Goal: Transaction & Acquisition: Purchase product/service

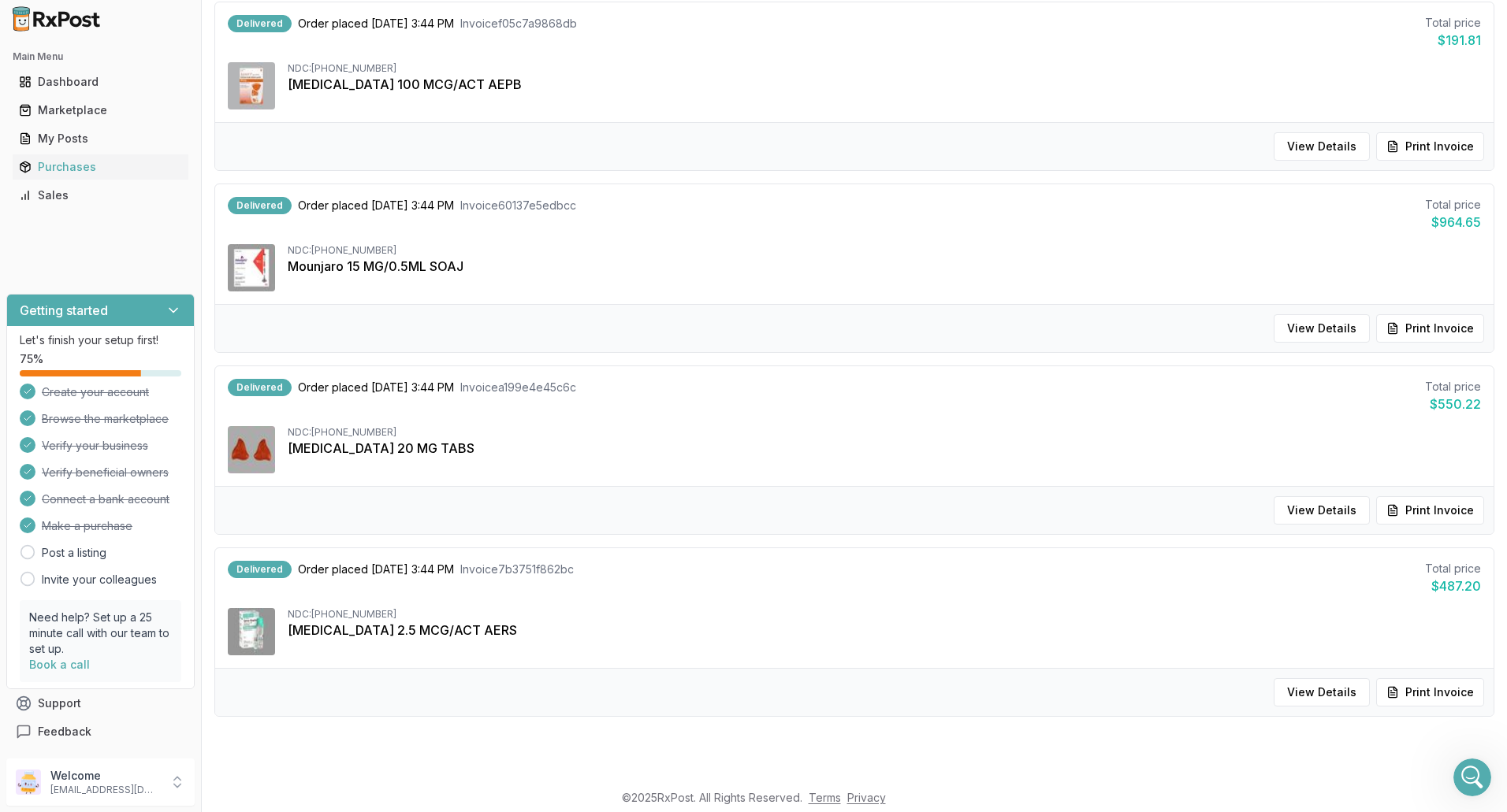
scroll to position [11712, 0]
click at [1468, 769] on icon "Open Intercom Messenger" at bounding box center [1470, 776] width 26 height 26
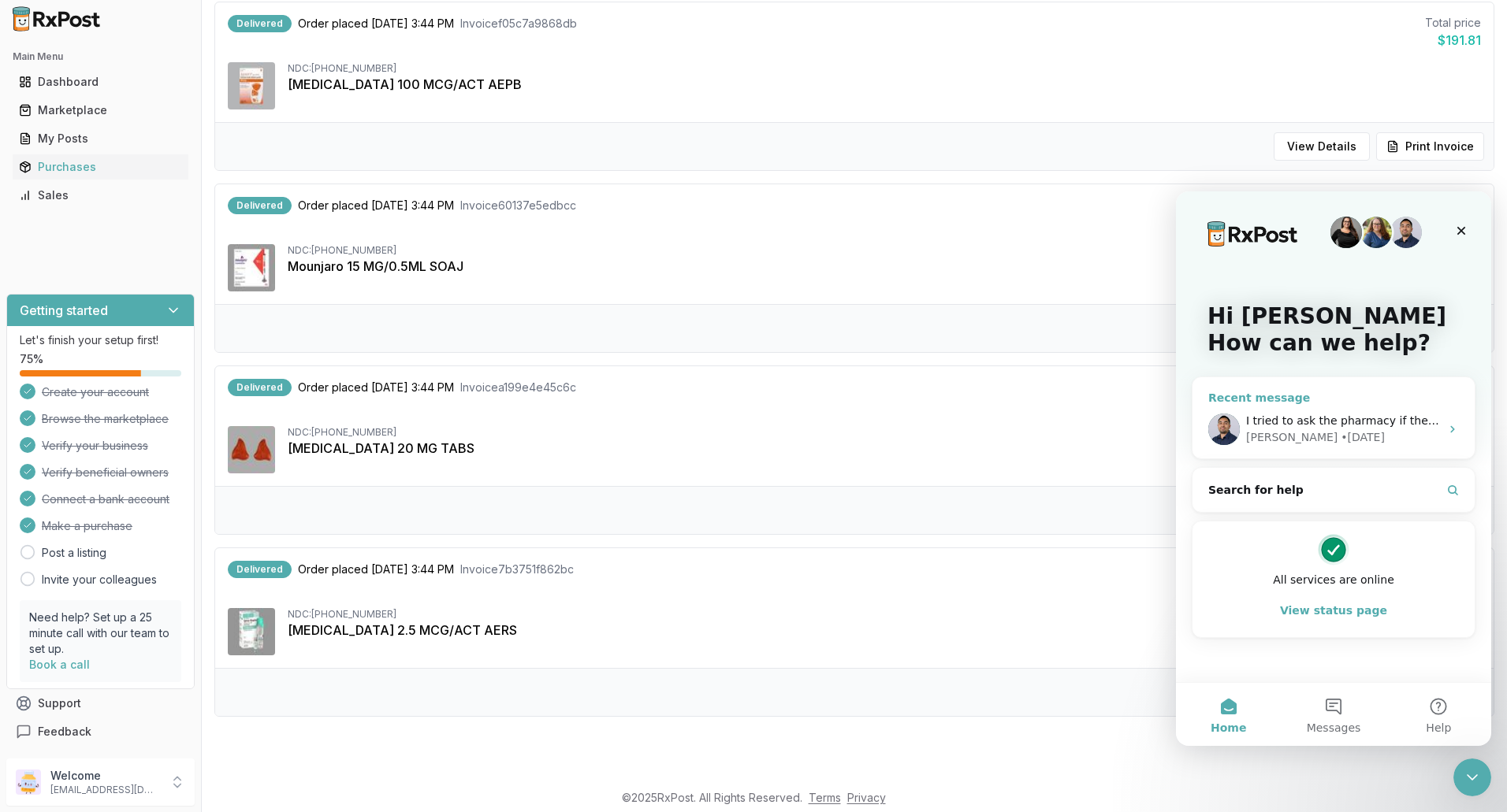
click at [1277, 434] on div "[PERSON_NAME]" at bounding box center [1291, 438] width 91 height 17
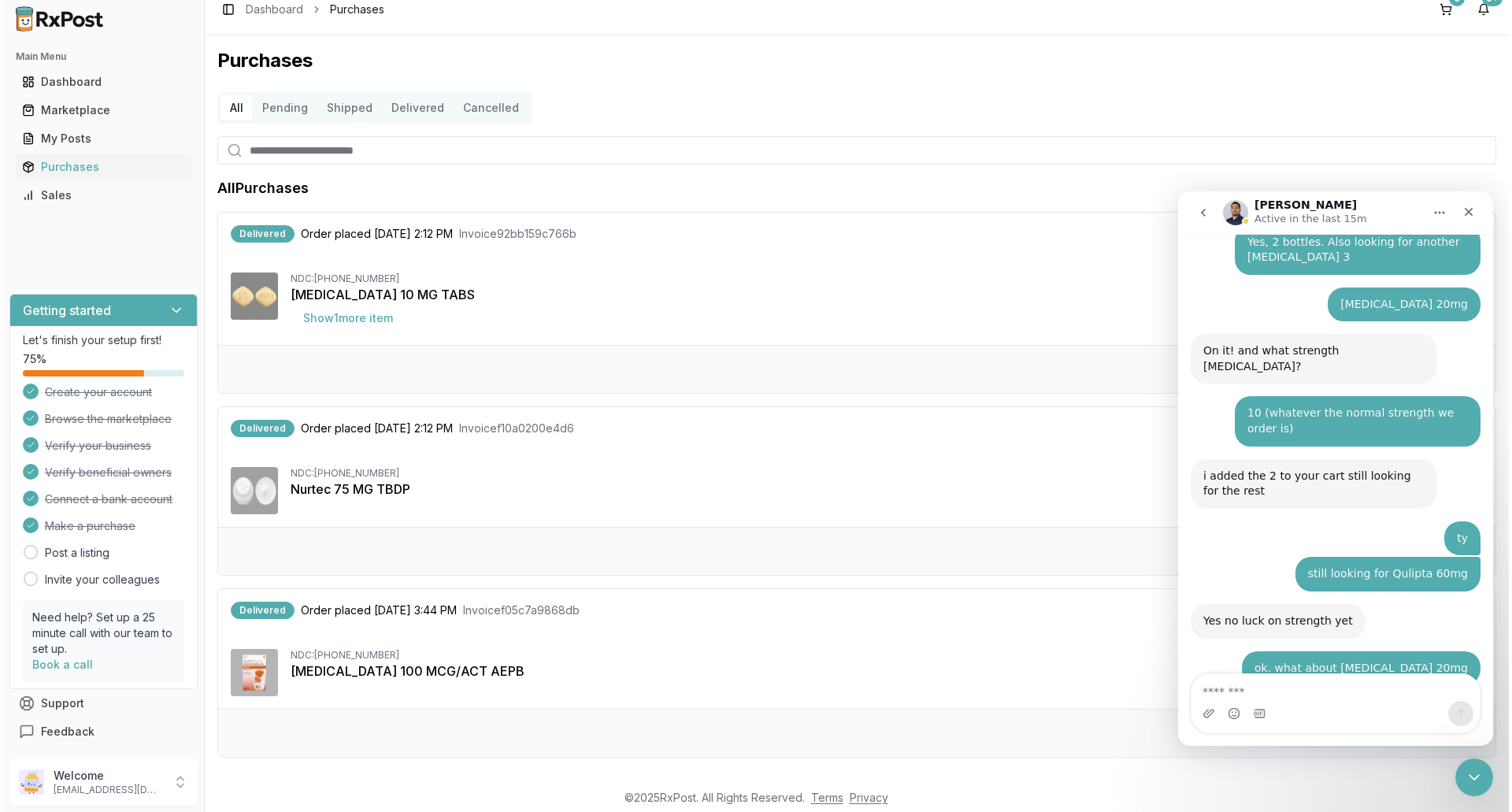
scroll to position [0, 0]
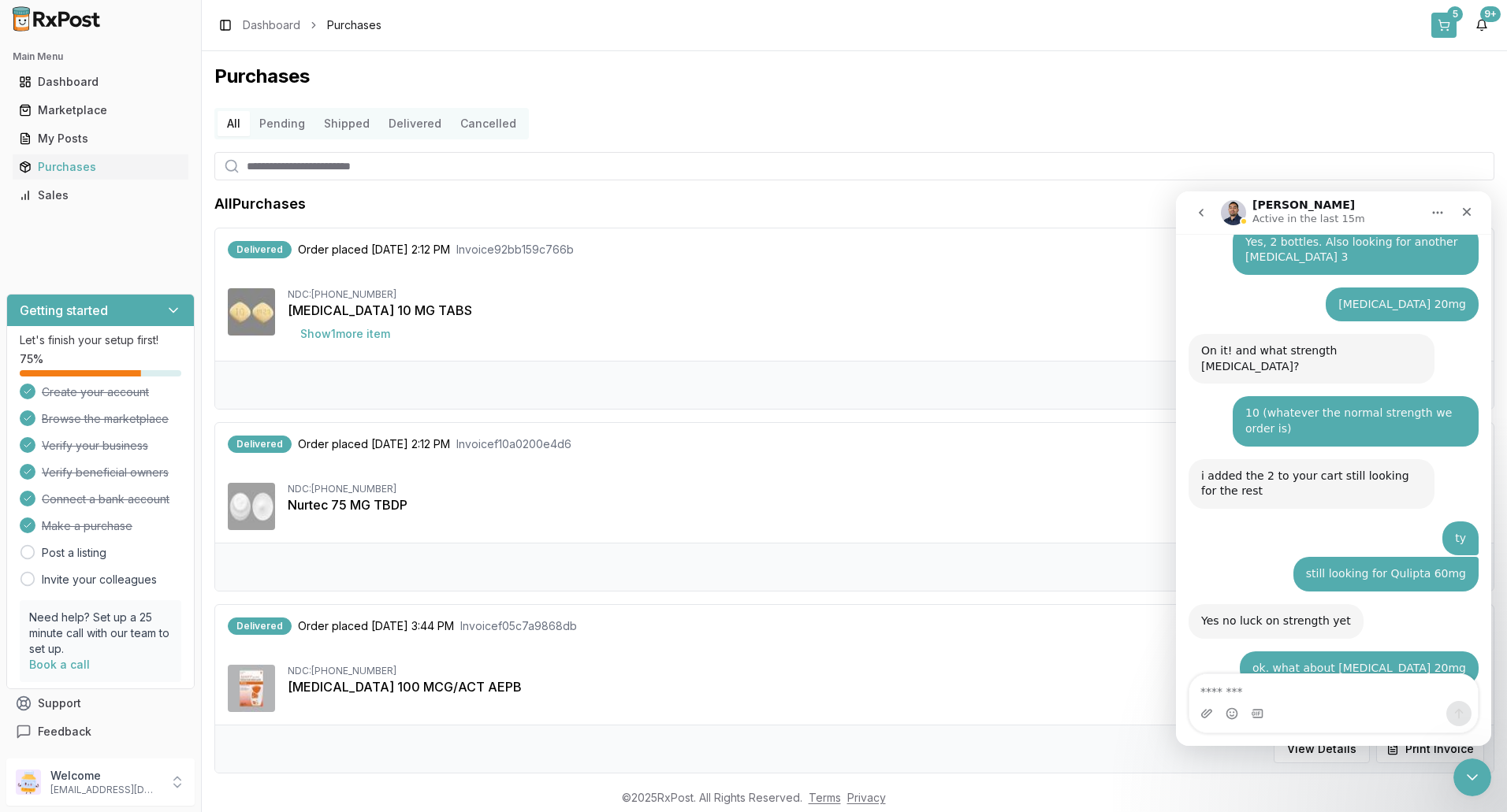
click at [1444, 22] on button "5" at bounding box center [1444, 25] width 25 height 25
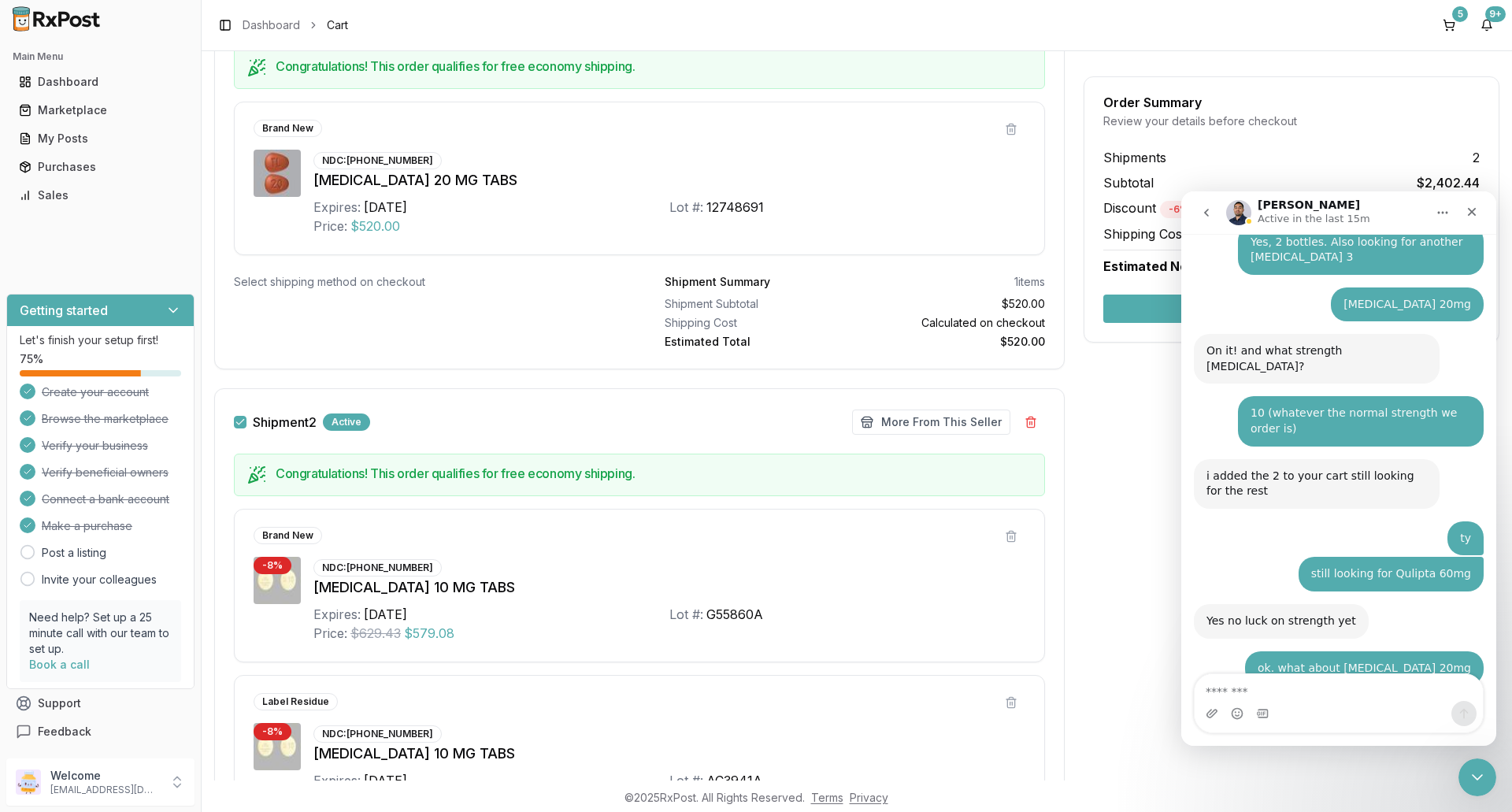
scroll to position [315, 0]
click at [83, 117] on div "Marketplace" at bounding box center [100, 110] width 163 height 16
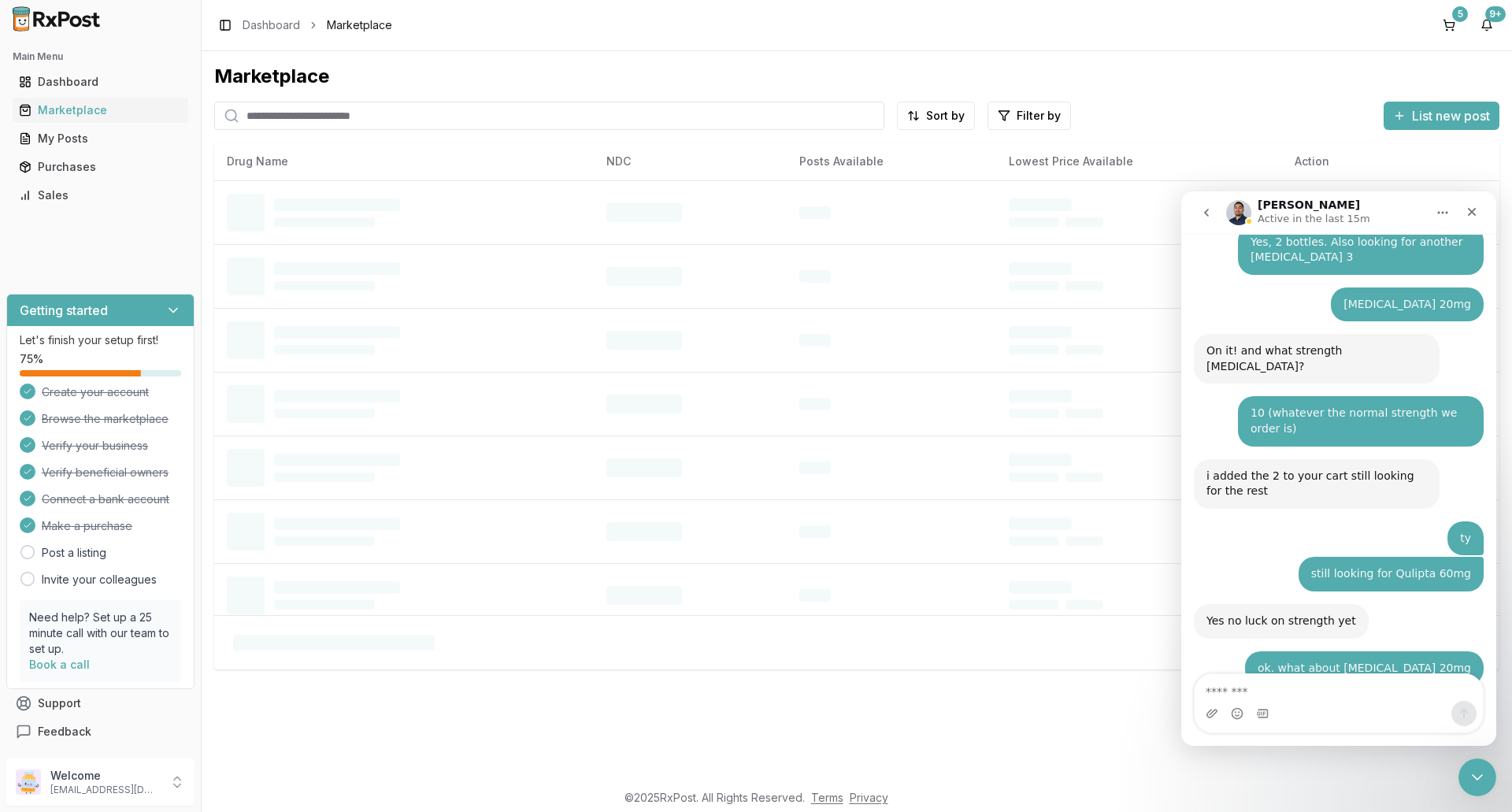
click at [275, 122] on input "search" at bounding box center [549, 116] width 670 height 28
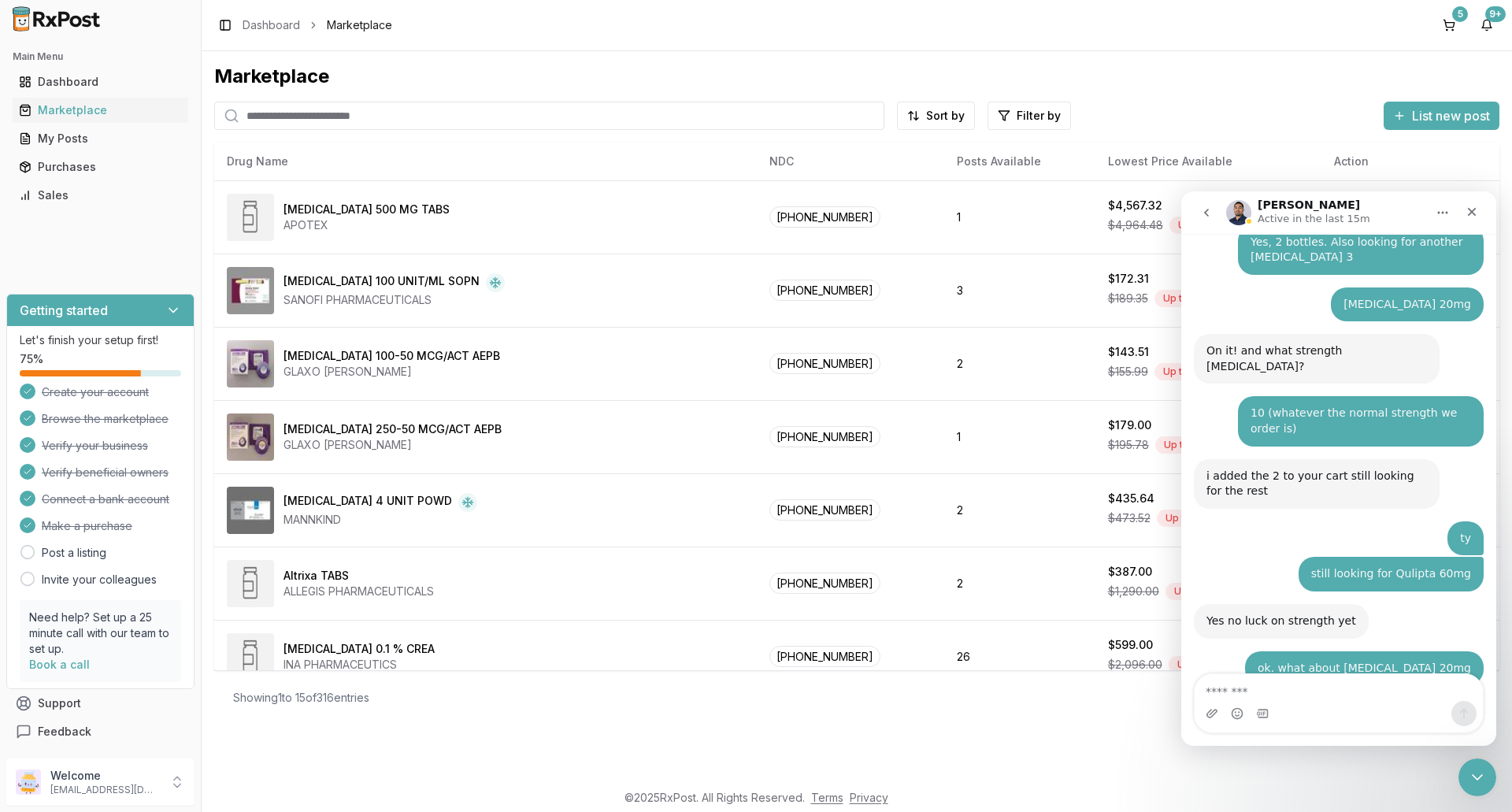
click at [281, 120] on input "search" at bounding box center [549, 116] width 670 height 28
type input "*********"
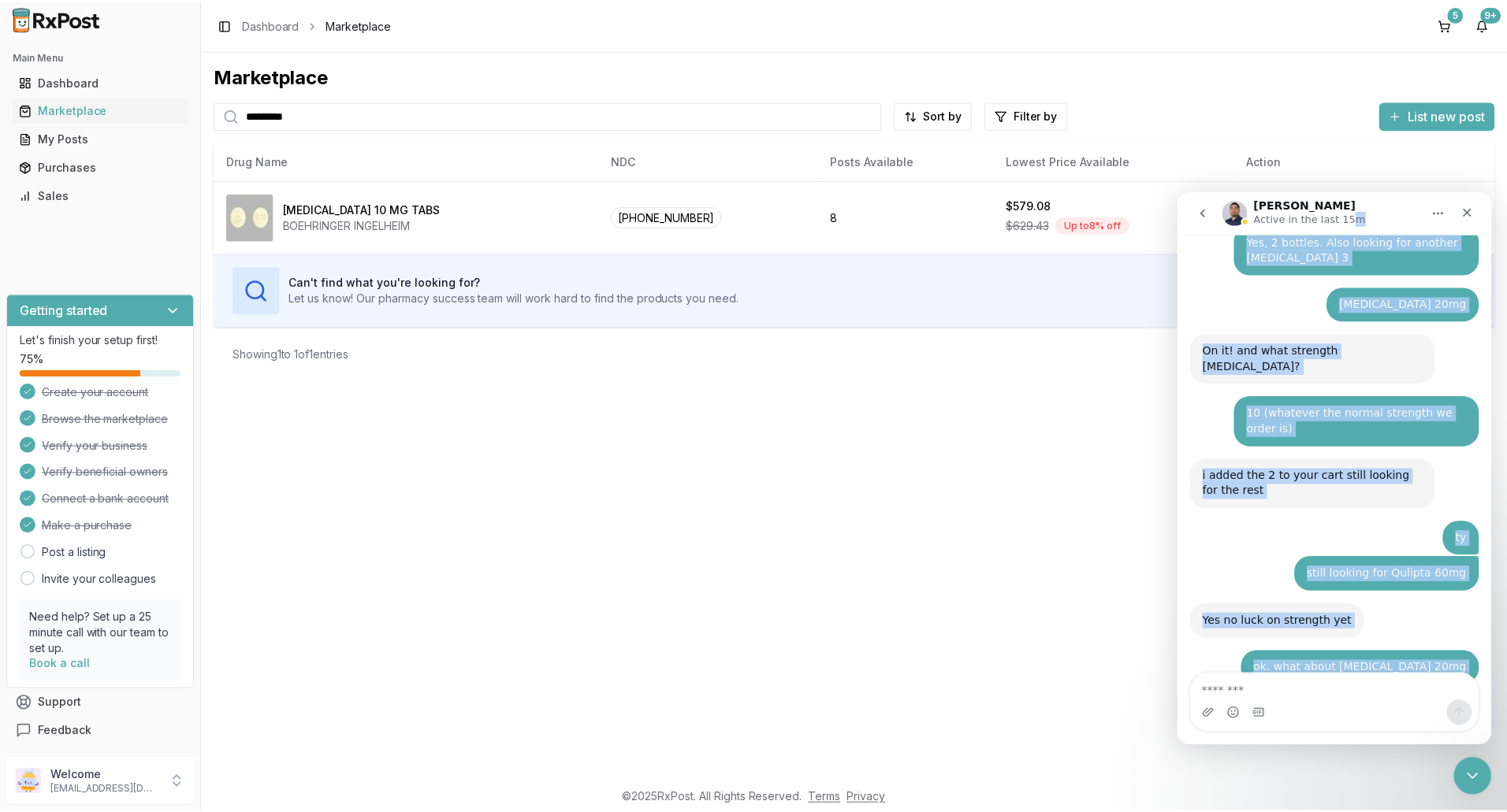
scroll to position [11696, 0]
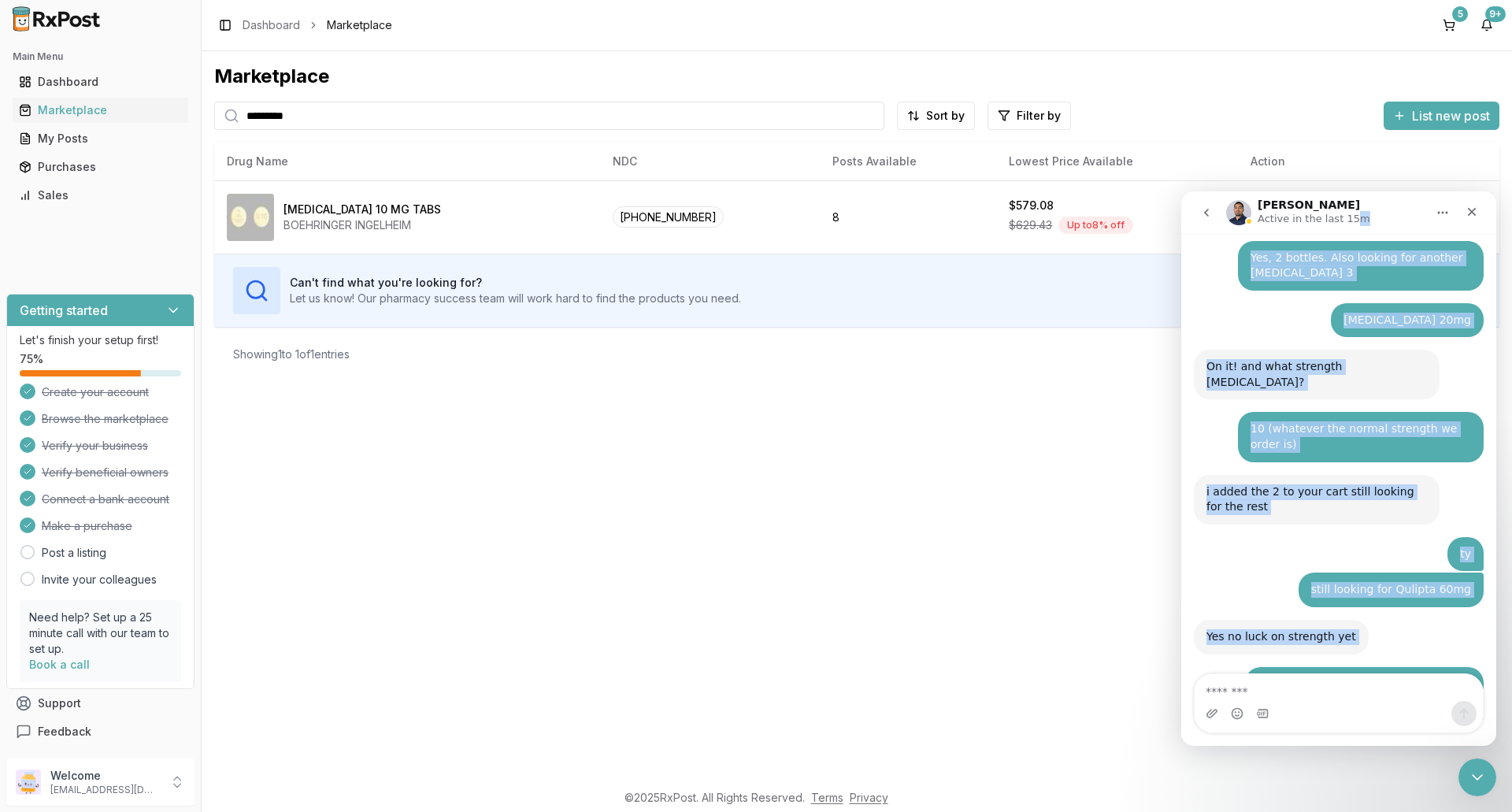
drag, startPoint x: 1347, startPoint y: 196, endPoint x: 1340, endPoint y: 267, distance: 71.3
click at [1340, 267] on div "[PERSON_NAME] Active in the last 15m Ask us anything, or share your feedback. […" at bounding box center [1339, 469] width 315 height 555
click at [1469, 211] on icon "Close" at bounding box center [1472, 212] width 13 height 13
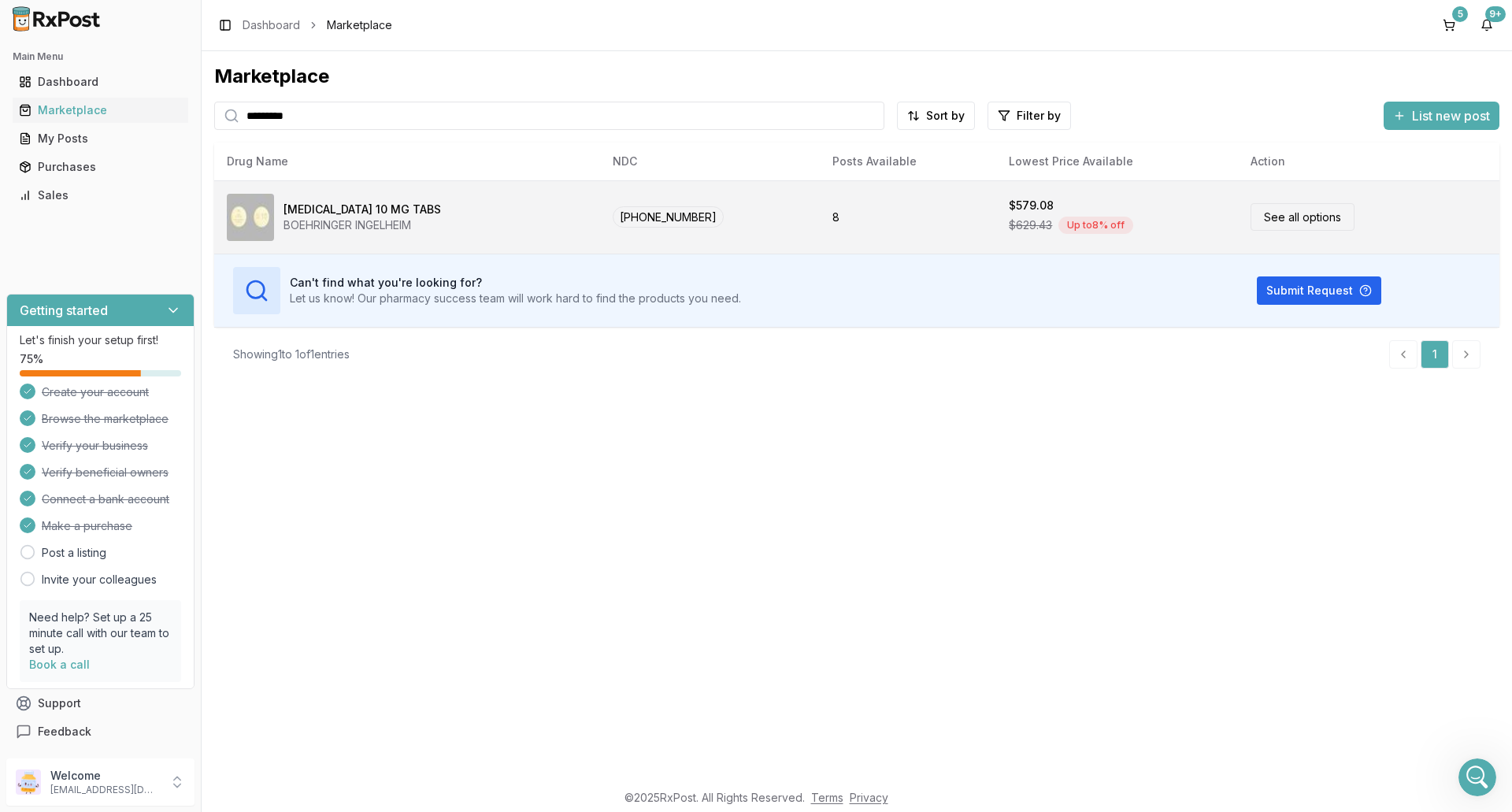
click at [1283, 215] on link "See all options" at bounding box center [1302, 217] width 104 height 28
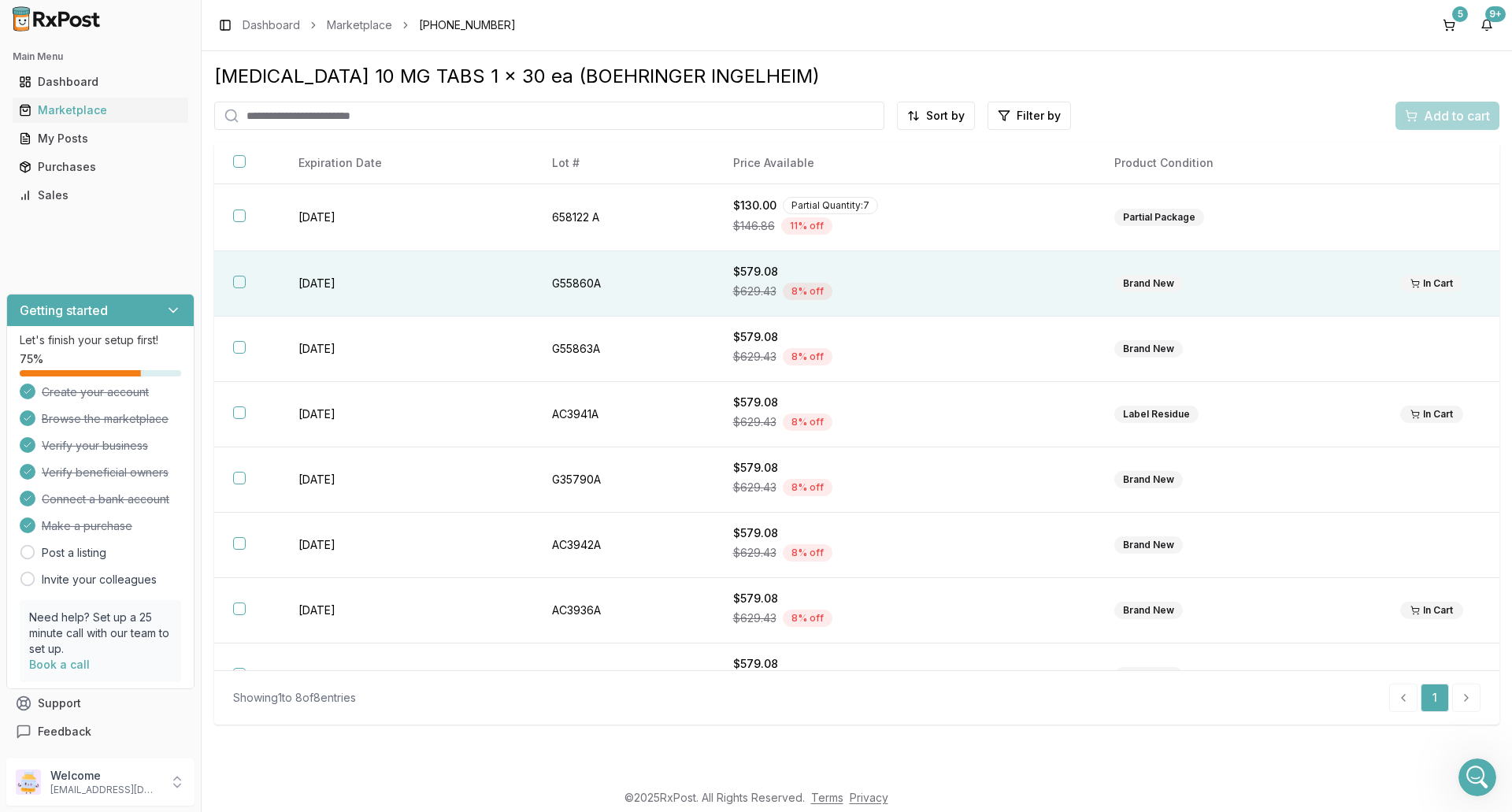
click at [243, 280] on button "button" at bounding box center [240, 282] width 13 height 13
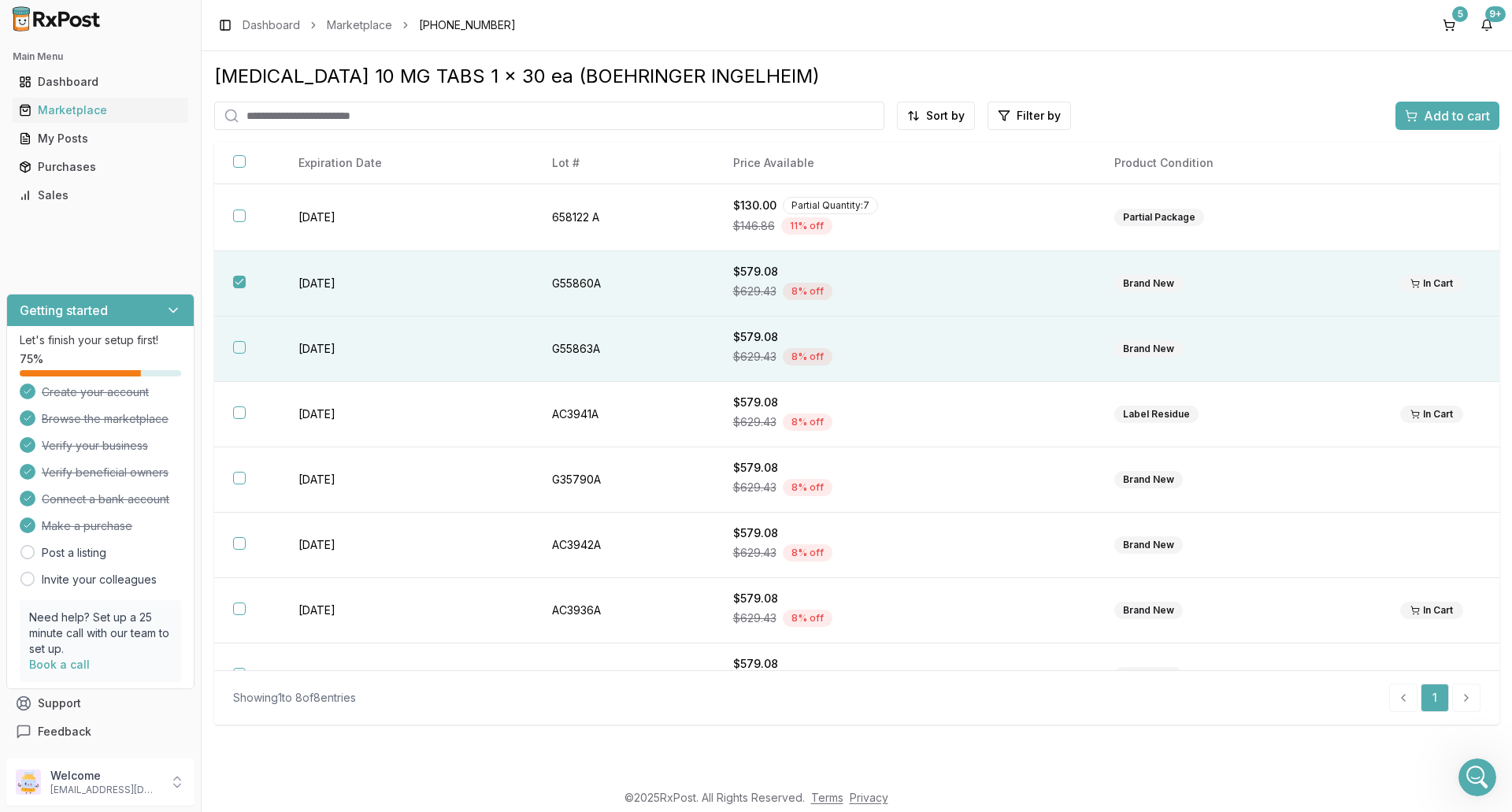
click at [239, 346] on button "button" at bounding box center [240, 347] width 13 height 13
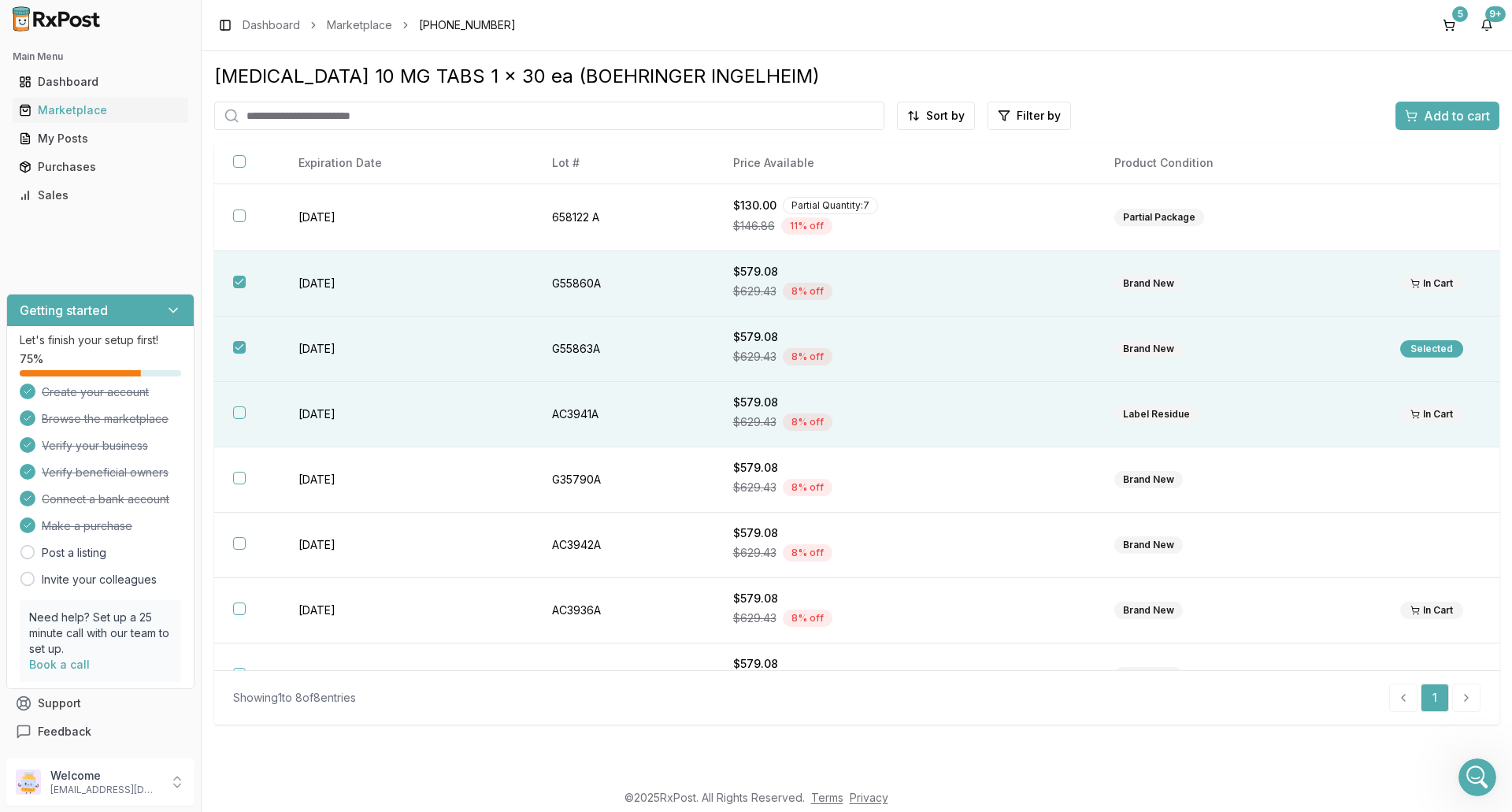
click at [244, 415] on button "button" at bounding box center [240, 413] width 13 height 13
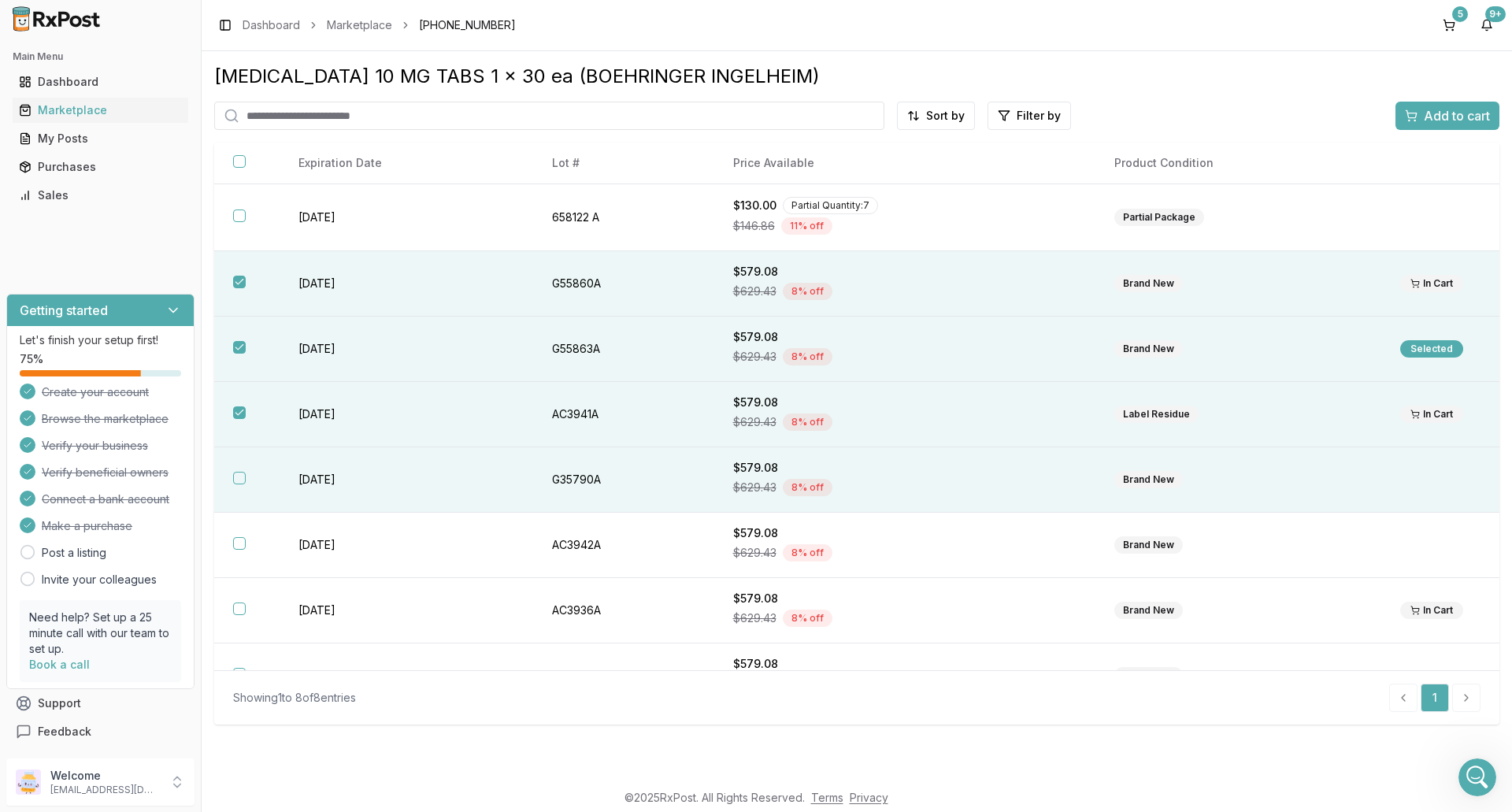
click at [240, 481] on button "button" at bounding box center [240, 478] width 13 height 13
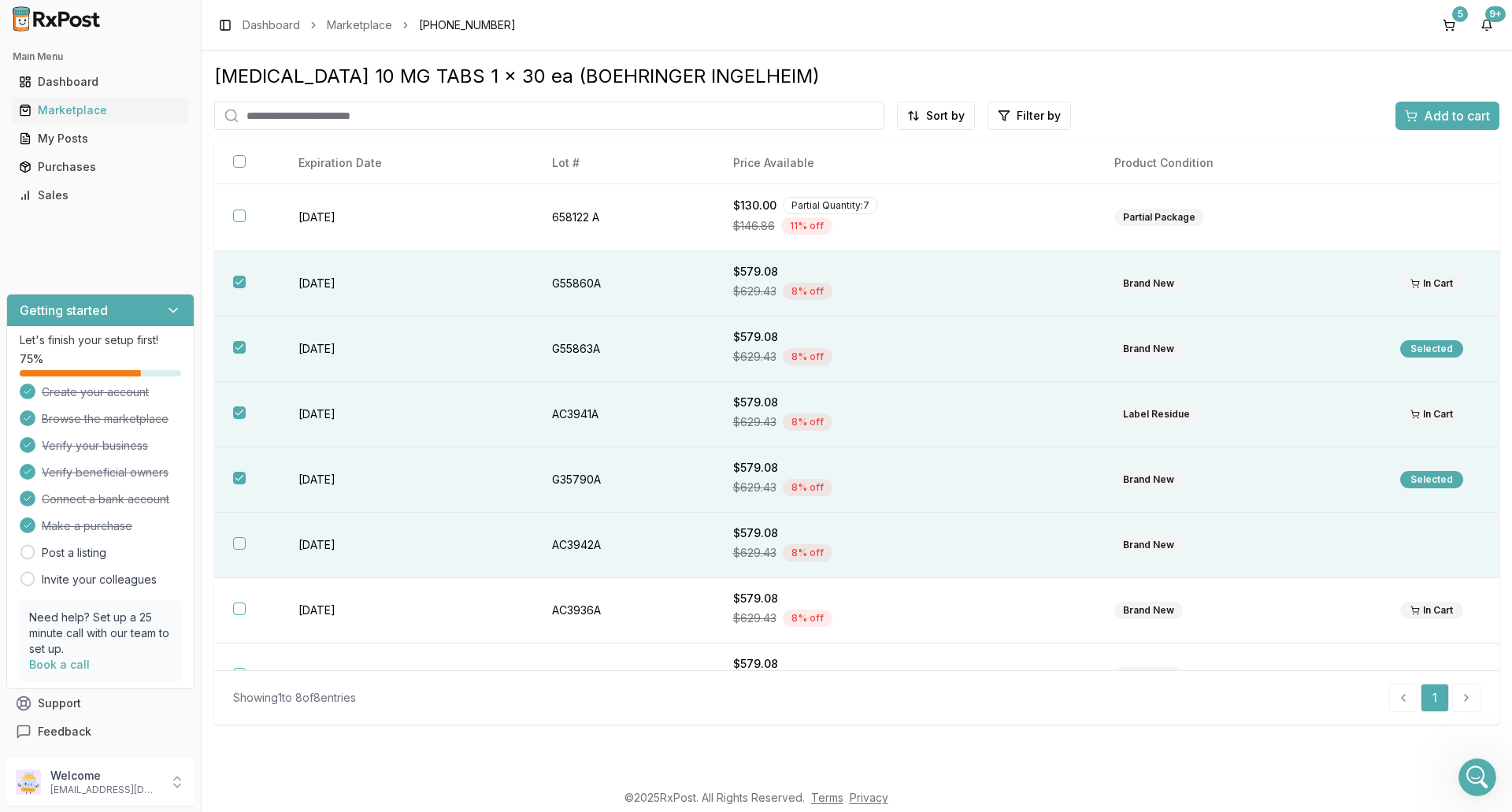
click at [242, 542] on button "button" at bounding box center [240, 544] width 13 height 13
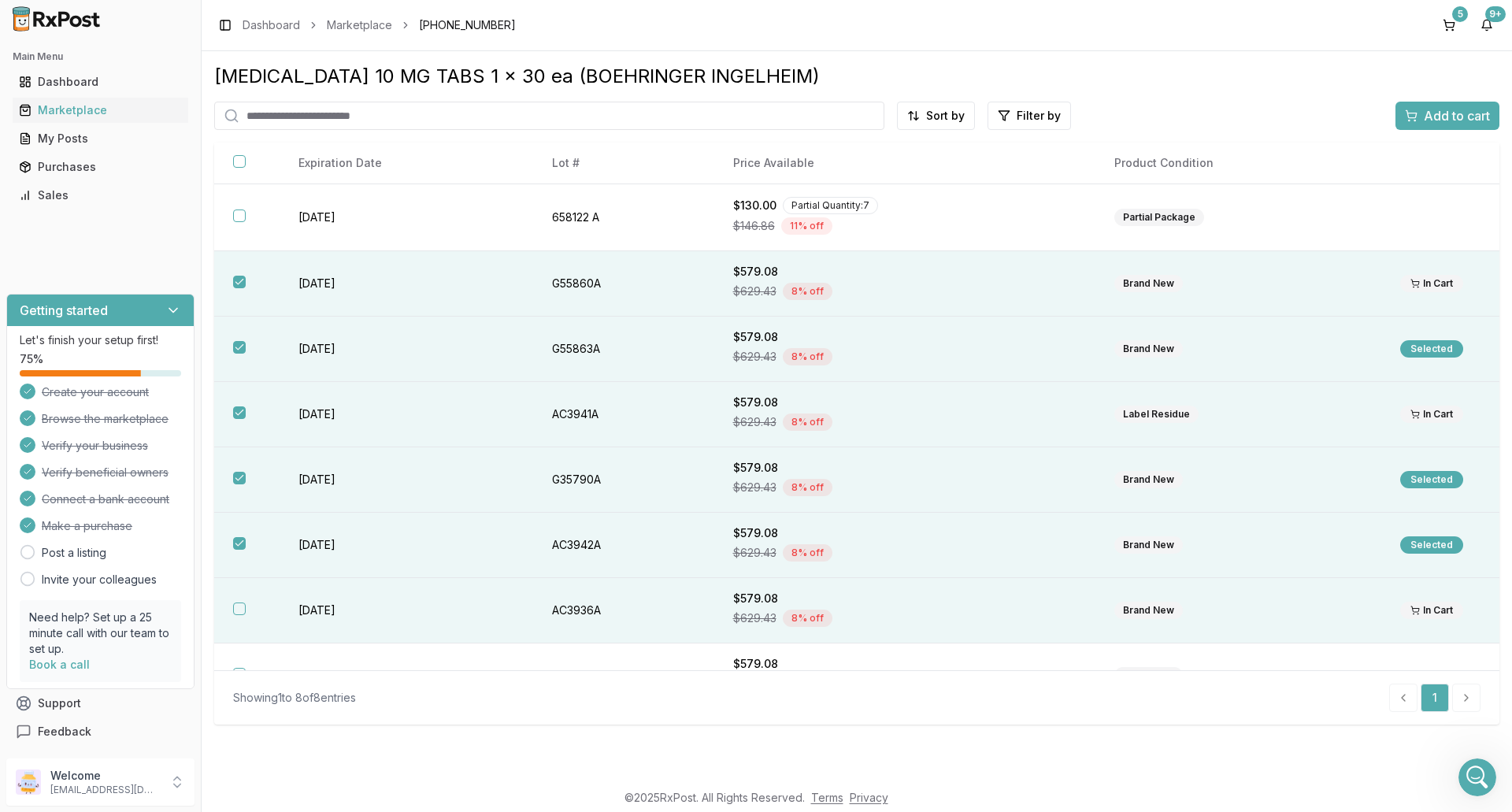
drag, startPoint x: 241, startPoint y: 609, endPoint x: 222, endPoint y: 601, distance: 20.6
click at [240, 609] on button "button" at bounding box center [240, 609] width 13 height 13
click at [1462, 112] on span "Add to cart" at bounding box center [1457, 116] width 66 height 19
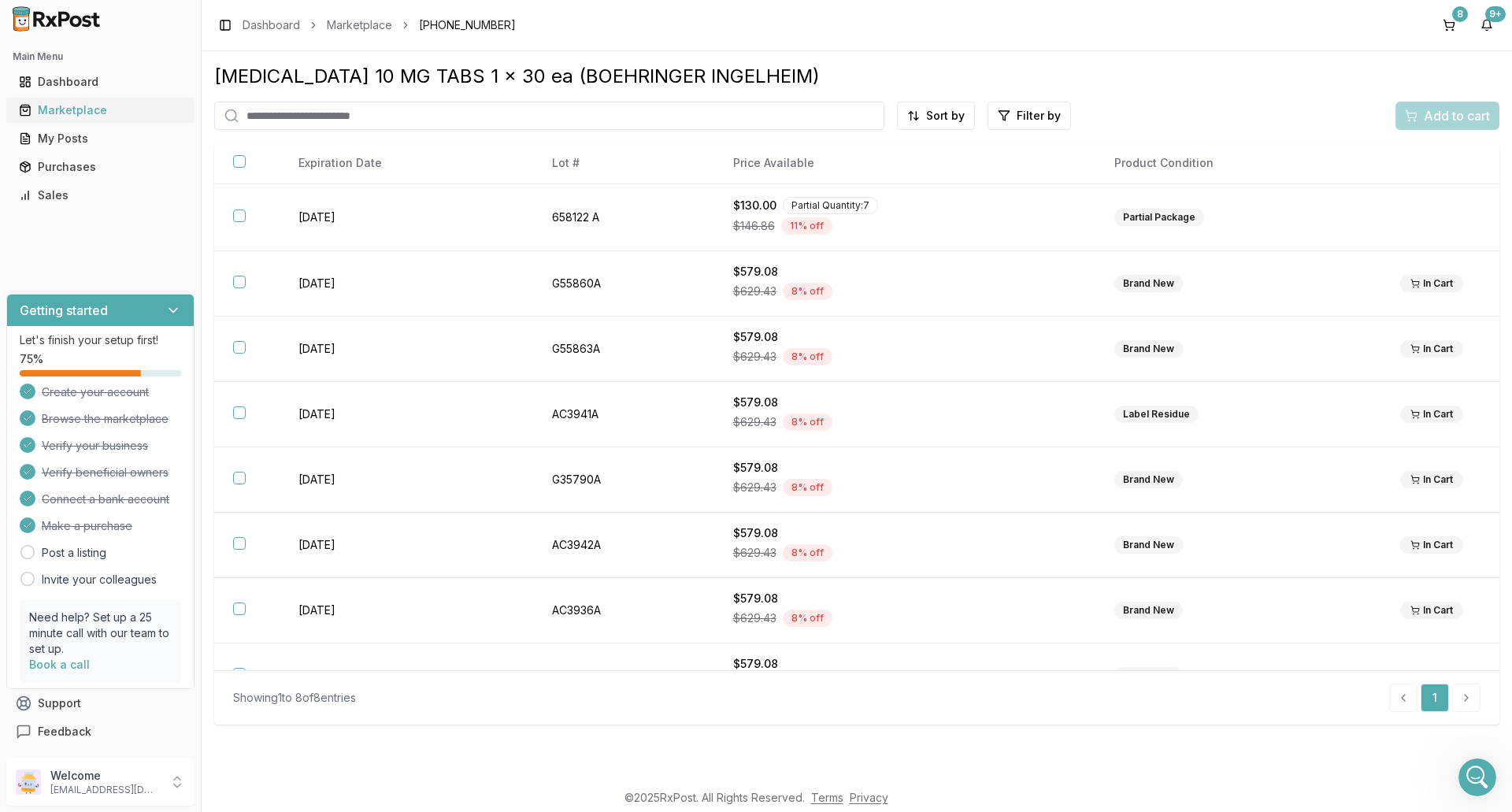
click at [82, 113] on div "Marketplace" at bounding box center [100, 110] width 163 height 16
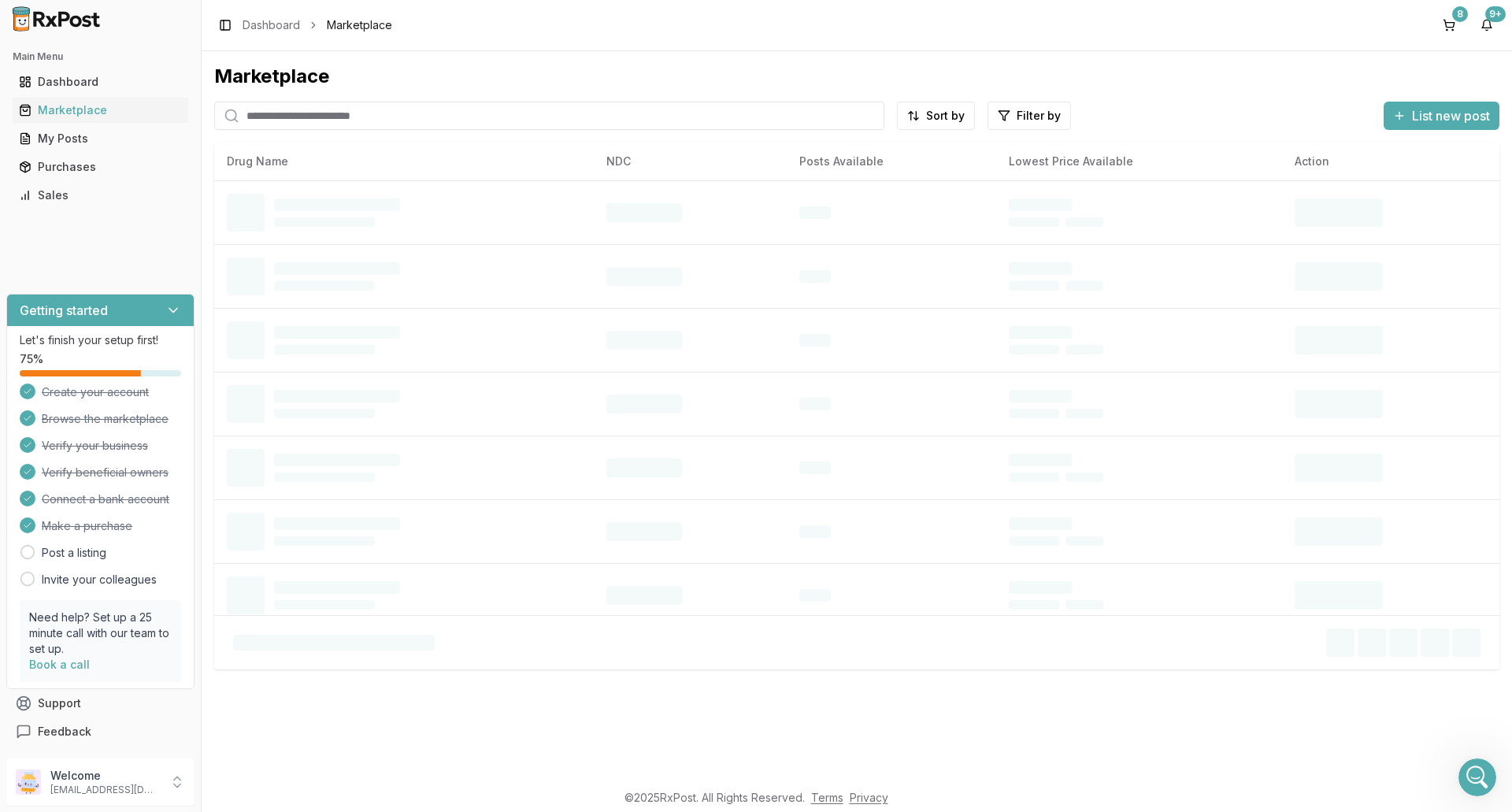
click at [297, 117] on input "search" at bounding box center [549, 116] width 670 height 28
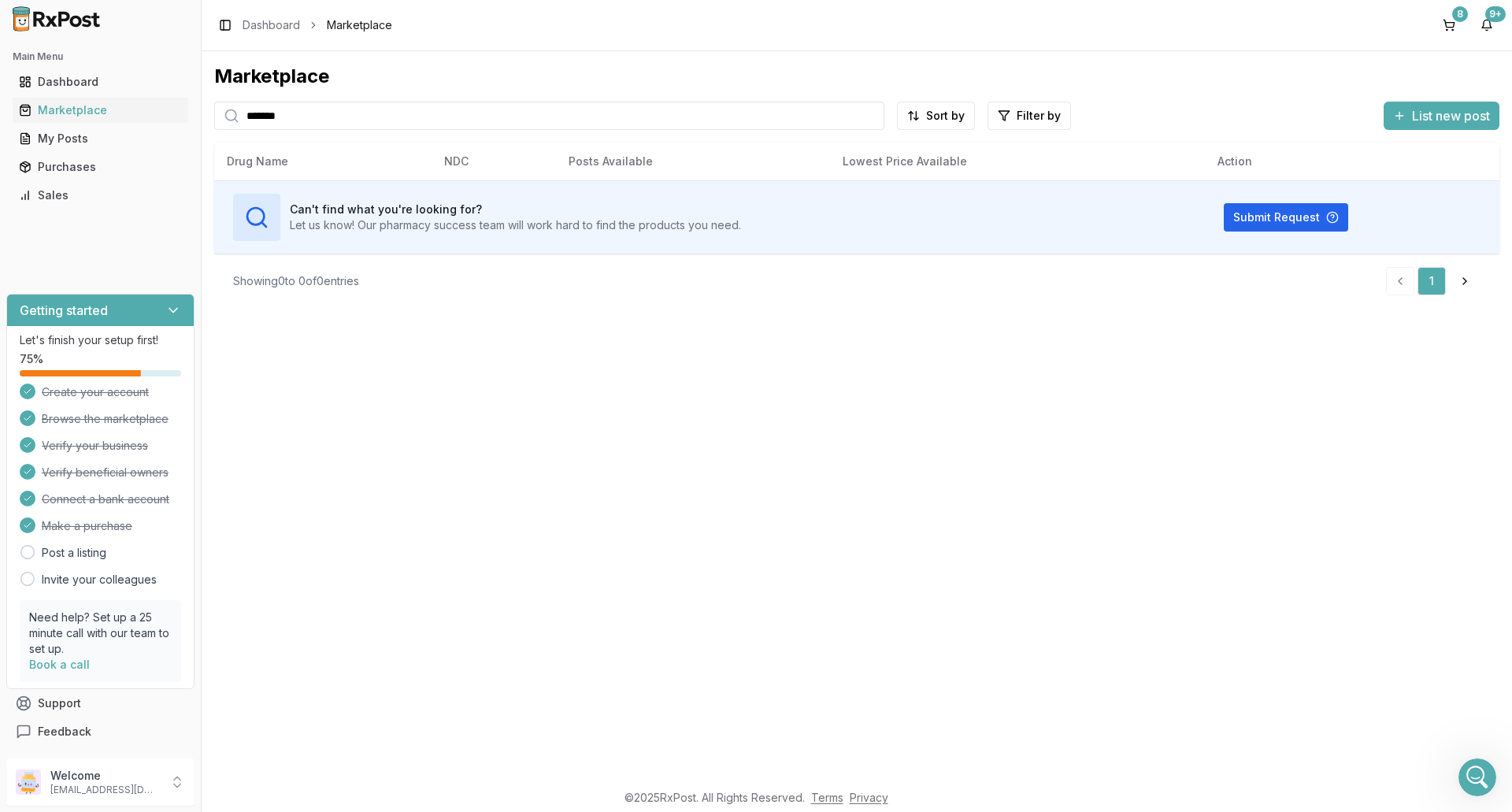
click at [291, 122] on input "*******" at bounding box center [549, 116] width 670 height 28
drag, startPoint x: 293, startPoint y: 116, endPoint x: 197, endPoint y: 124, distance: 96.3
click at [204, 124] on div "Marketplace ******* Sort by Filter by List new post Card Table Can't find what …" at bounding box center [857, 416] width 1311 height 730
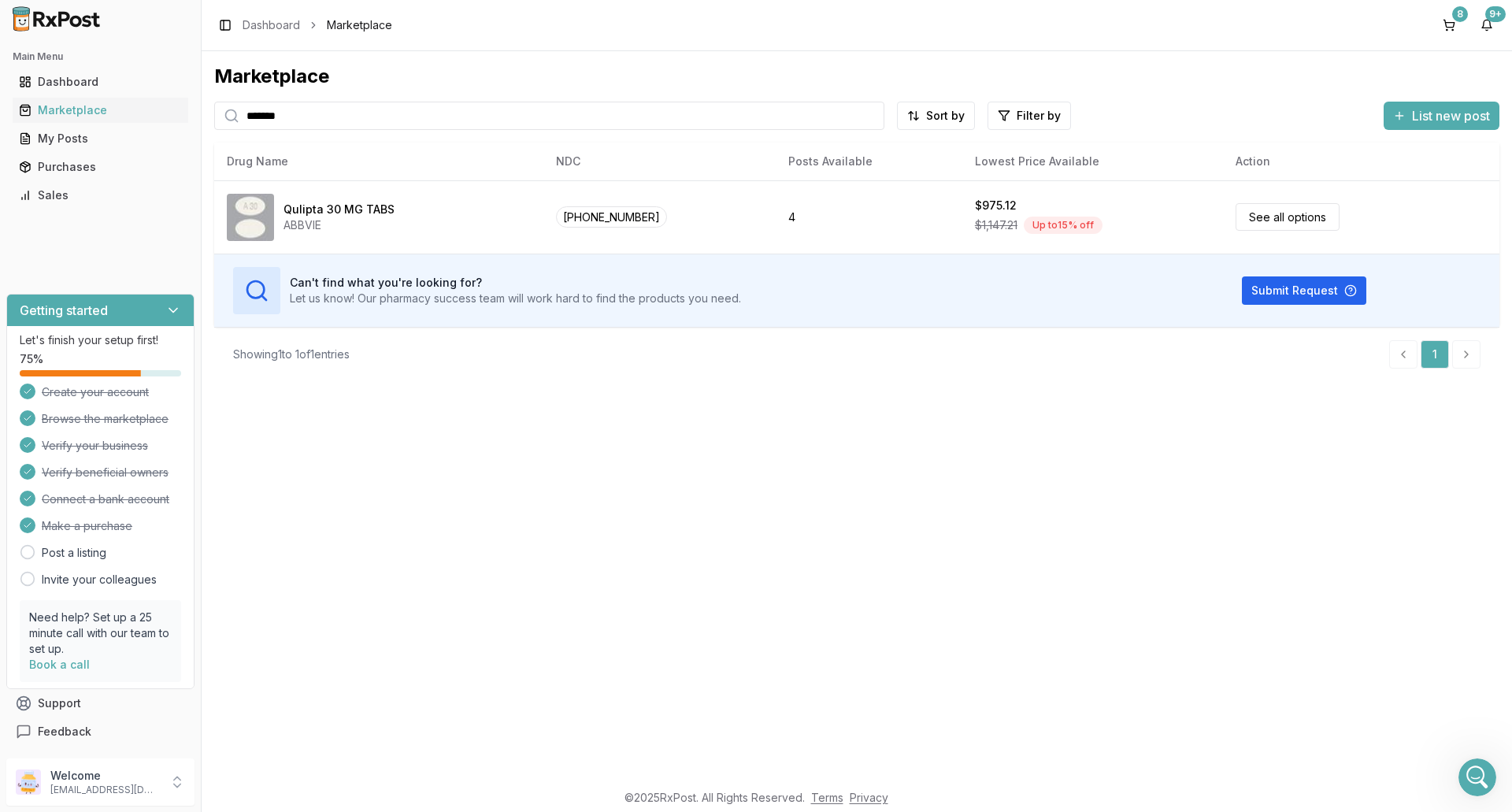
drag, startPoint x: 321, startPoint y: 114, endPoint x: 224, endPoint y: 132, distance: 98.7
click at [225, 132] on div "Marketplace ******* Sort by Filter by List new post Card Table NDC: [PHONE_NUMB…" at bounding box center [857, 222] width 1286 height 317
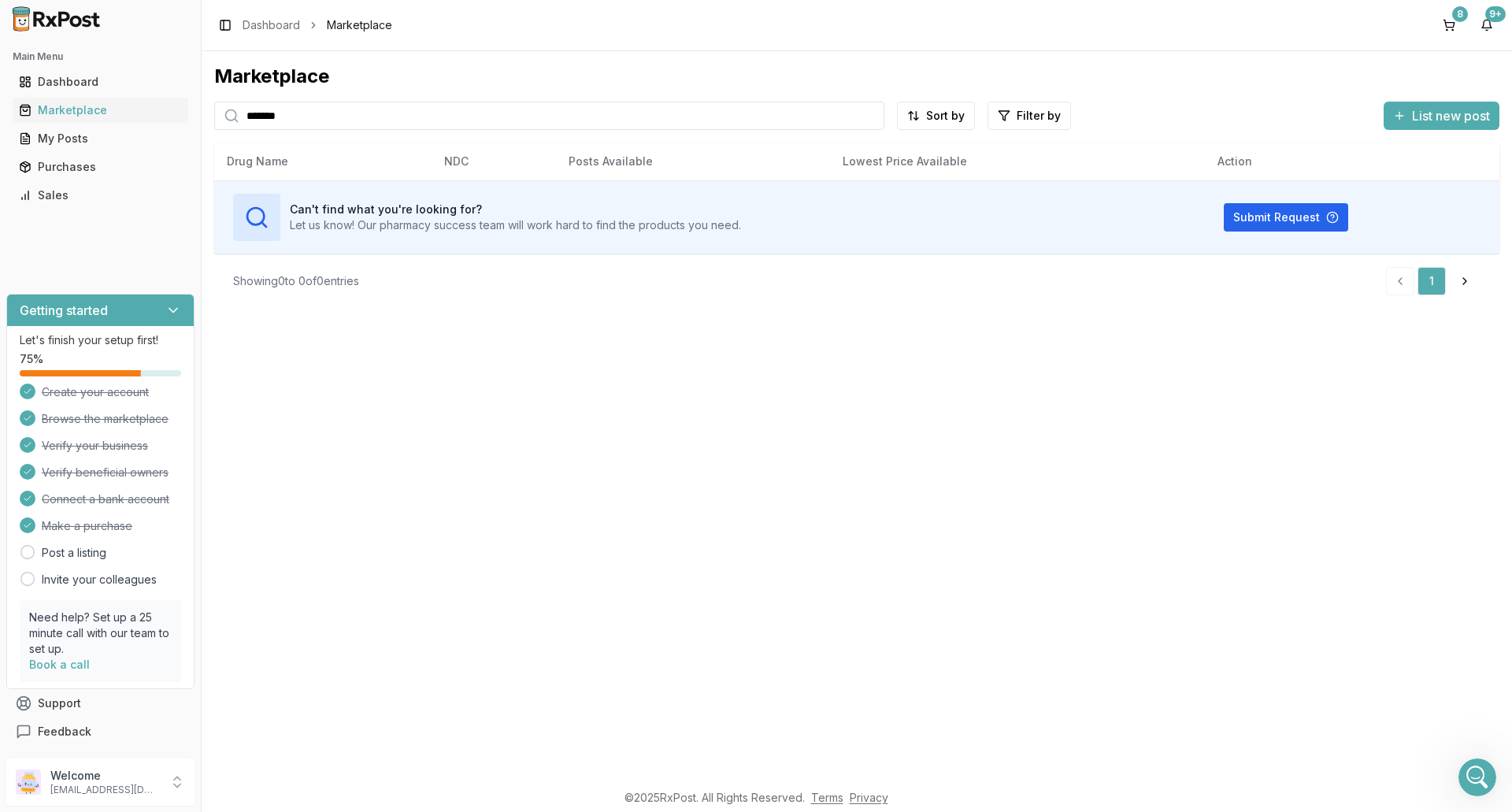
click at [329, 116] on input "*******" at bounding box center [549, 116] width 670 height 28
drag, startPoint x: 329, startPoint y: 116, endPoint x: 238, endPoint y: 120, distance: 91.1
click at [238, 120] on div "*******" at bounding box center [549, 116] width 670 height 28
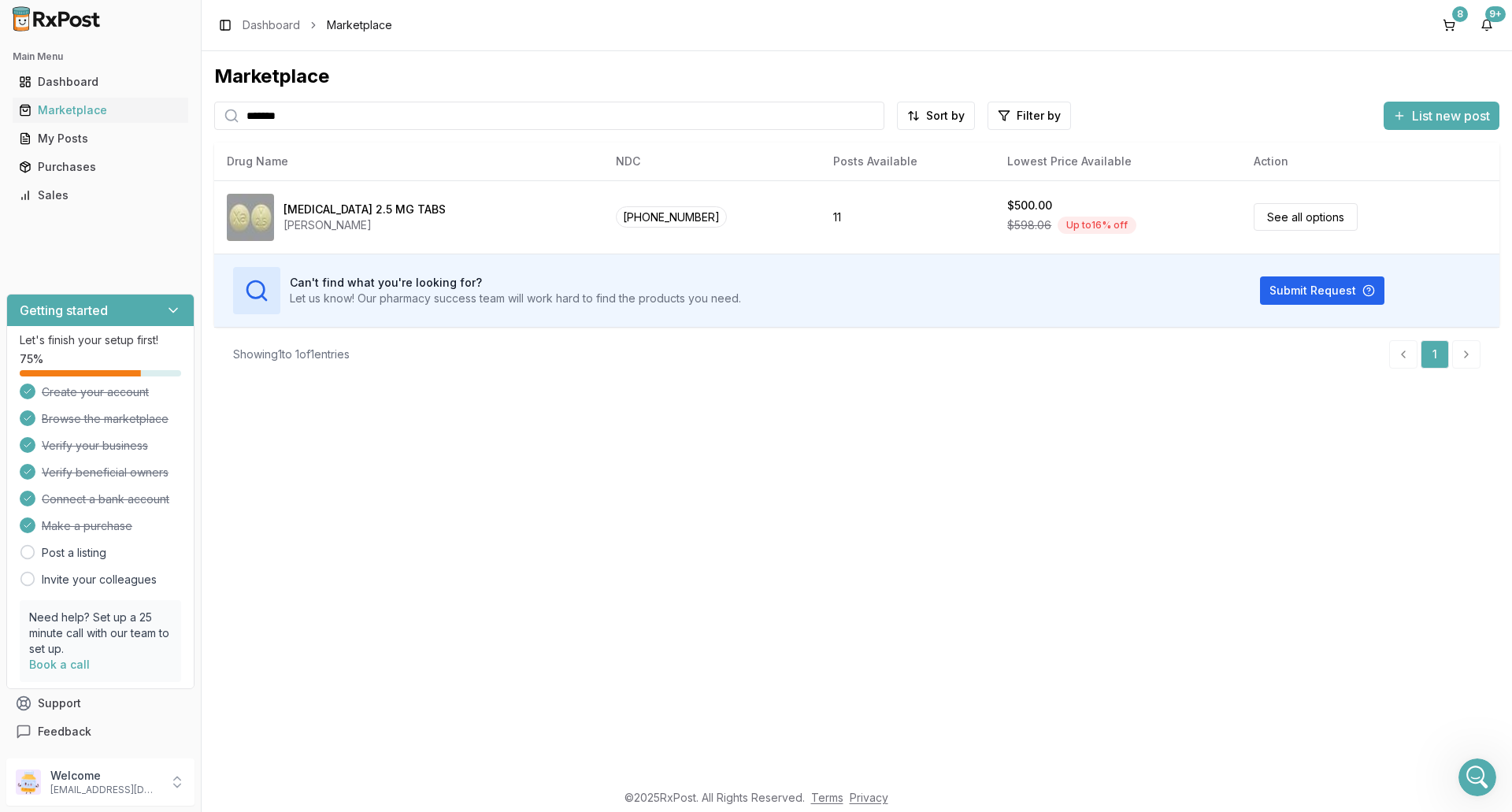
drag, startPoint x: 295, startPoint y: 117, endPoint x: 239, endPoint y: 130, distance: 57.5
click at [239, 130] on div "Marketplace ******* Sort by Filter by List new post Card Table NDC: [PHONE_NUMB…" at bounding box center [857, 222] width 1286 height 317
type input "********"
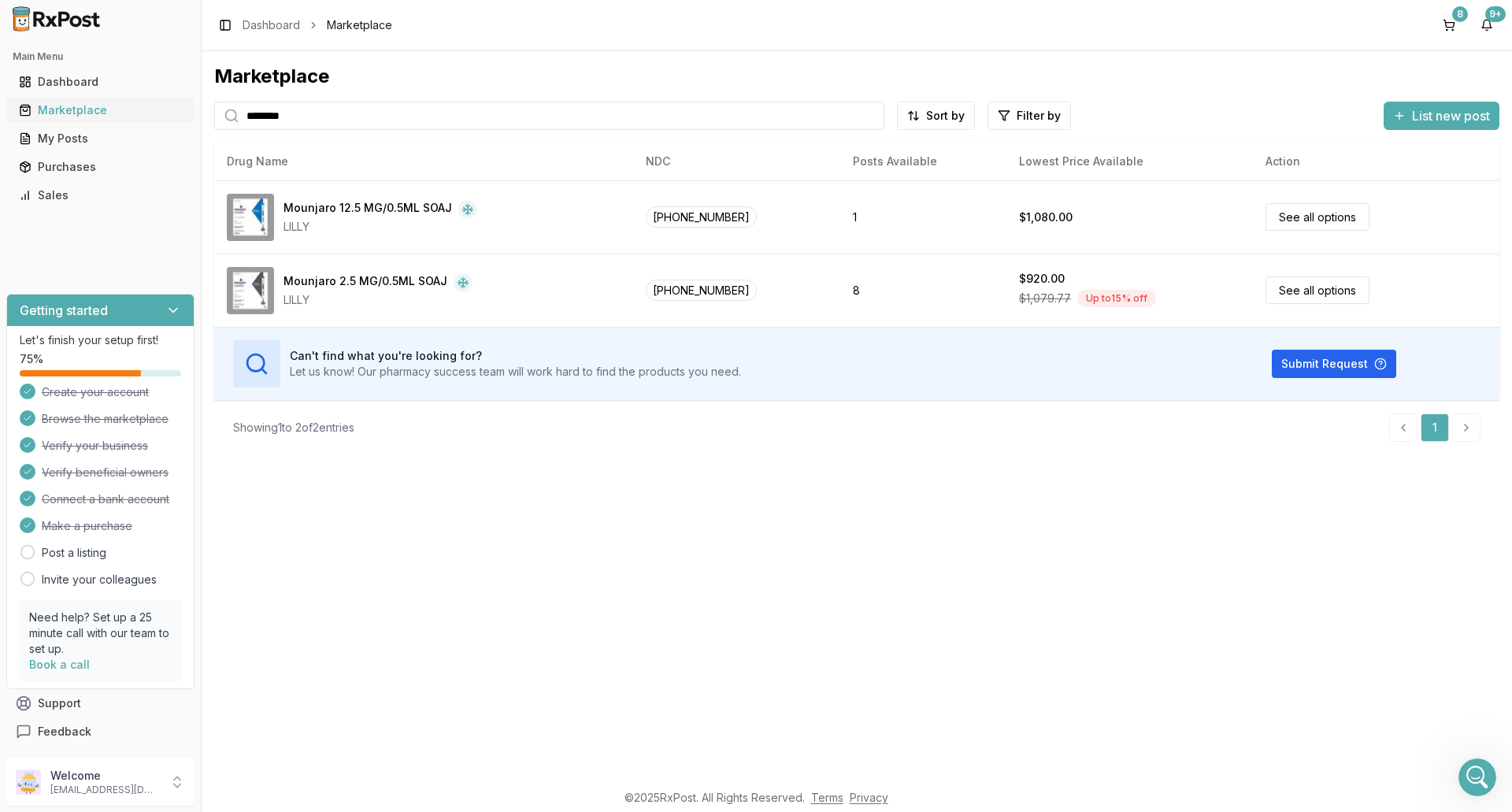
click at [89, 114] on div "Marketplace" at bounding box center [100, 110] width 163 height 16
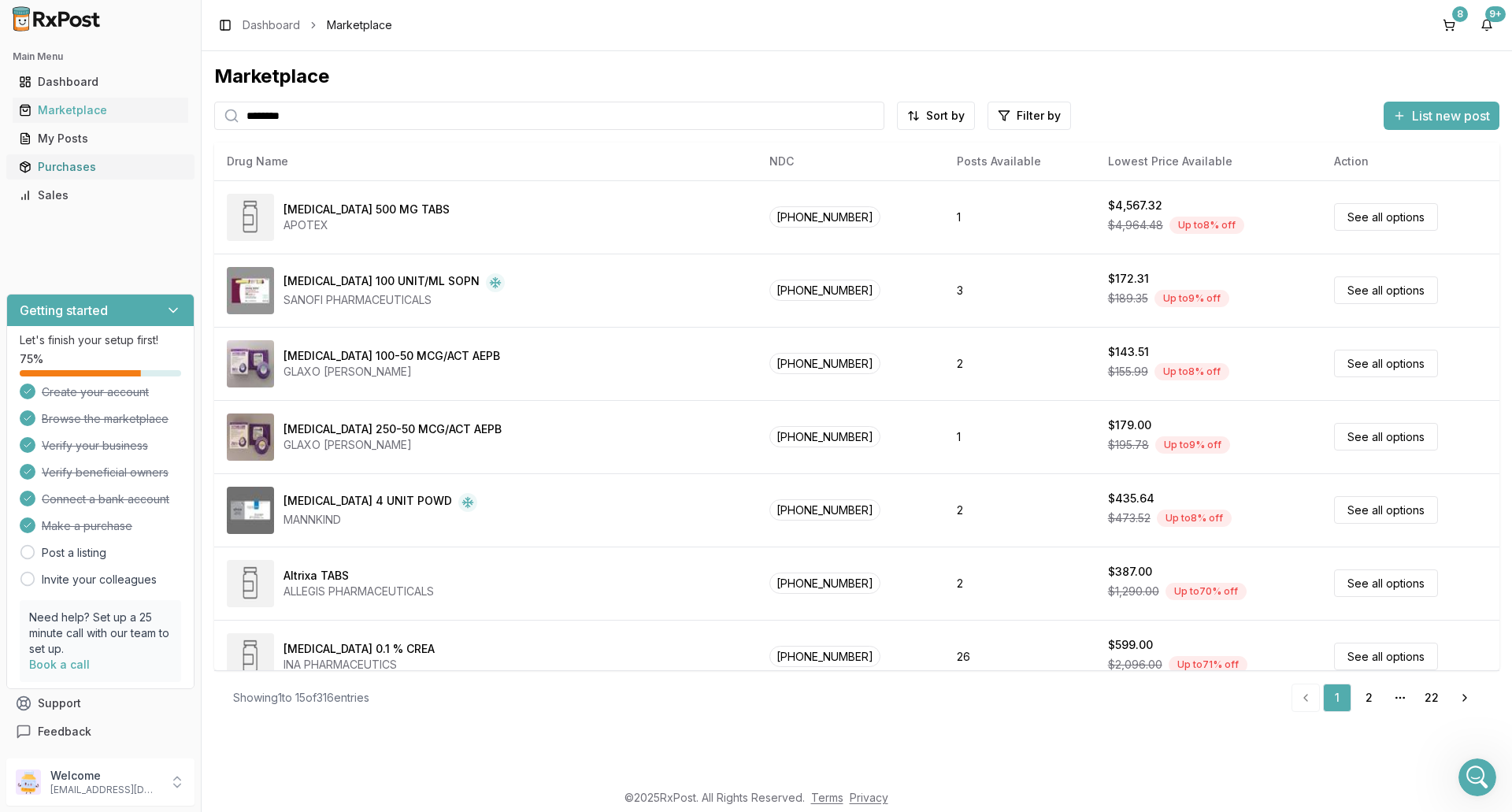
click at [89, 165] on div "Purchases" at bounding box center [100, 167] width 163 height 16
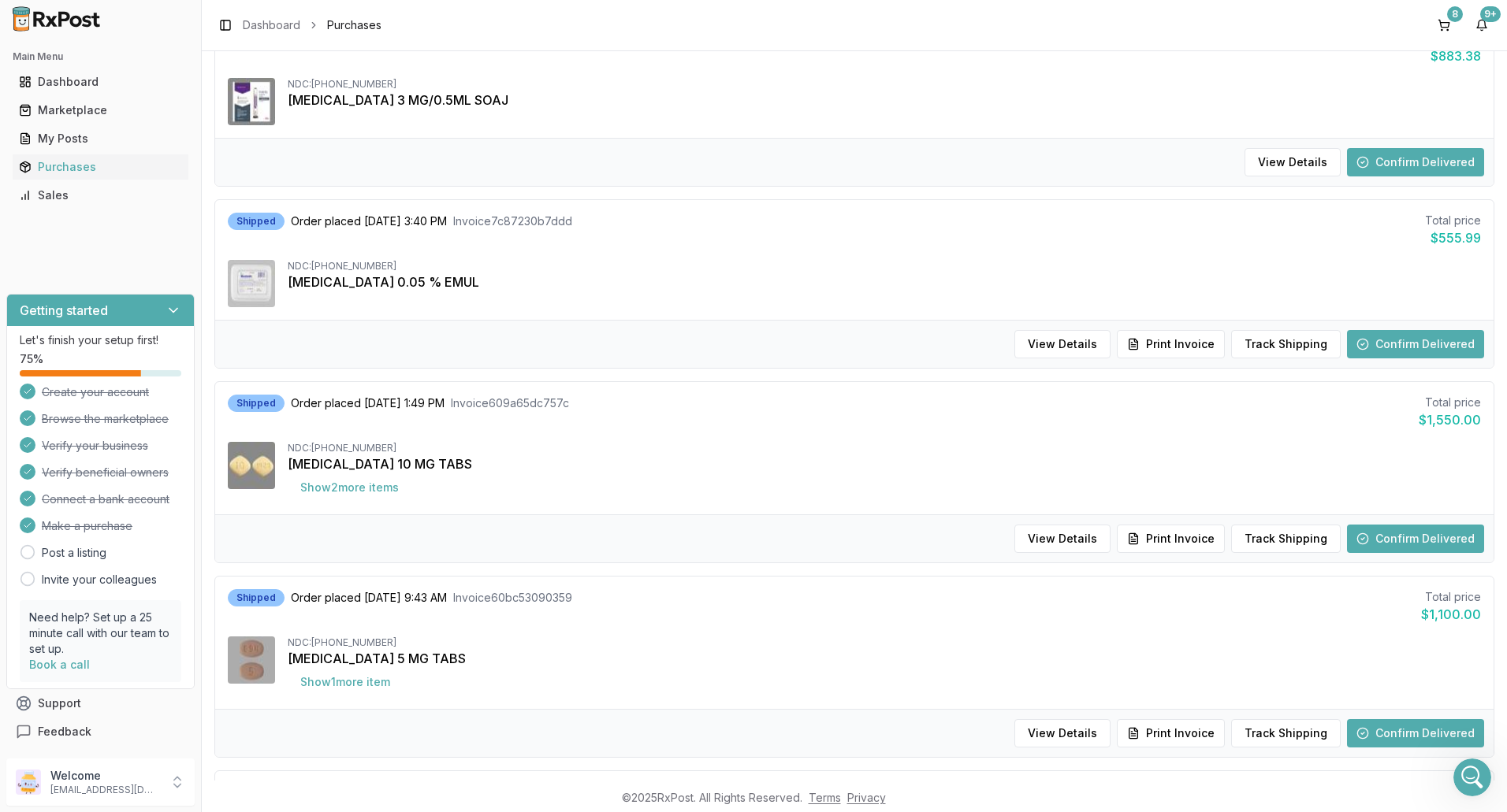
scroll to position [237, 0]
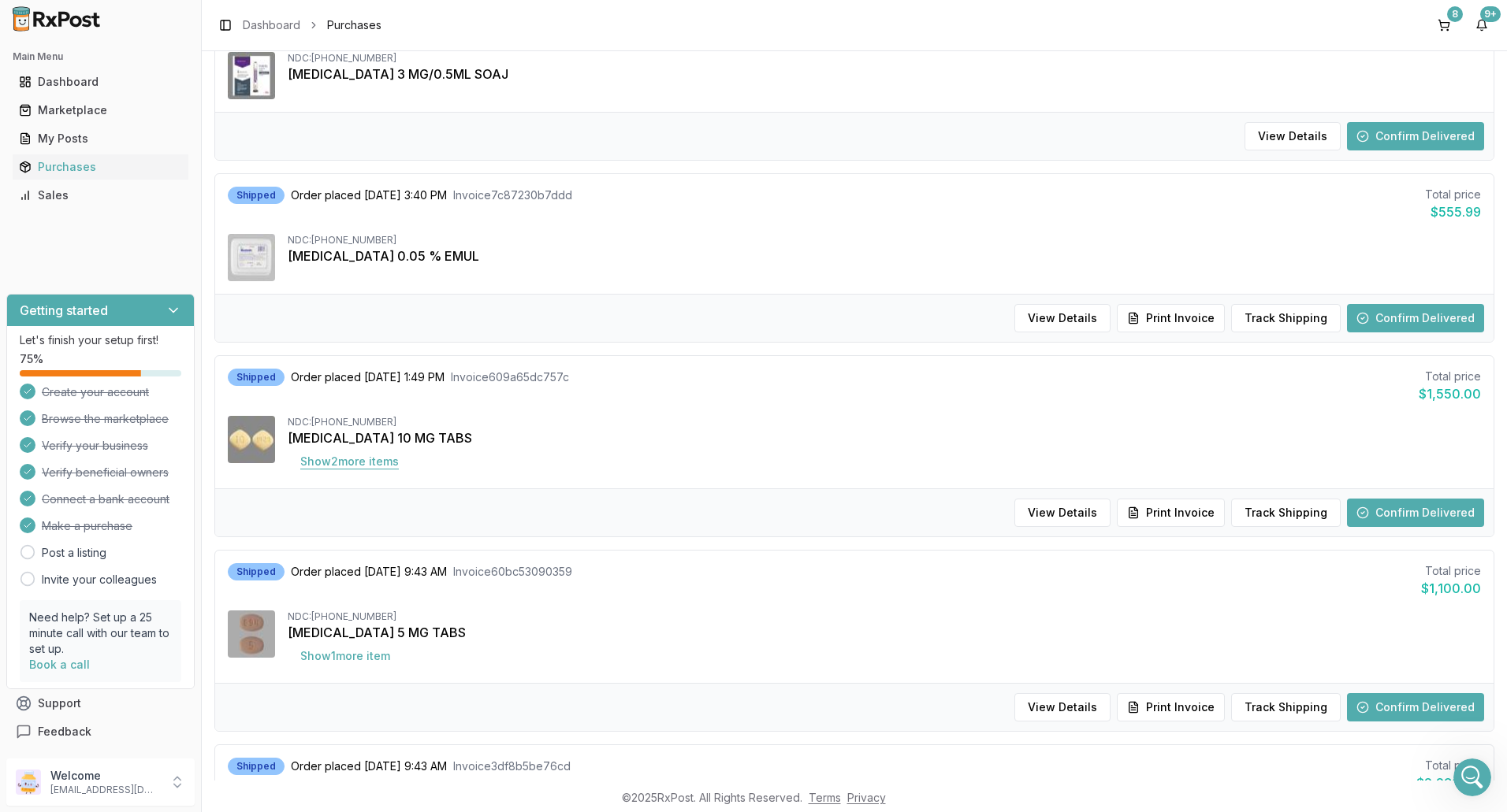
click at [373, 469] on button "Show 2 more item s" at bounding box center [349, 461] width 123 height 28
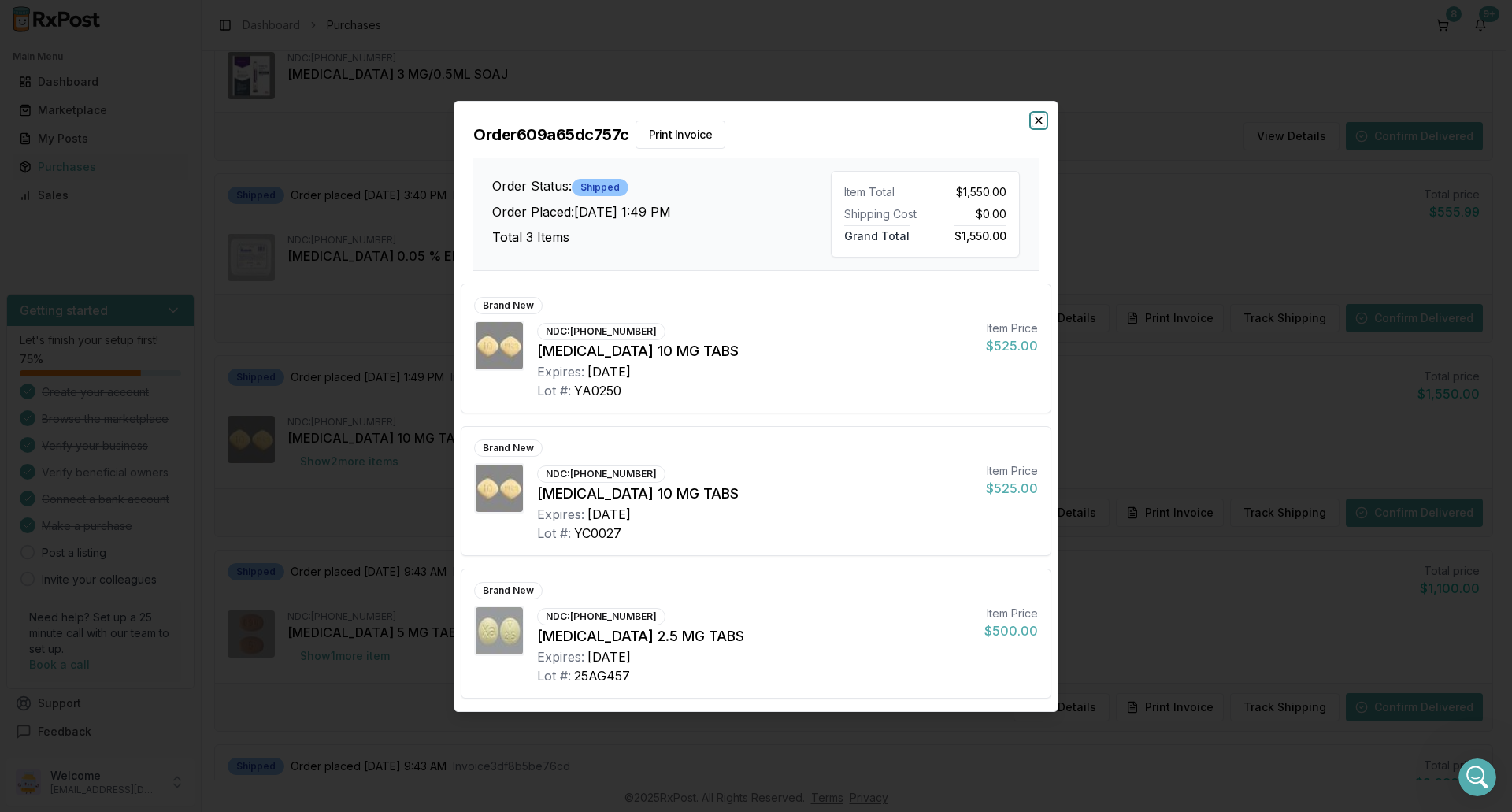
click at [1040, 121] on icon "button" at bounding box center [1039, 120] width 6 height 6
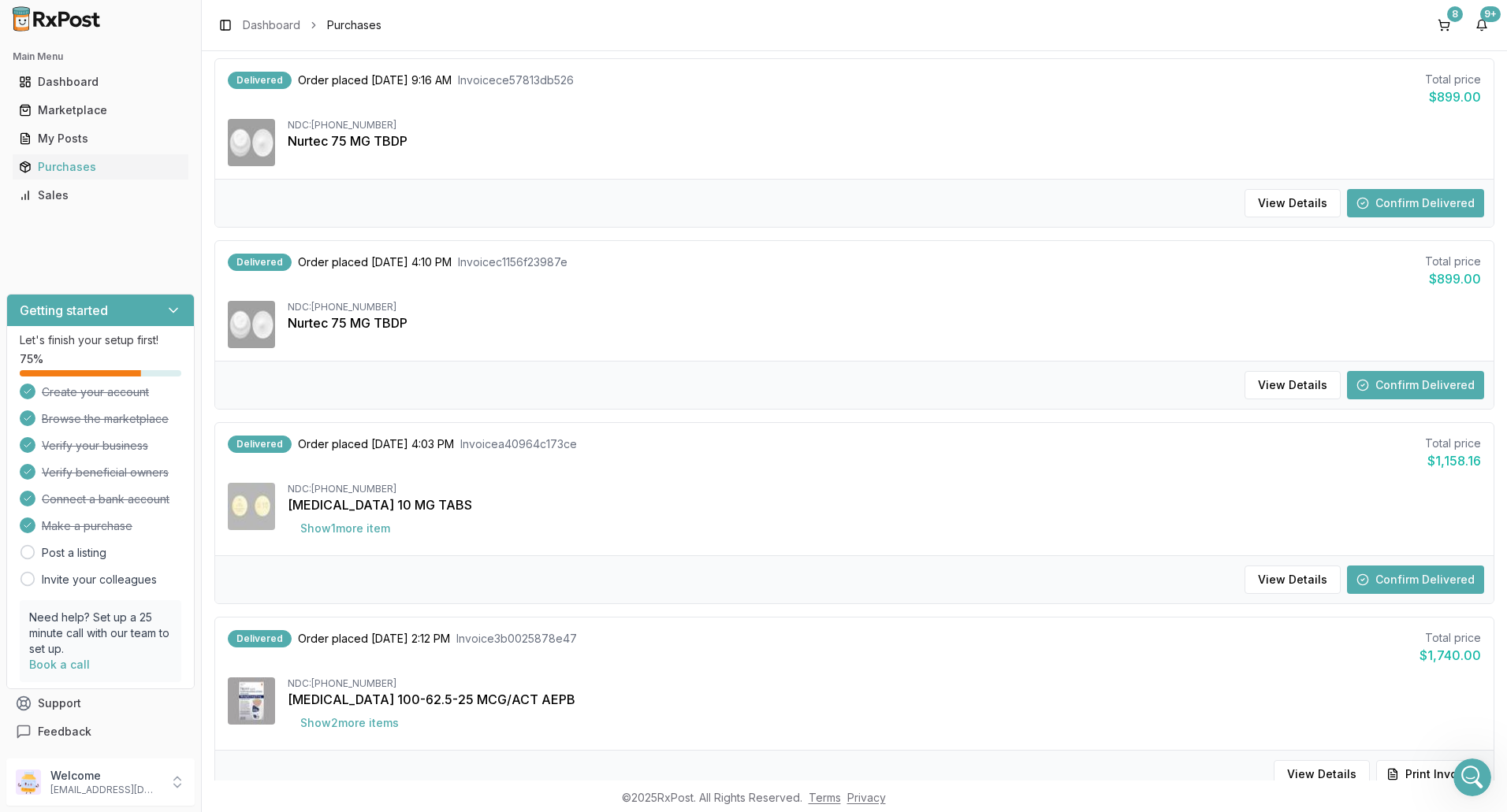
scroll to position [1339, 0]
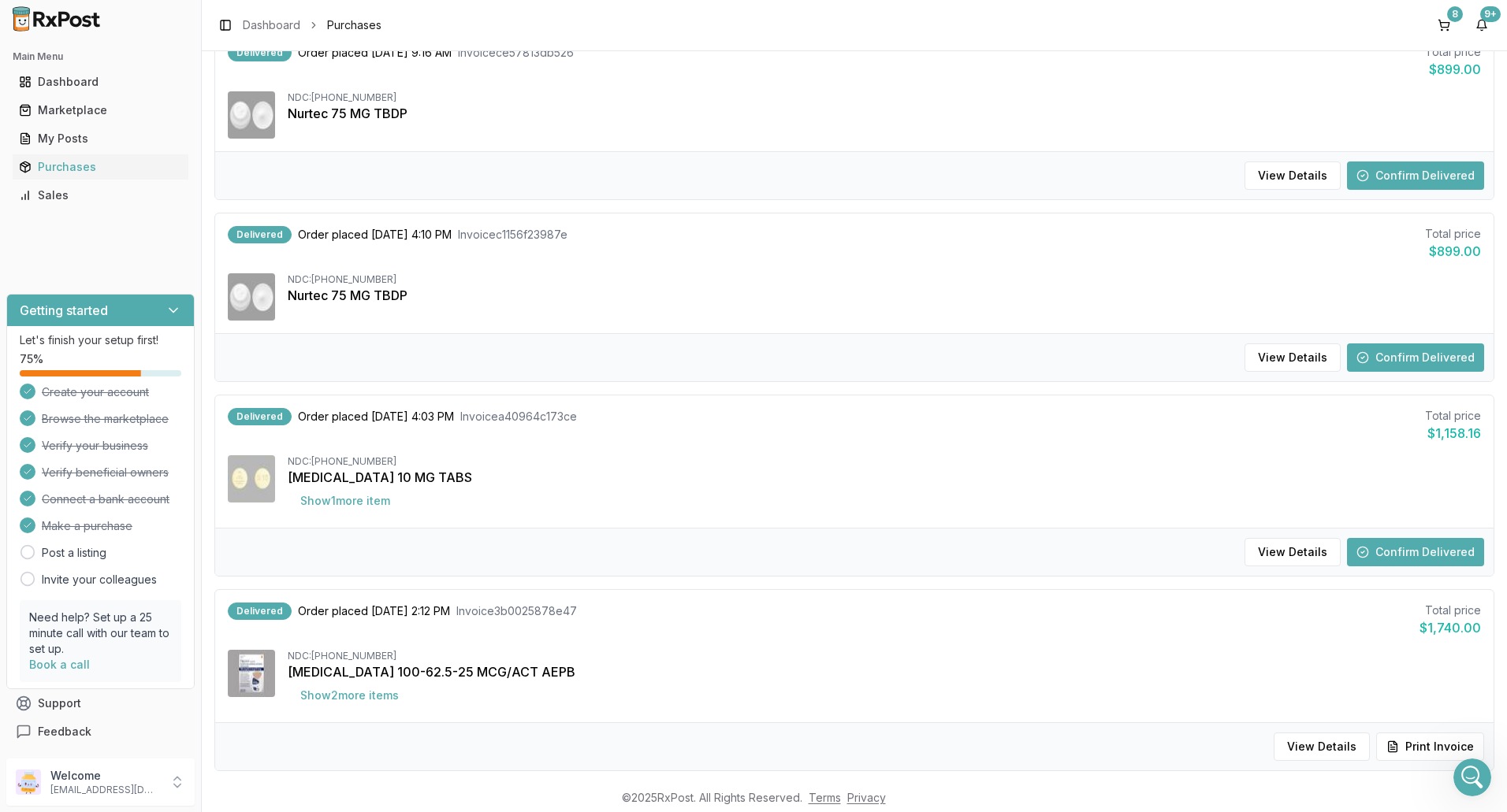
click at [1393, 553] on button "Confirm Delivered" at bounding box center [1414, 552] width 137 height 28
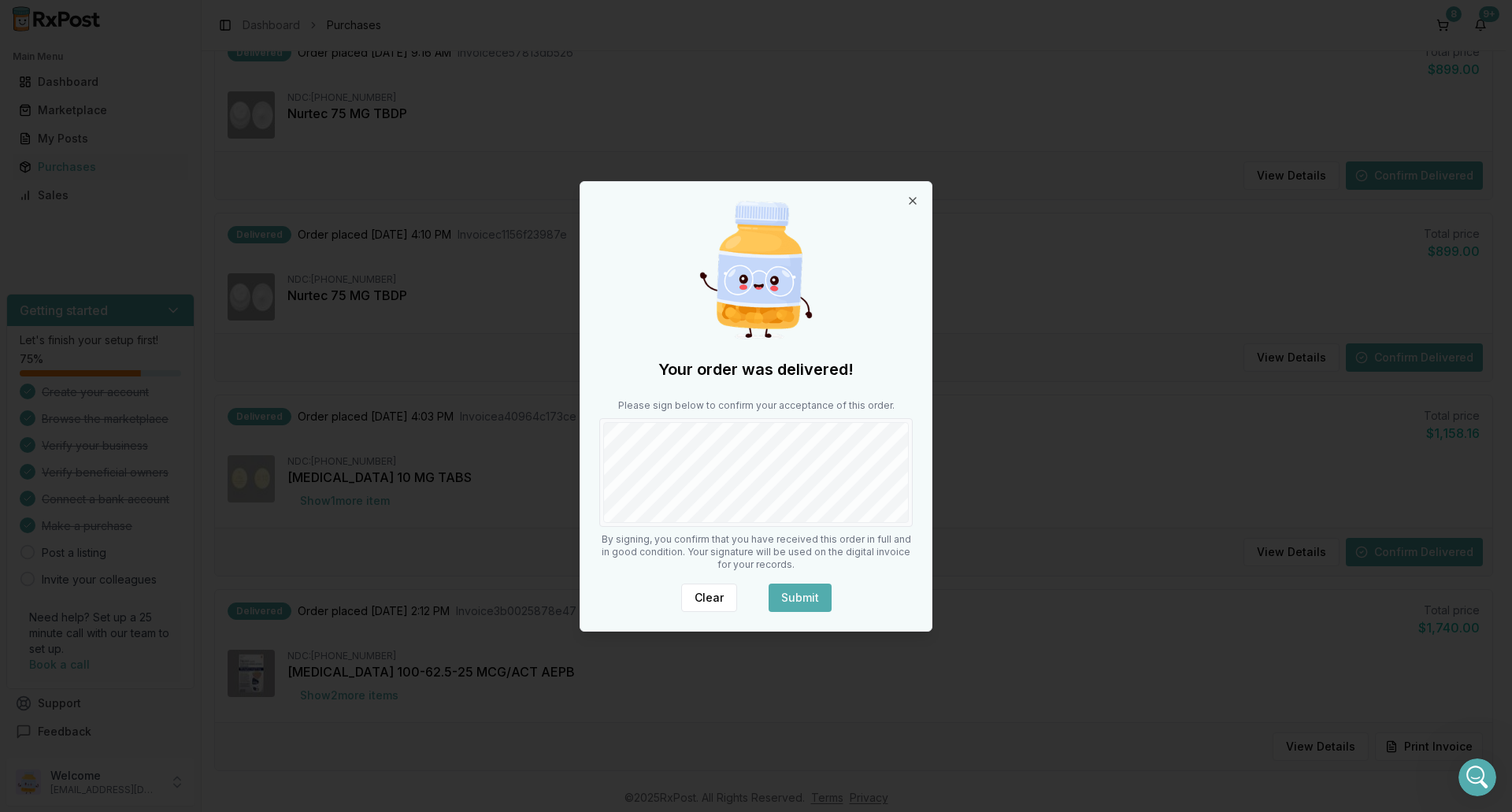
click at [798, 598] on button "Submit" at bounding box center [801, 598] width 63 height 28
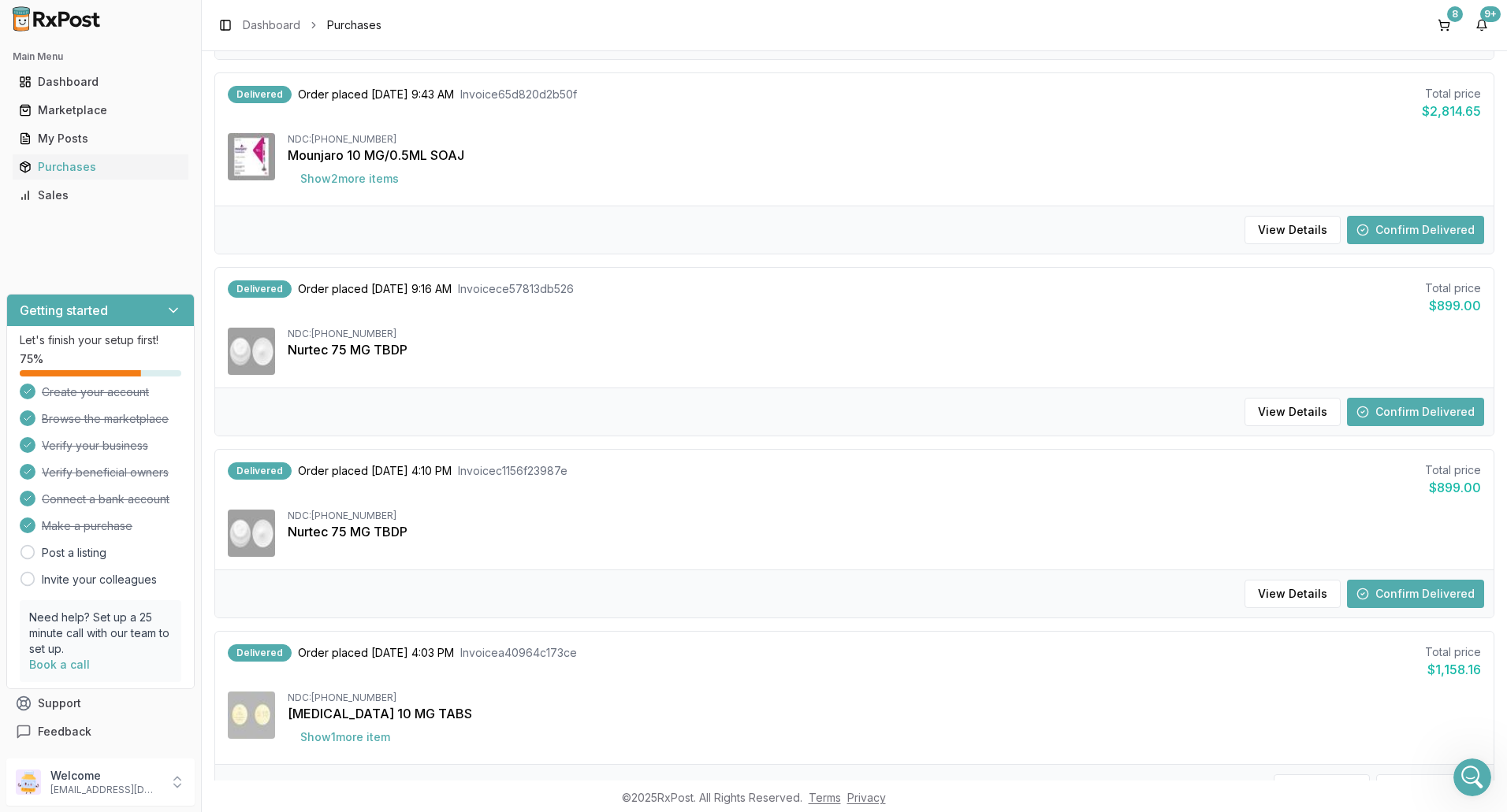
scroll to position [1024, 0]
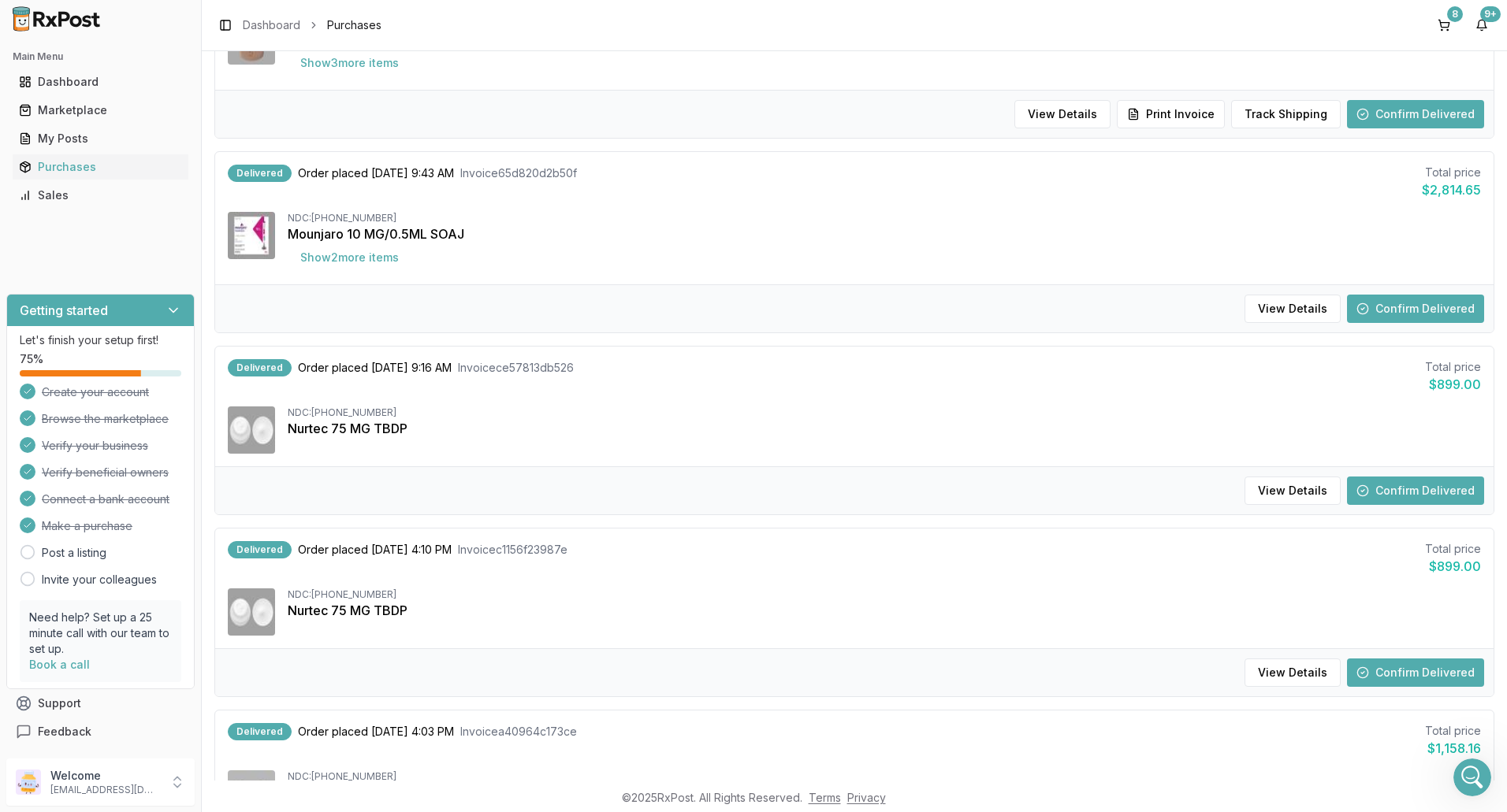
click at [1390, 490] on button "Confirm Delivered" at bounding box center [1414, 491] width 137 height 28
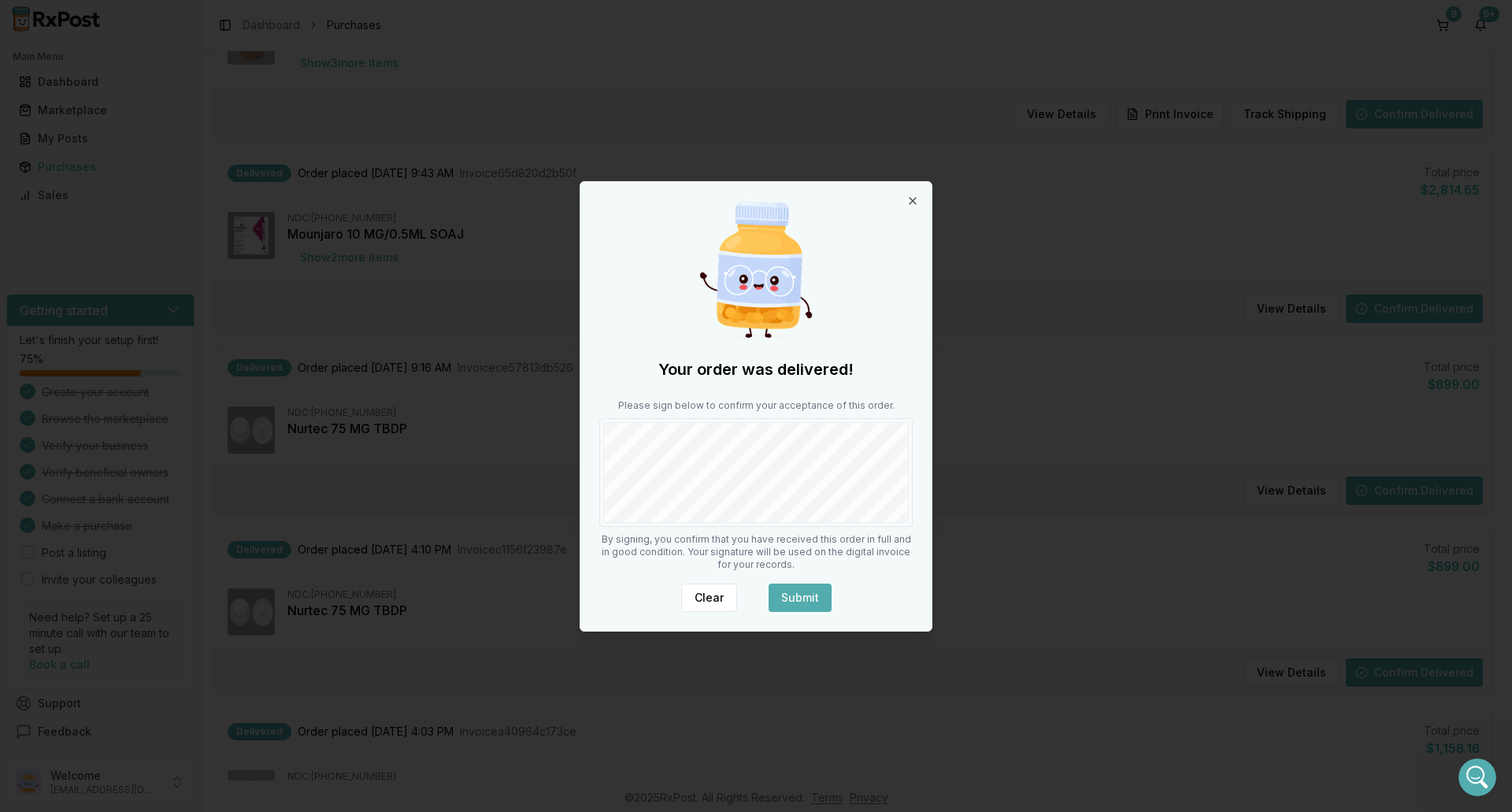
click at [786, 596] on button "Submit" at bounding box center [801, 598] width 63 height 28
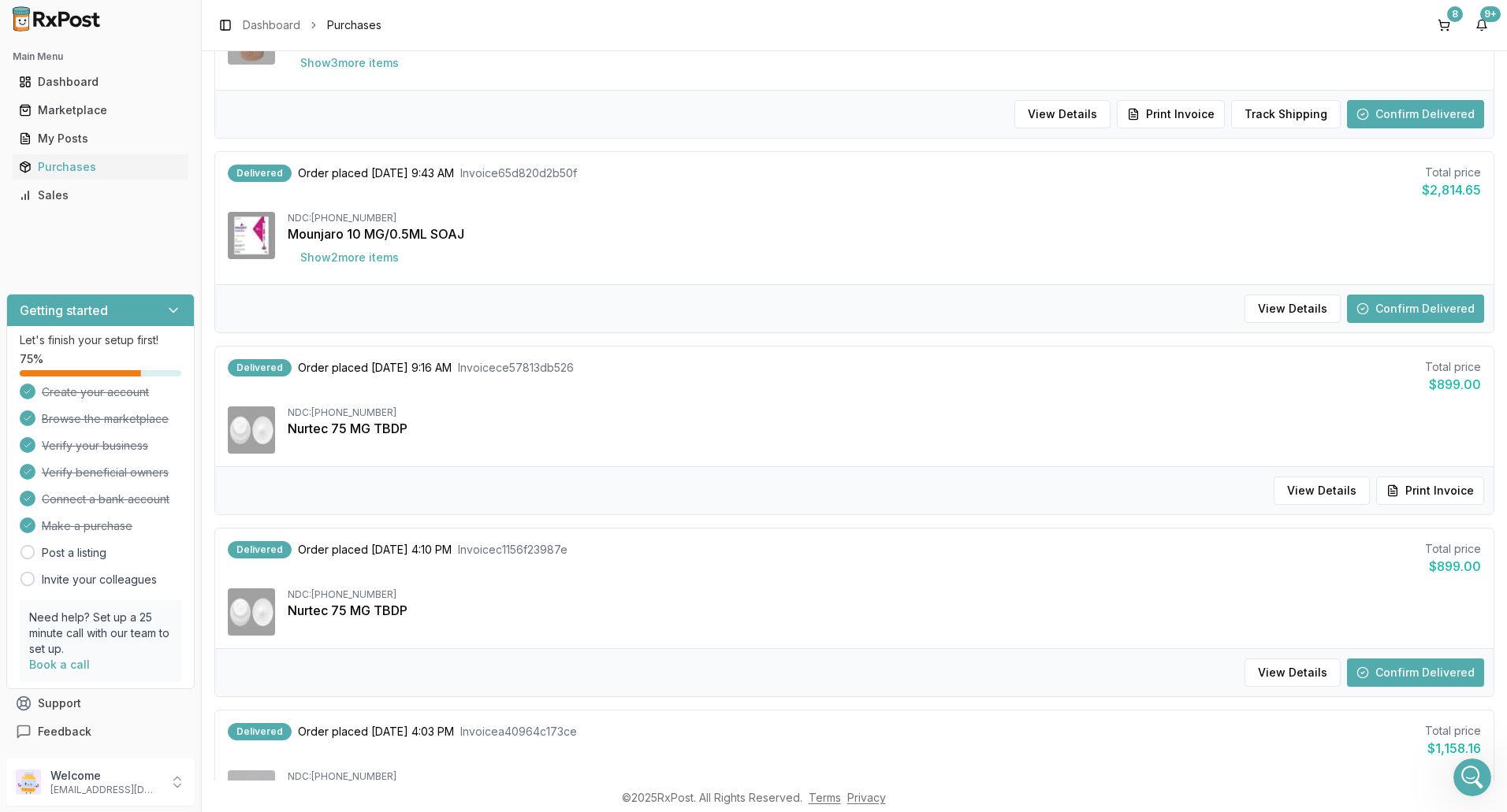
click at [1366, 669] on button "Confirm Delivered" at bounding box center [1414, 673] width 137 height 28
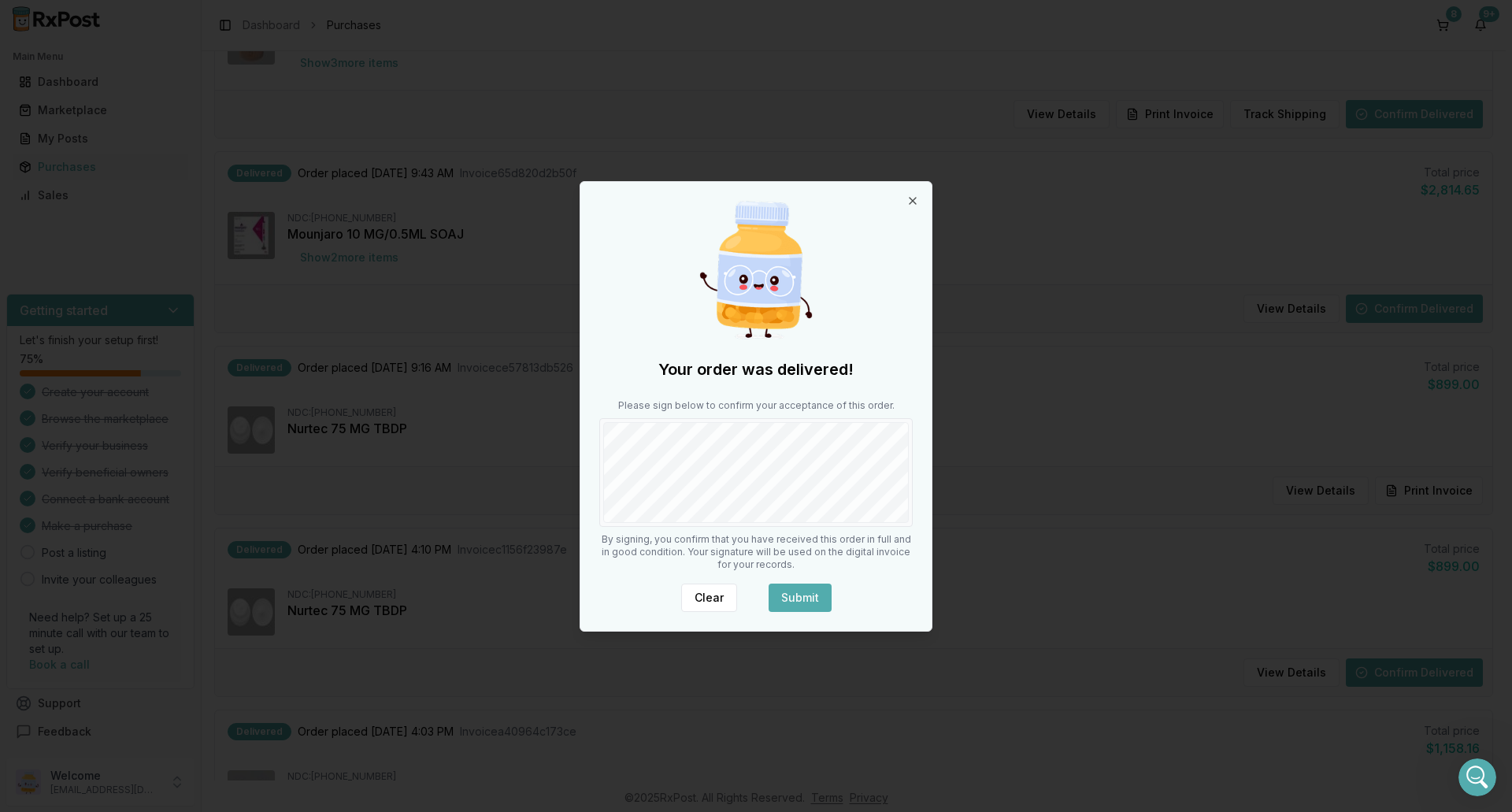
click at [790, 601] on button "Submit" at bounding box center [801, 598] width 63 height 28
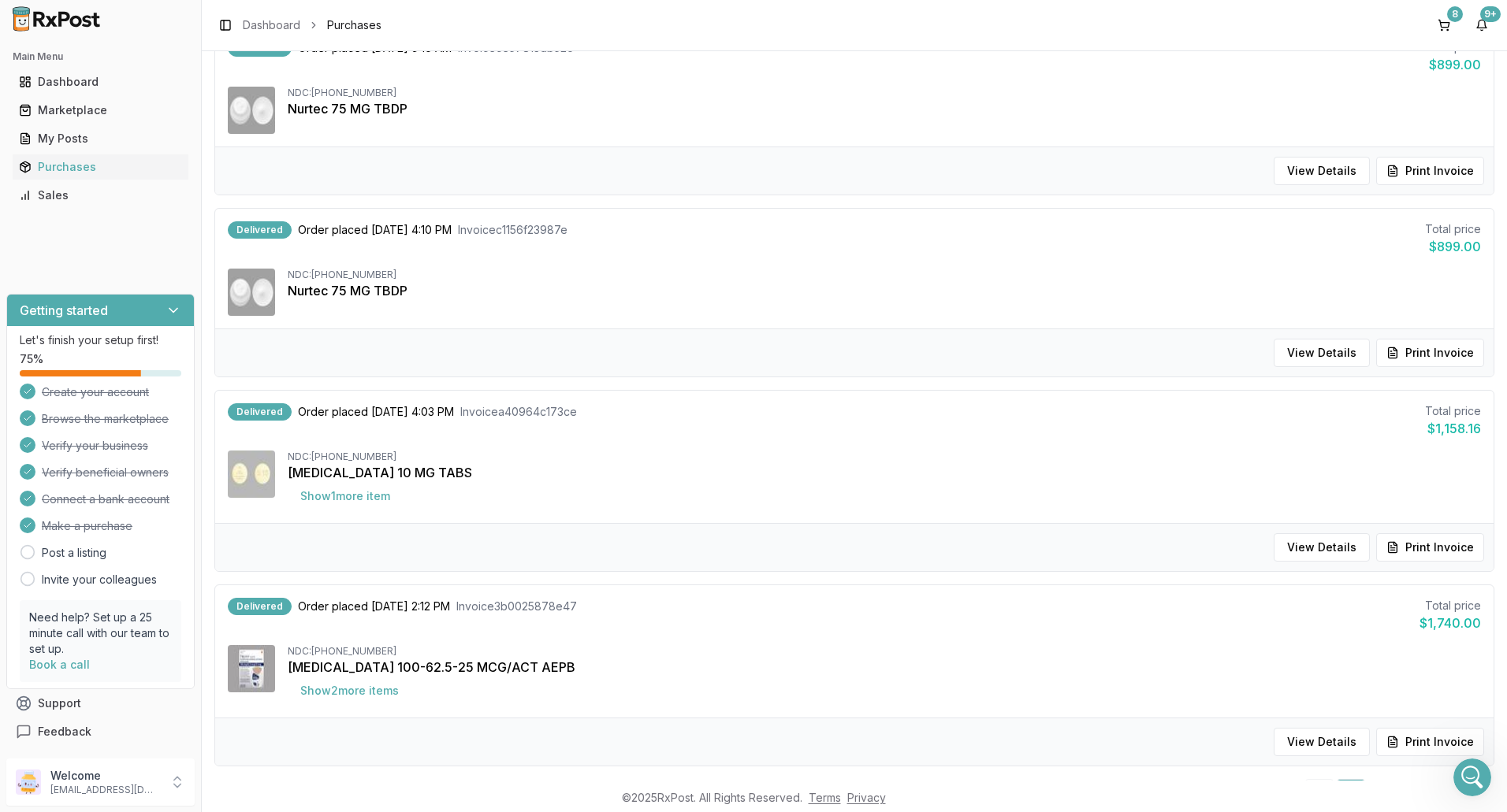
scroll to position [1409, 0]
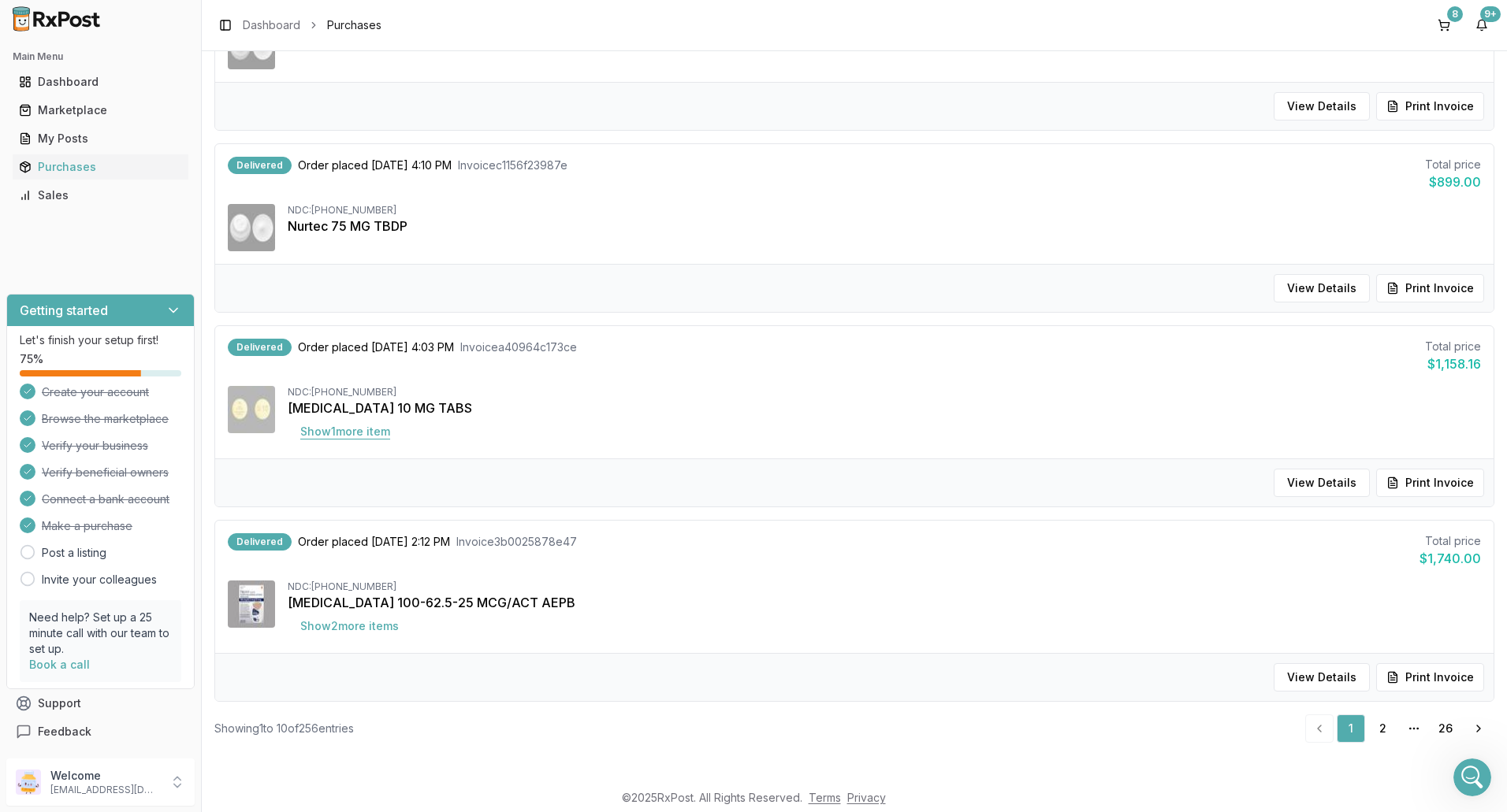
click at [351, 431] on button "Show 1 more item" at bounding box center [344, 432] width 115 height 28
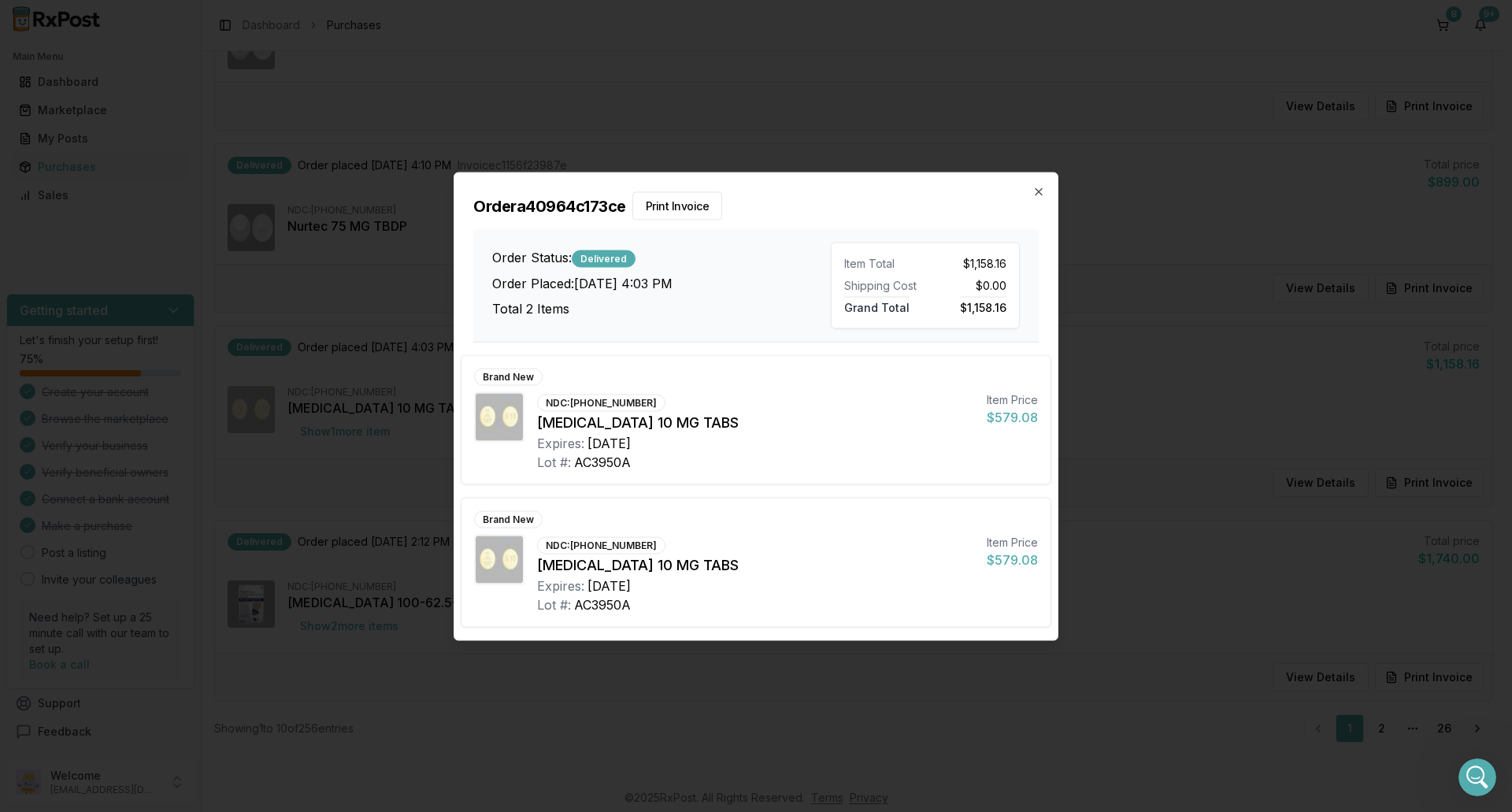
click at [1027, 188] on div "Order a40964c173ce Print Invoice Order Status: Delivered Order Placed: [DATE] 4…" at bounding box center [756, 257] width 604 height 169
click at [1039, 199] on div "Order a40964c173ce Print Invoice Order Status: Delivered Order Placed: [DATE] 4…" at bounding box center [756, 257] width 604 height 169
click at [1040, 192] on icon "button" at bounding box center [1039, 192] width 13 height 13
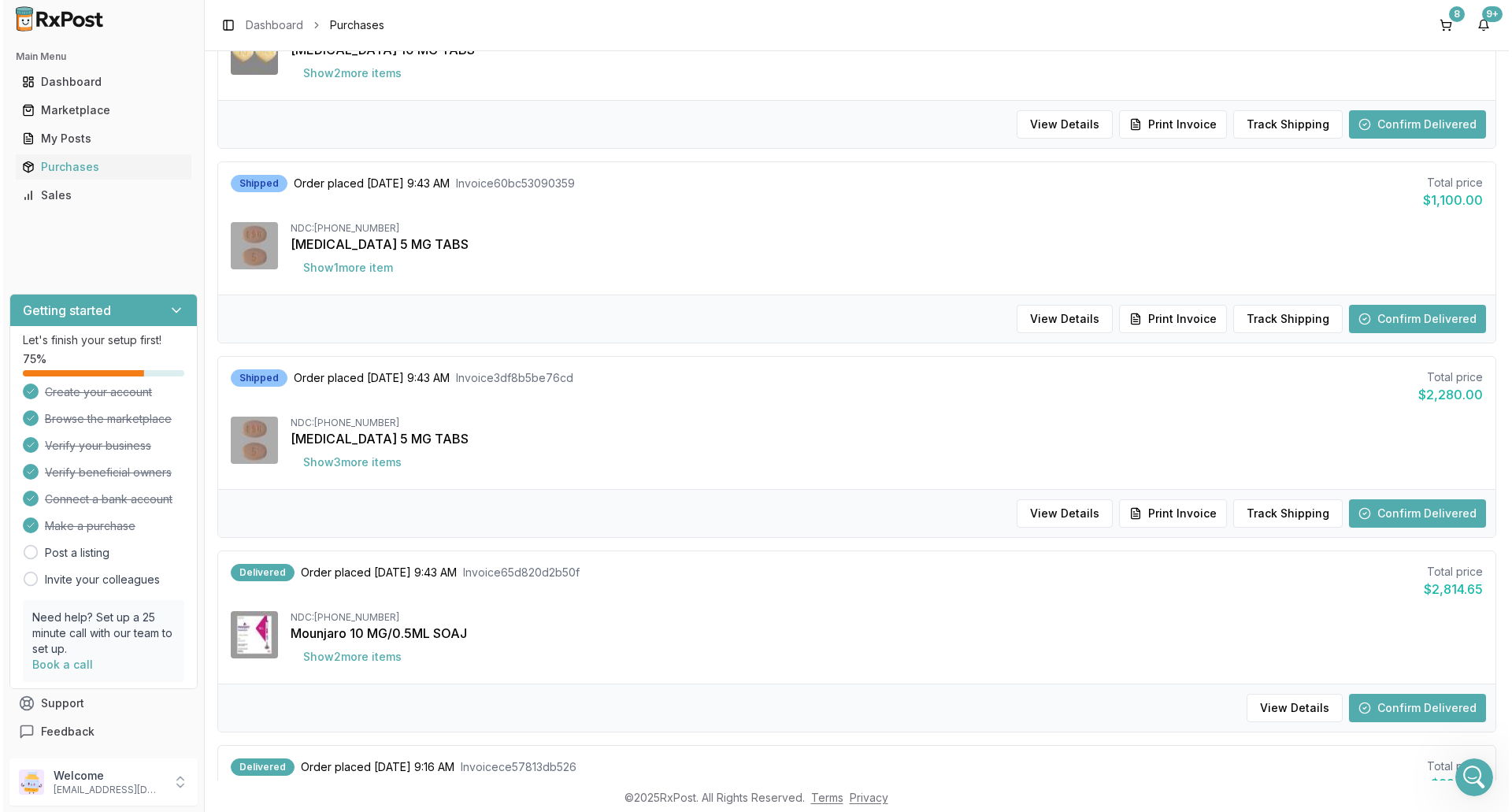
scroll to position [620, 0]
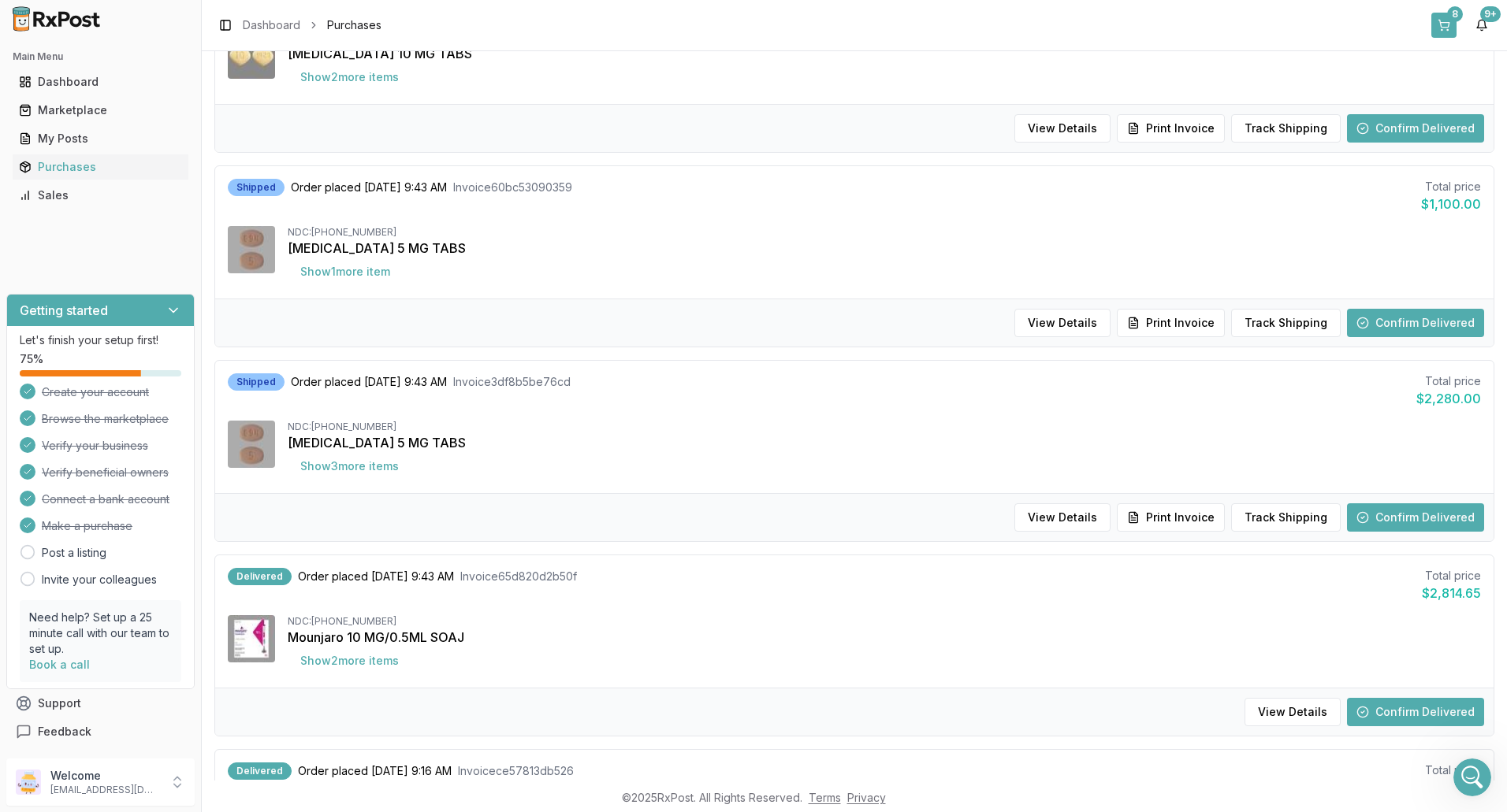
click at [1452, 16] on div "8" at bounding box center [1455, 14] width 16 height 16
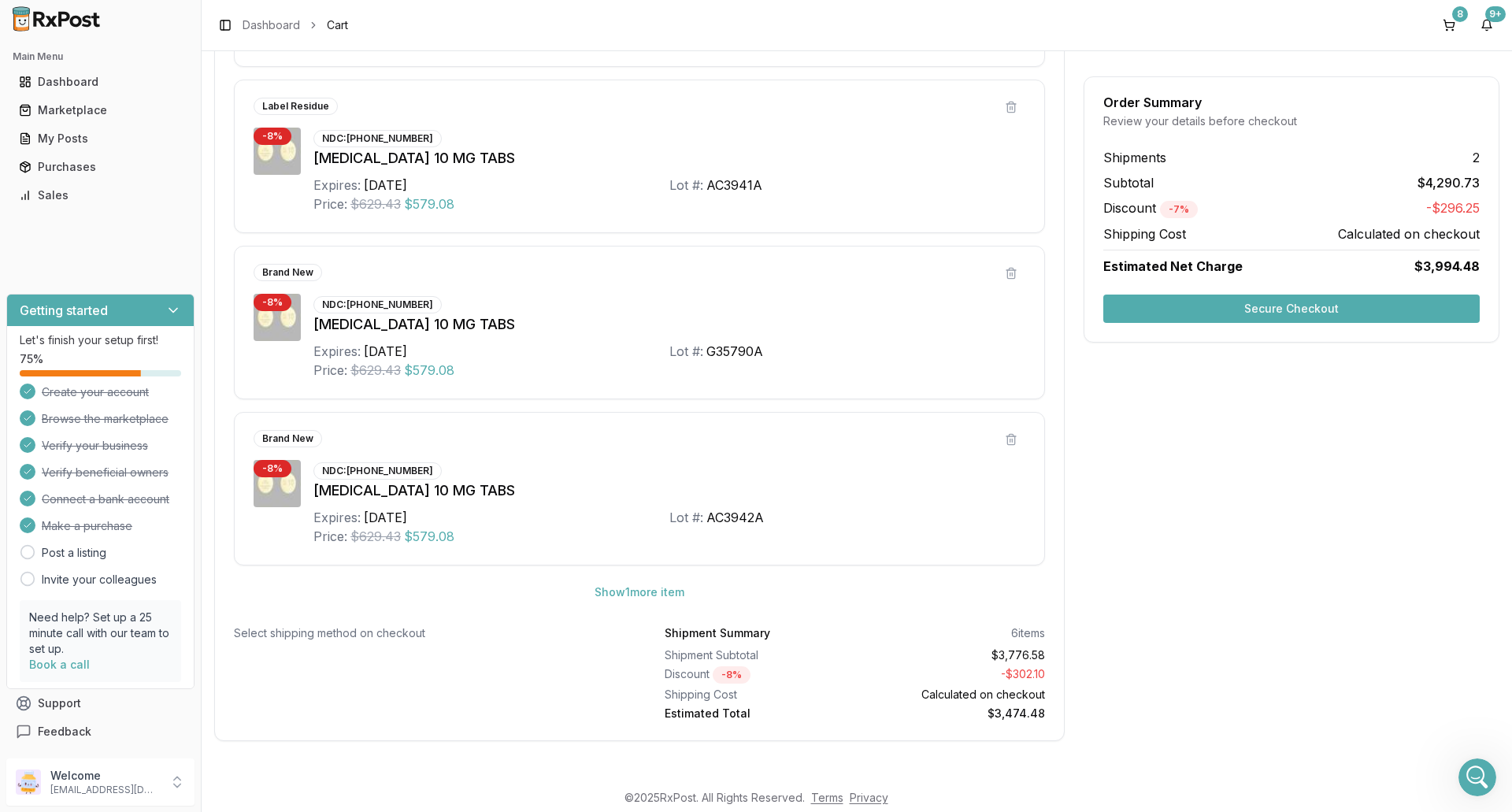
scroll to position [1083, 0]
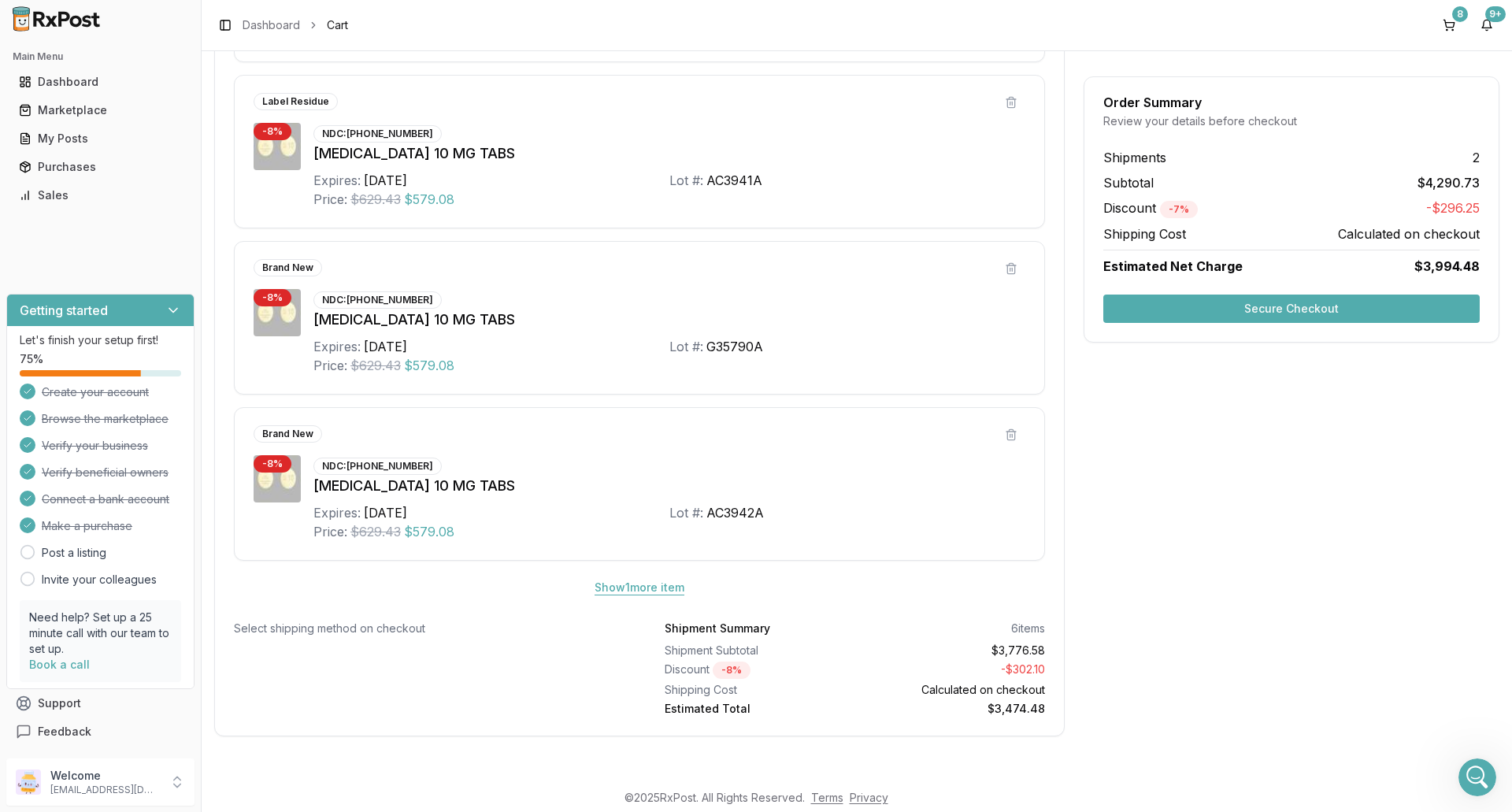
click at [627, 590] on button "Show 1 more item" at bounding box center [639, 588] width 115 height 28
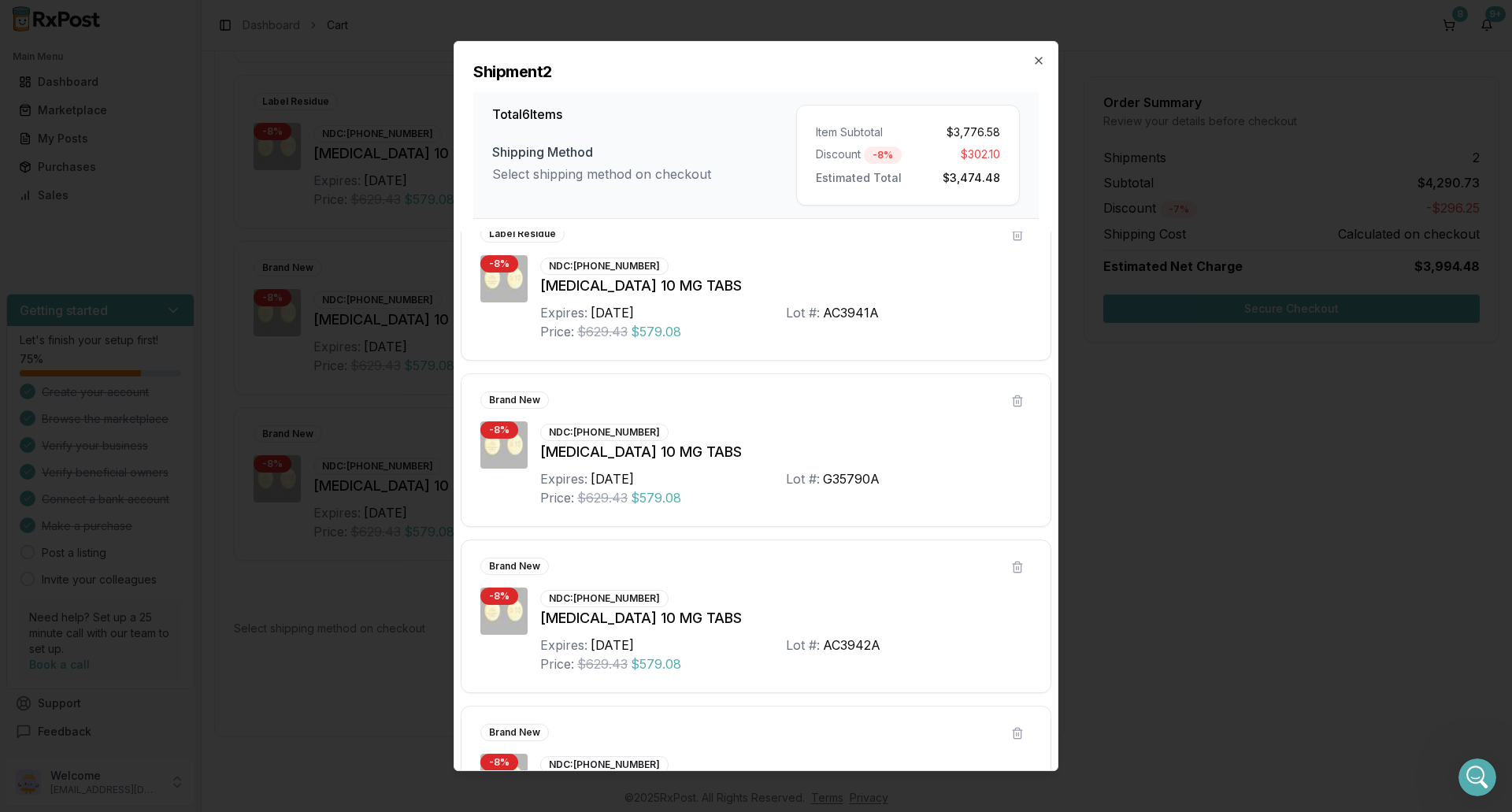
scroll to position [457, 0]
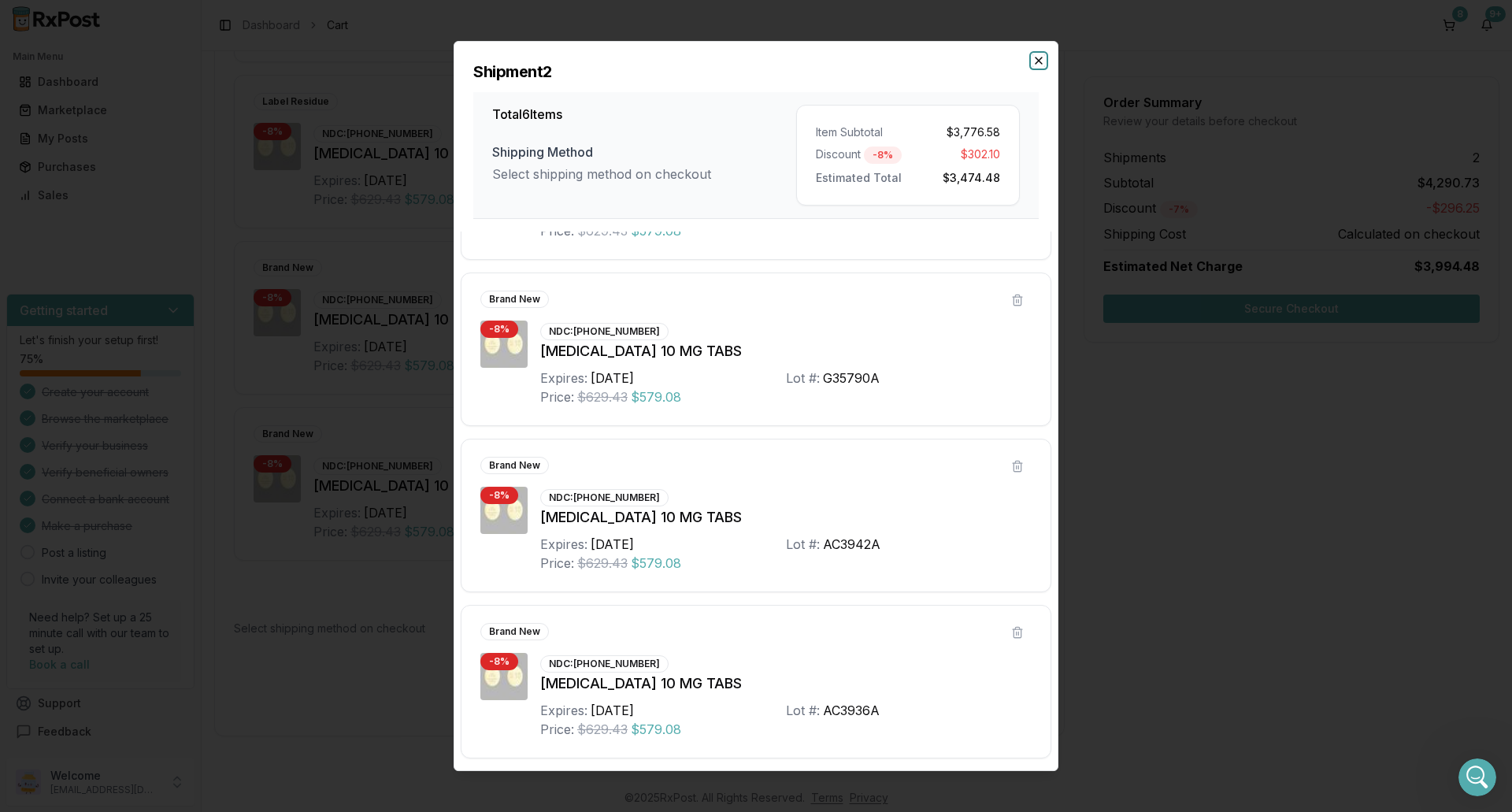
click at [1038, 58] on icon "button" at bounding box center [1039, 61] width 13 height 13
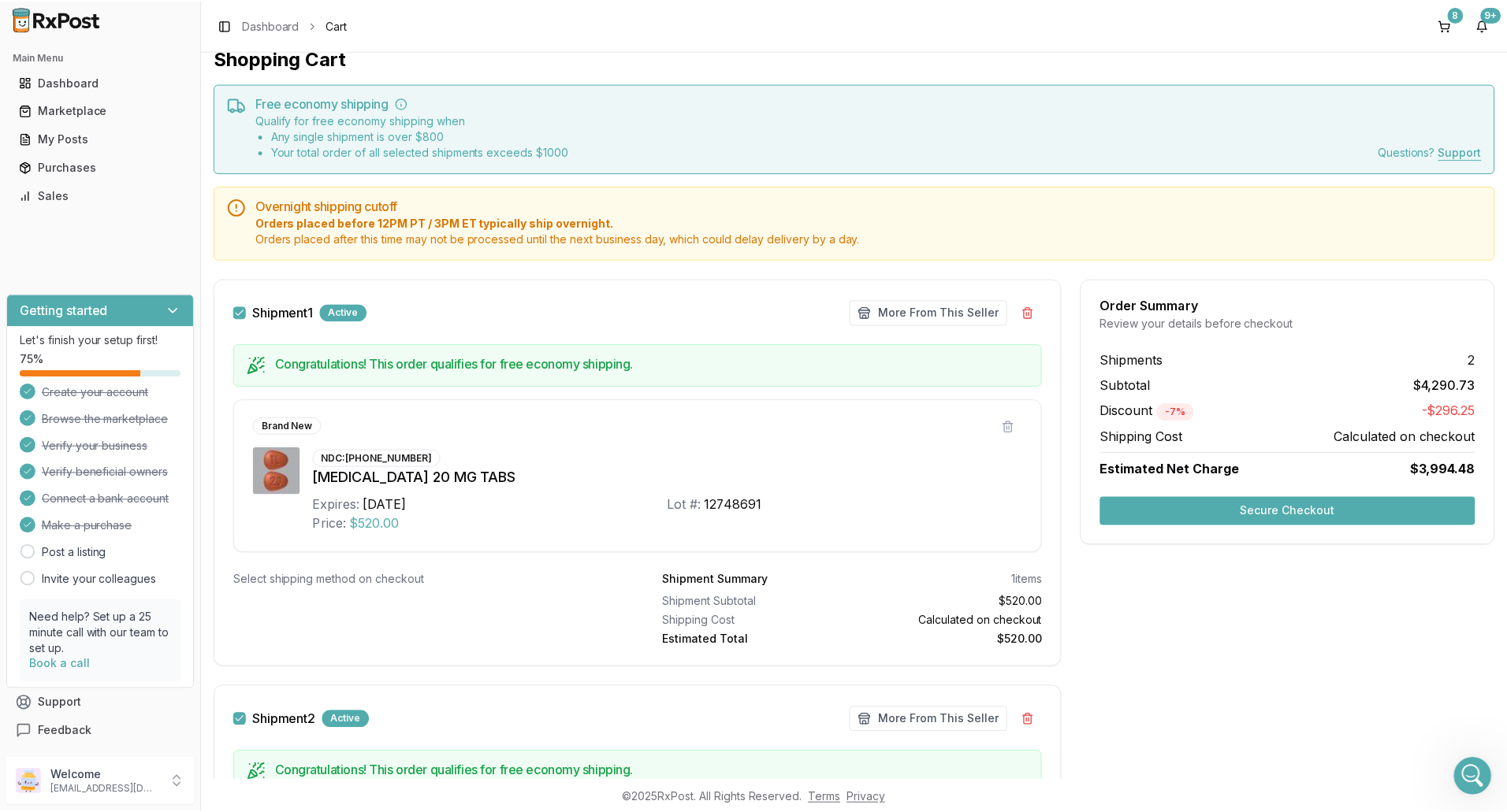
scroll to position [0, 0]
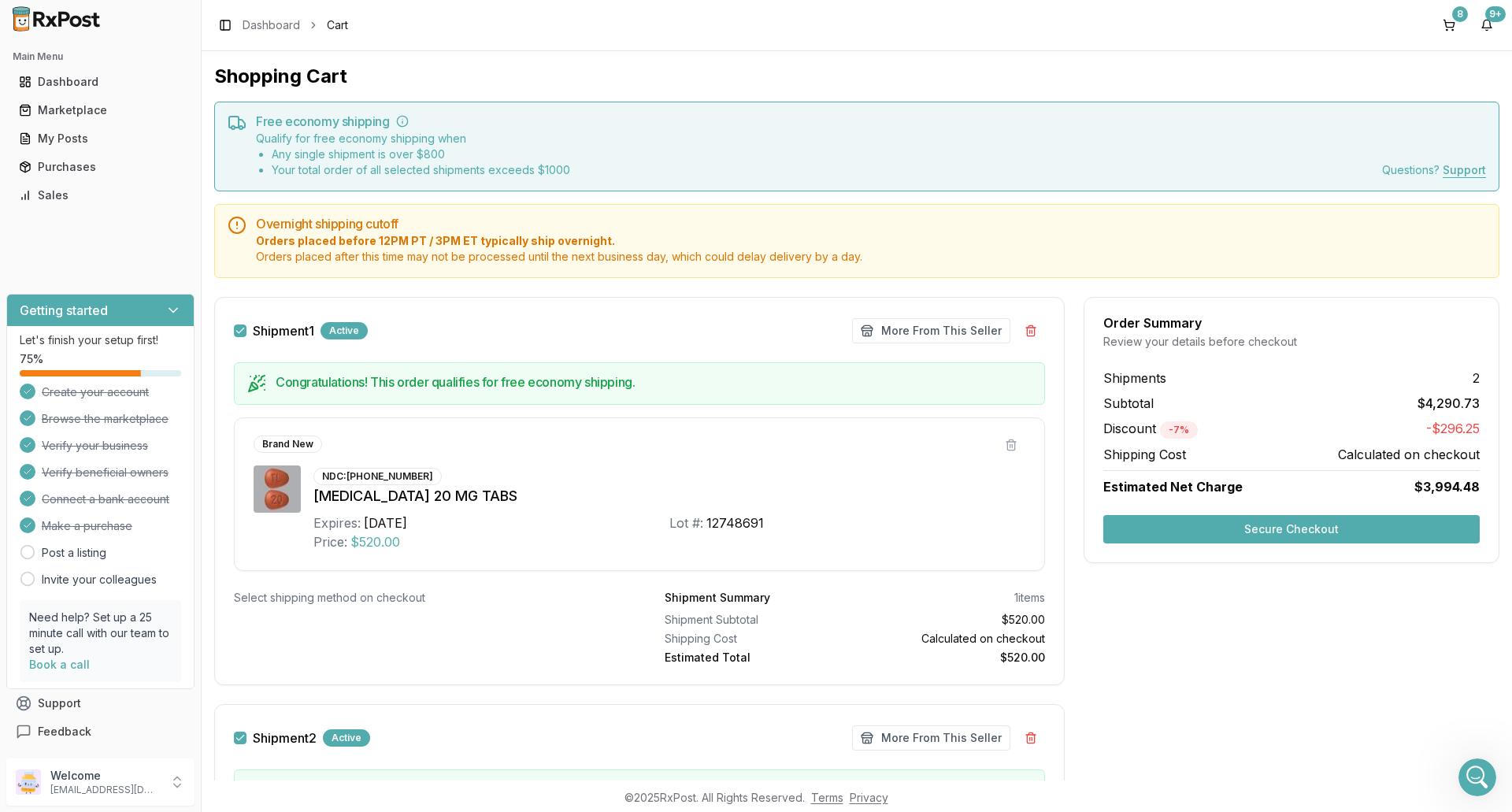
click at [1328, 533] on button "Secure Checkout" at bounding box center [1292, 529] width 377 height 28
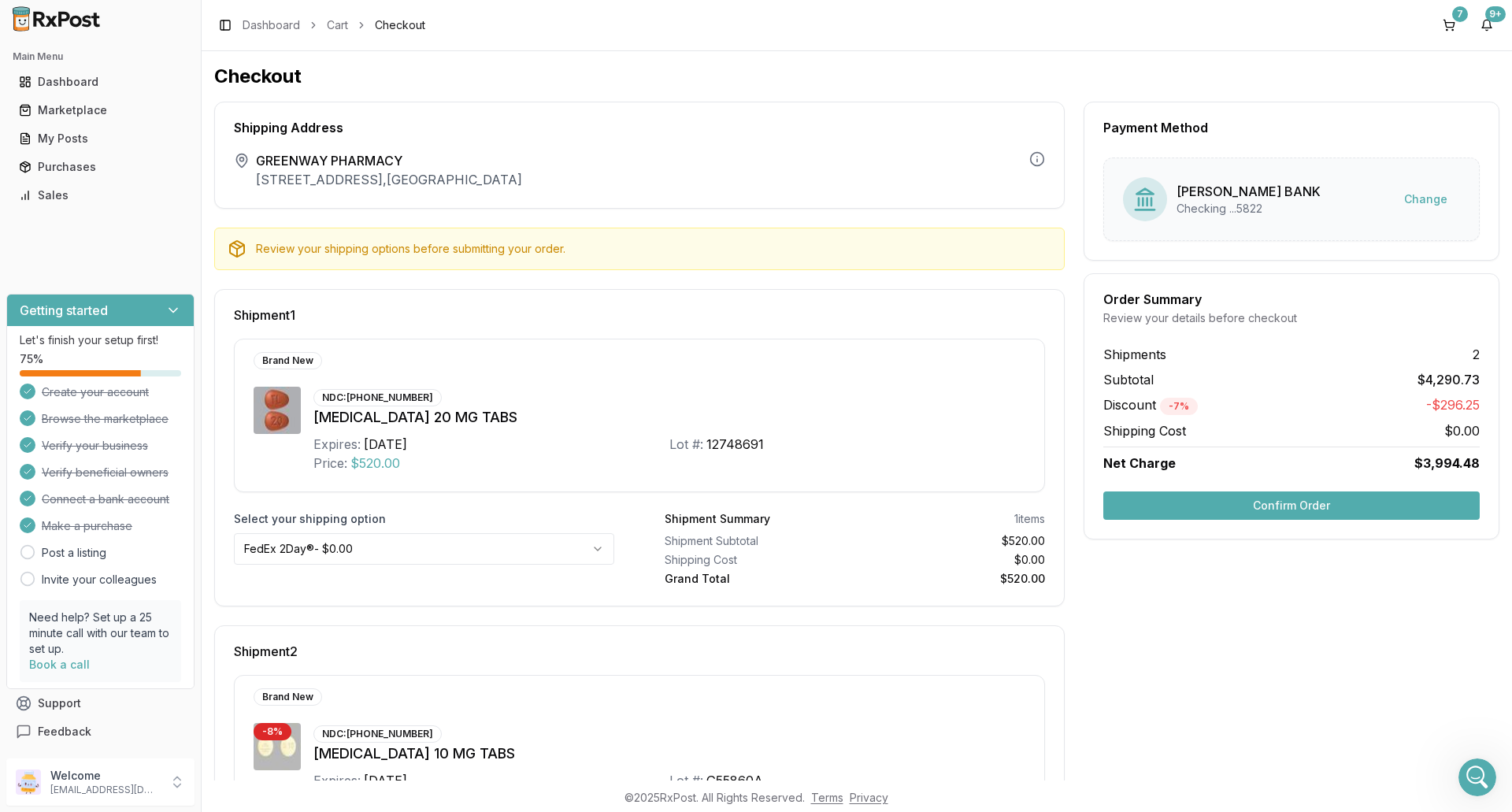
click at [1278, 503] on button "Confirm Order" at bounding box center [1292, 506] width 377 height 28
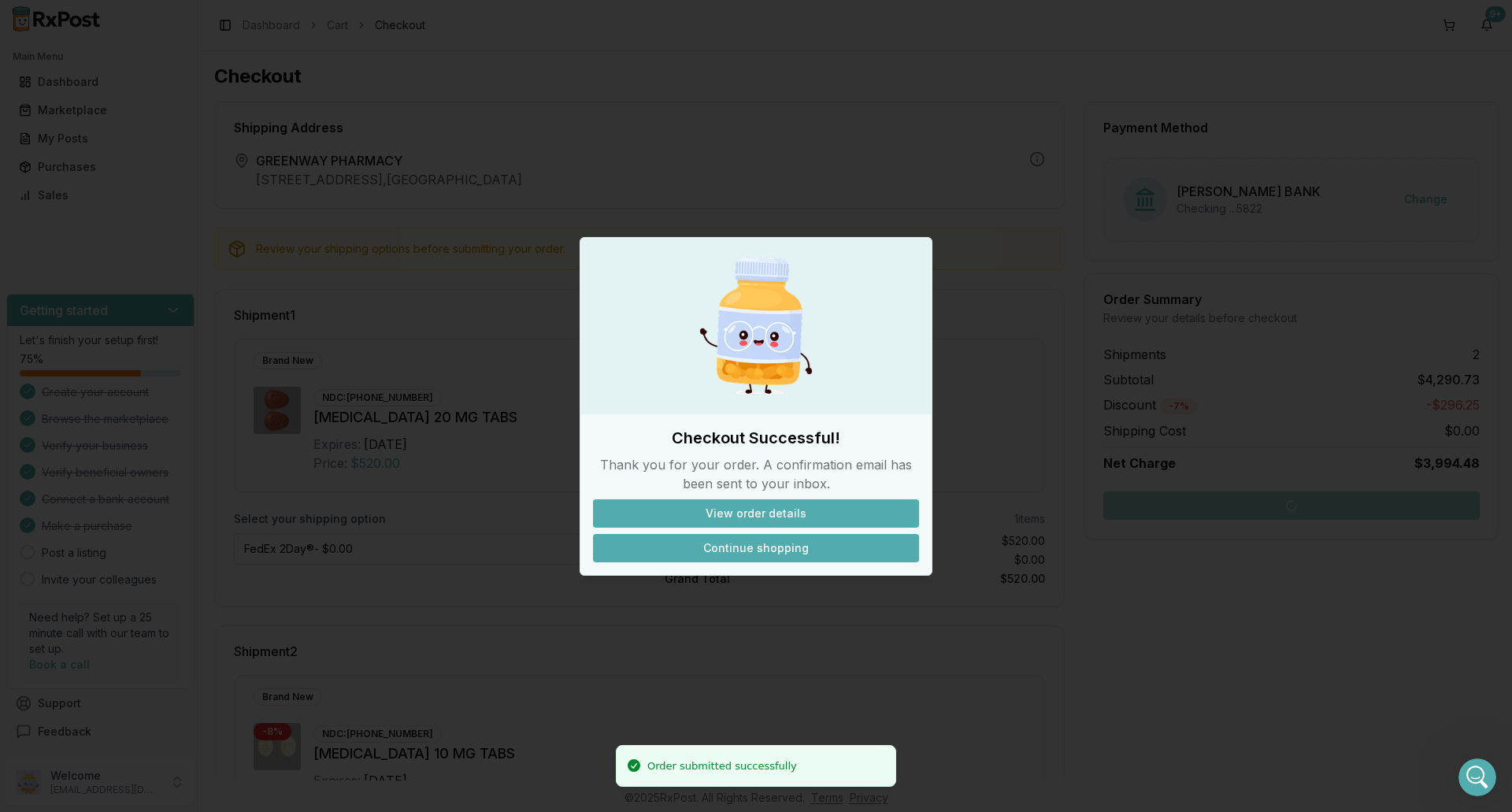
click at [722, 551] on button "Continue shopping" at bounding box center [756, 548] width 326 height 28
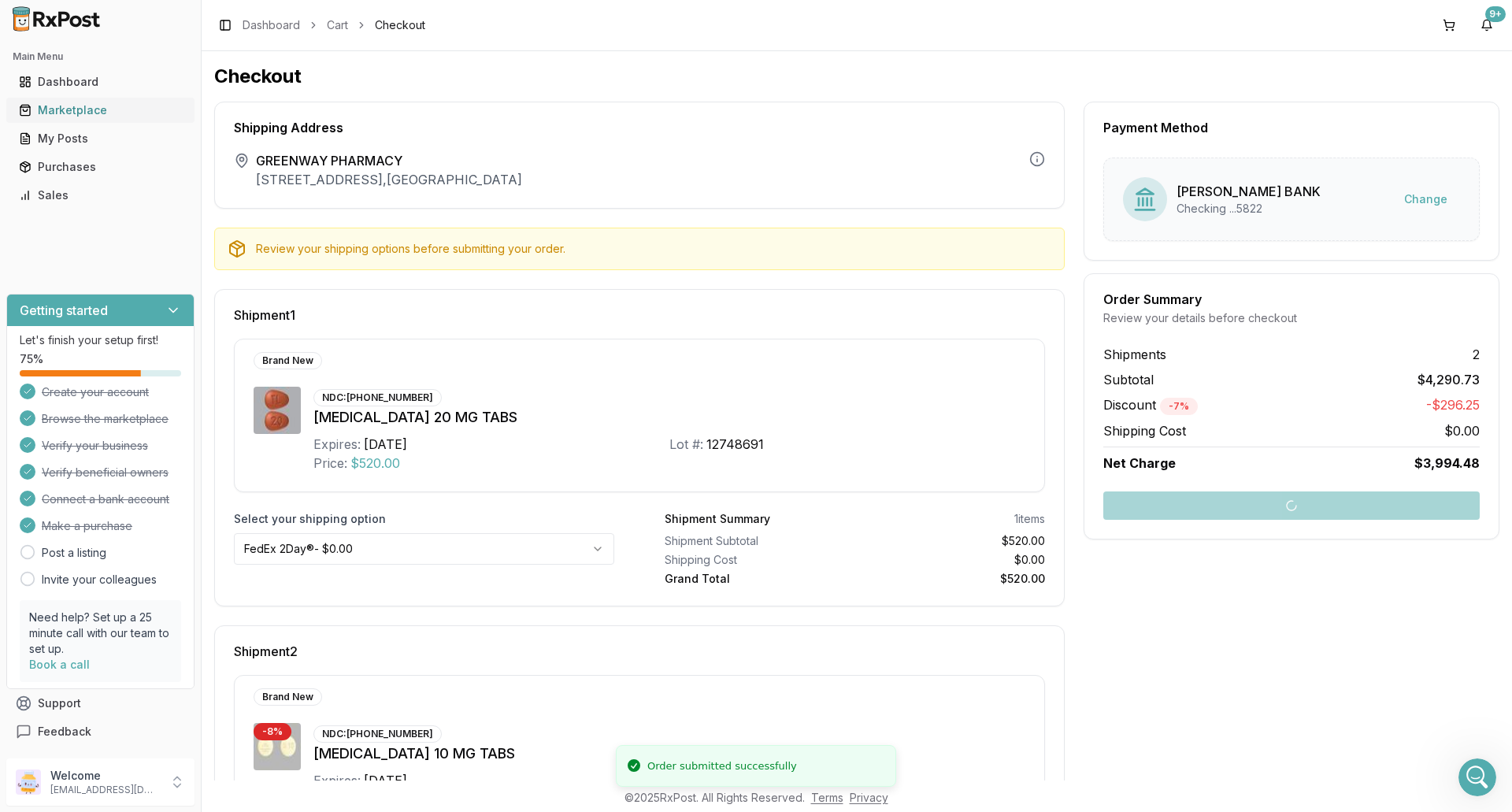
click at [85, 110] on div "Marketplace" at bounding box center [100, 110] width 163 height 16
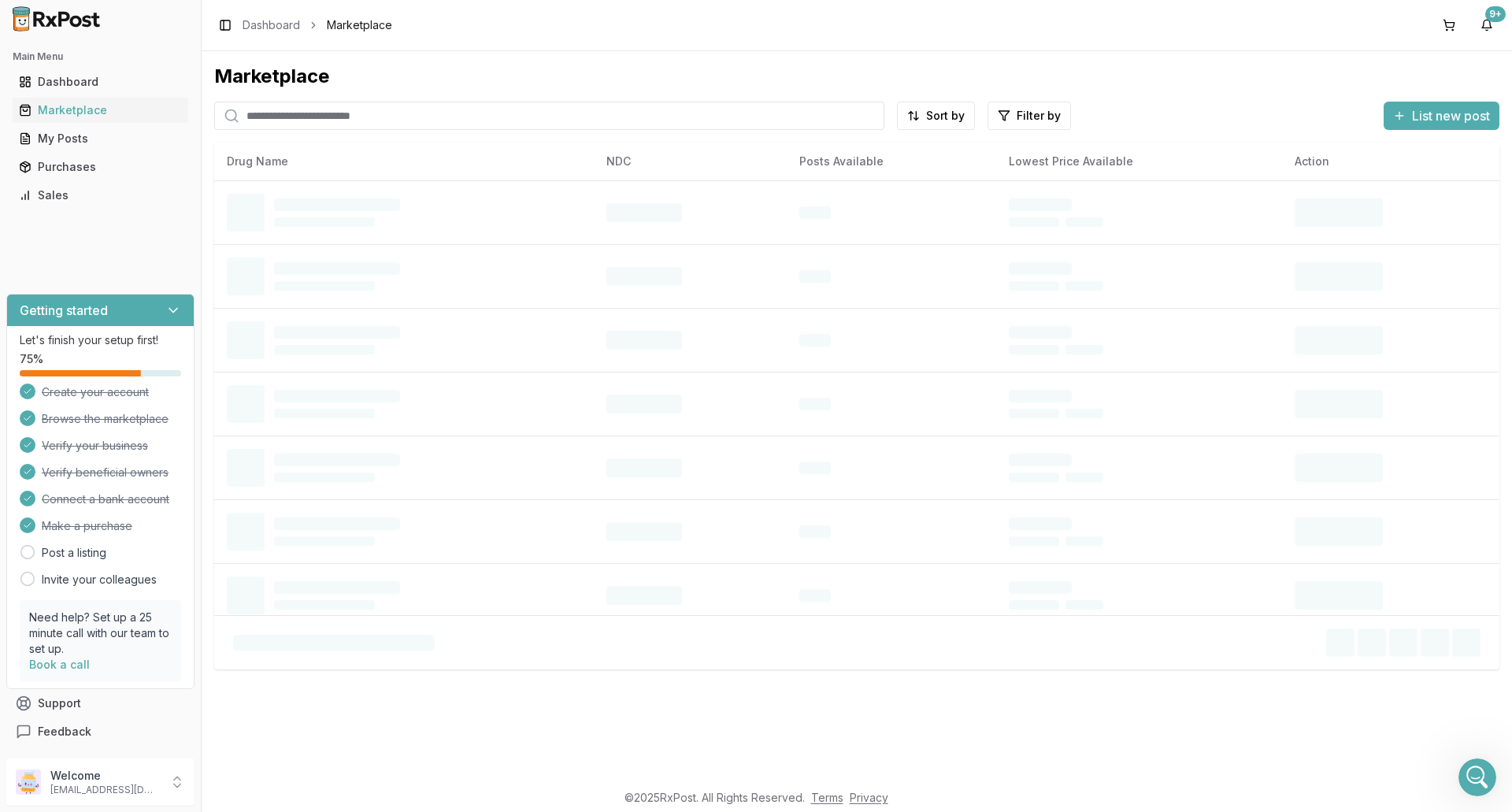
click at [315, 120] on input "search" at bounding box center [549, 116] width 670 height 28
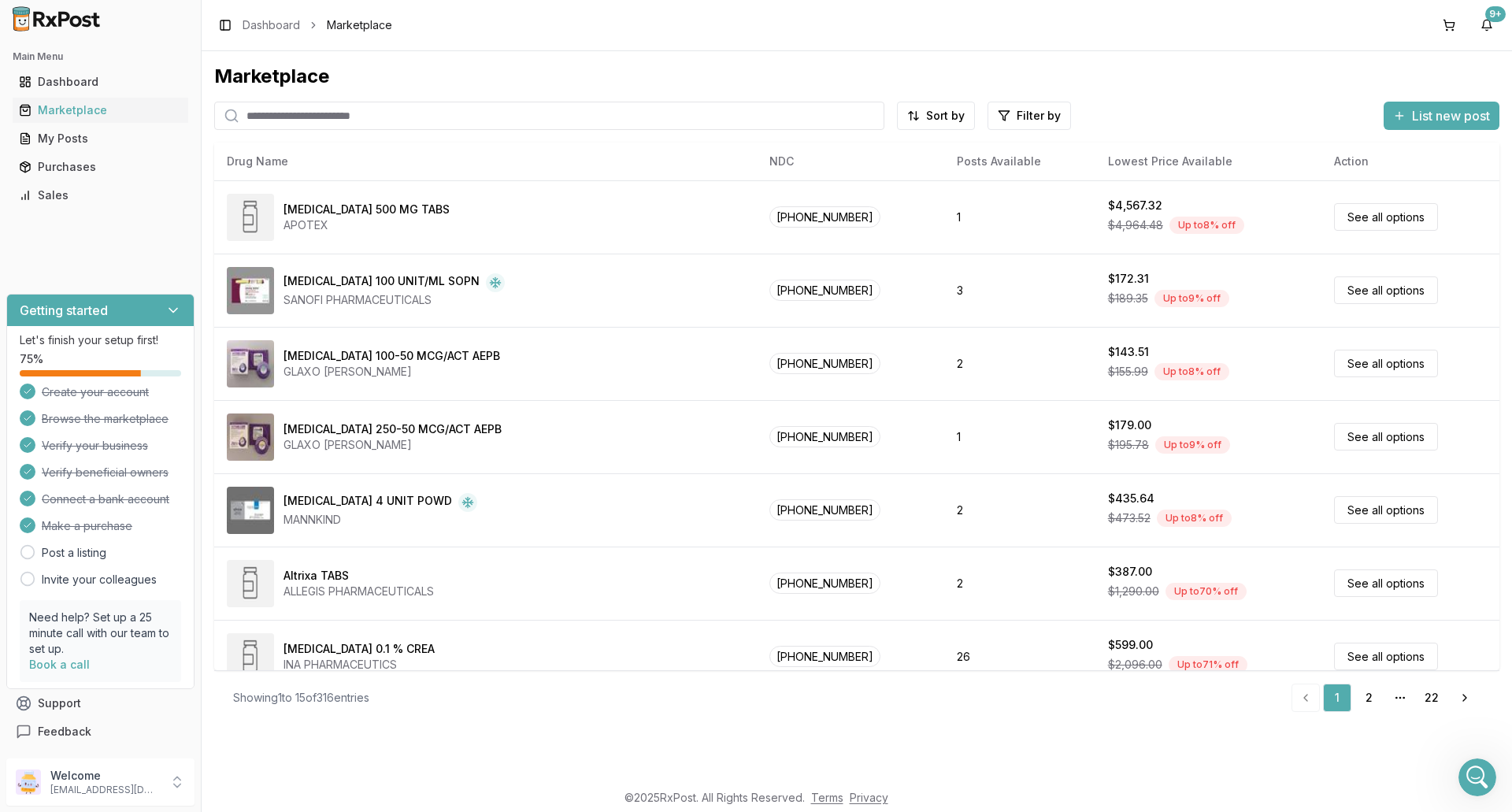
click at [282, 117] on input "search" at bounding box center [549, 116] width 670 height 28
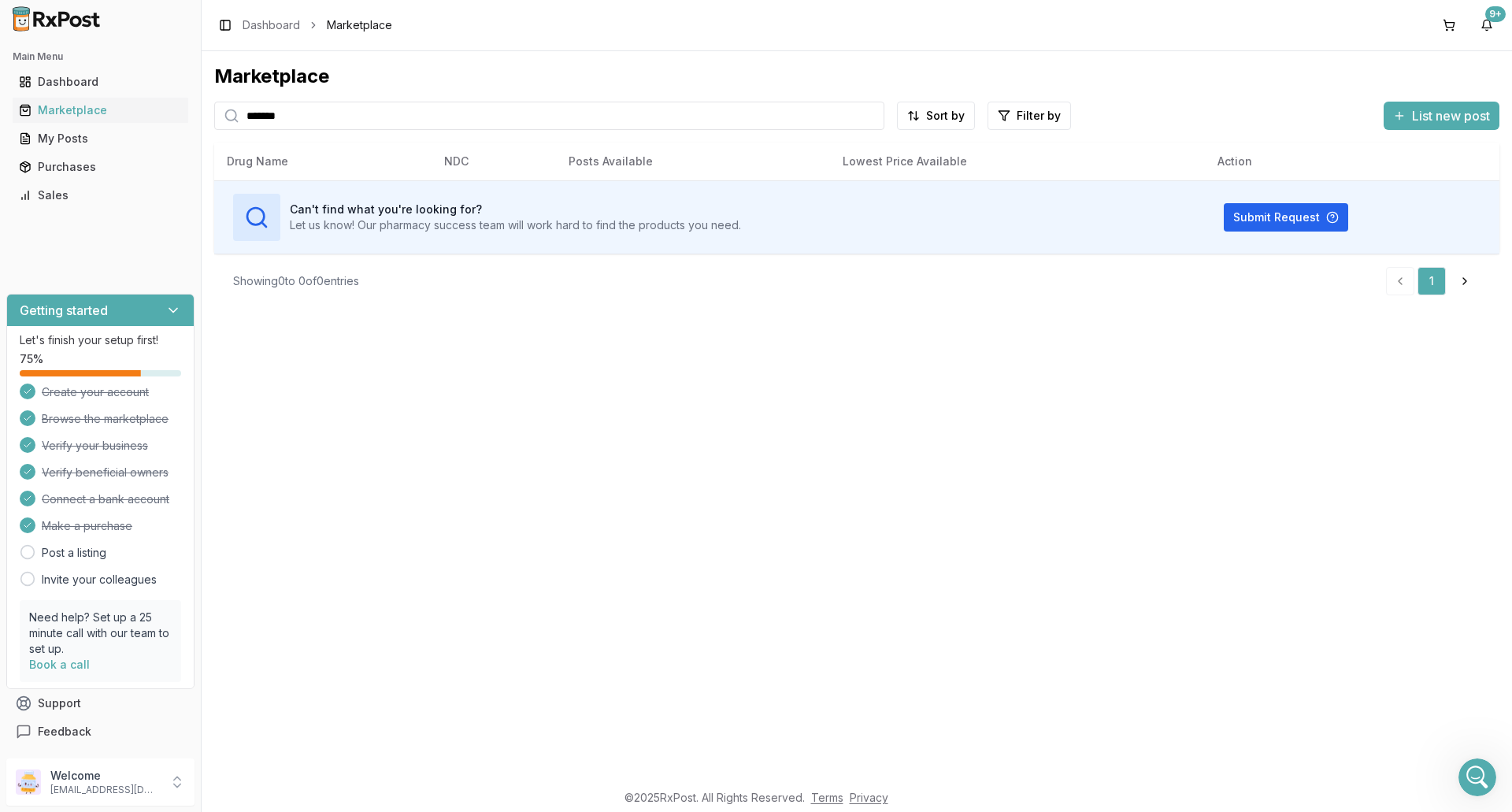
drag, startPoint x: 318, startPoint y: 120, endPoint x: 210, endPoint y: 129, distance: 108.4
click at [210, 129] on div "Marketplace ******* Sort by Filter by List new post Card Table Can't find what …" at bounding box center [857, 416] width 1311 height 730
type input "********"
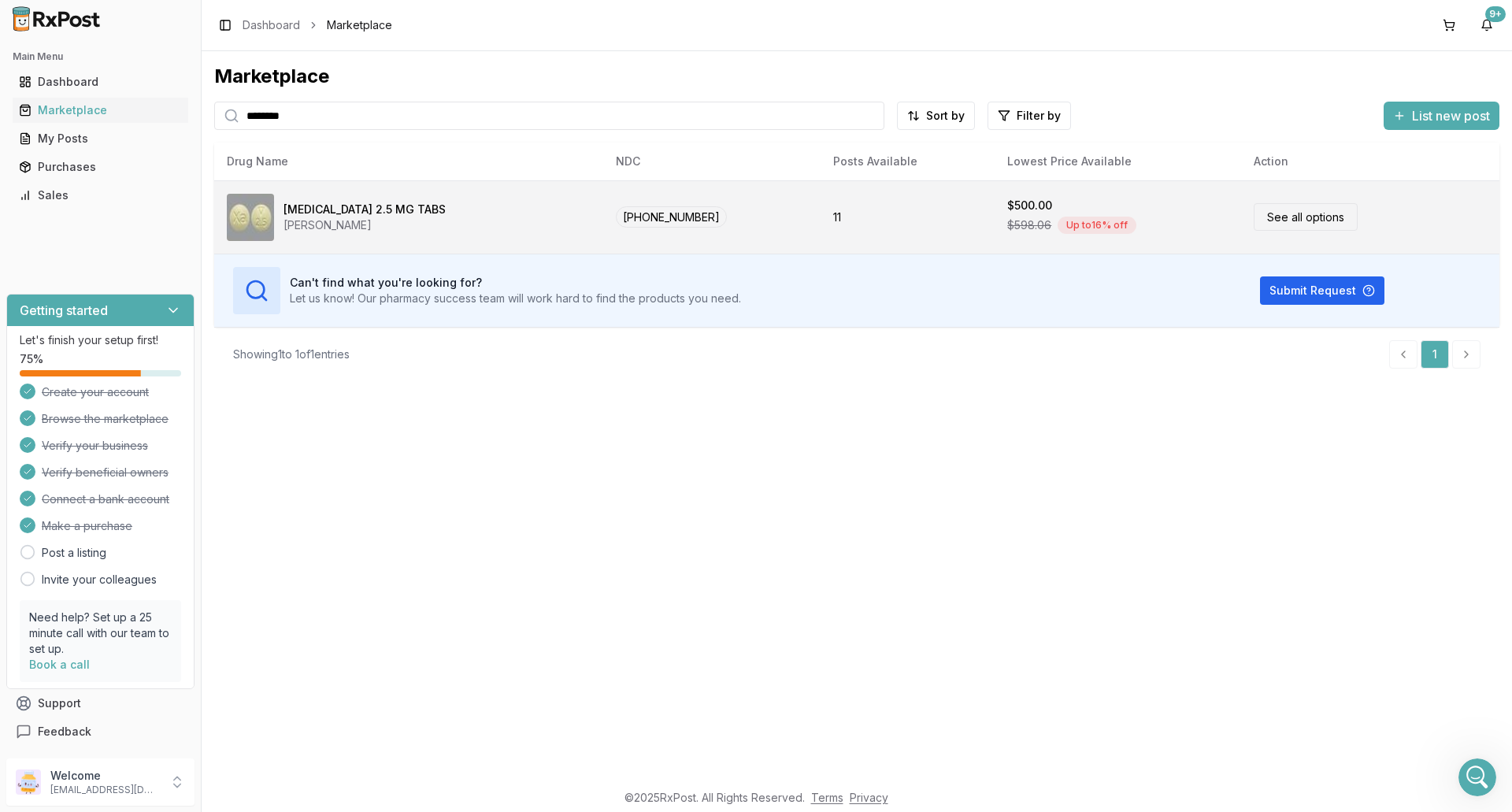
click at [389, 217] on div "[MEDICAL_DATA] 2.5 MG TABS" at bounding box center [364, 210] width 162 height 16
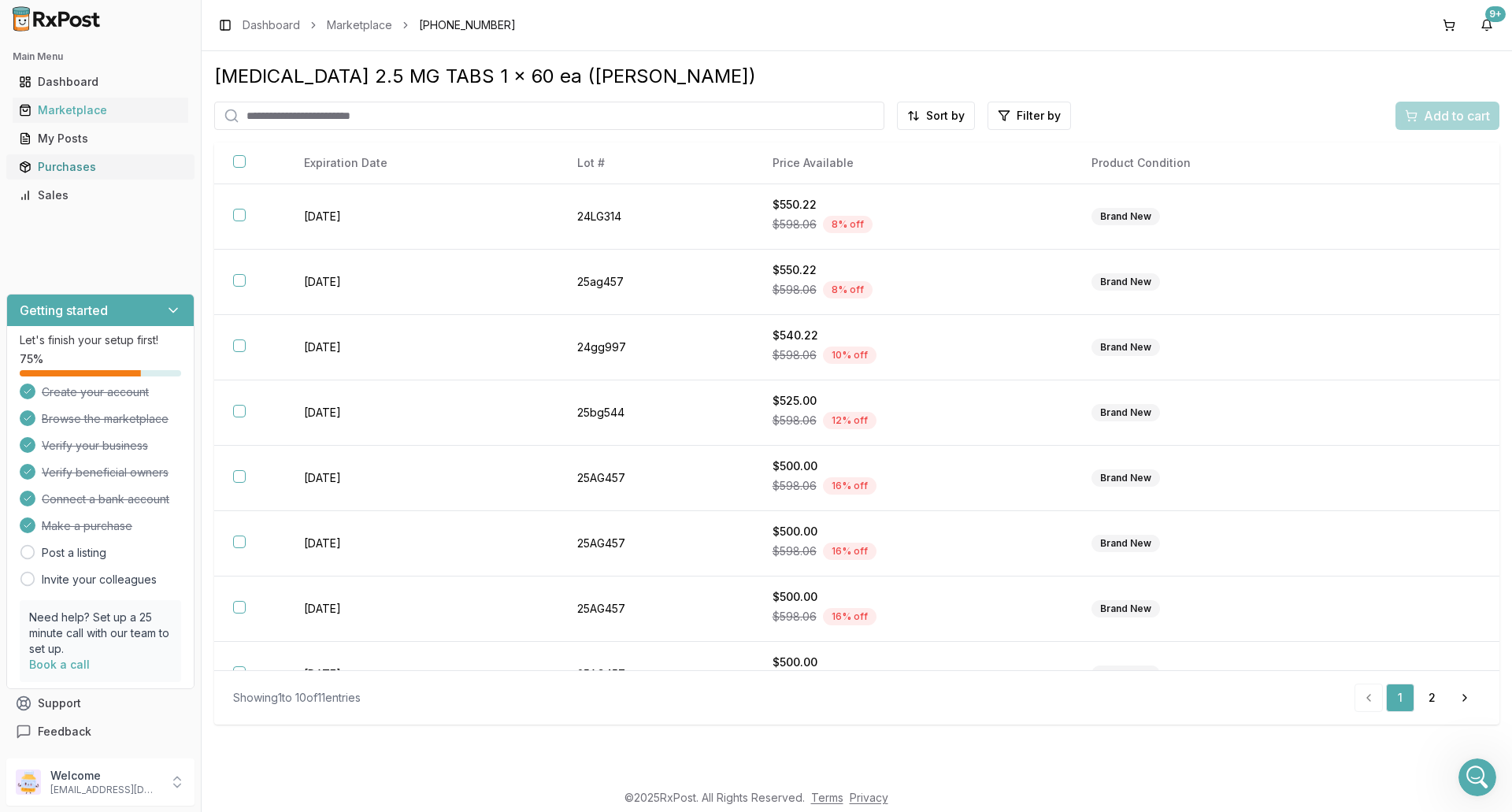
click at [85, 172] on div "Purchases" at bounding box center [100, 167] width 163 height 16
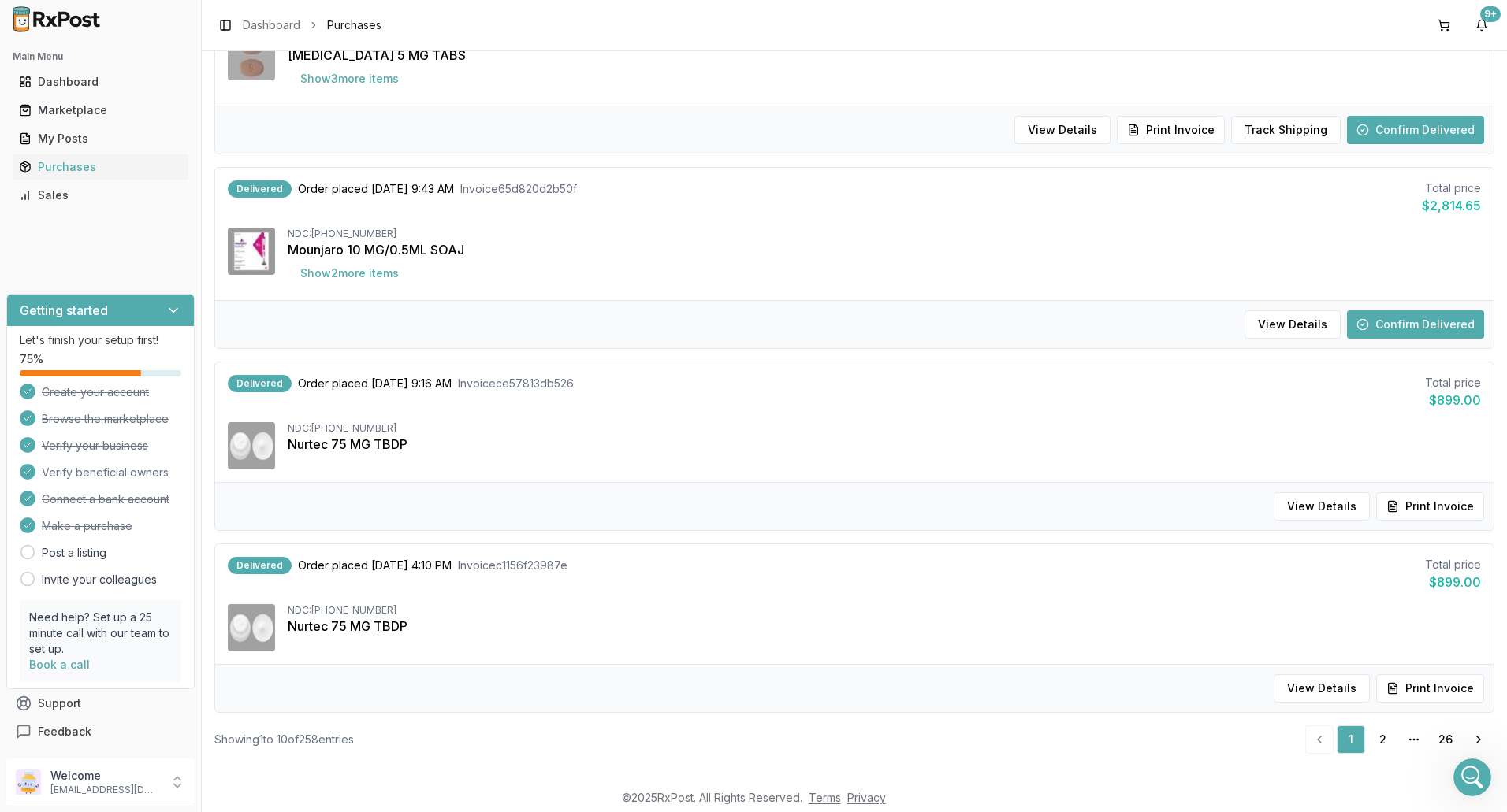
scroll to position [1396, 0]
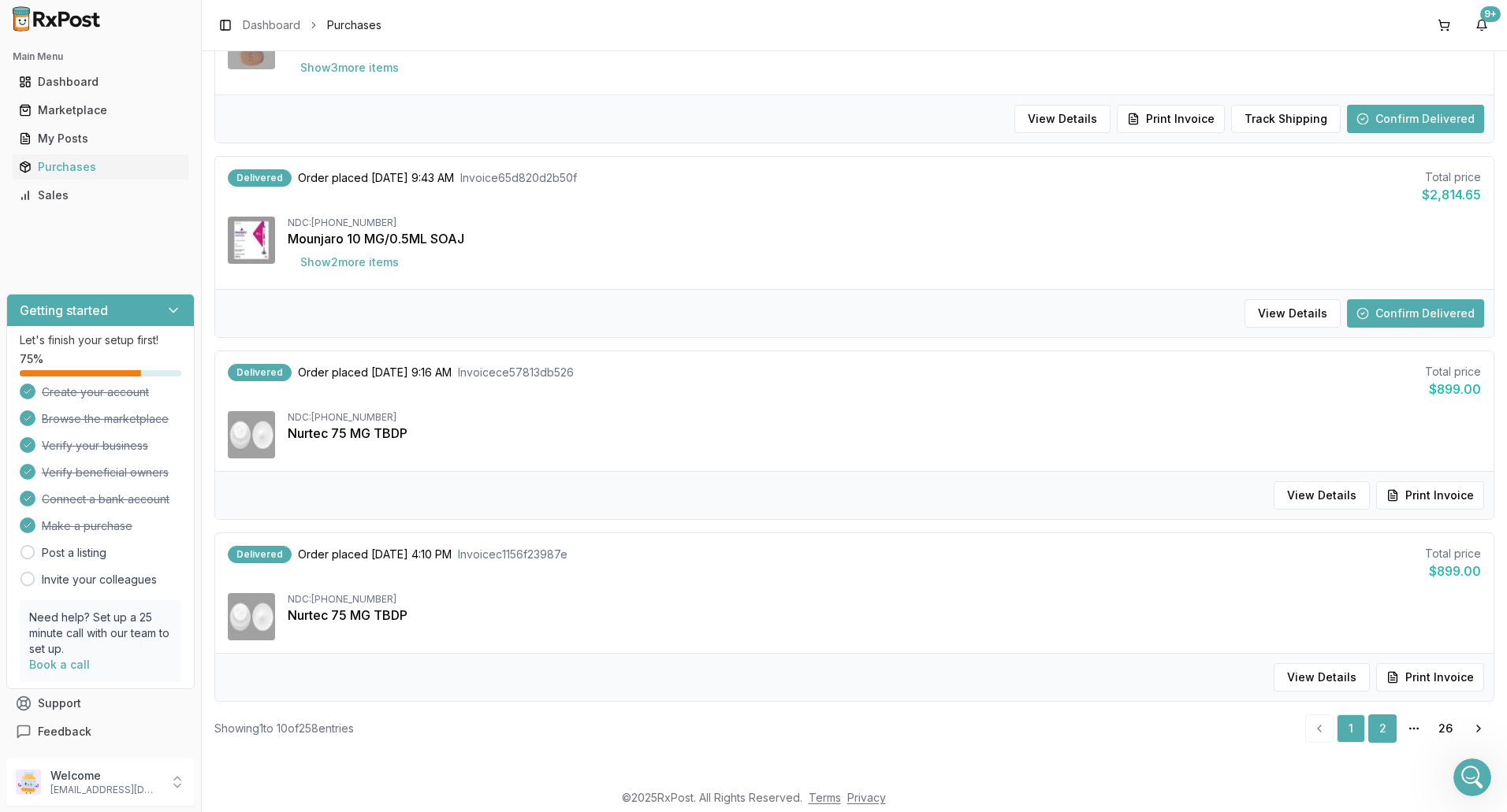
click at [1375, 724] on link "2" at bounding box center [1382, 729] width 28 height 28
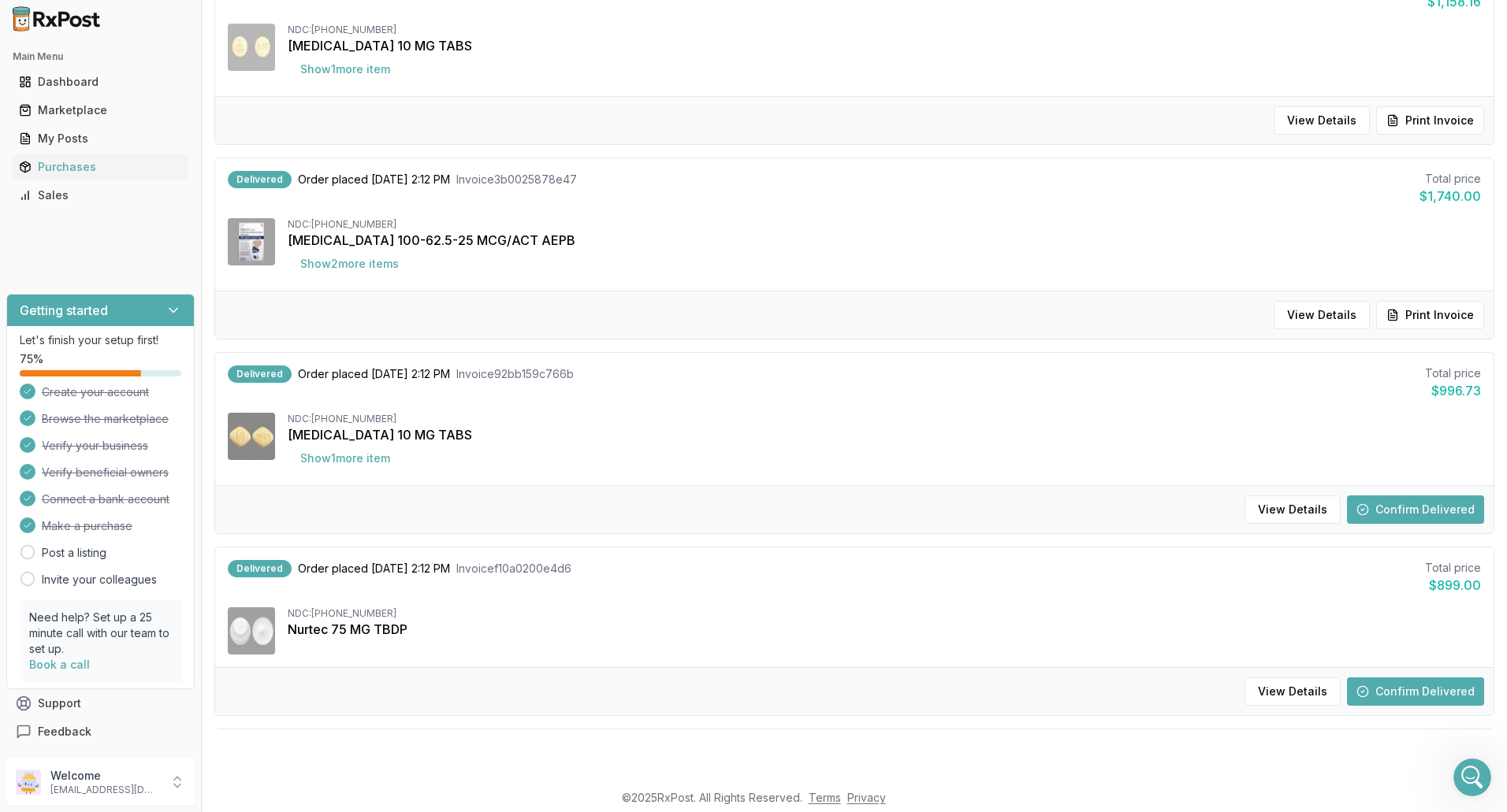
scroll to position [214, 0]
click at [358, 458] on button "Show 1 more item" at bounding box center [344, 457] width 115 height 28
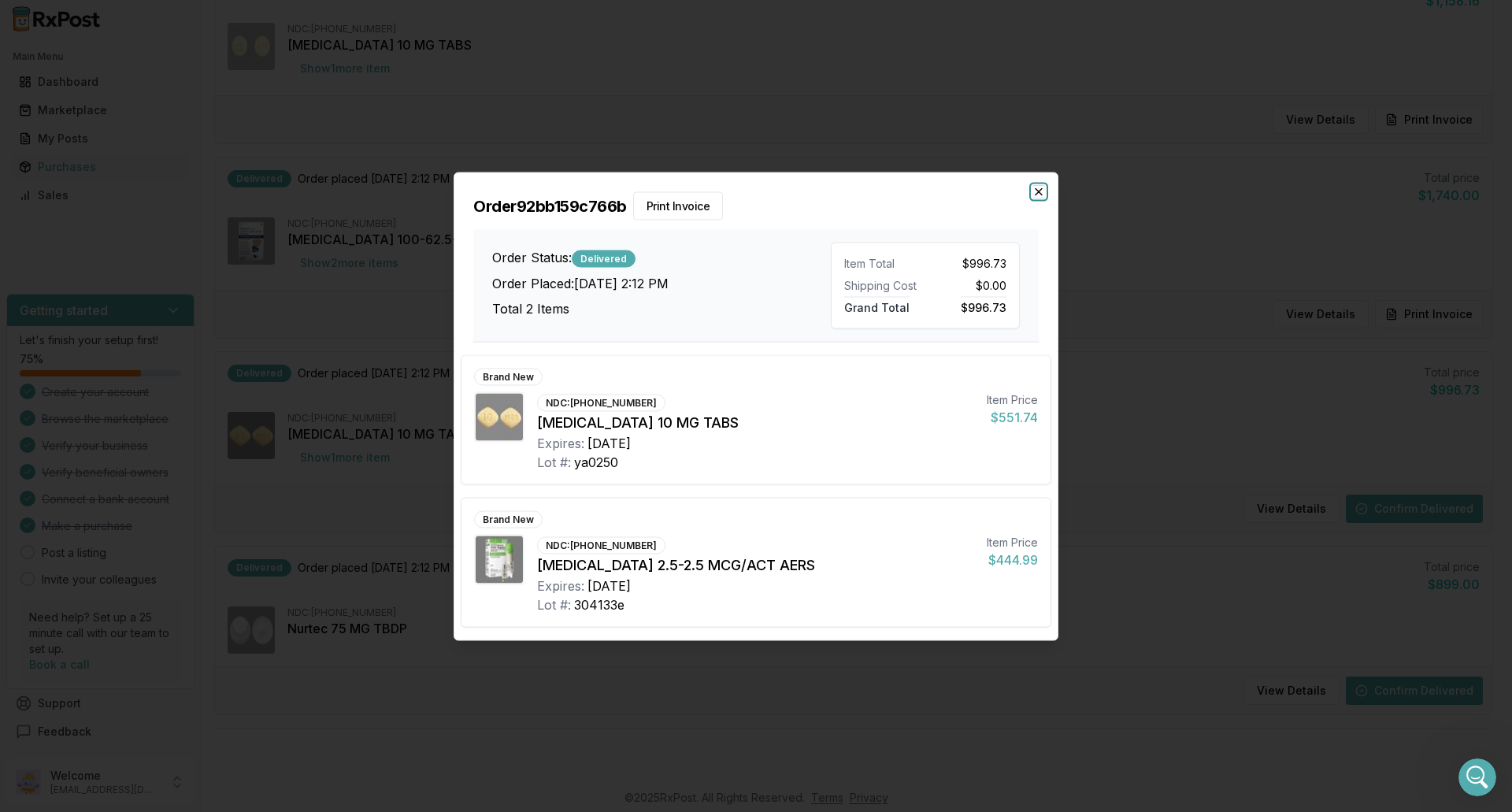
click at [1036, 192] on icon "button" at bounding box center [1039, 192] width 13 height 13
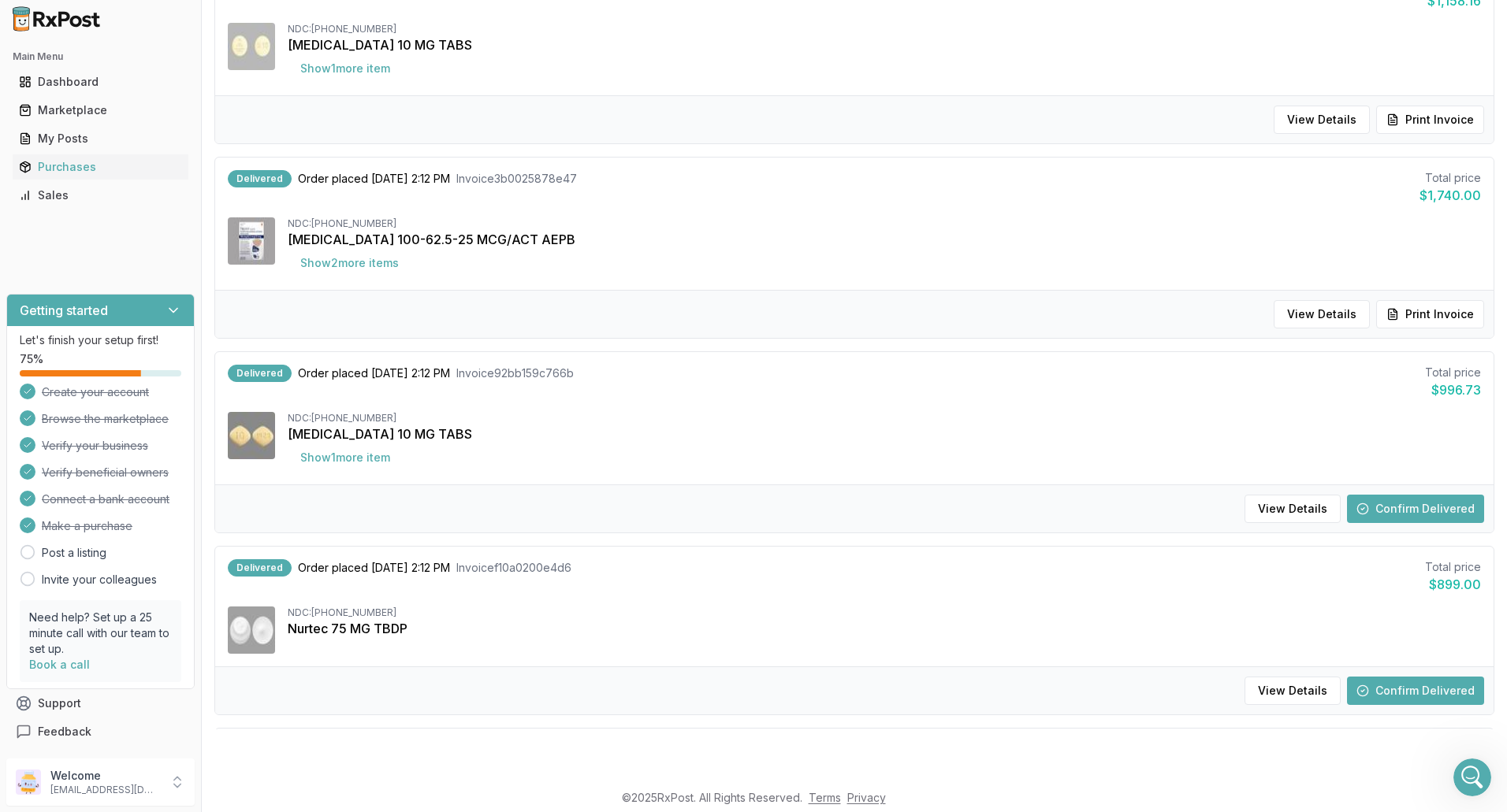
click at [1416, 506] on button "Confirm Delivered" at bounding box center [1414, 509] width 137 height 28
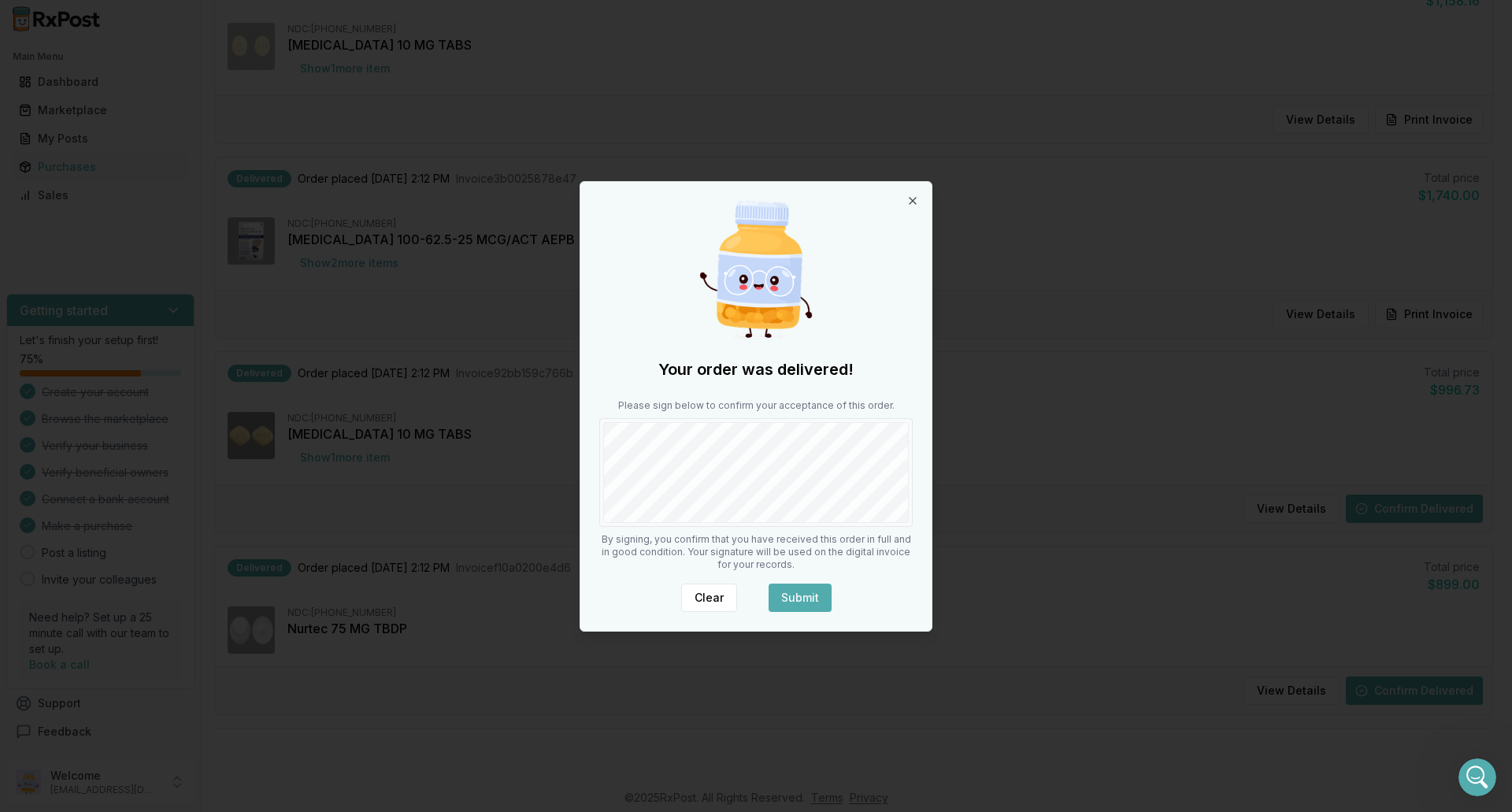
click at [794, 598] on button "Submit" at bounding box center [801, 598] width 63 height 28
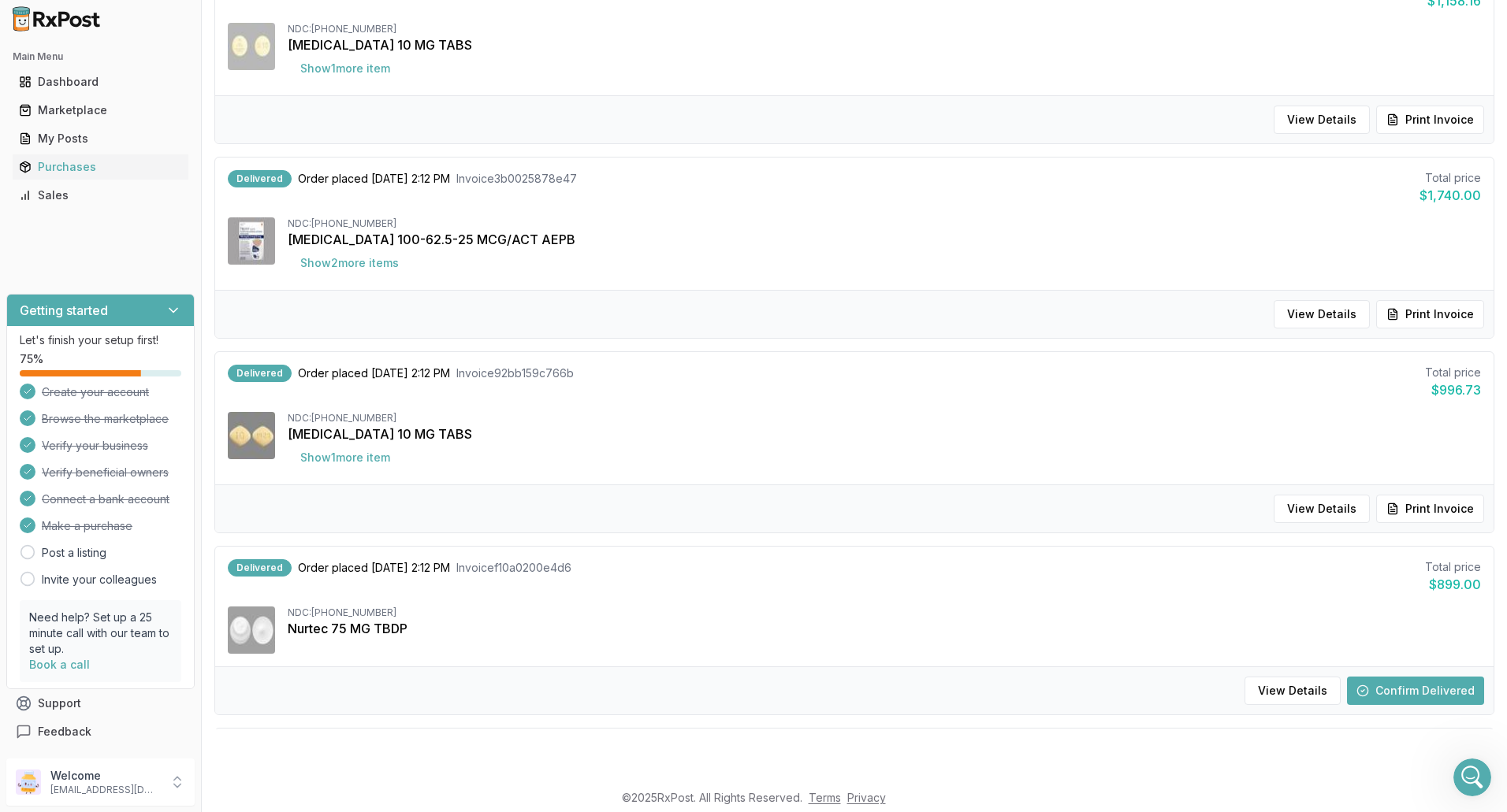
click at [1437, 686] on button "Confirm Delivered" at bounding box center [1414, 691] width 137 height 28
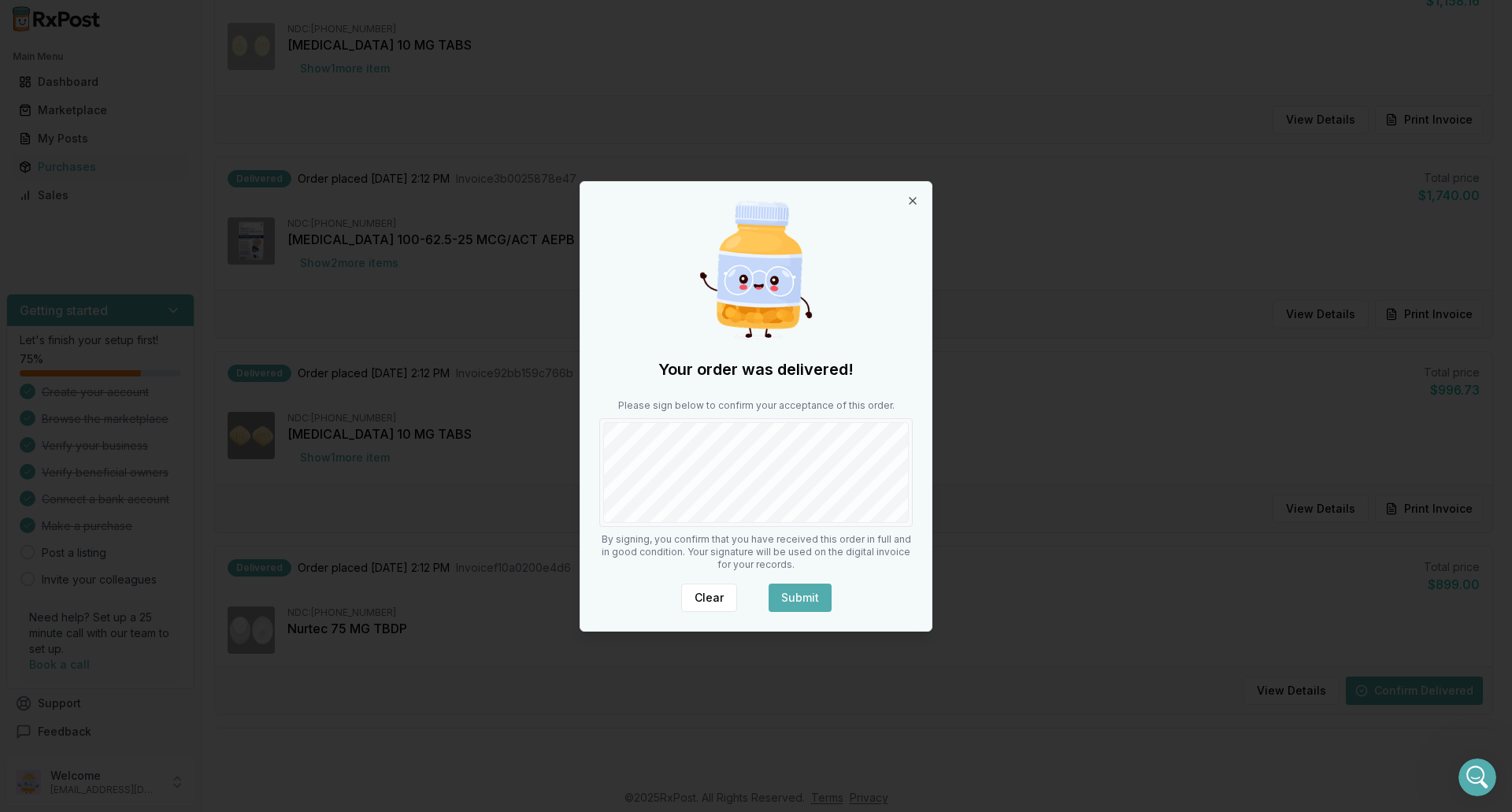
click at [815, 602] on button "Submit" at bounding box center [801, 598] width 63 height 28
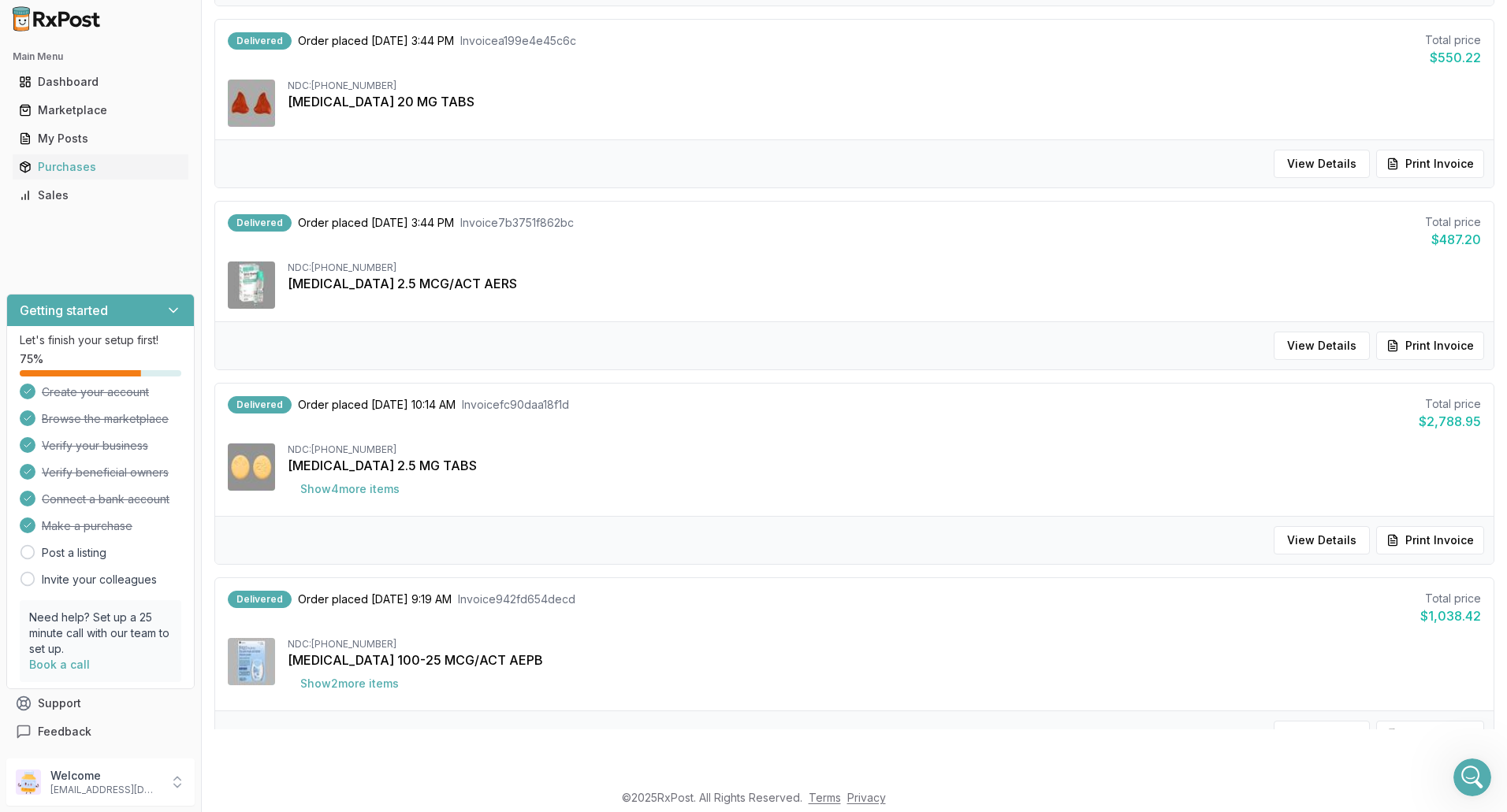
scroll to position [1396, 0]
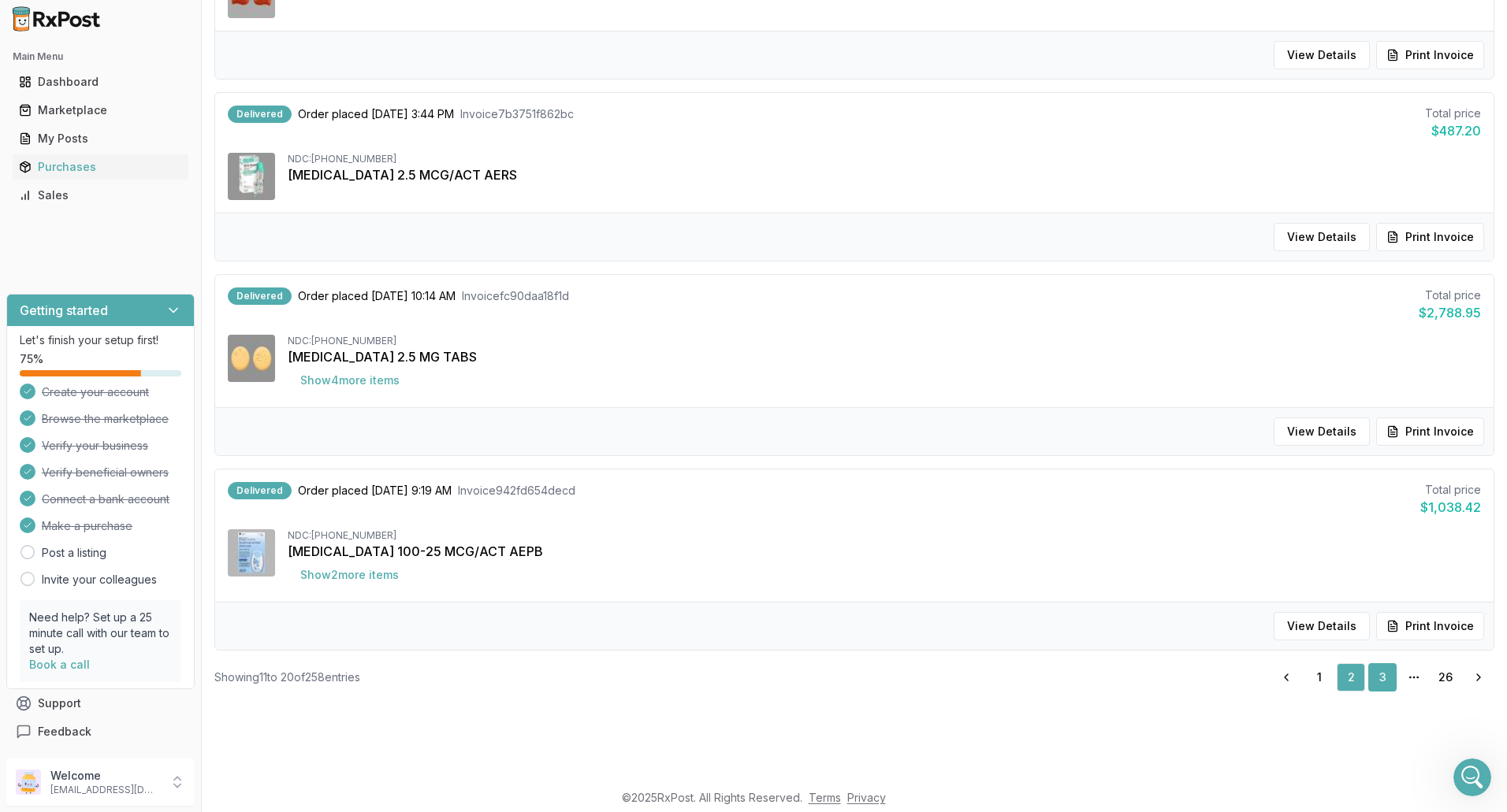
click at [1376, 677] on link "3" at bounding box center [1382, 677] width 28 height 28
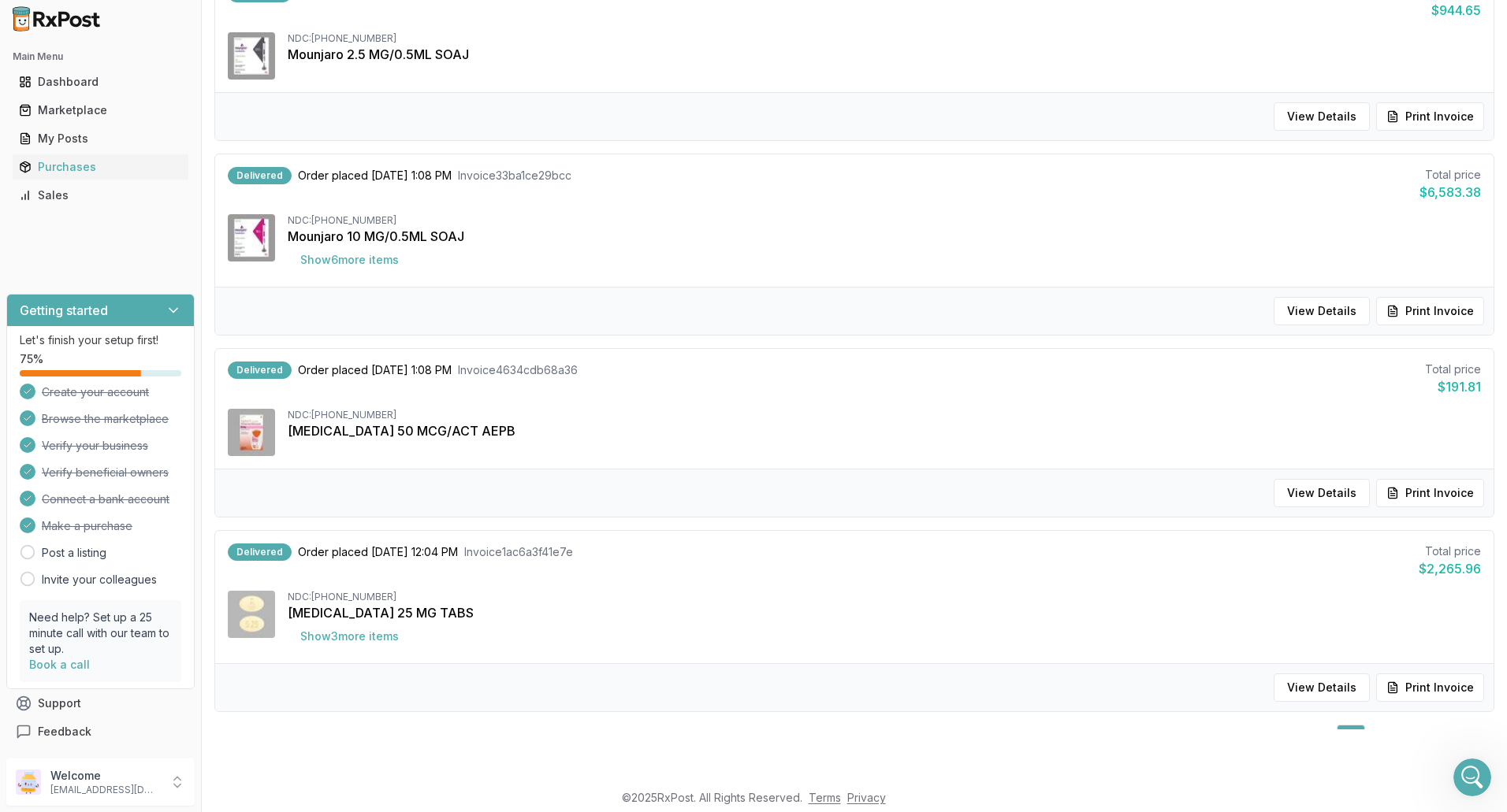
scroll to position [1421, 0]
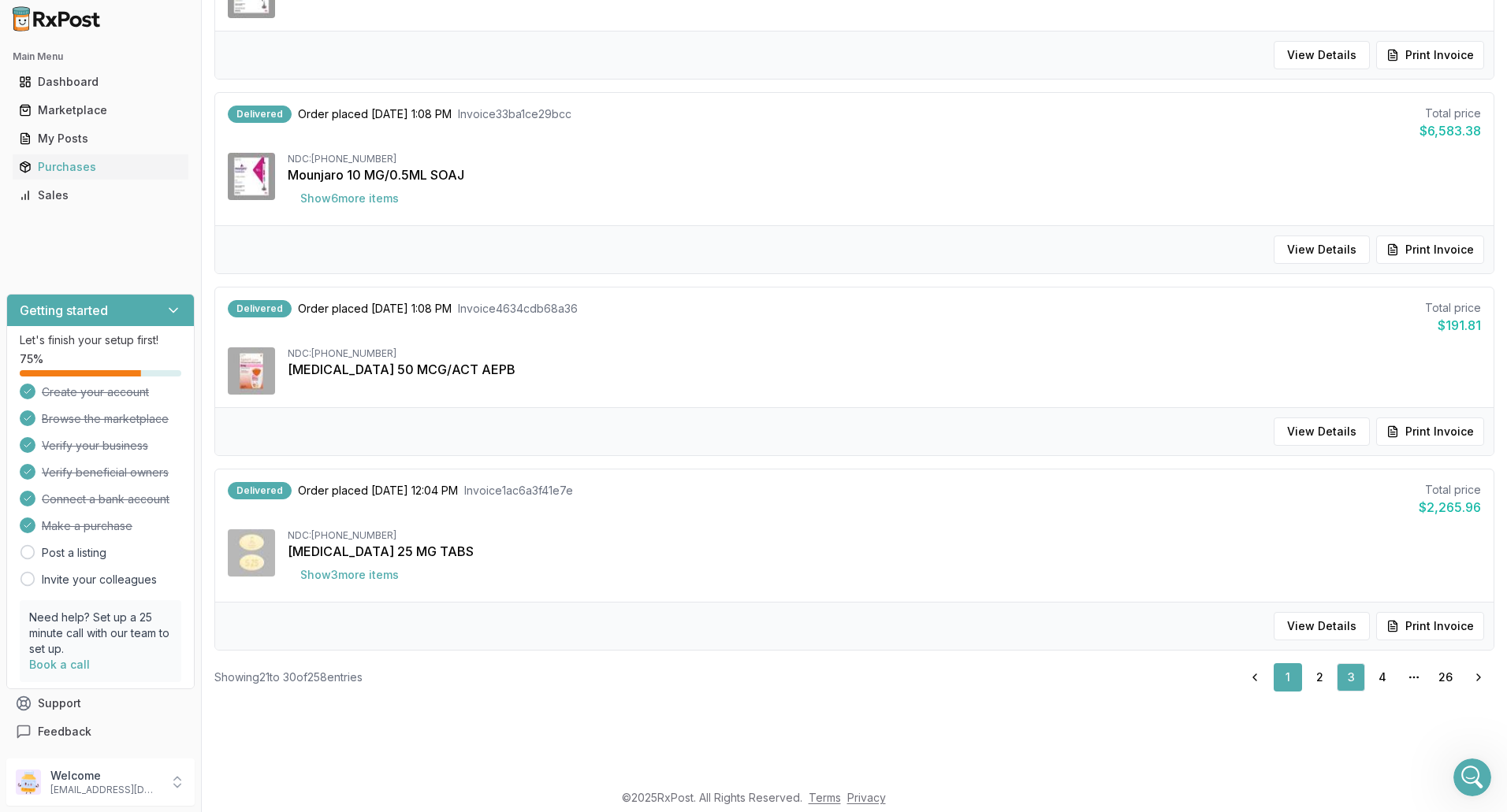
click at [1282, 685] on link "1" at bounding box center [1288, 677] width 28 height 28
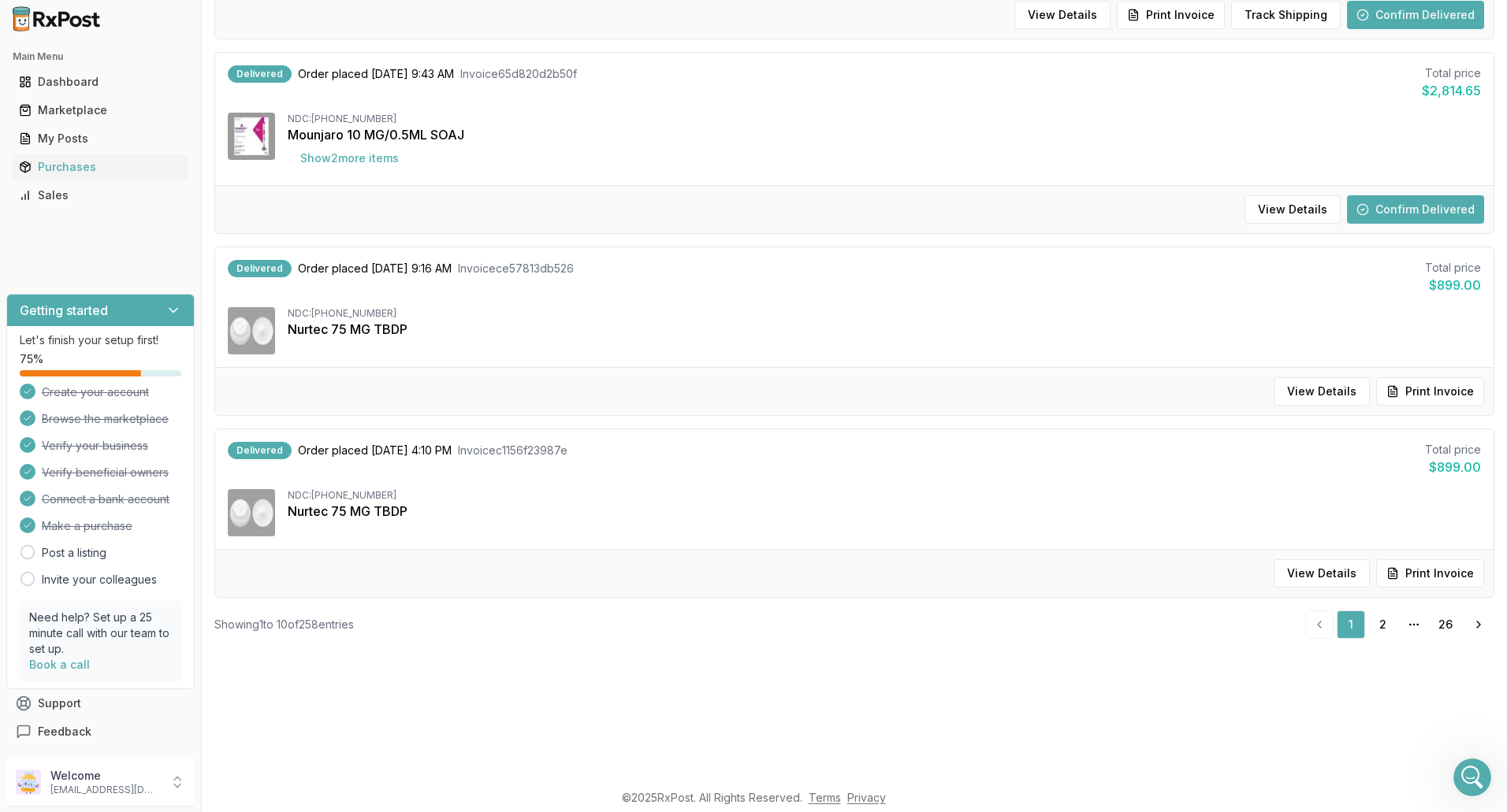
scroll to position [130, 0]
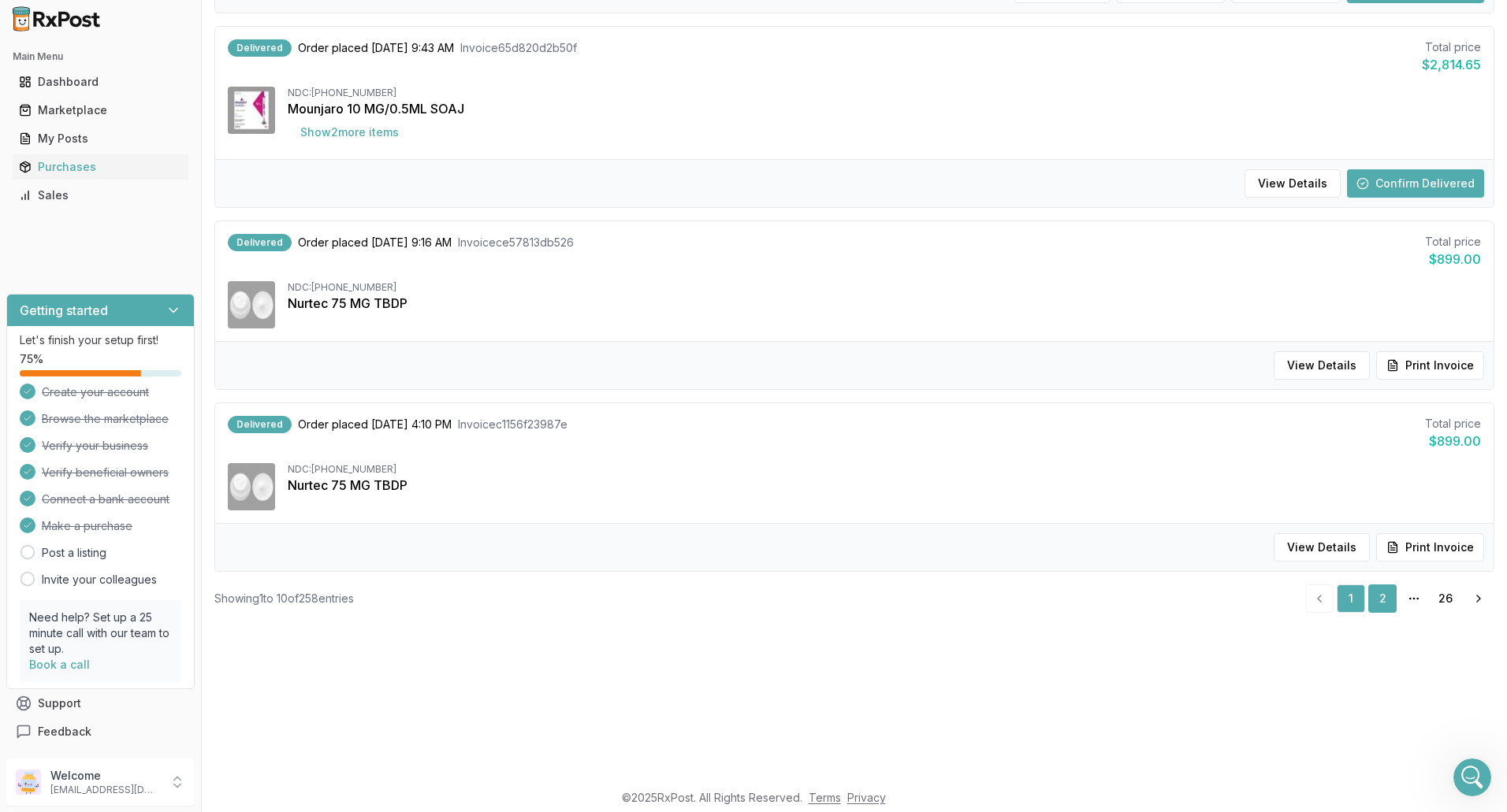
click at [1376, 599] on link "2" at bounding box center [1382, 599] width 28 height 28
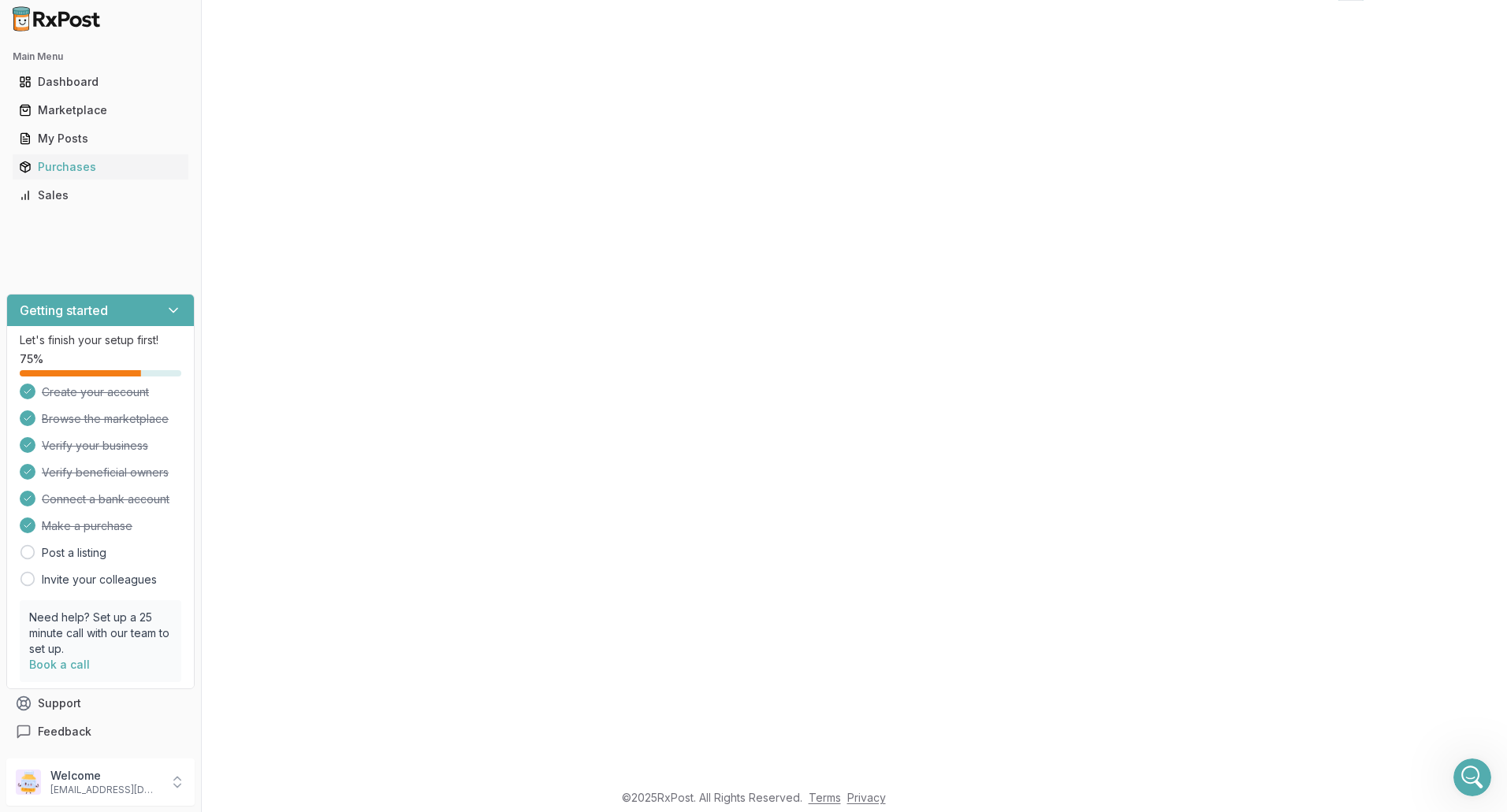
scroll to position [839, 0]
click at [101, 113] on div "Marketplace" at bounding box center [101, 110] width 163 height 16
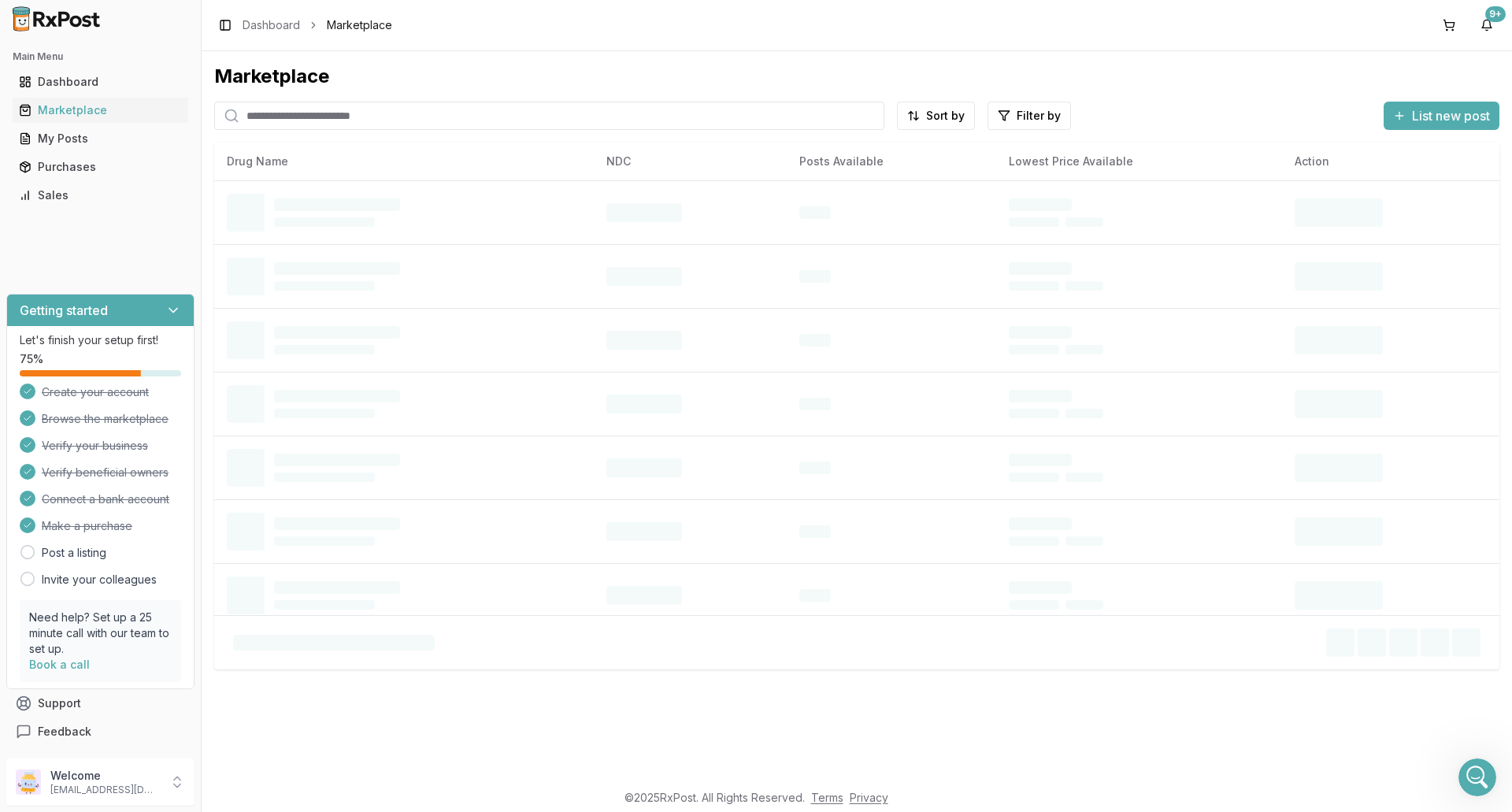
click at [295, 118] on input "search" at bounding box center [549, 116] width 670 height 28
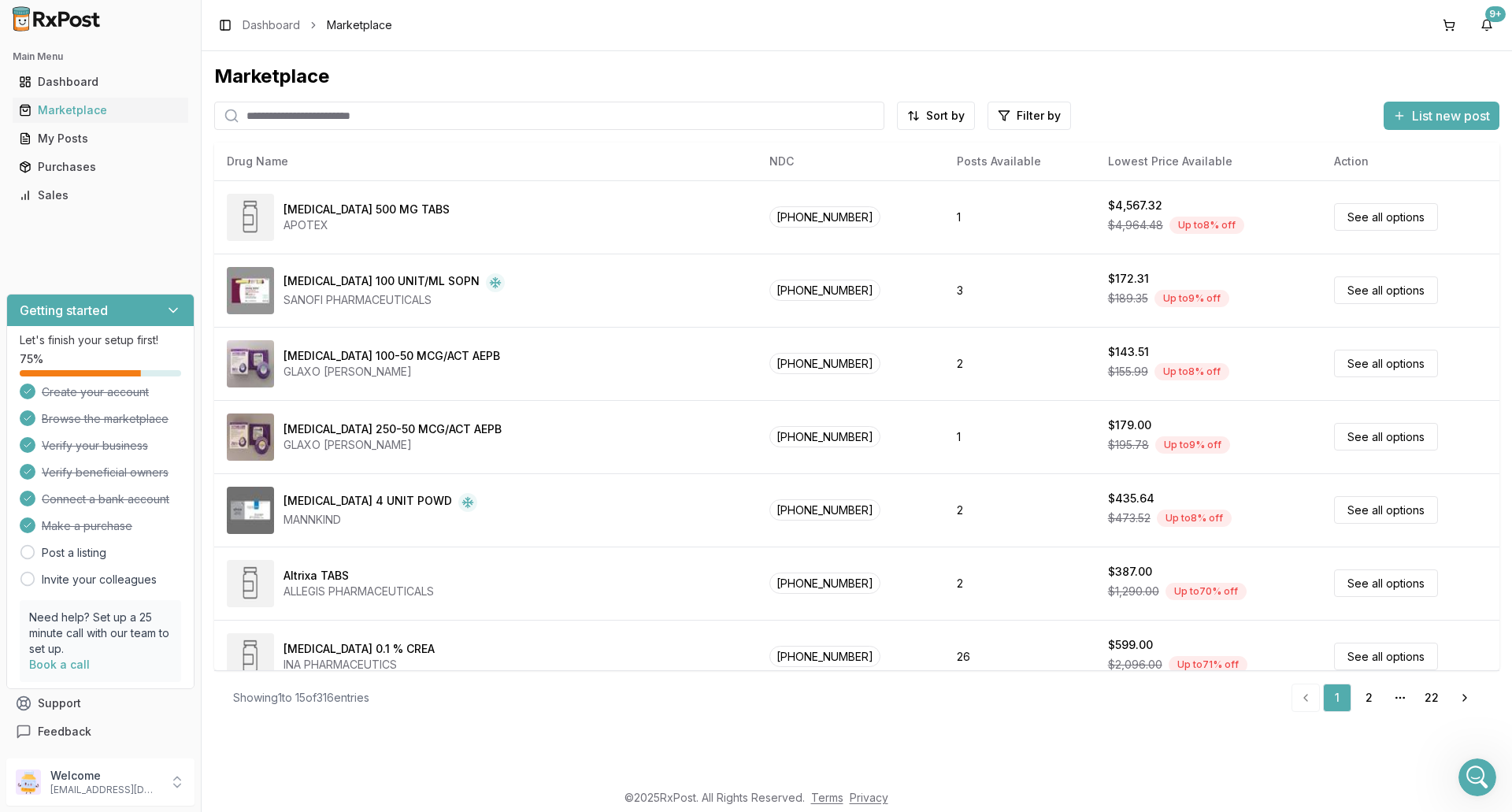
click at [277, 116] on input "search" at bounding box center [549, 116] width 670 height 28
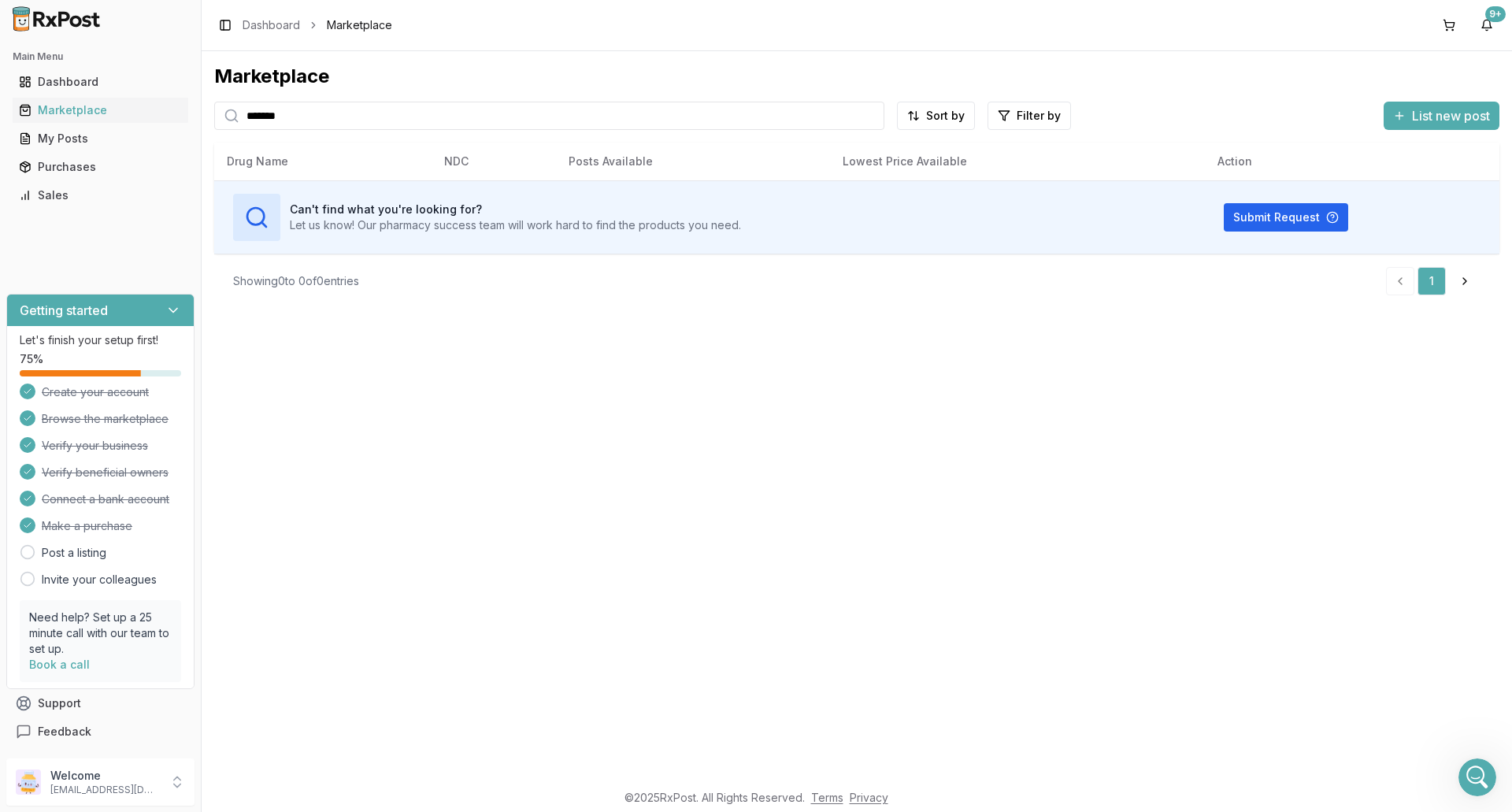
drag, startPoint x: 284, startPoint y: 116, endPoint x: 260, endPoint y: 121, distance: 24.5
click at [271, 120] on input "*******" at bounding box center [549, 116] width 670 height 28
click at [241, 128] on input "*******" at bounding box center [549, 116] width 670 height 28
drag, startPoint x: 287, startPoint y: 121, endPoint x: 247, endPoint y: 121, distance: 40.0
click at [247, 121] on input "*******" at bounding box center [549, 116] width 670 height 28
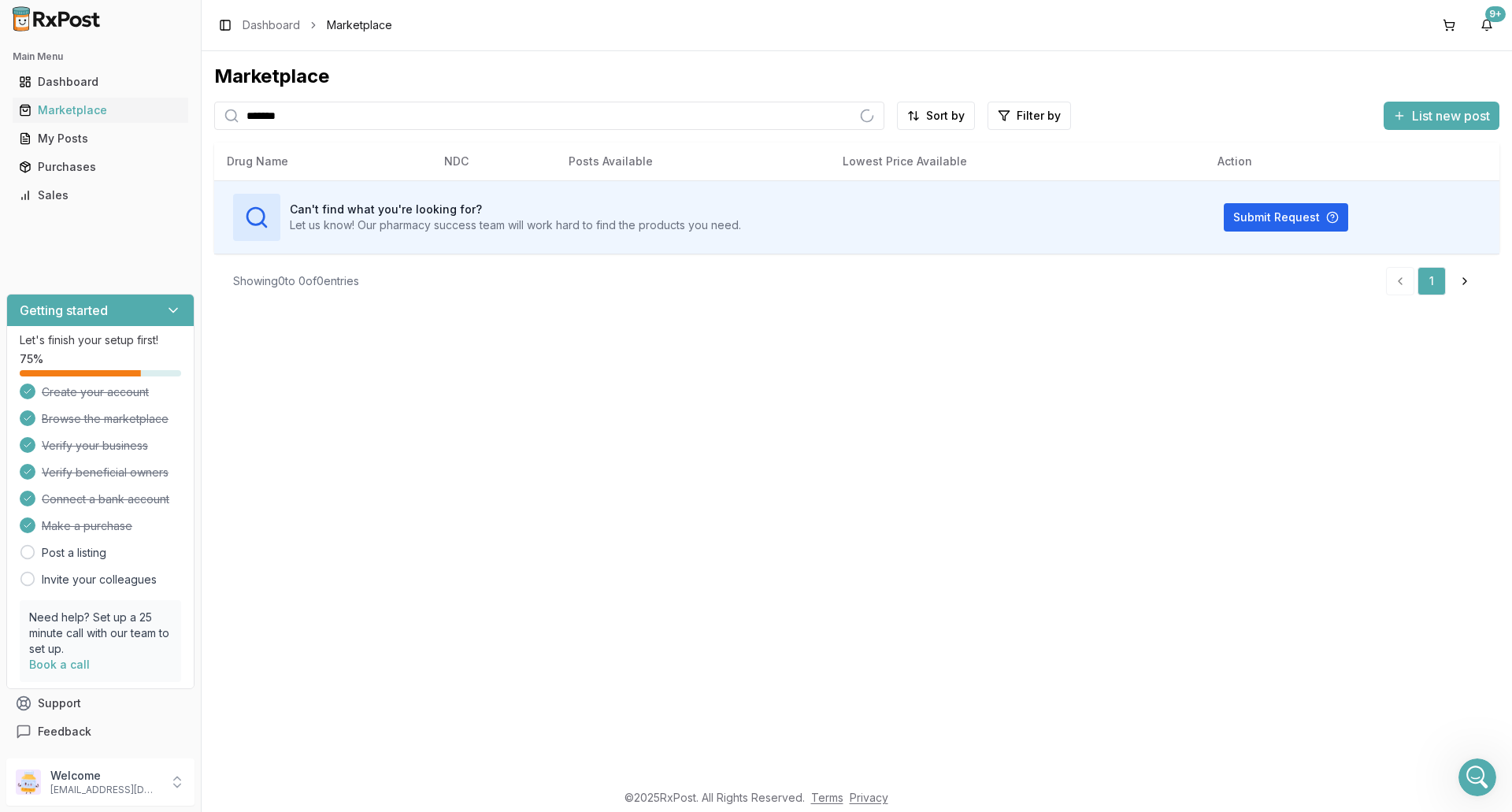
type input "*******"
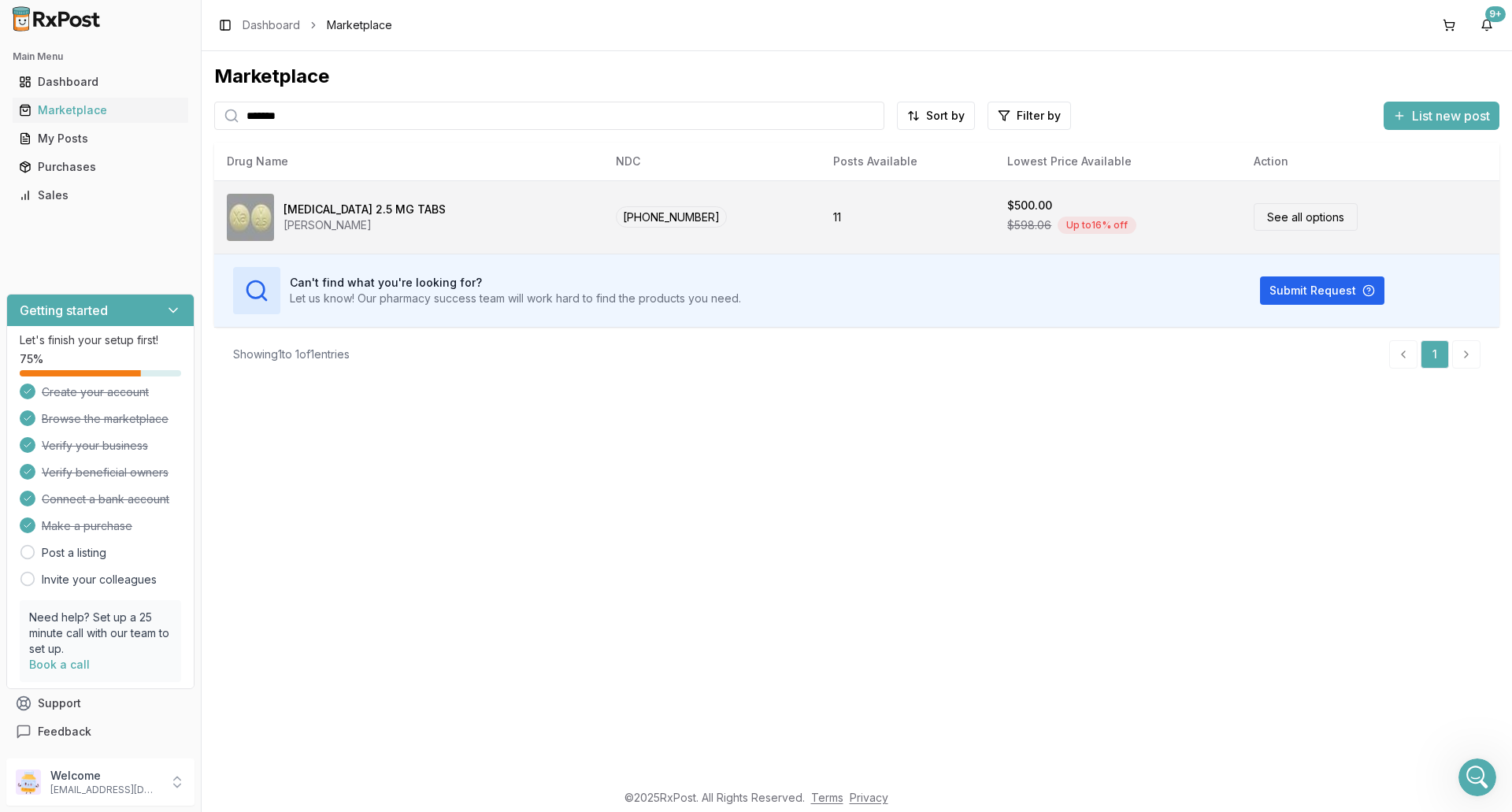
click at [1312, 219] on link "See all options" at bounding box center [1305, 217] width 104 height 28
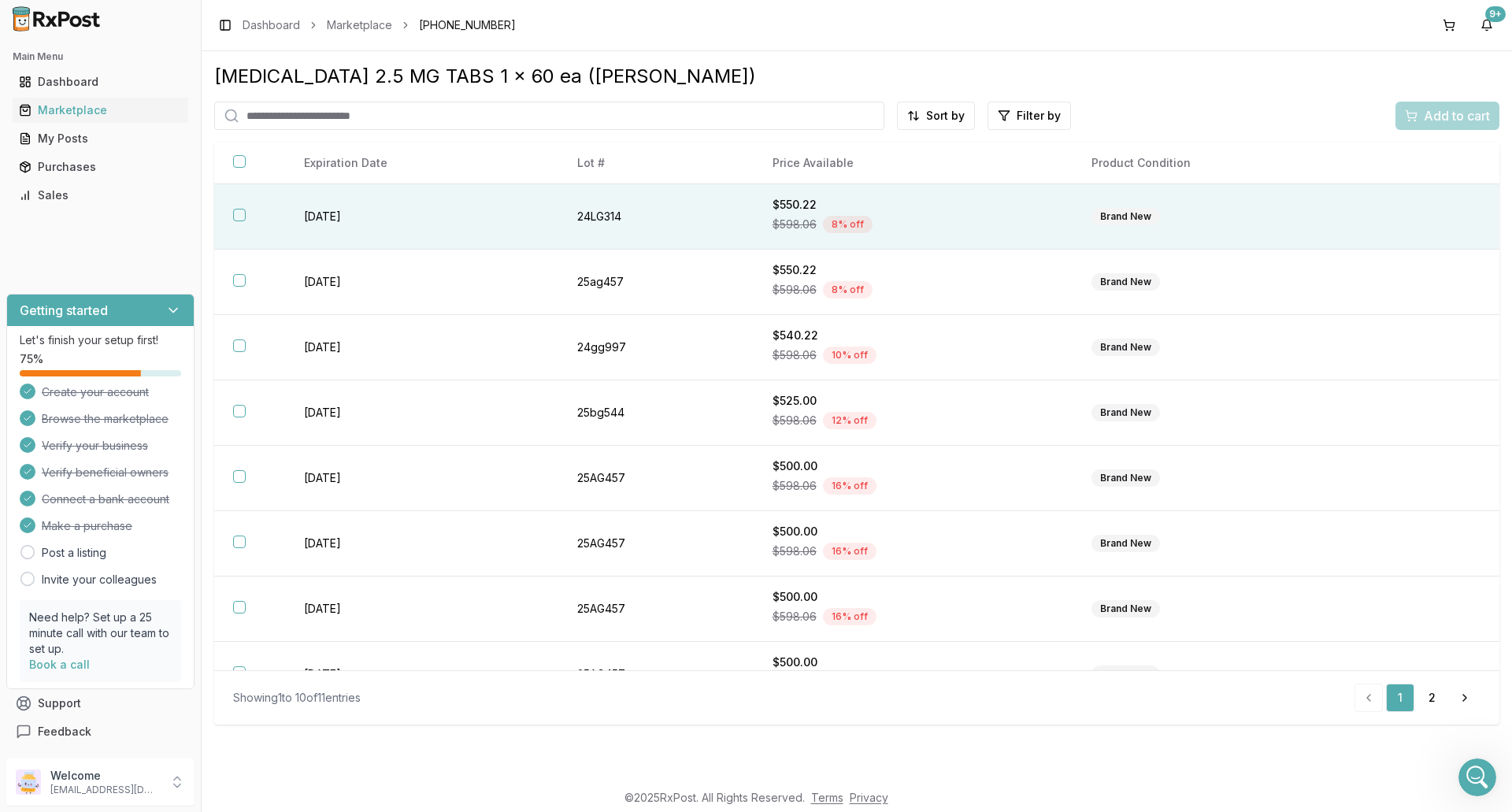
click at [237, 218] on button "button" at bounding box center [240, 215] width 13 height 13
click at [1457, 115] on span "Add to cart" at bounding box center [1457, 116] width 66 height 19
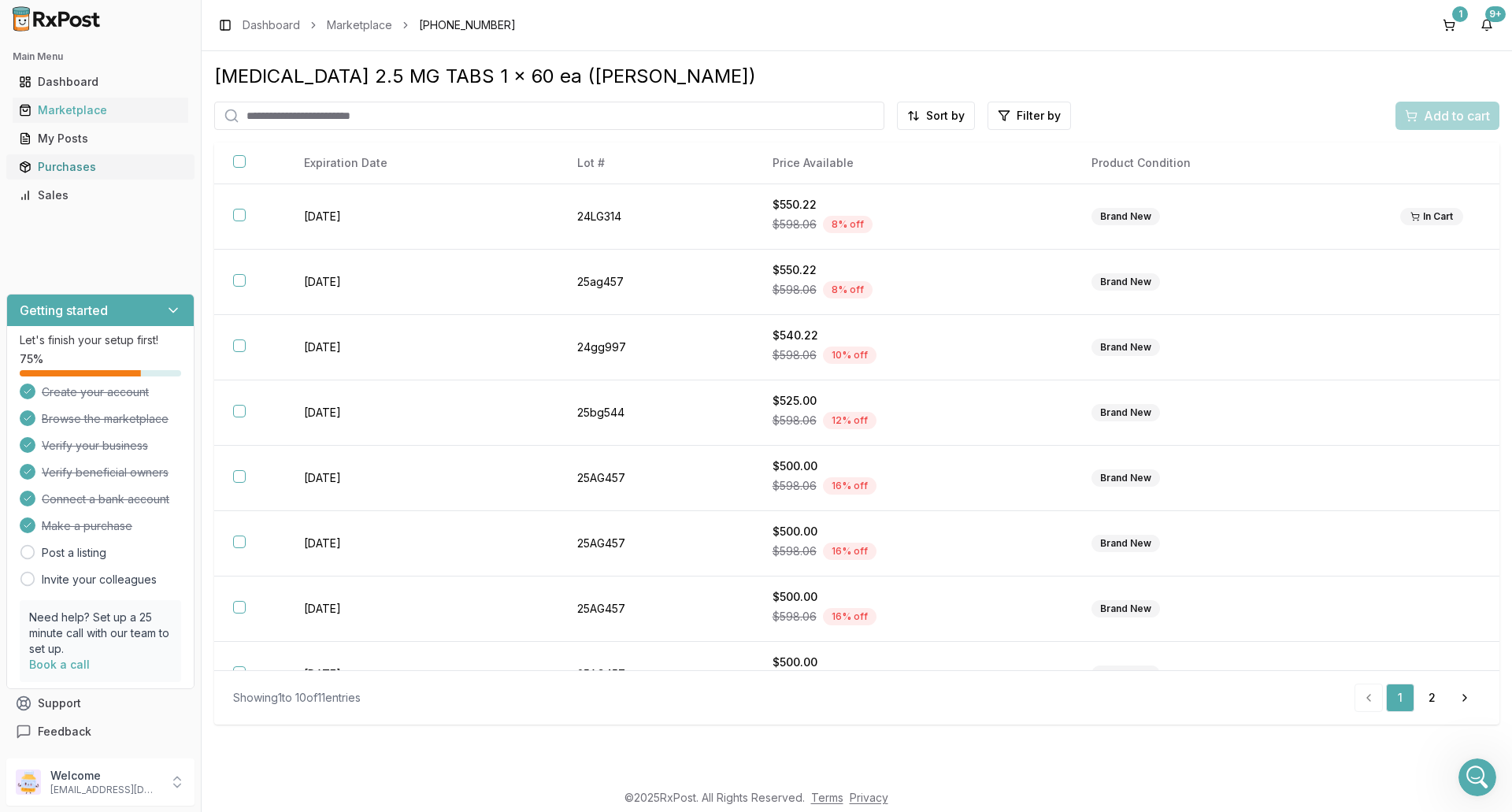
click at [87, 165] on div "Purchases" at bounding box center [100, 167] width 163 height 16
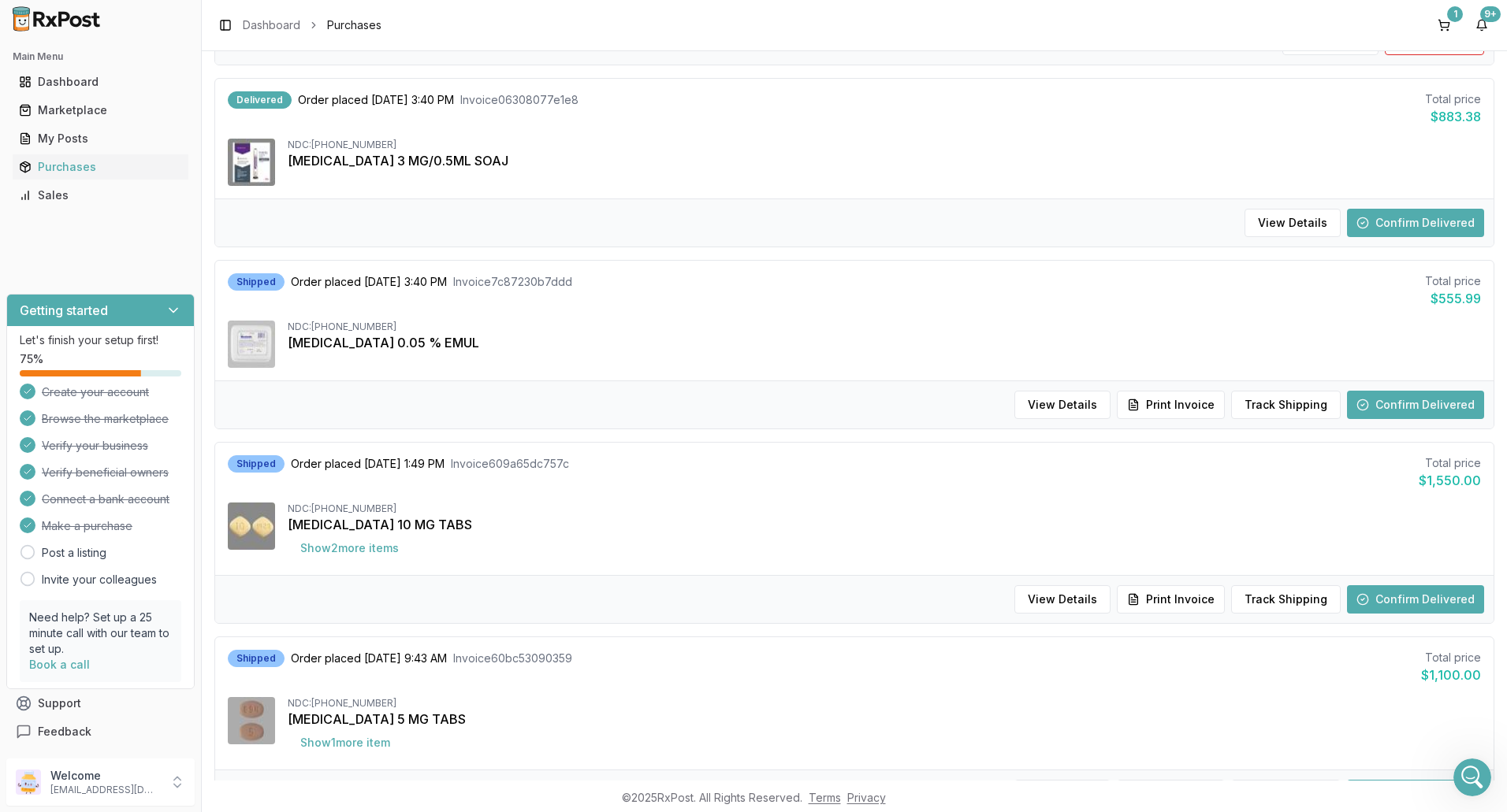
scroll to position [630, 0]
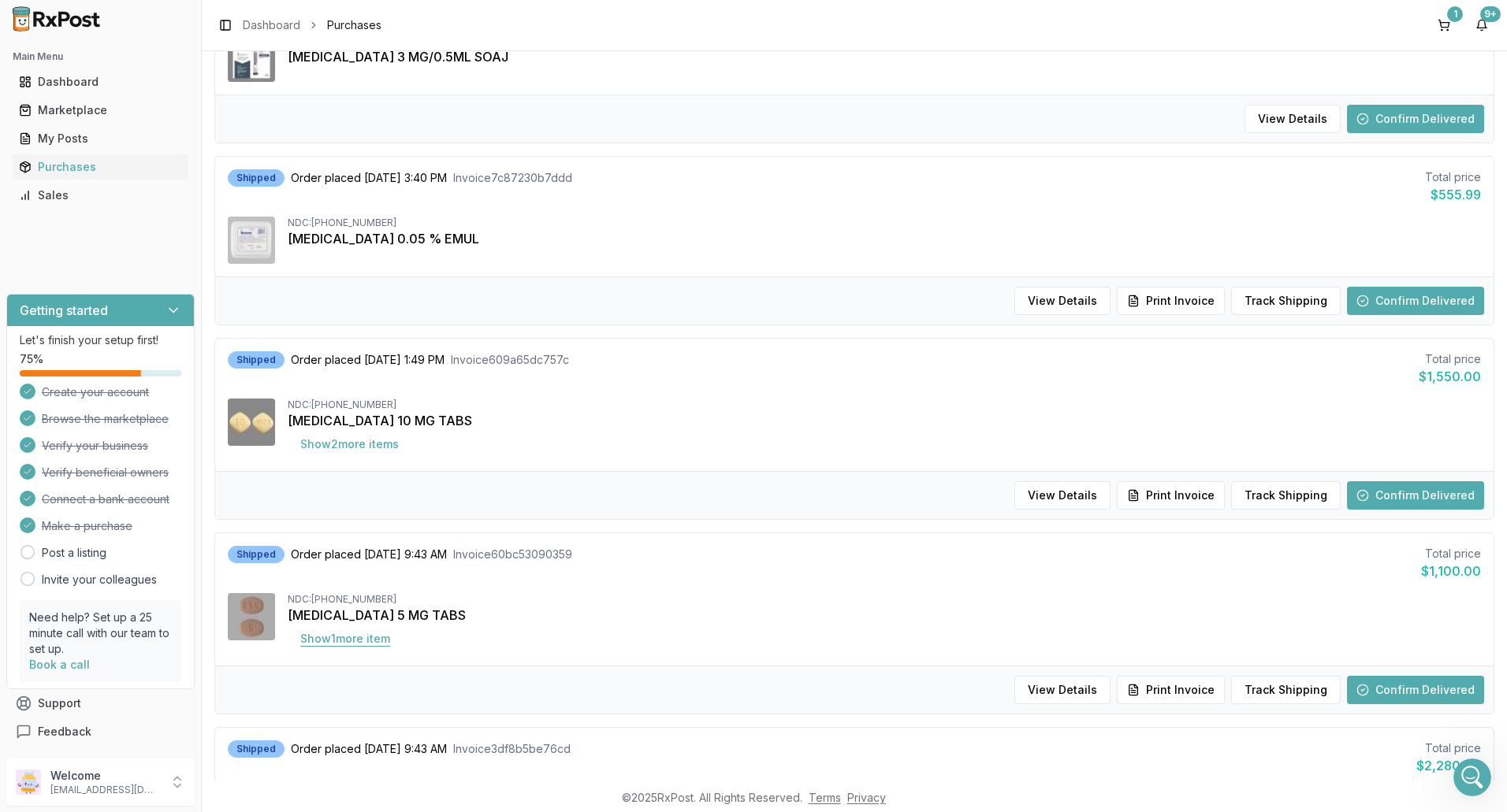
click at [350, 640] on button "Show 1 more item" at bounding box center [344, 639] width 115 height 28
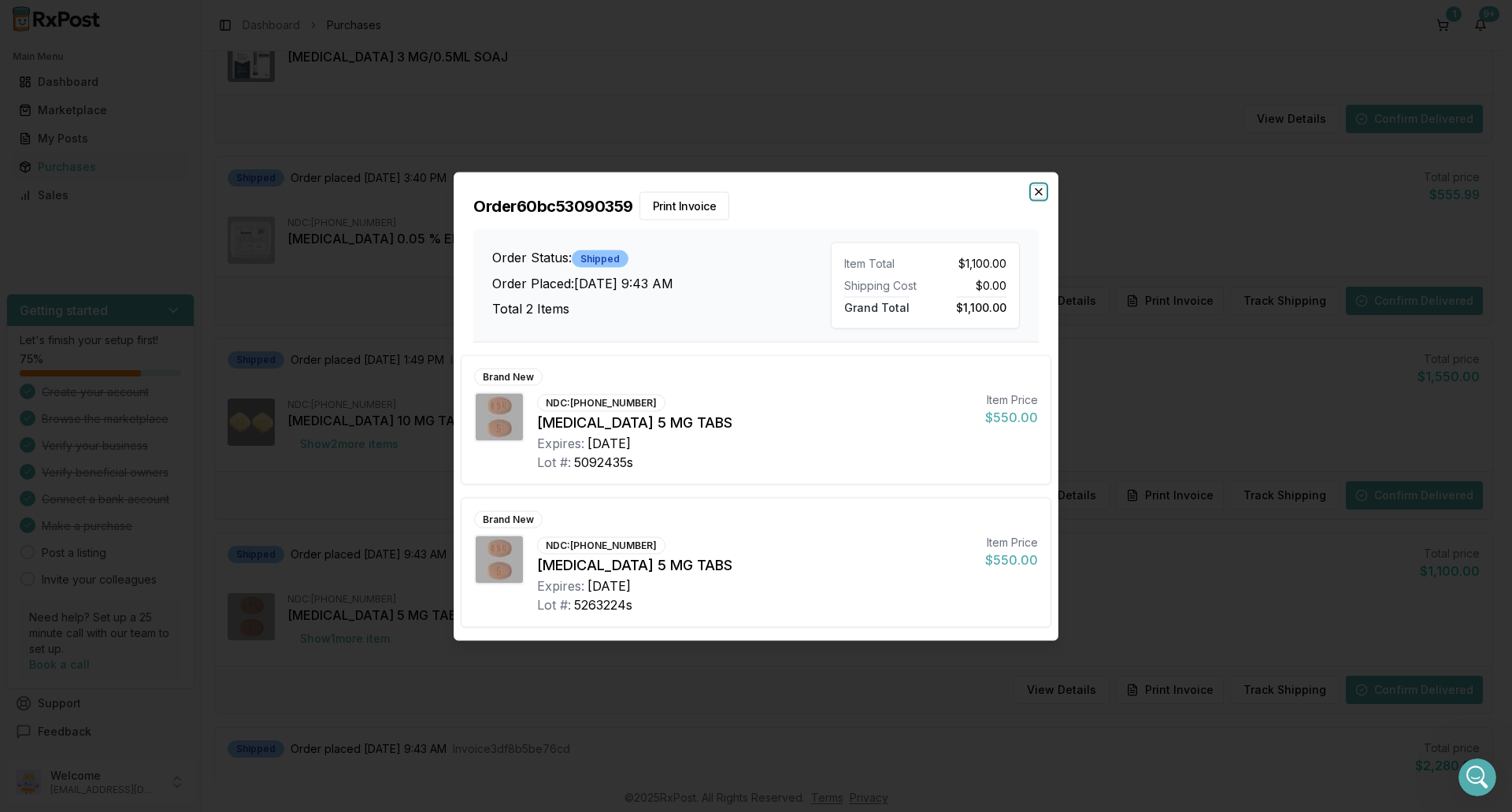
click at [1033, 188] on icon "button" at bounding box center [1039, 192] width 13 height 13
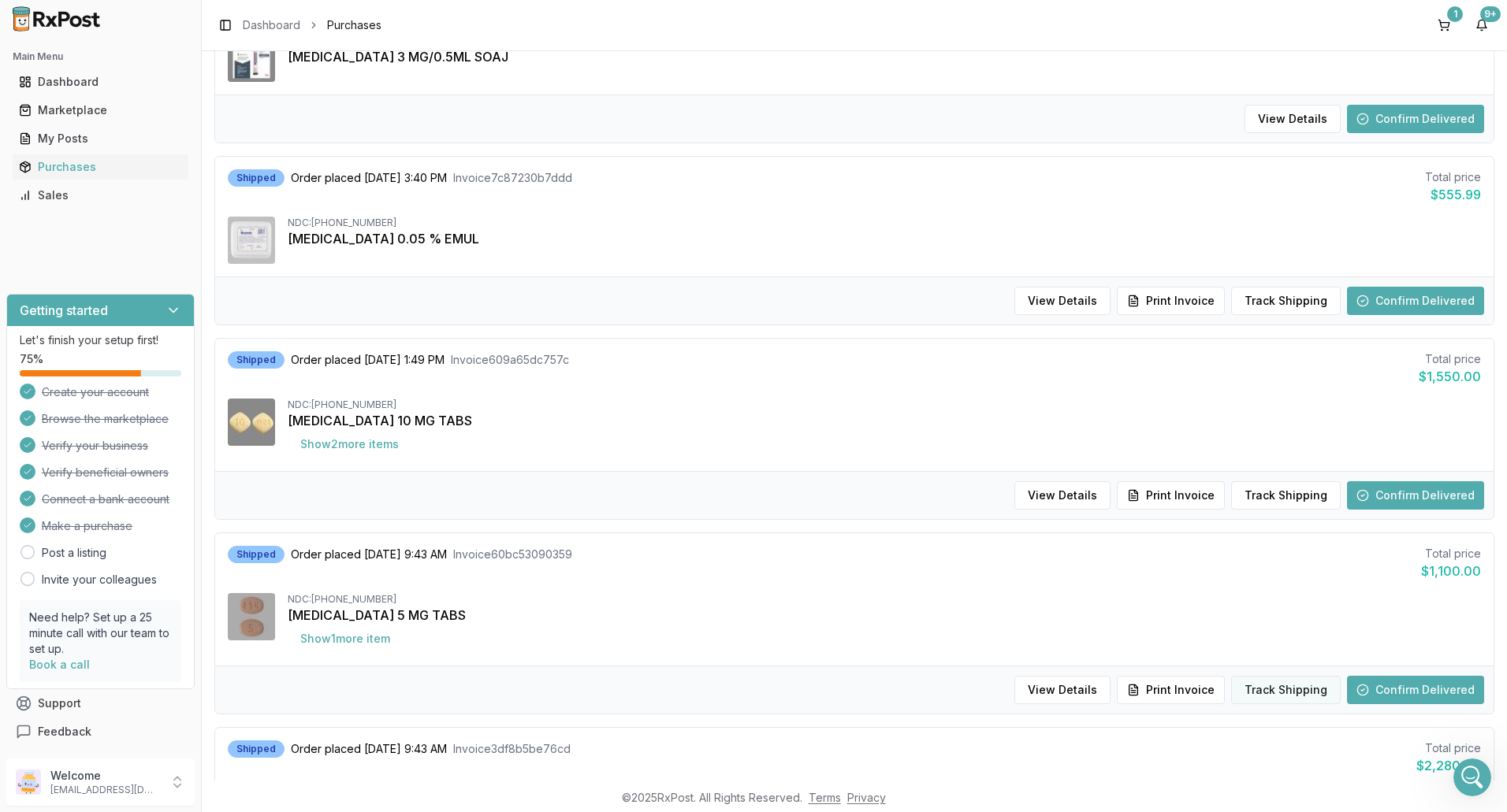
click at [1277, 692] on button "Track Shipping" at bounding box center [1285, 690] width 109 height 28
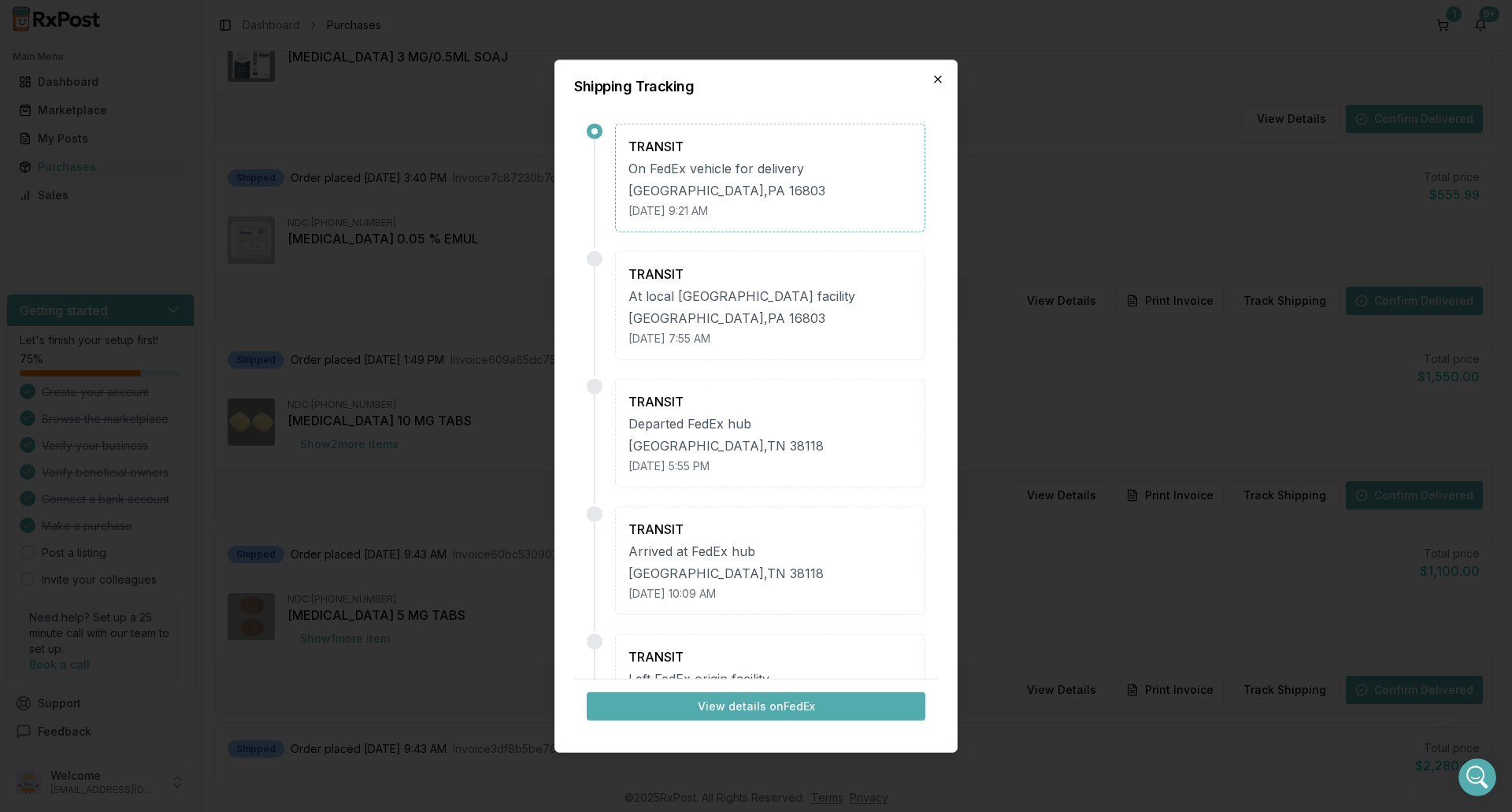
click at [938, 82] on icon "button" at bounding box center [938, 79] width 13 height 13
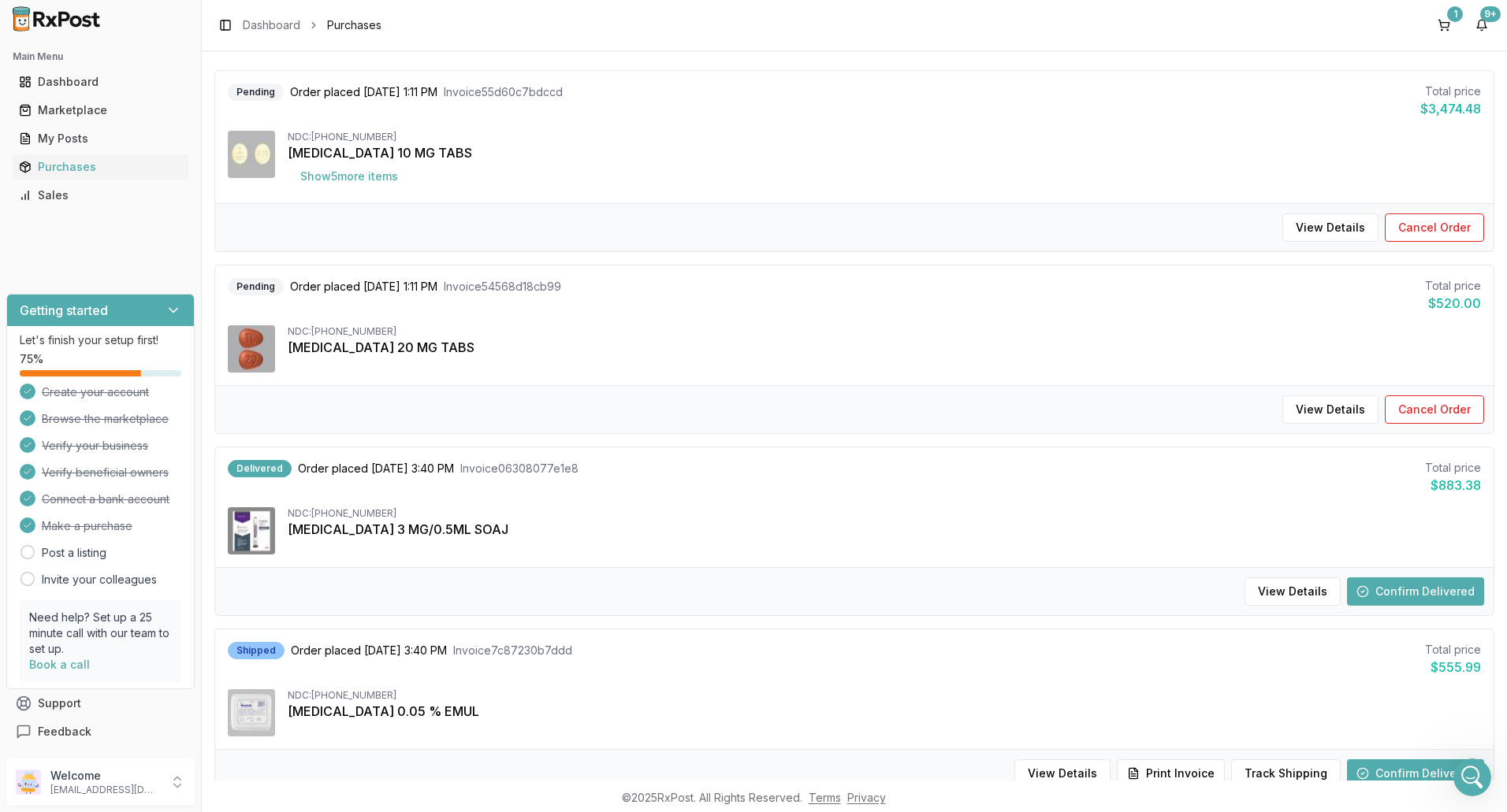
scroll to position [0, 0]
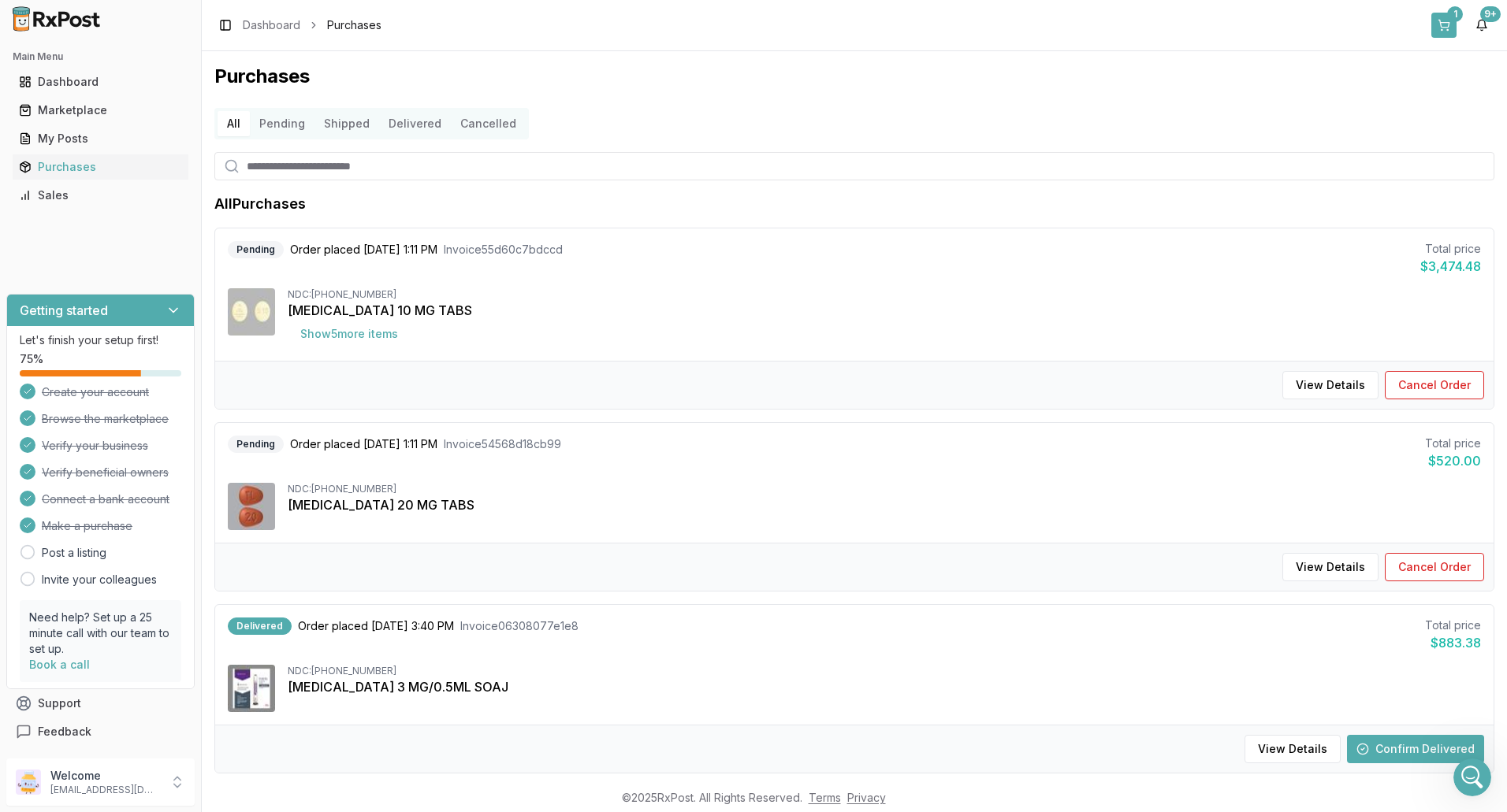
click at [1448, 14] on div "1" at bounding box center [1455, 14] width 16 height 16
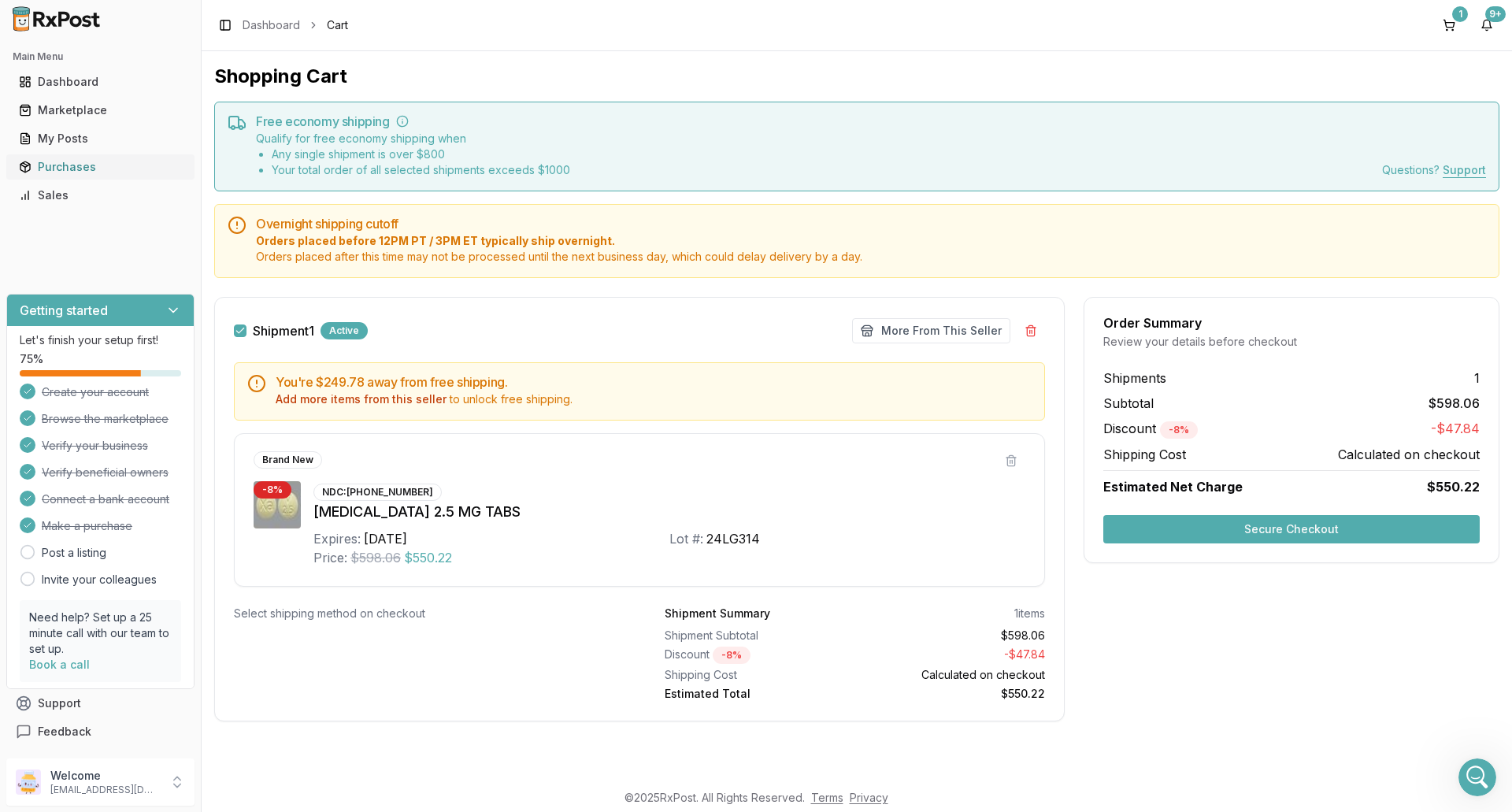
click at [68, 164] on div "Purchases" at bounding box center [100, 167] width 163 height 16
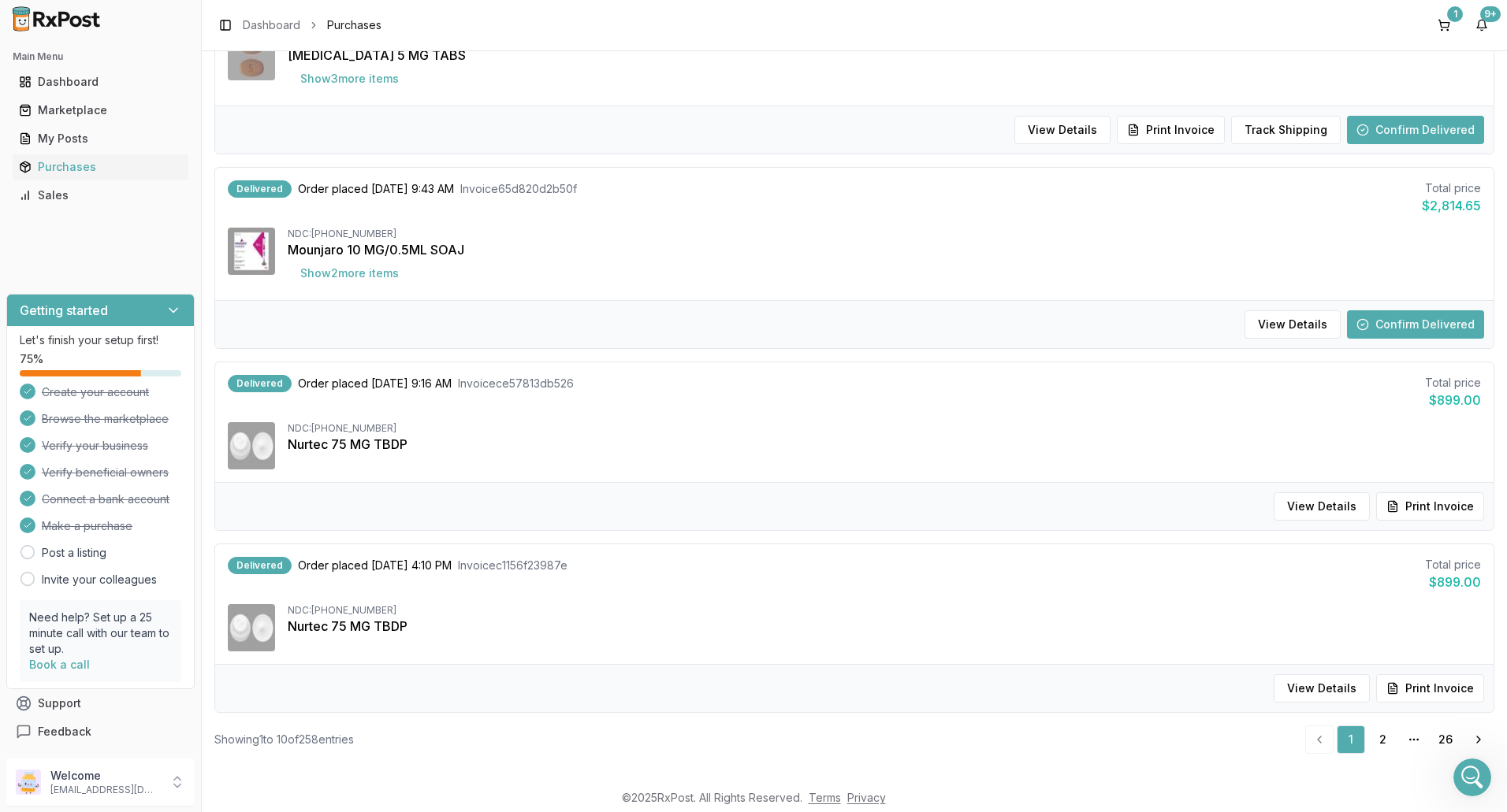
scroll to position [1396, 0]
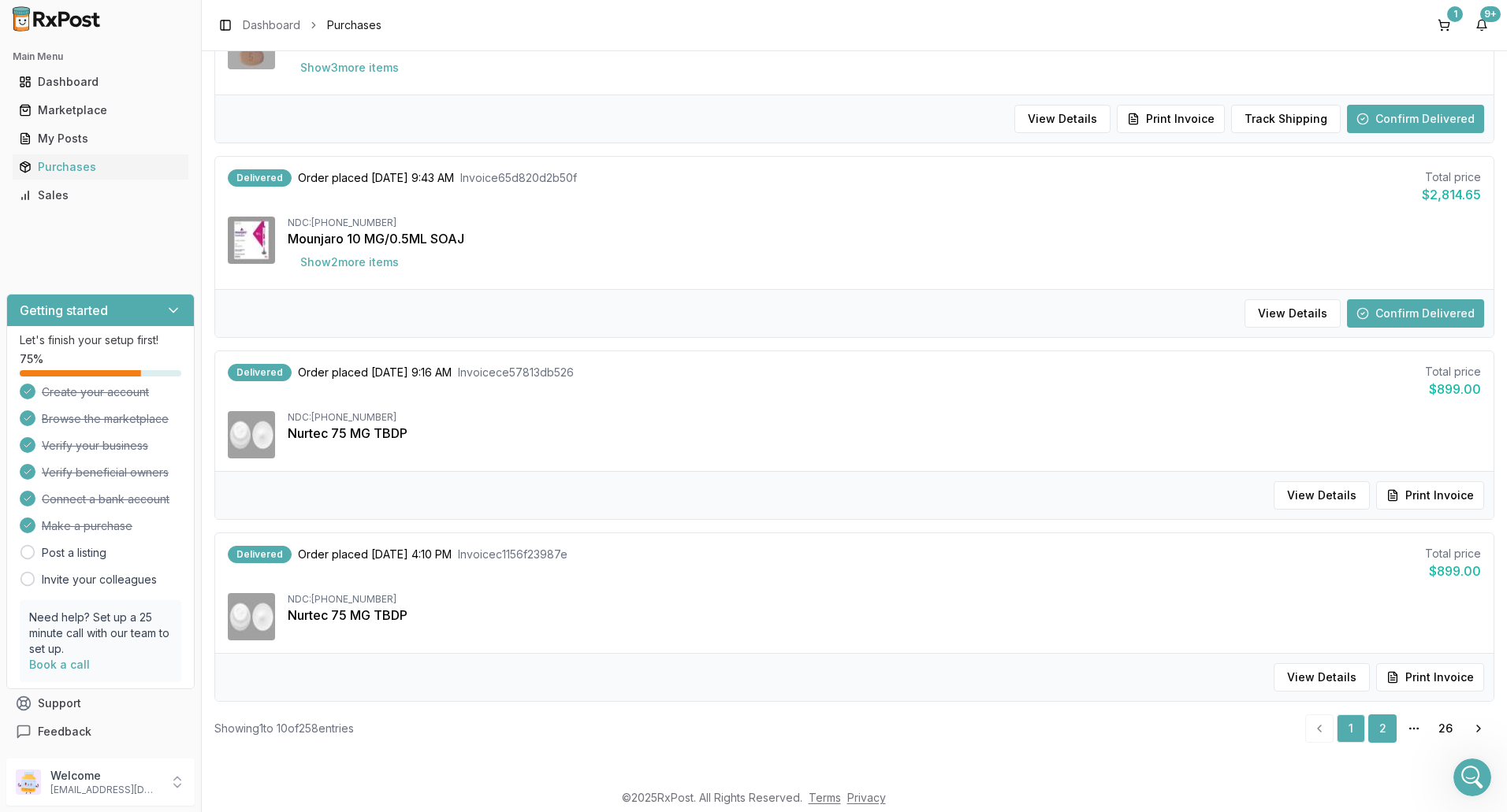
click at [1378, 731] on link "2" at bounding box center [1382, 729] width 28 height 28
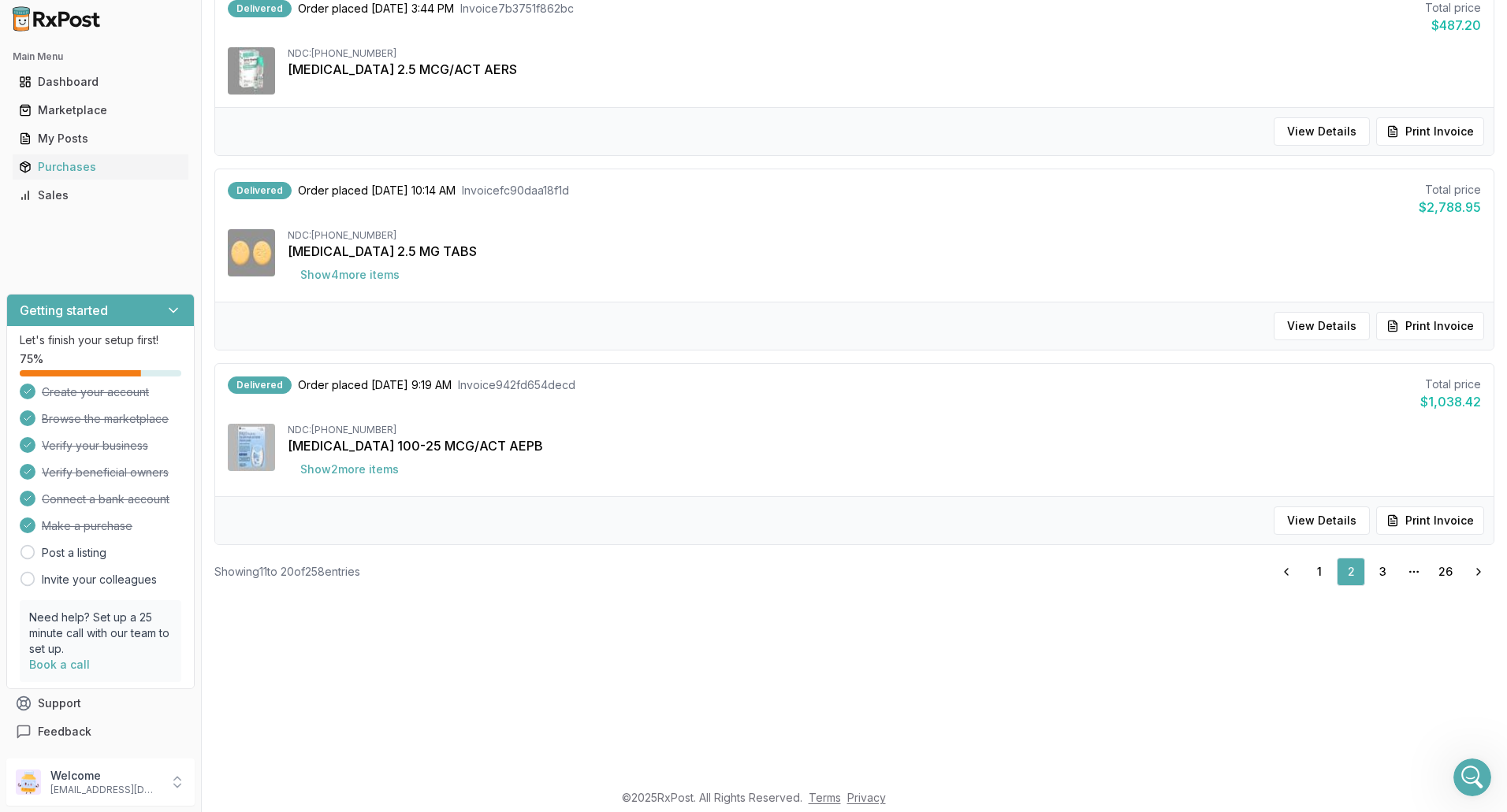
scroll to position [157, 0]
click at [1378, 564] on link "3" at bounding box center [1382, 571] width 28 height 28
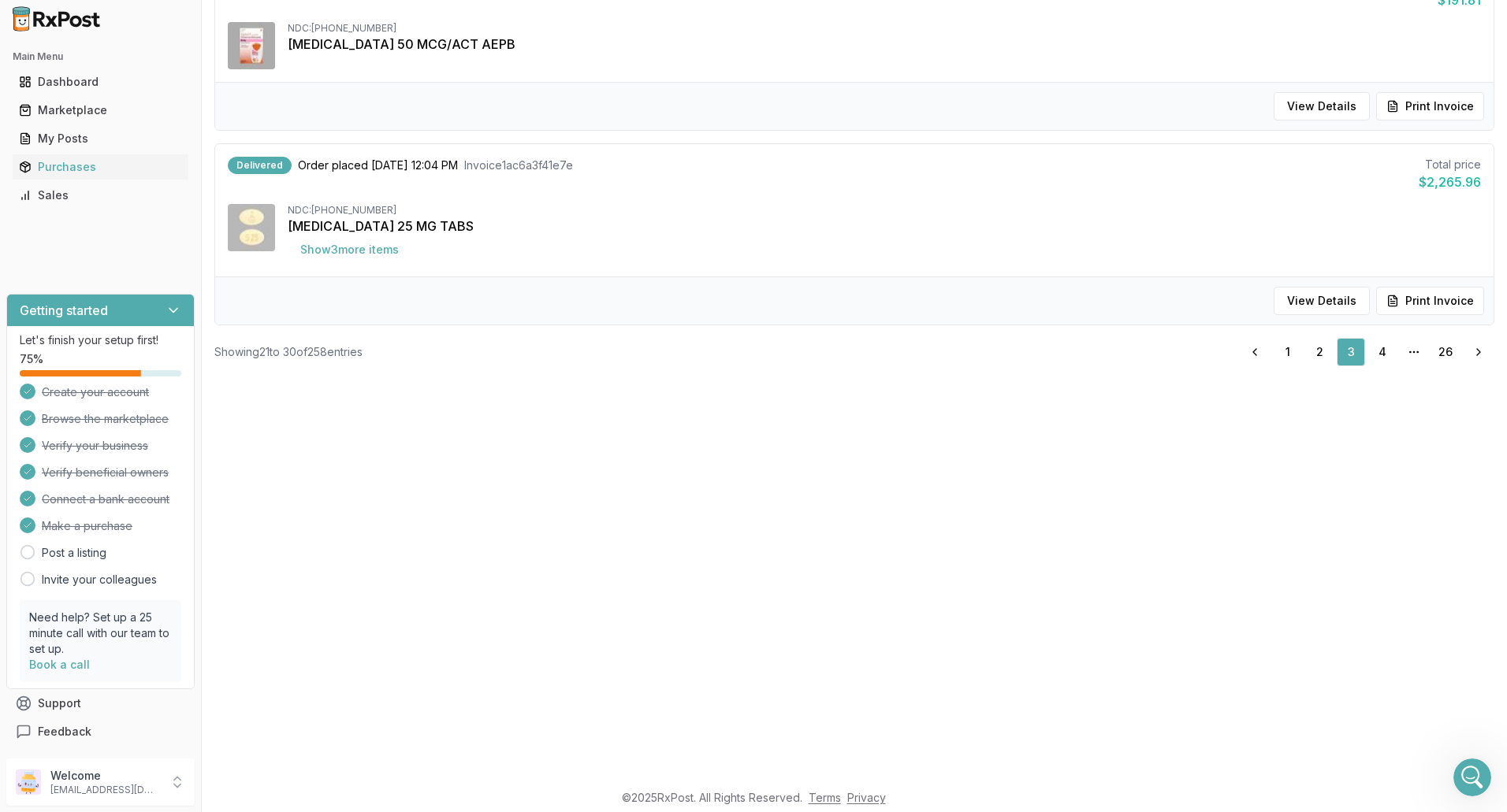
scroll to position [394, 0]
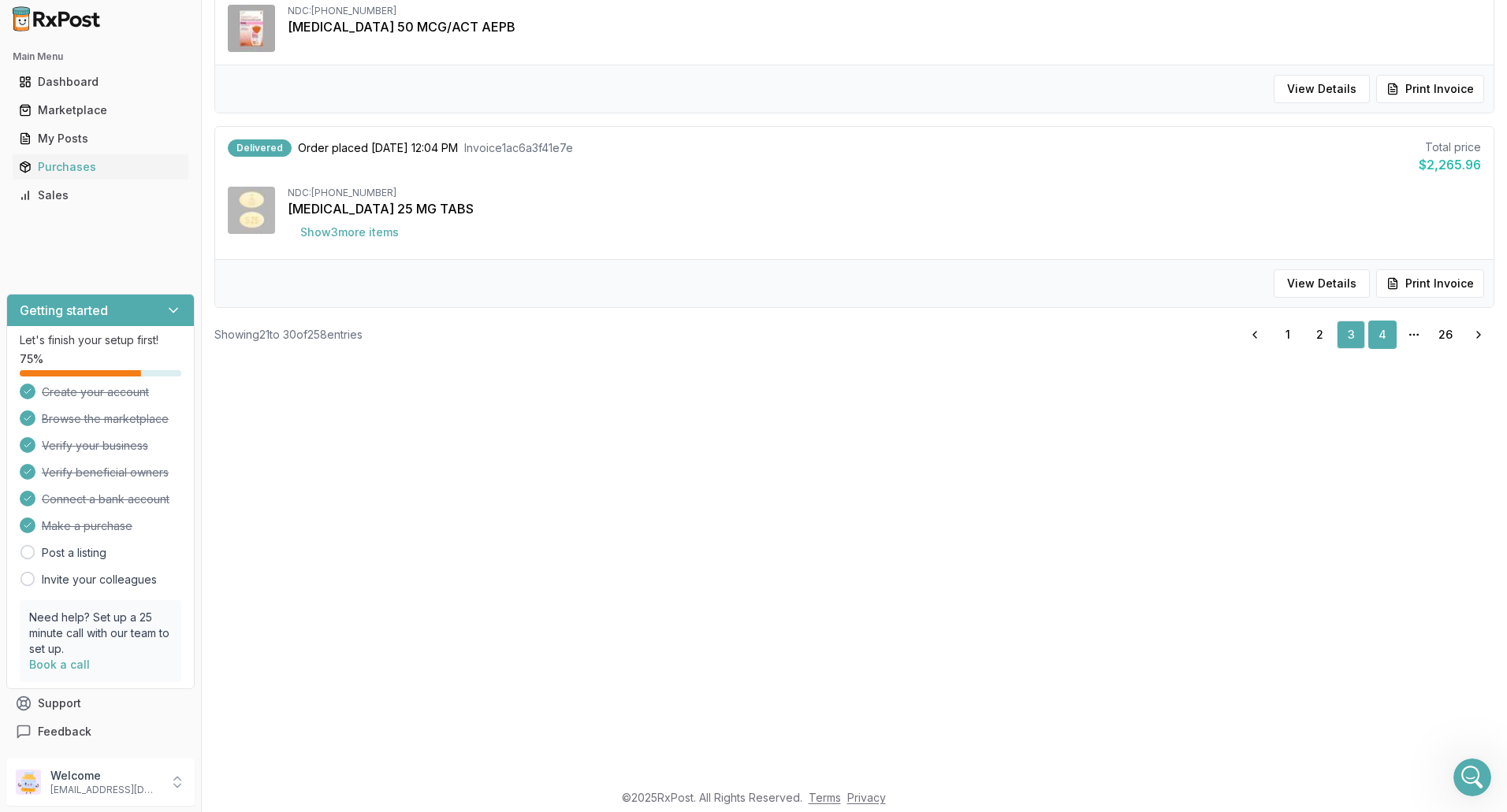
click at [1374, 333] on link "4" at bounding box center [1382, 335] width 28 height 28
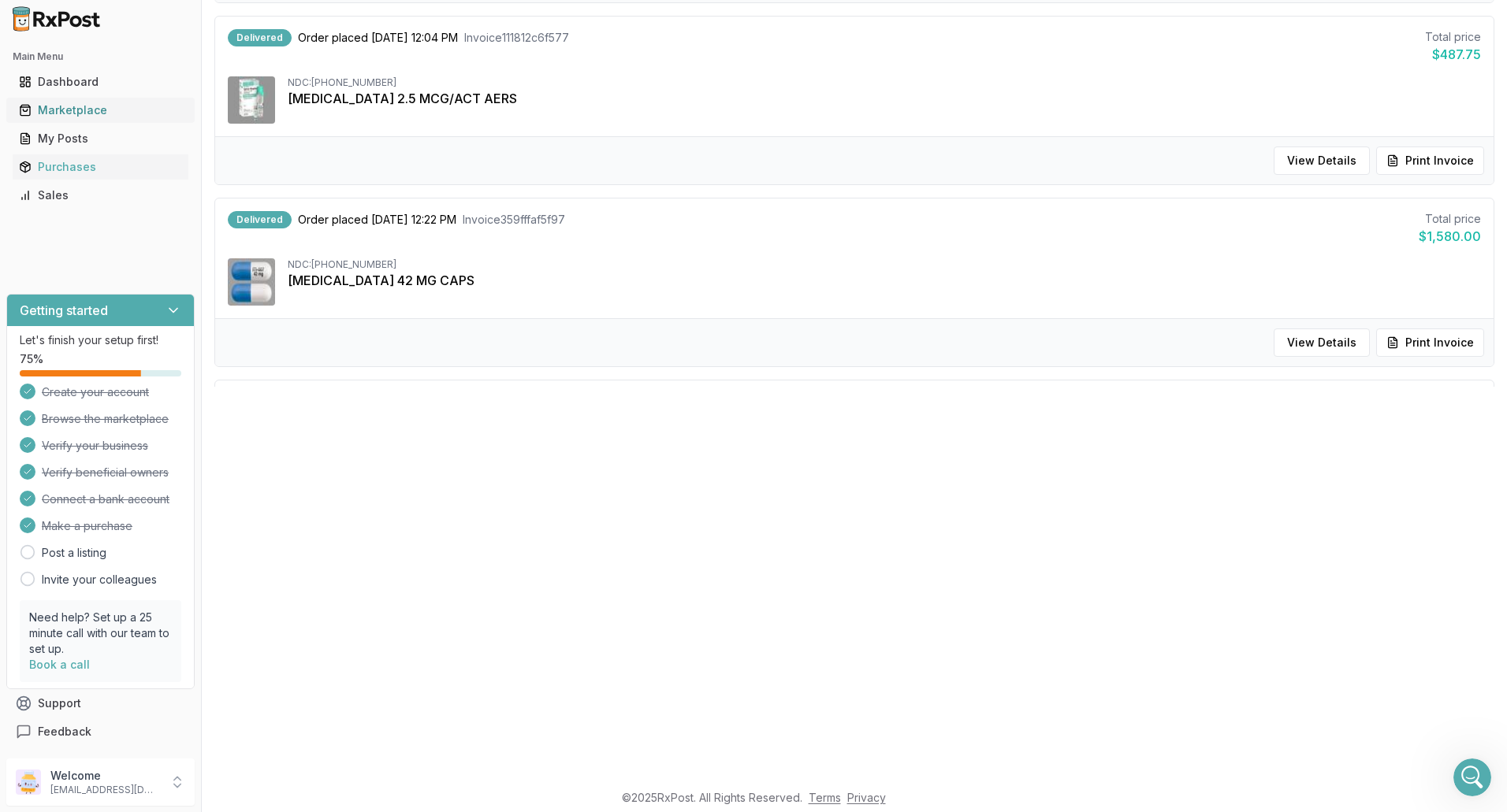
click at [51, 116] on div "Marketplace" at bounding box center [101, 110] width 163 height 16
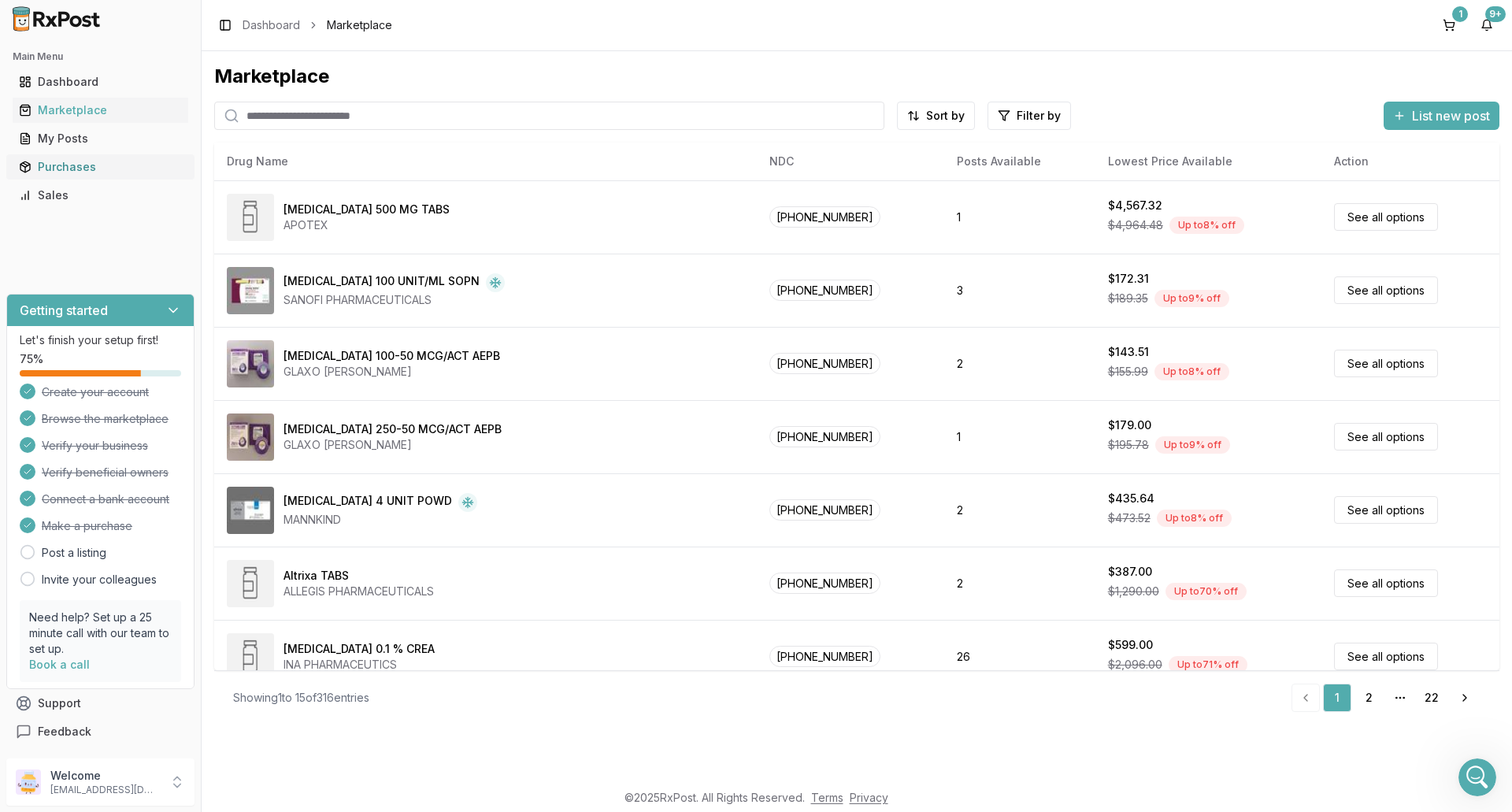
click at [55, 165] on div "Purchases" at bounding box center [100, 167] width 163 height 16
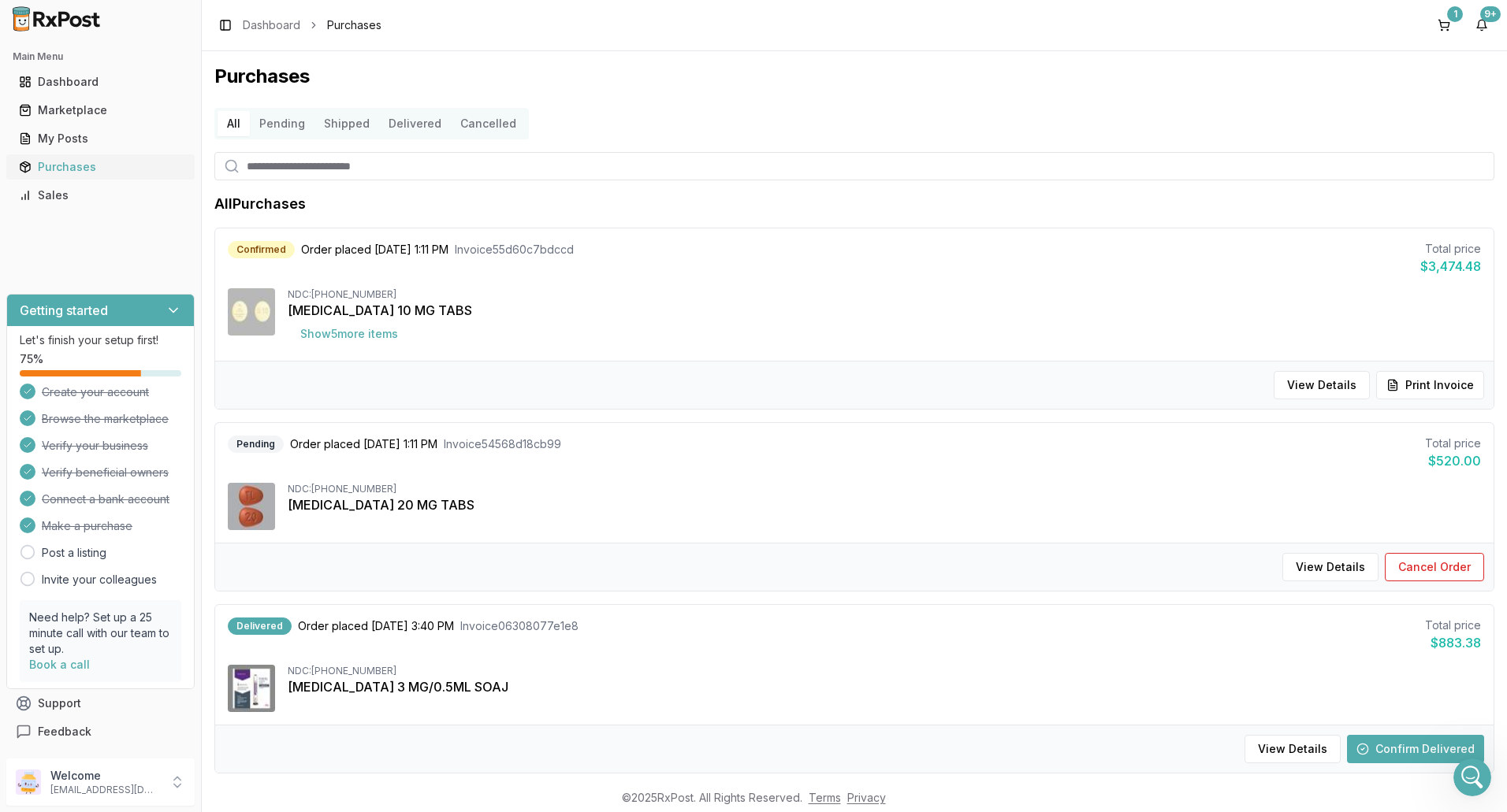
click at [84, 173] on div "Purchases" at bounding box center [101, 167] width 163 height 16
click at [67, 170] on div "Purchases" at bounding box center [101, 167] width 163 height 16
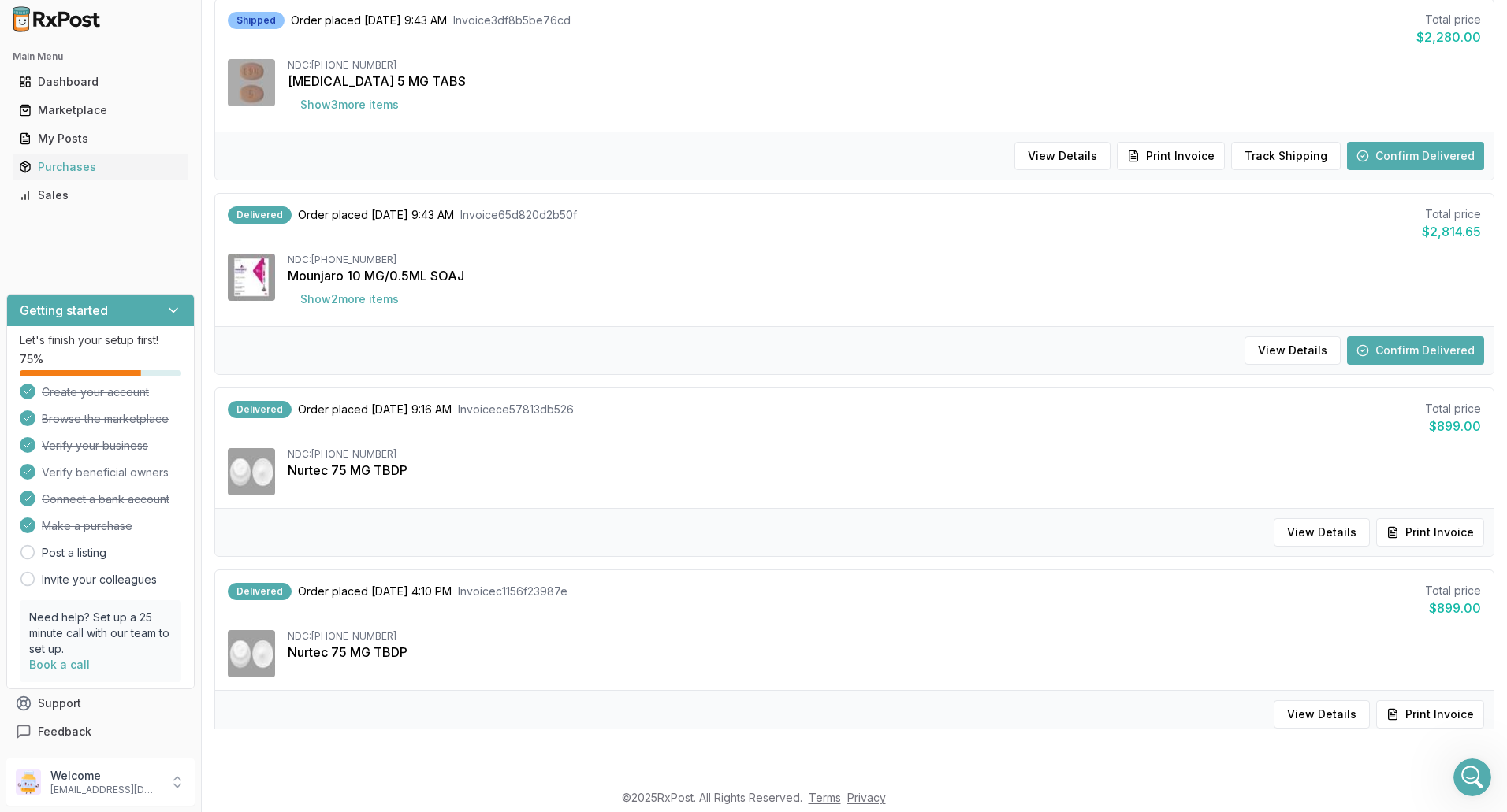
scroll to position [1396, 0]
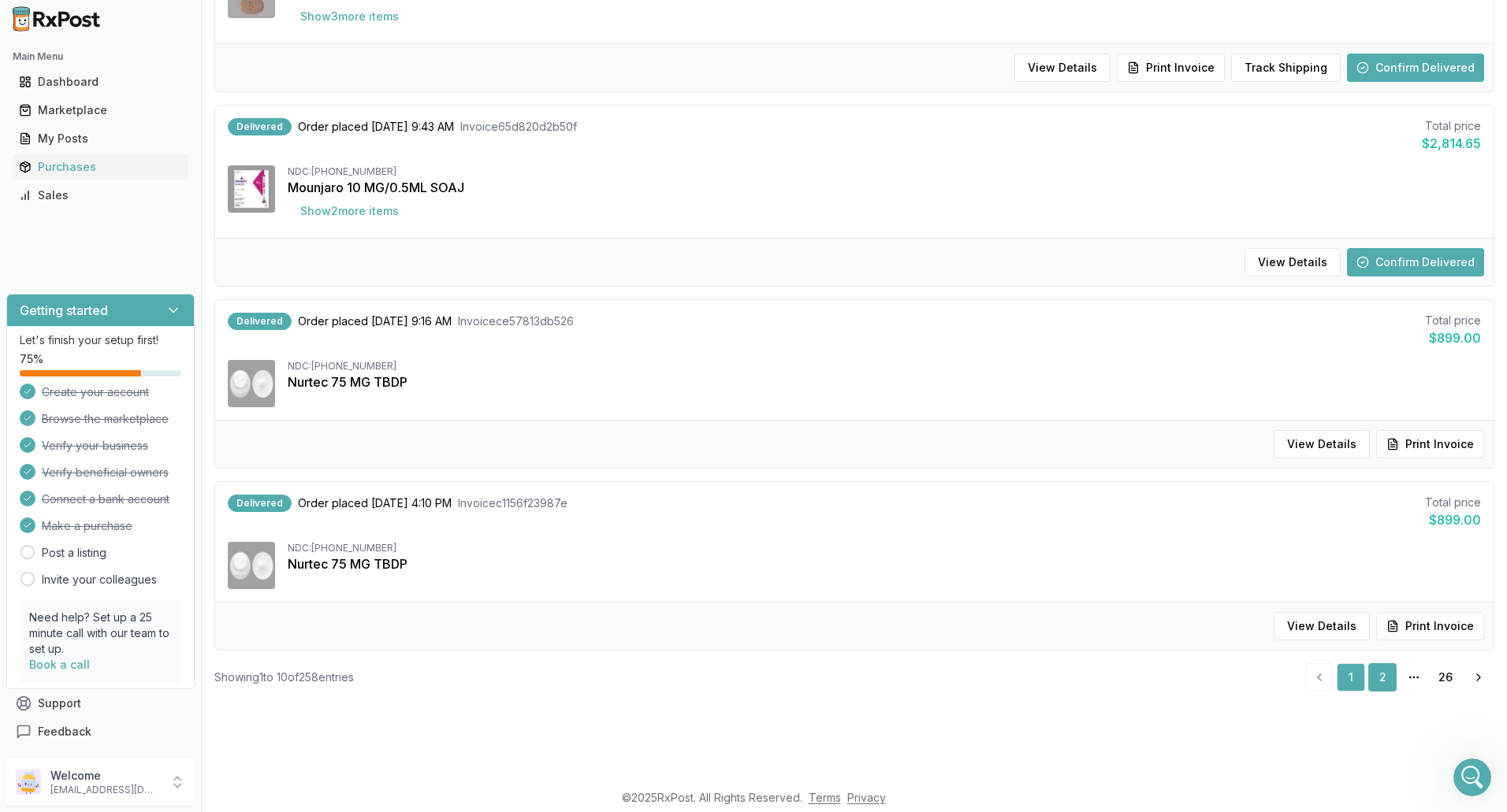
click at [1375, 675] on link "2" at bounding box center [1382, 677] width 28 height 28
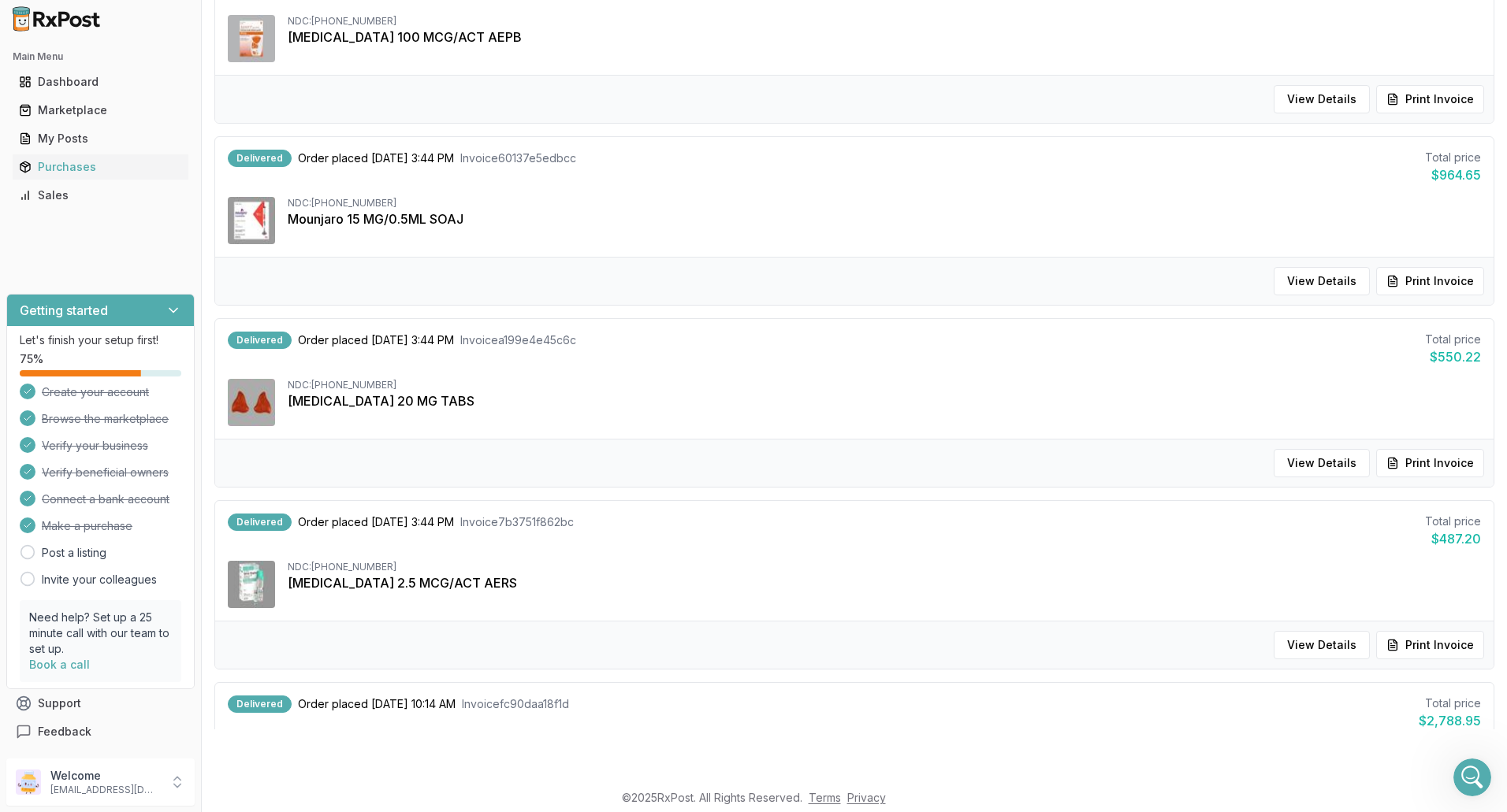
scroll to position [1002, 0]
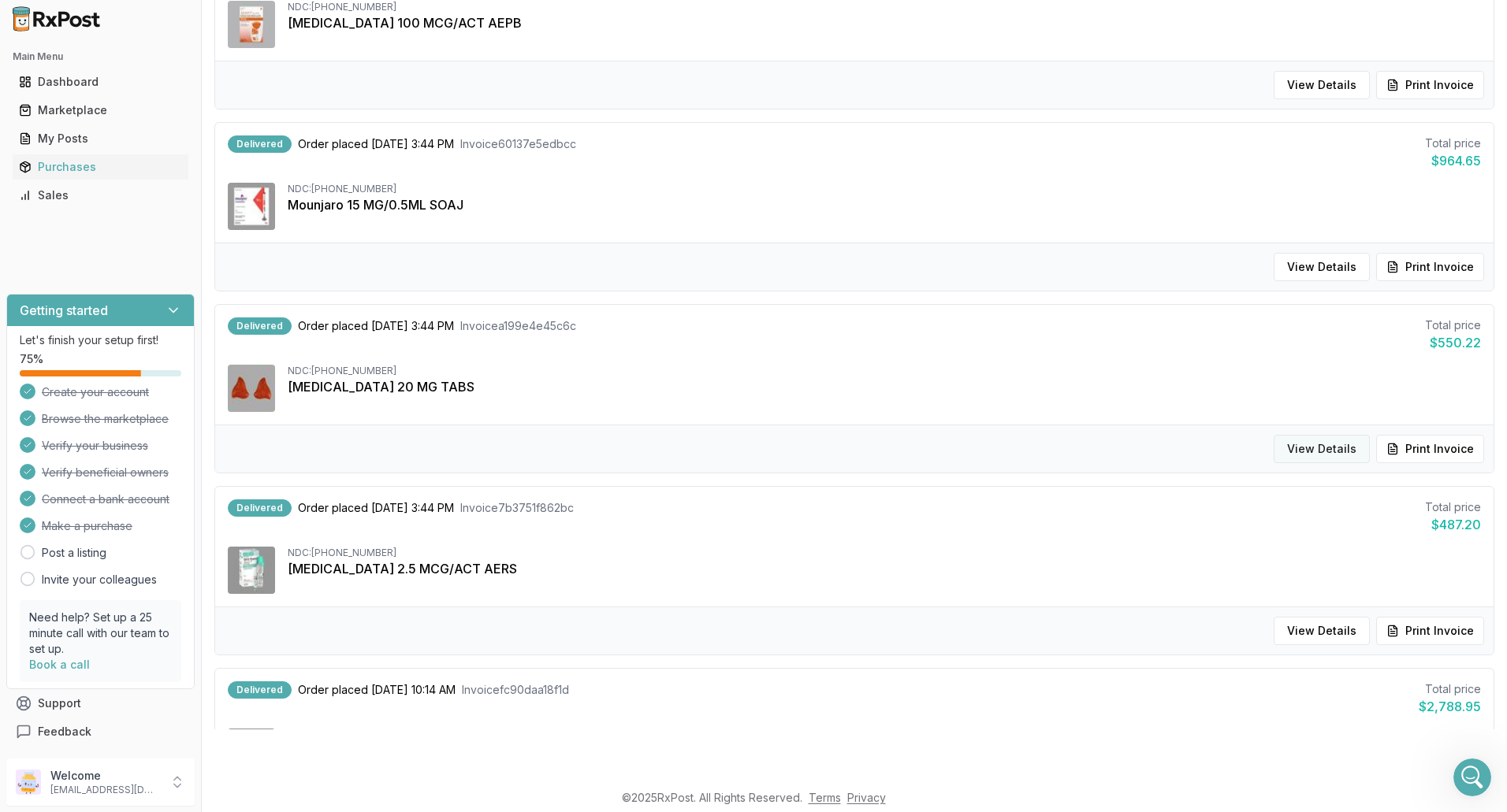
click at [1326, 453] on button "View Details" at bounding box center [1321, 450] width 96 height 28
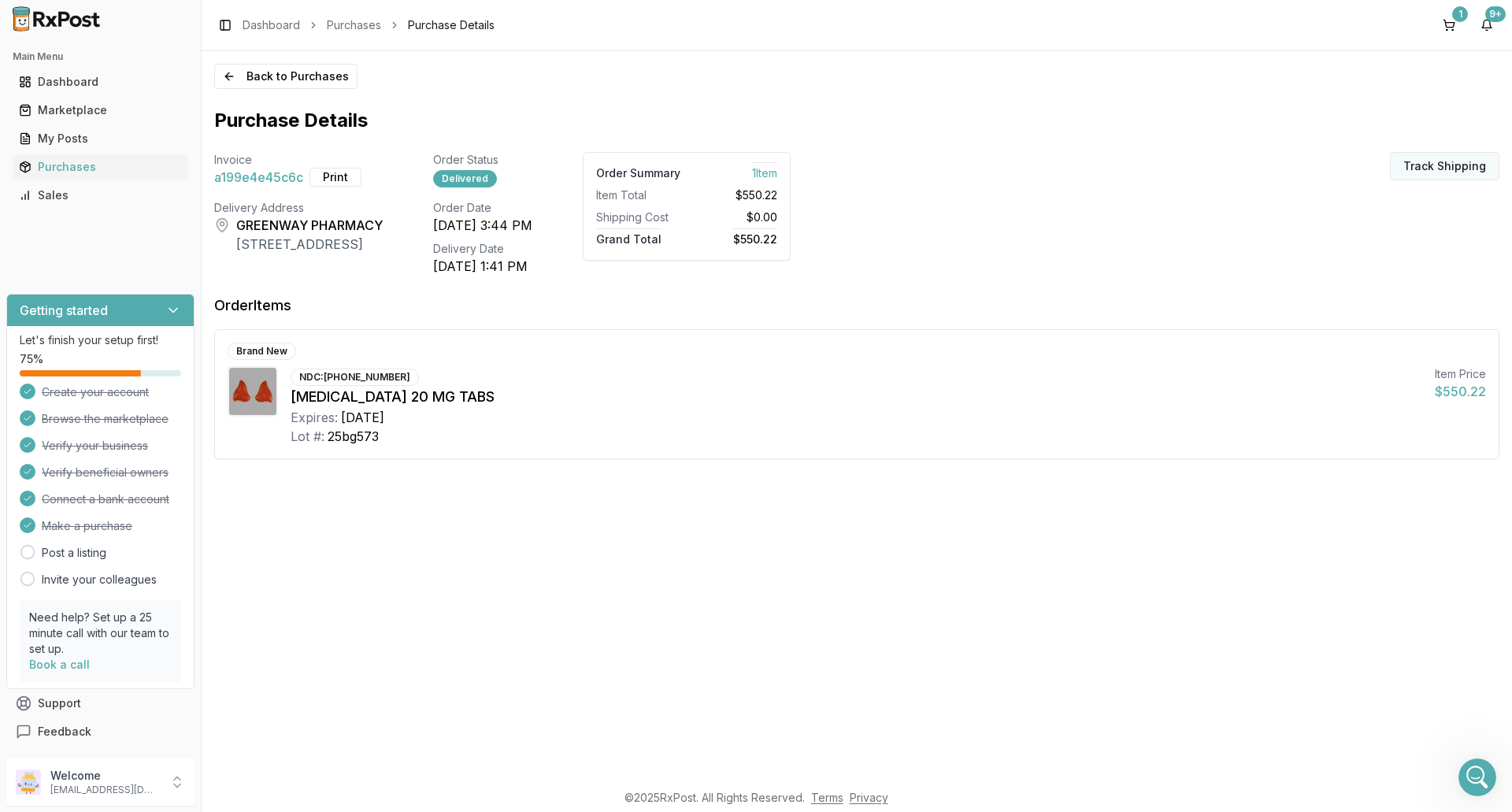
click at [1426, 166] on button "Track Shipping" at bounding box center [1445, 166] width 109 height 28
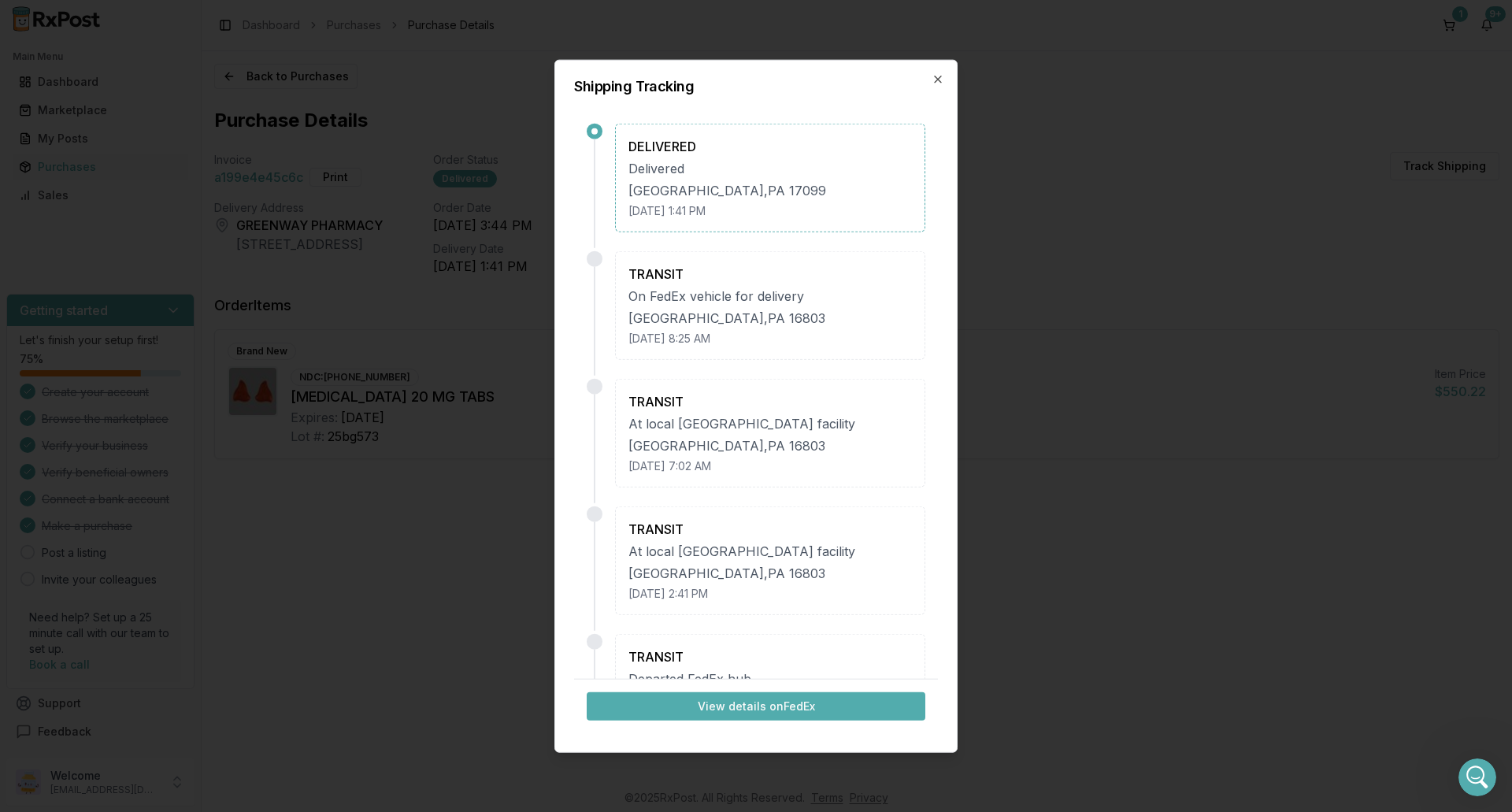
drag, startPoint x: 942, startPoint y: 80, endPoint x: 941, endPoint y: 100, distance: 20.0
click at [940, 80] on icon "button" at bounding box center [938, 79] width 13 height 13
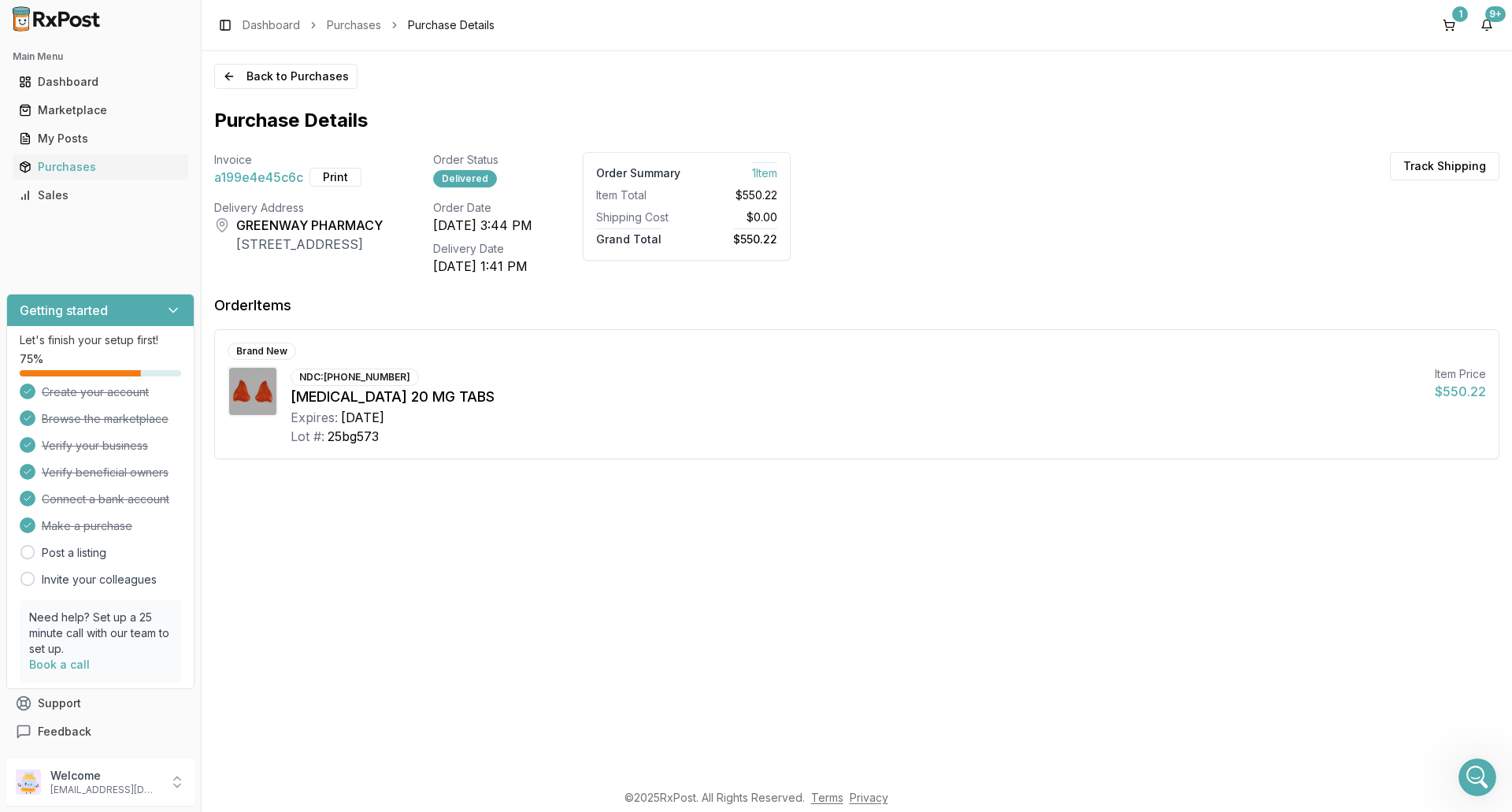
click at [599, 642] on div "Back to Purchases Purchase Details Invoice a199e4e45c6c Print Order Status Deli…" at bounding box center [857, 416] width 1311 height 730
click at [261, 73] on button "Back to Purchases" at bounding box center [286, 77] width 143 height 25
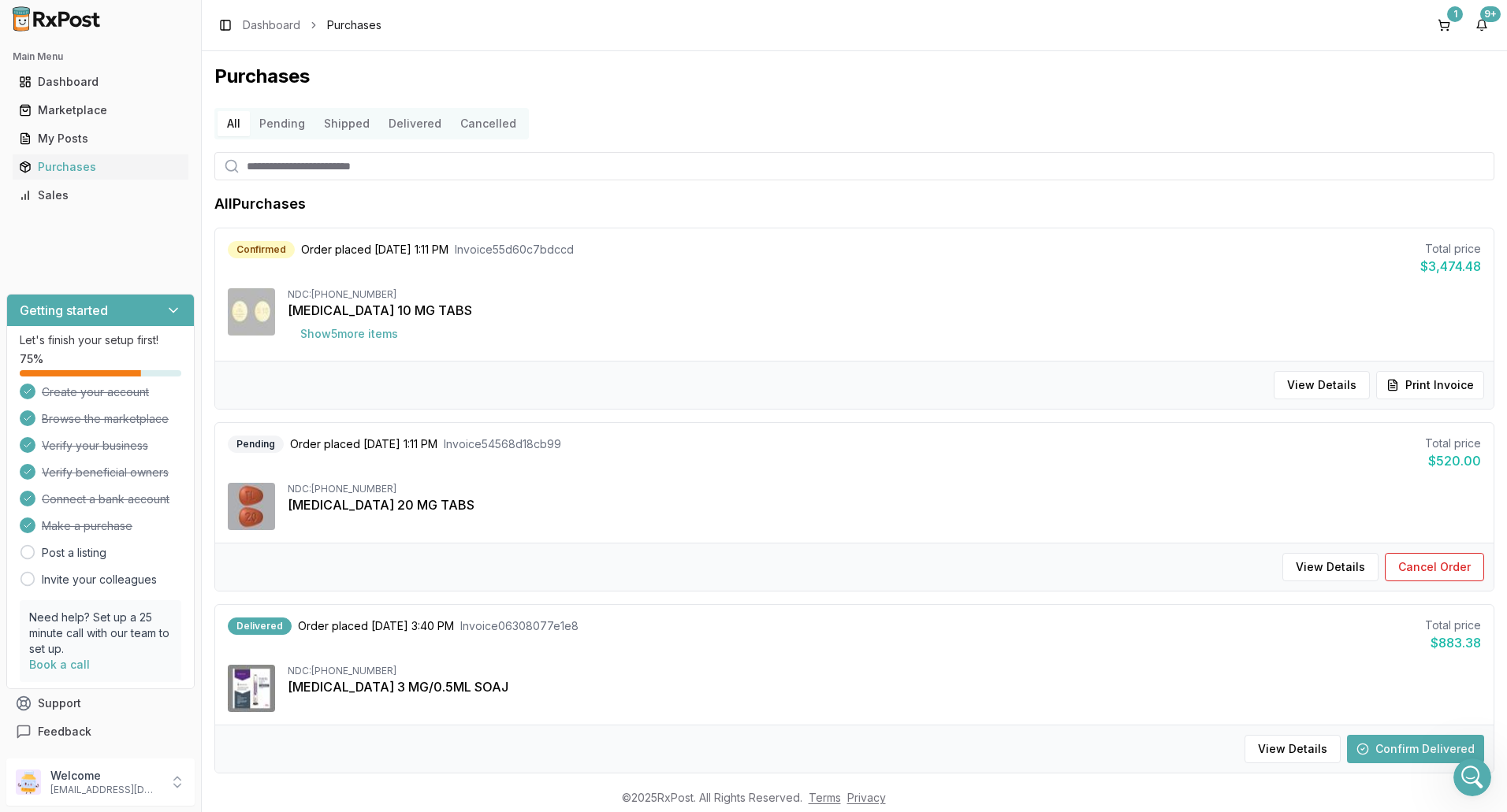
click at [315, 172] on input "search" at bounding box center [854, 166] width 1280 height 28
type input "*******"
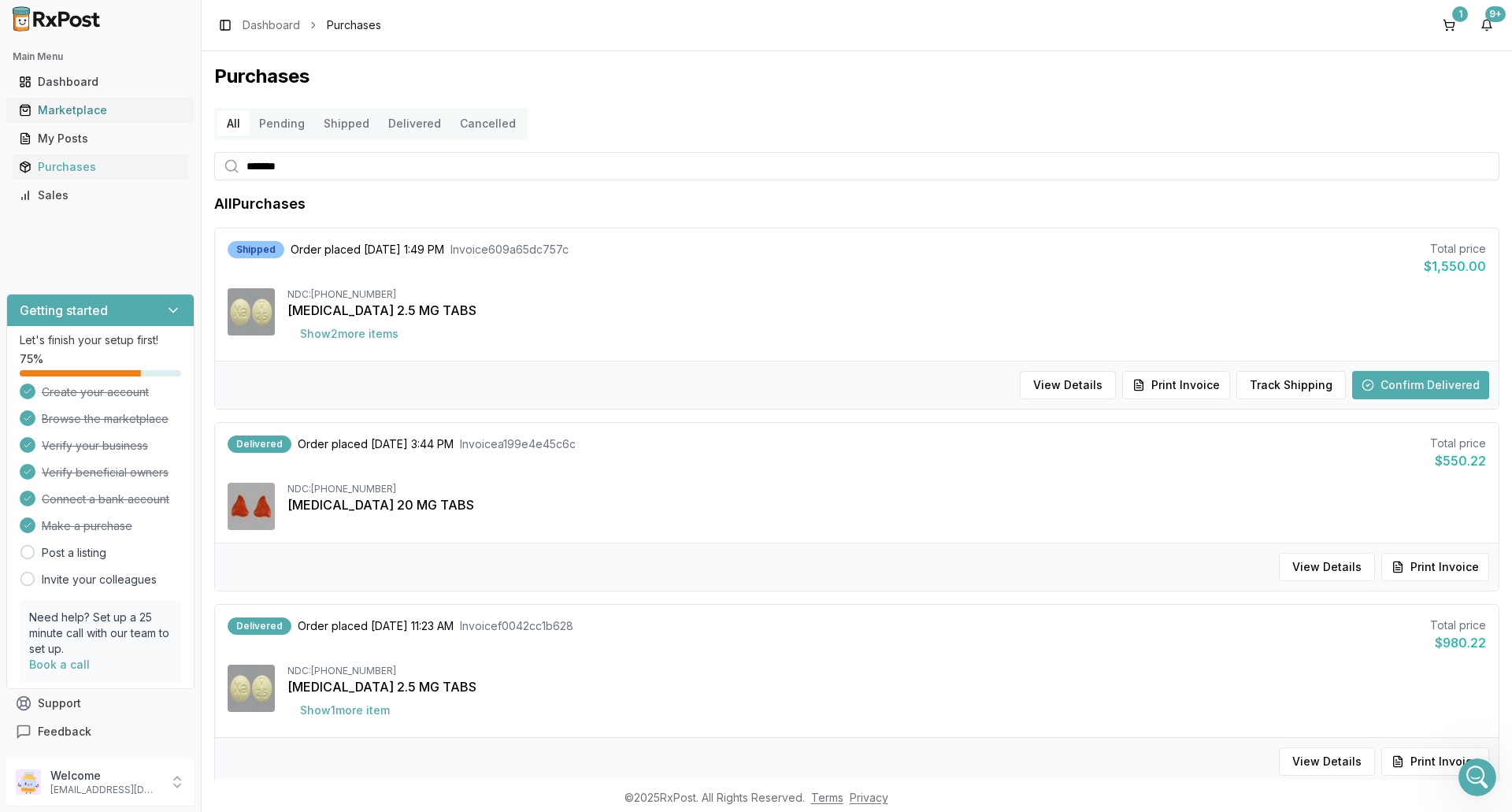
click at [76, 108] on div "Marketplace" at bounding box center [100, 110] width 163 height 16
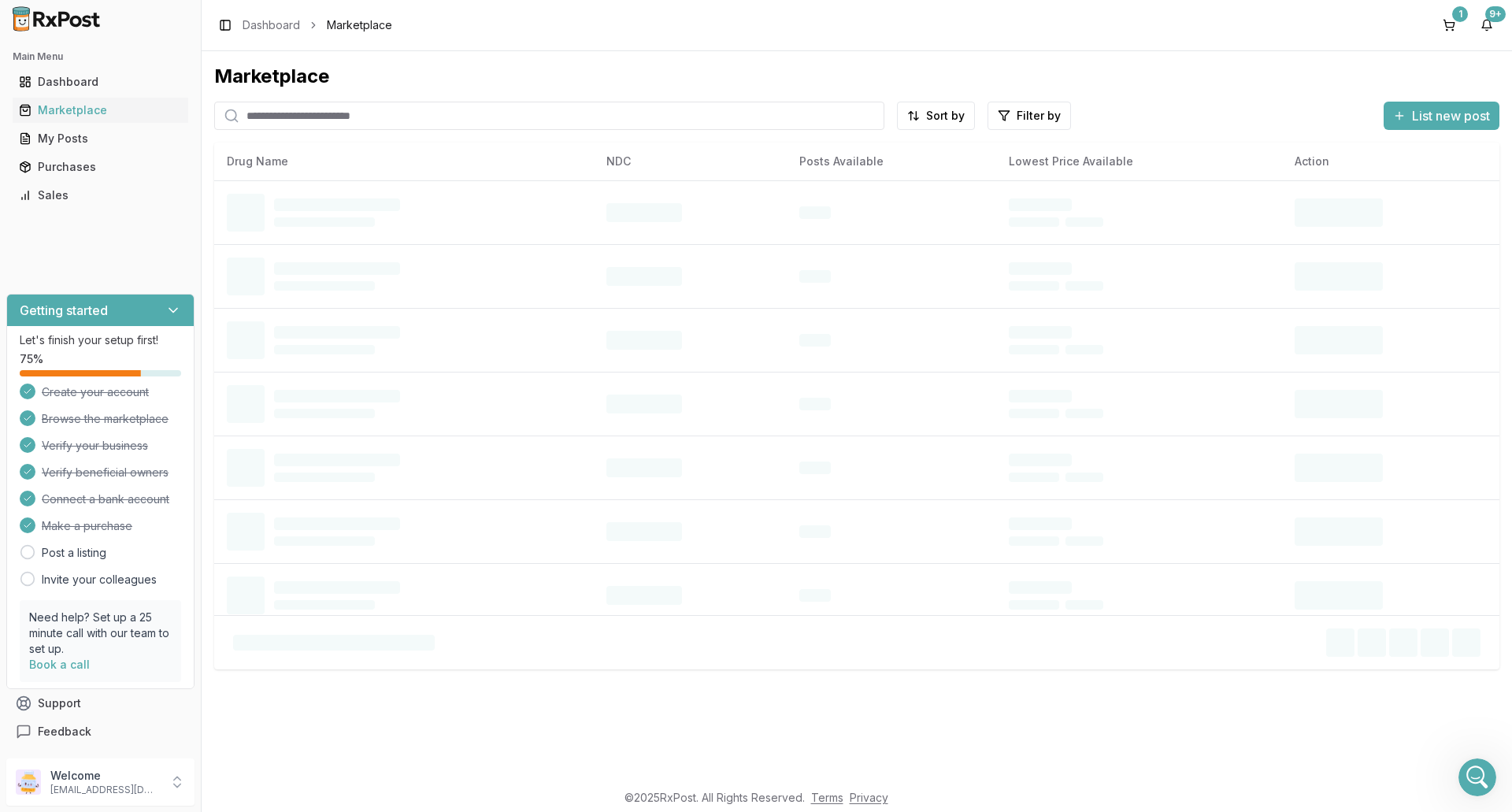
click at [300, 121] on input "search" at bounding box center [549, 116] width 670 height 28
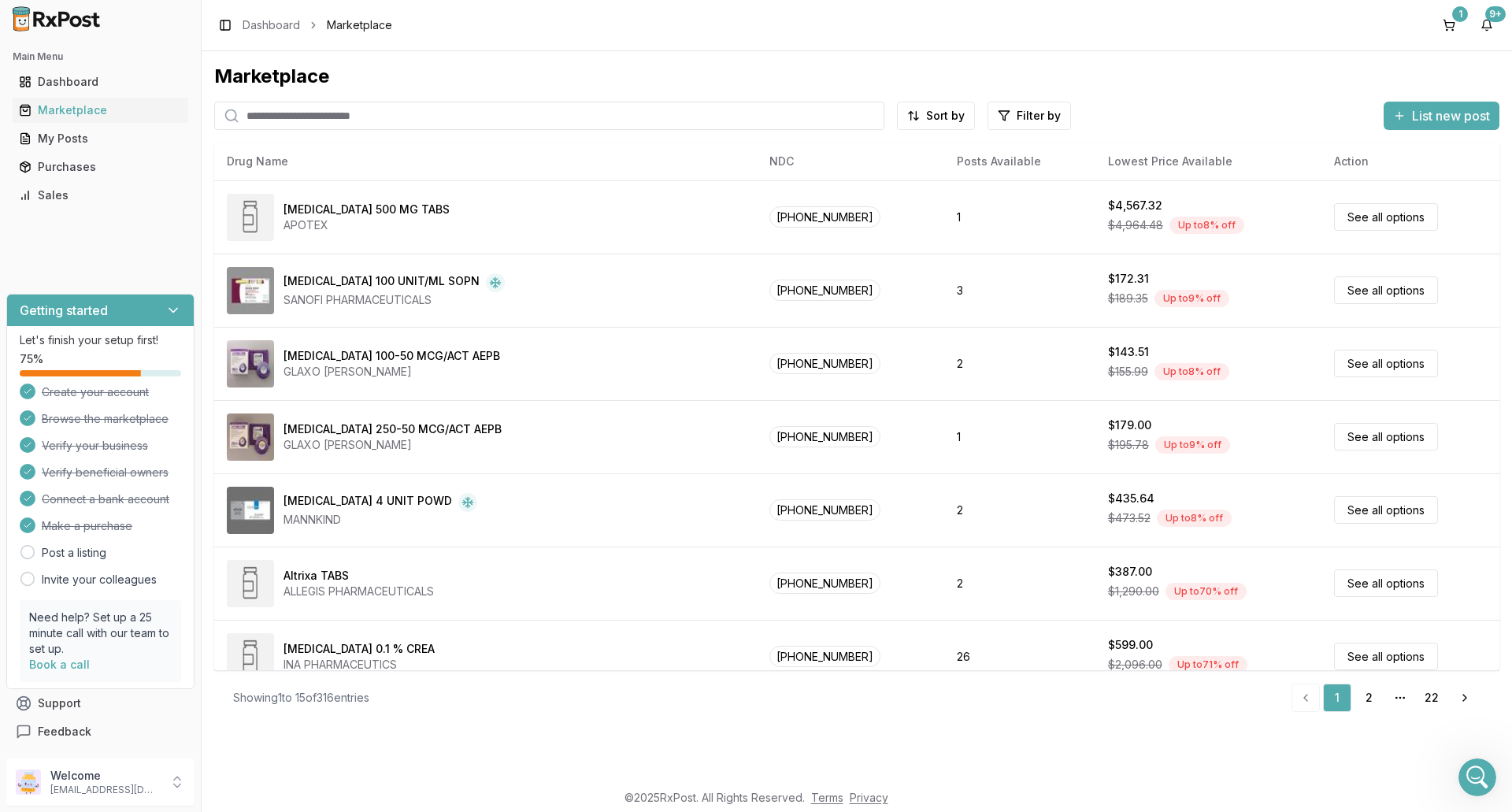
click at [301, 121] on input "search" at bounding box center [549, 116] width 670 height 28
type input "***"
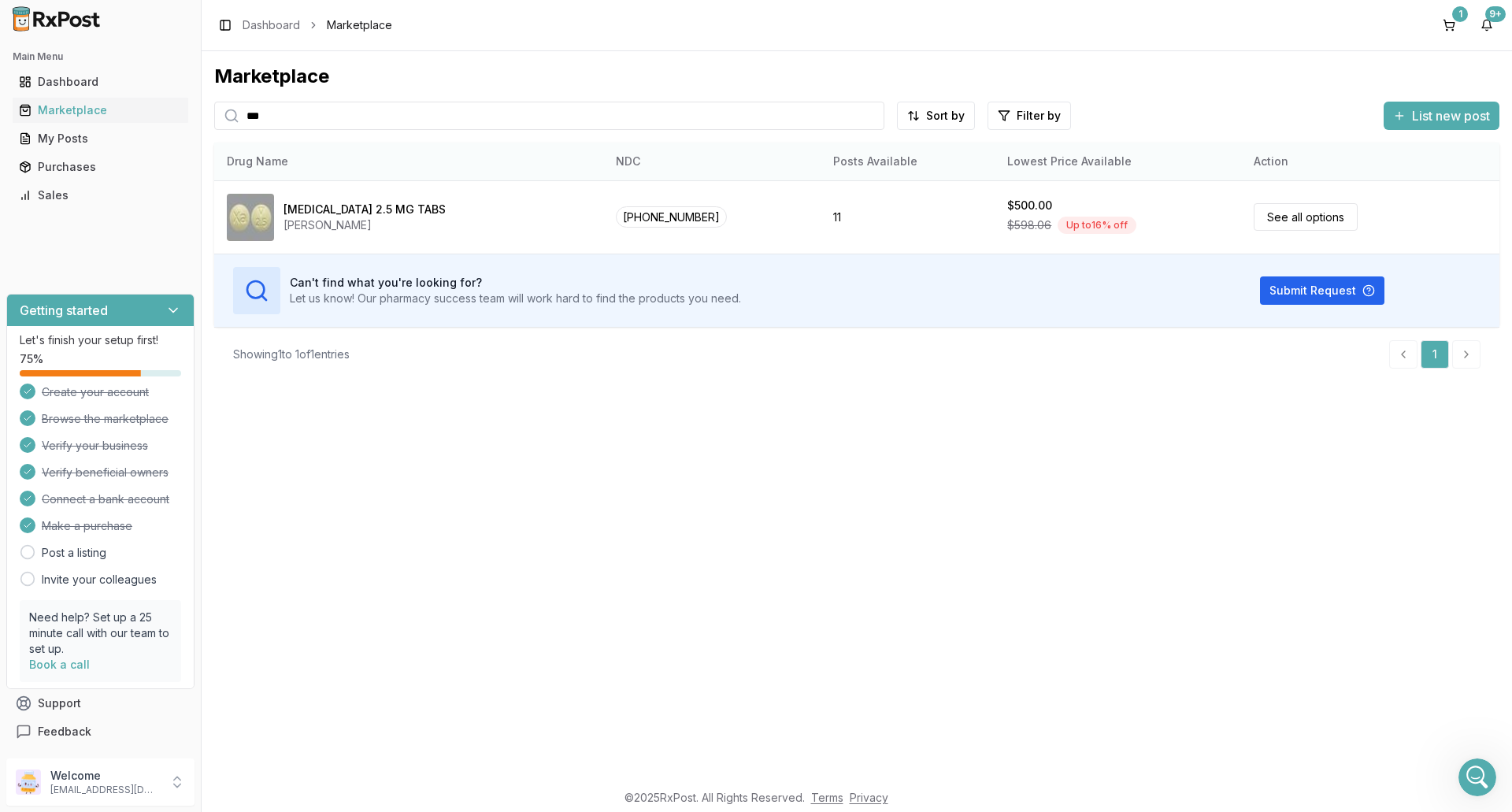
drag, startPoint x: 266, startPoint y: 120, endPoint x: 228, endPoint y: 157, distance: 53.0
click at [230, 151] on div "Marketplace *** Sort by Filter by List new post Card Table NDC: [PHONE_NUMBER] …" at bounding box center [857, 222] width 1286 height 317
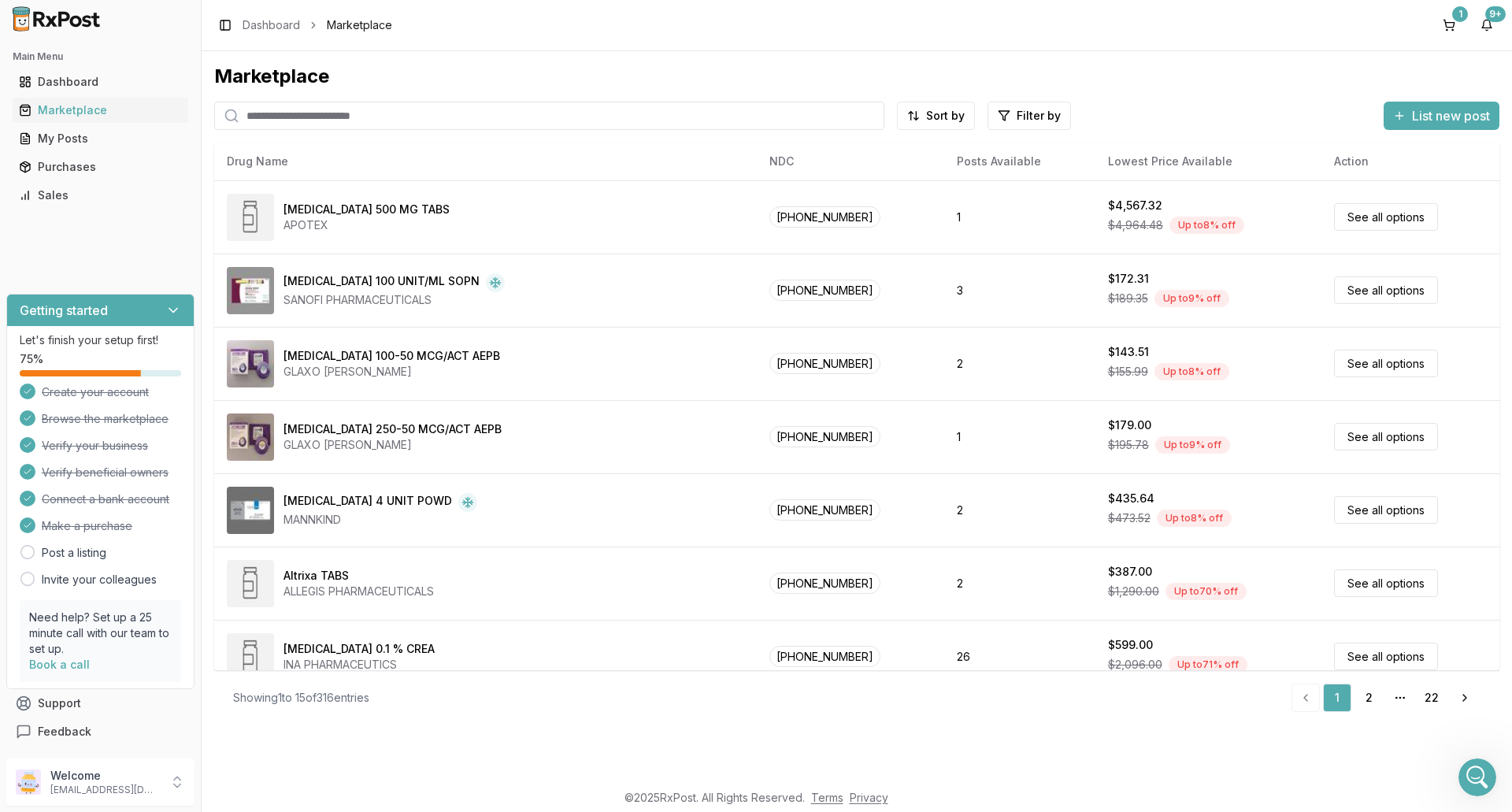
drag, startPoint x: 320, startPoint y: 101, endPoint x: 316, endPoint y: 109, distance: 8.9
click at [320, 103] on div "Marketplace Sort by Filter by List new post Card Table NDC: [PHONE_NUMBER] [MED…" at bounding box center [857, 394] width 1286 height 661
click at [296, 120] on input "search" at bounding box center [549, 116] width 670 height 28
click at [247, 115] on input "search" at bounding box center [549, 116] width 670 height 28
type input "***"
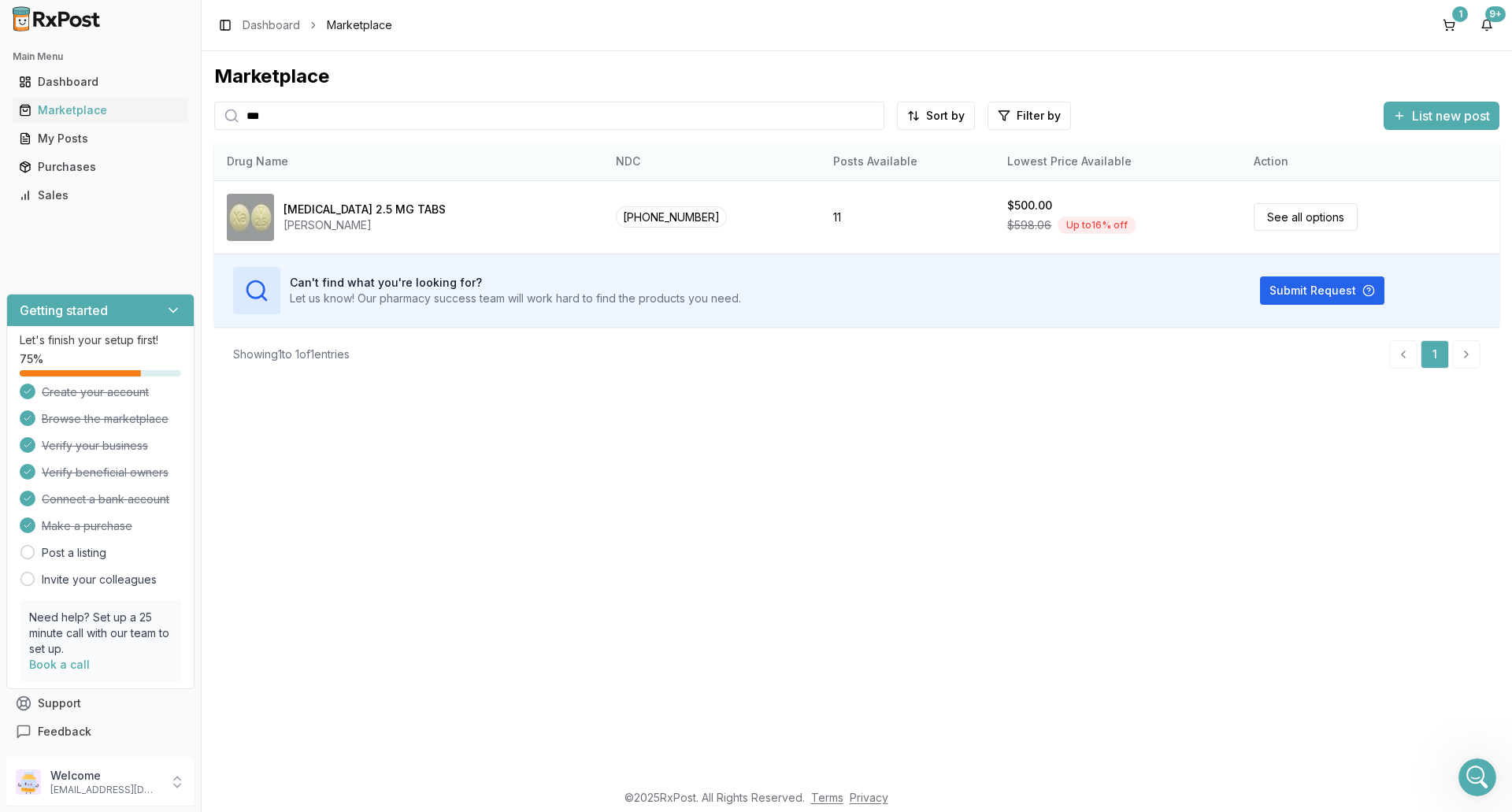
click at [357, 154] on th "Drug Name" at bounding box center [409, 161] width 389 height 38
click at [307, 279] on h3 "Can't find what you're looking for?" at bounding box center [515, 283] width 451 height 16
drag, startPoint x: 1480, startPoint y: 783, endPoint x: 2920, endPoint y: 1515, distance: 1615.4
click at [1482, 784] on div "Open Intercom Messenger" at bounding box center [1476, 776] width 52 height 52
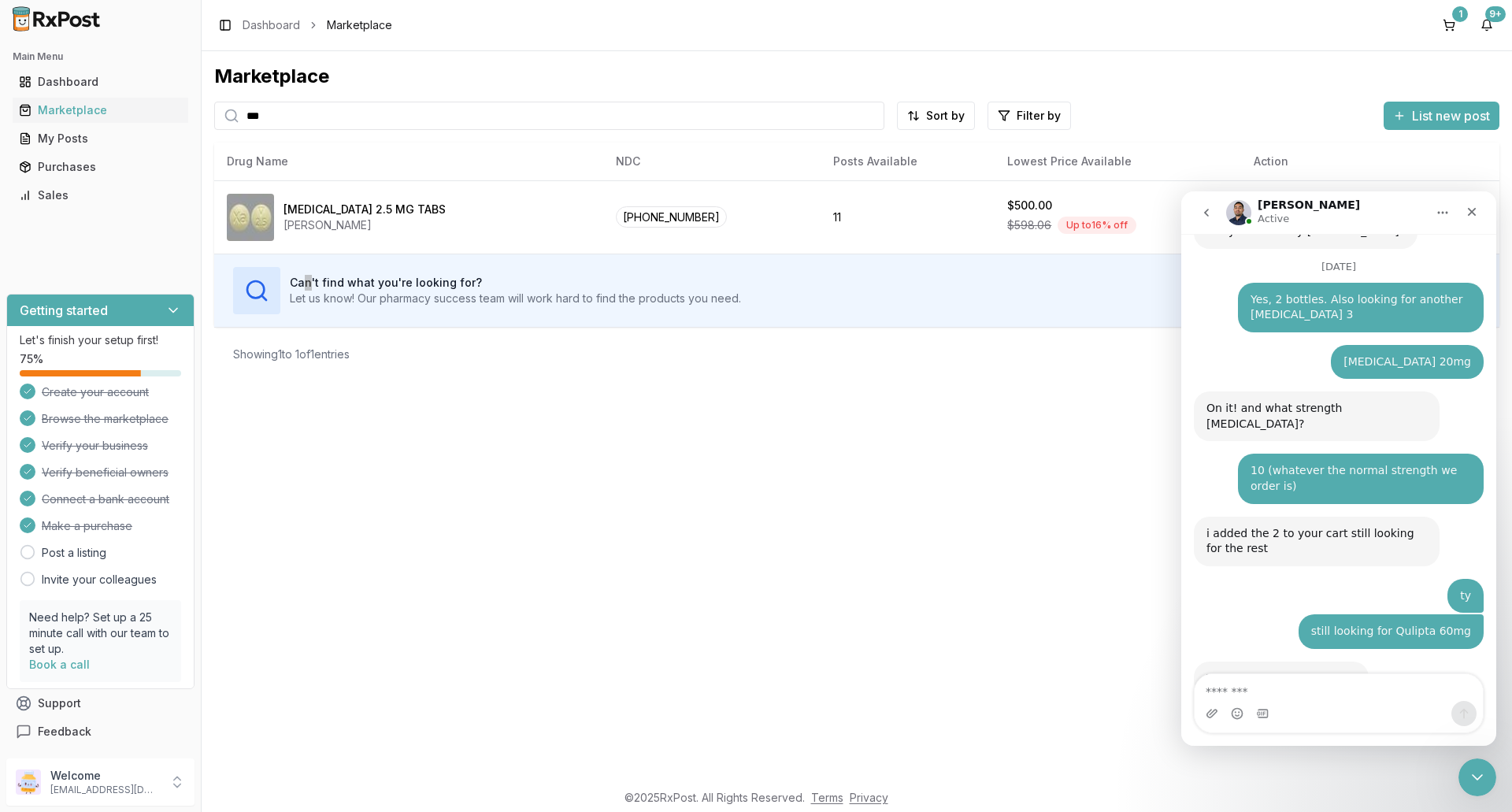
scroll to position [11712, 0]
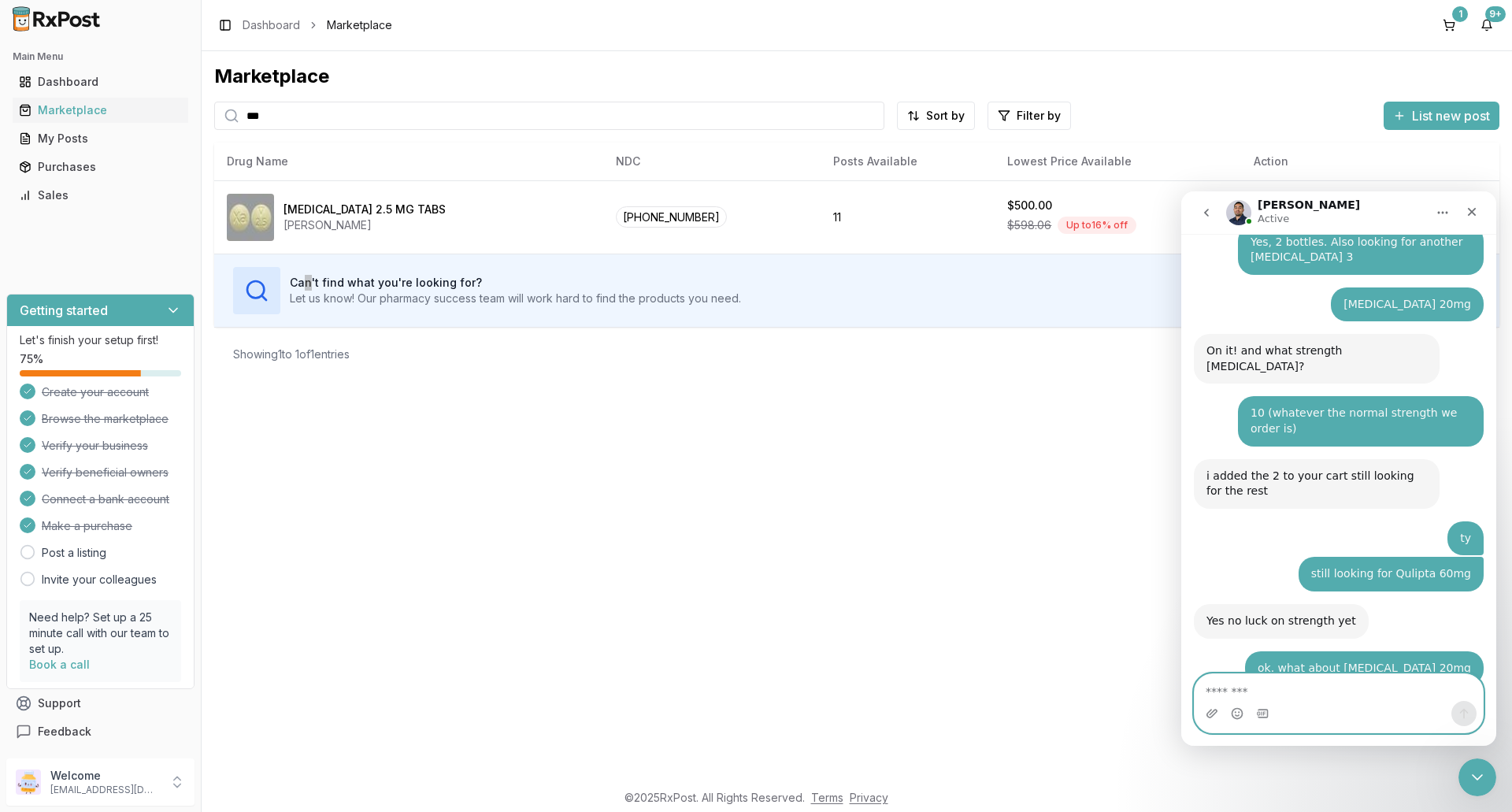
click at [1254, 692] on textarea "Message…" at bounding box center [1339, 688] width 288 height 27
type textarea "**********"
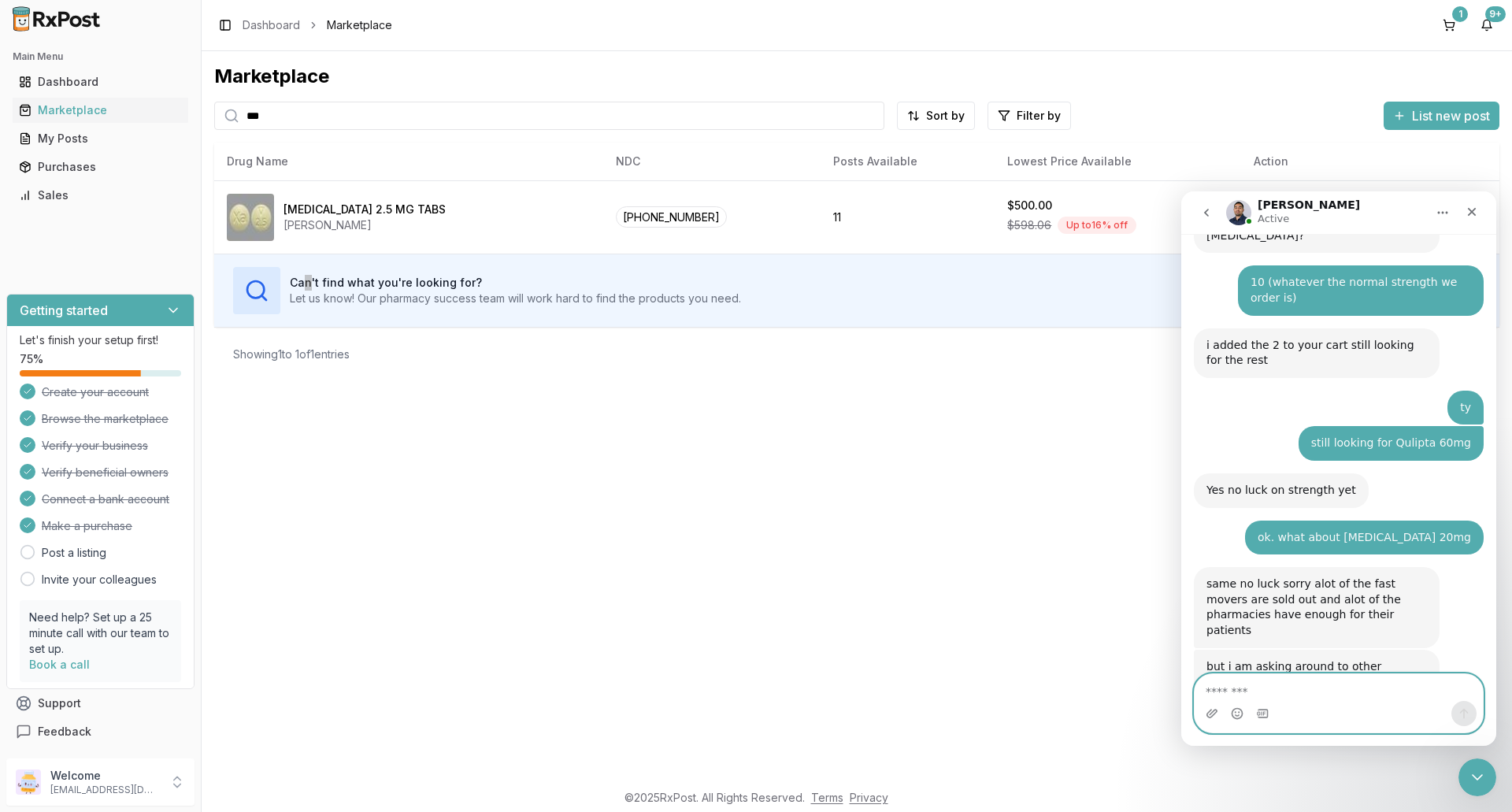
scroll to position [11859, 0]
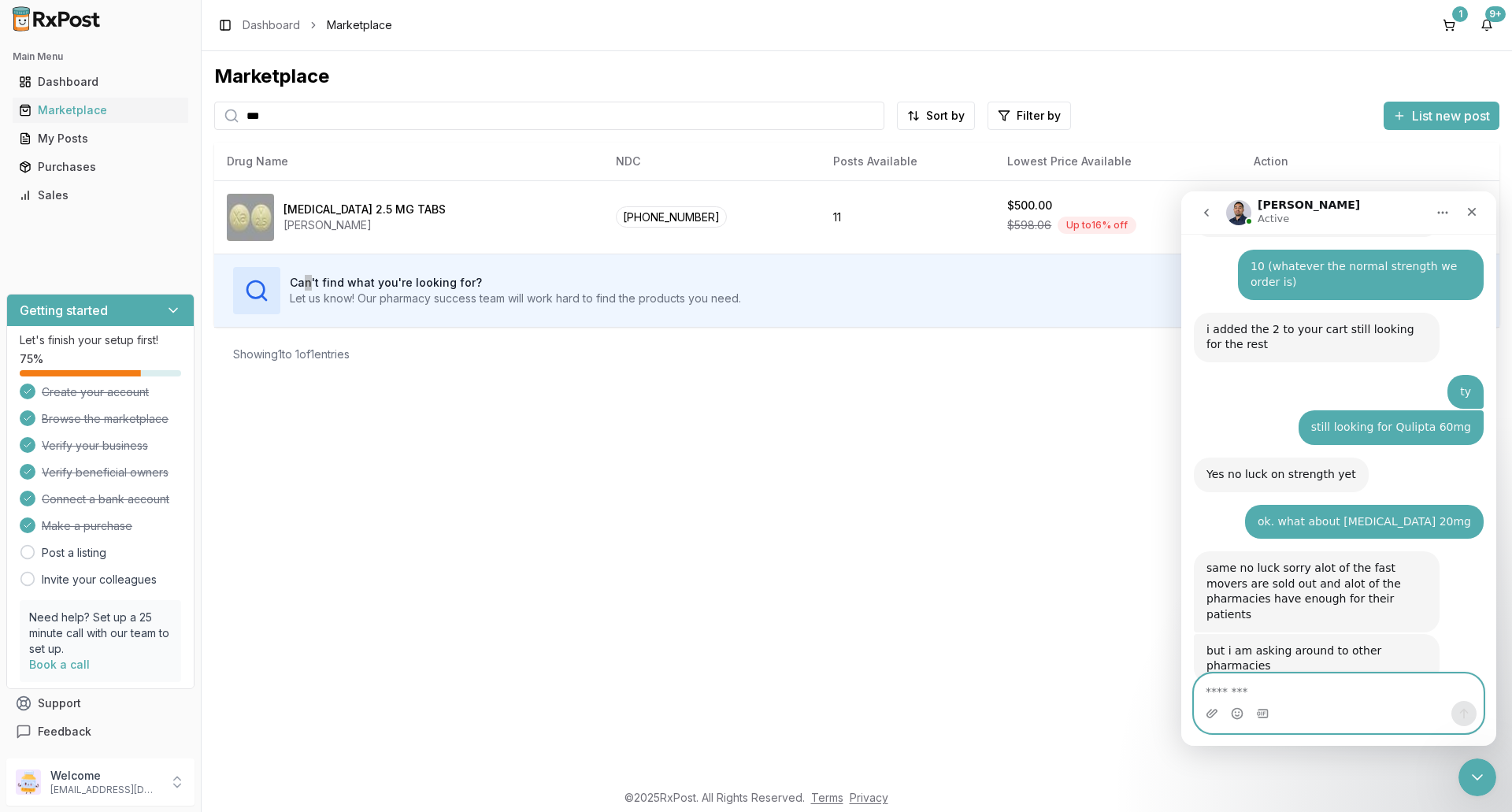
click at [1229, 692] on textarea "Message…" at bounding box center [1339, 688] width 288 height 27
type textarea "**********"
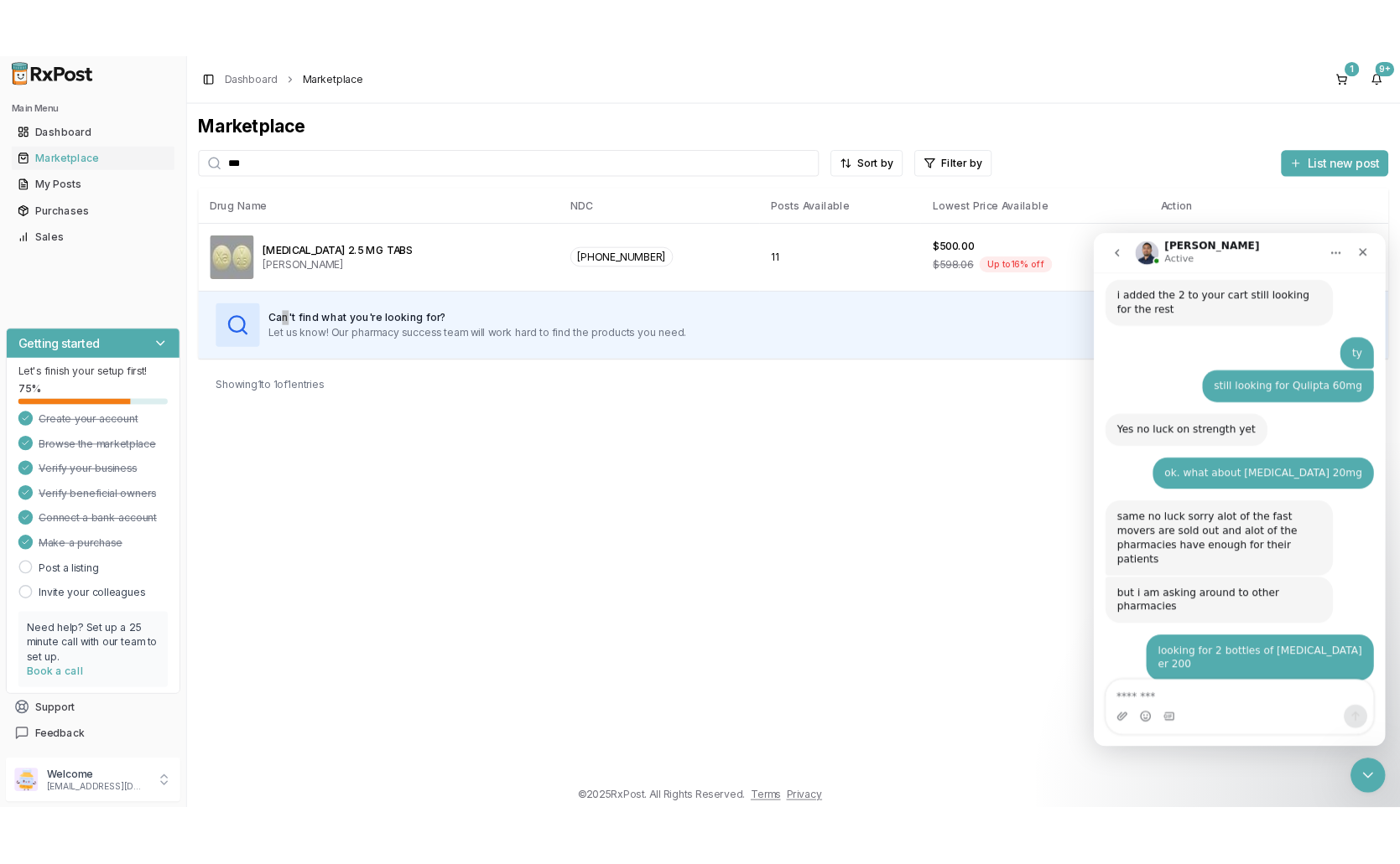
scroll to position [12970, 0]
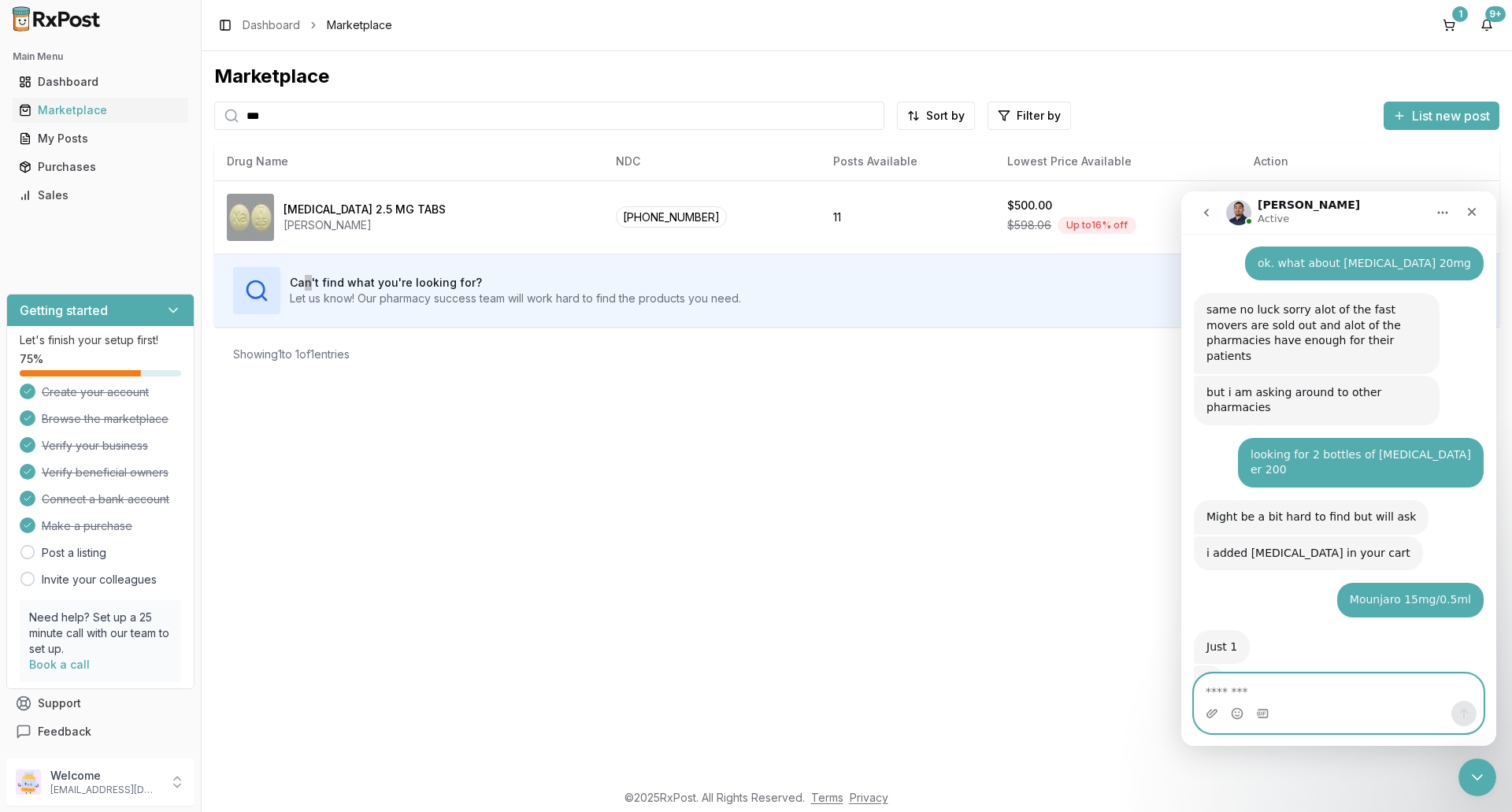
click at [1245, 690] on textarea "Message…" at bounding box center [1339, 688] width 288 height 27
type textarea "*****"
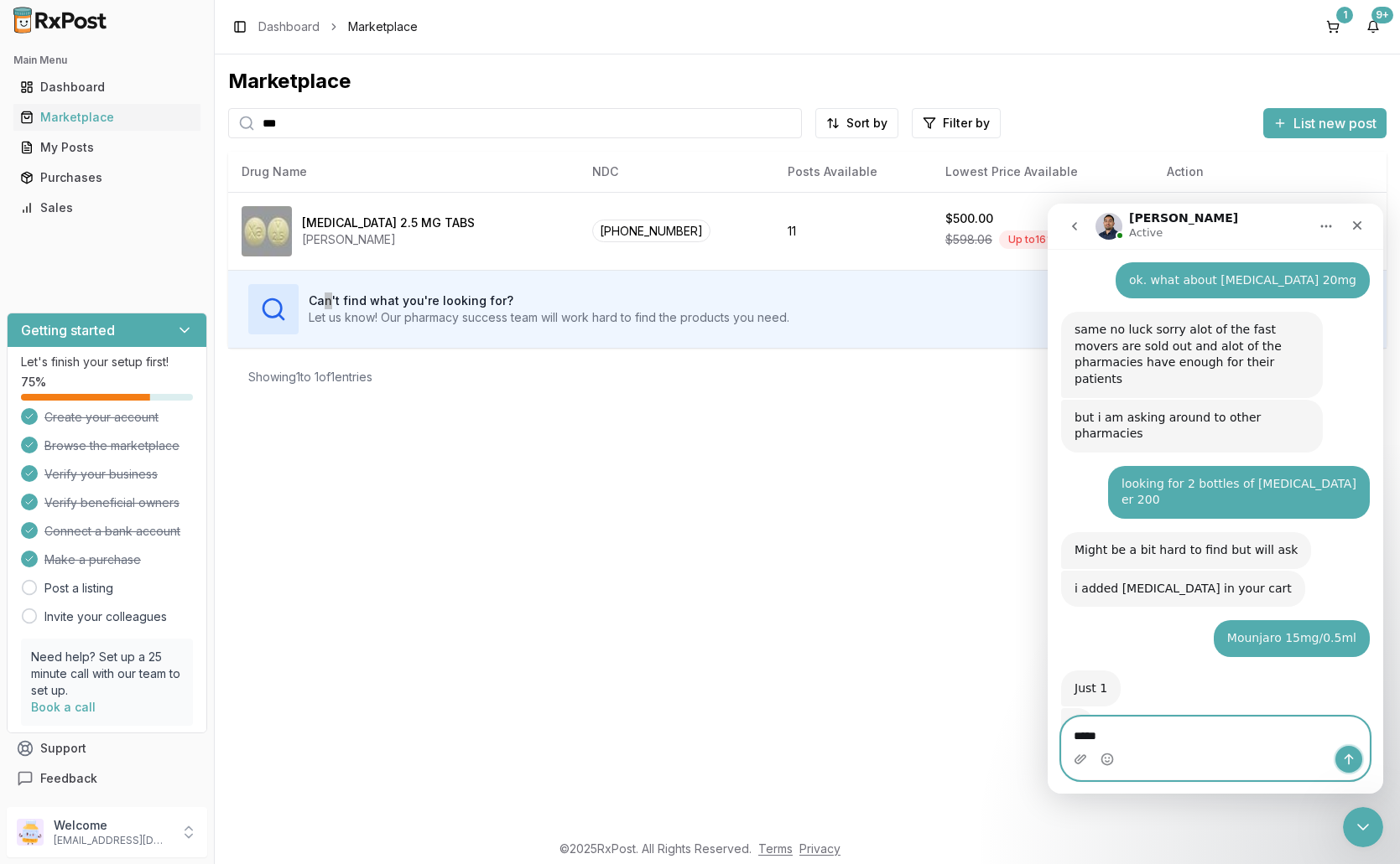
click at [1338, 761] on button "Send a message…" at bounding box center [1349, 760] width 27 height 27
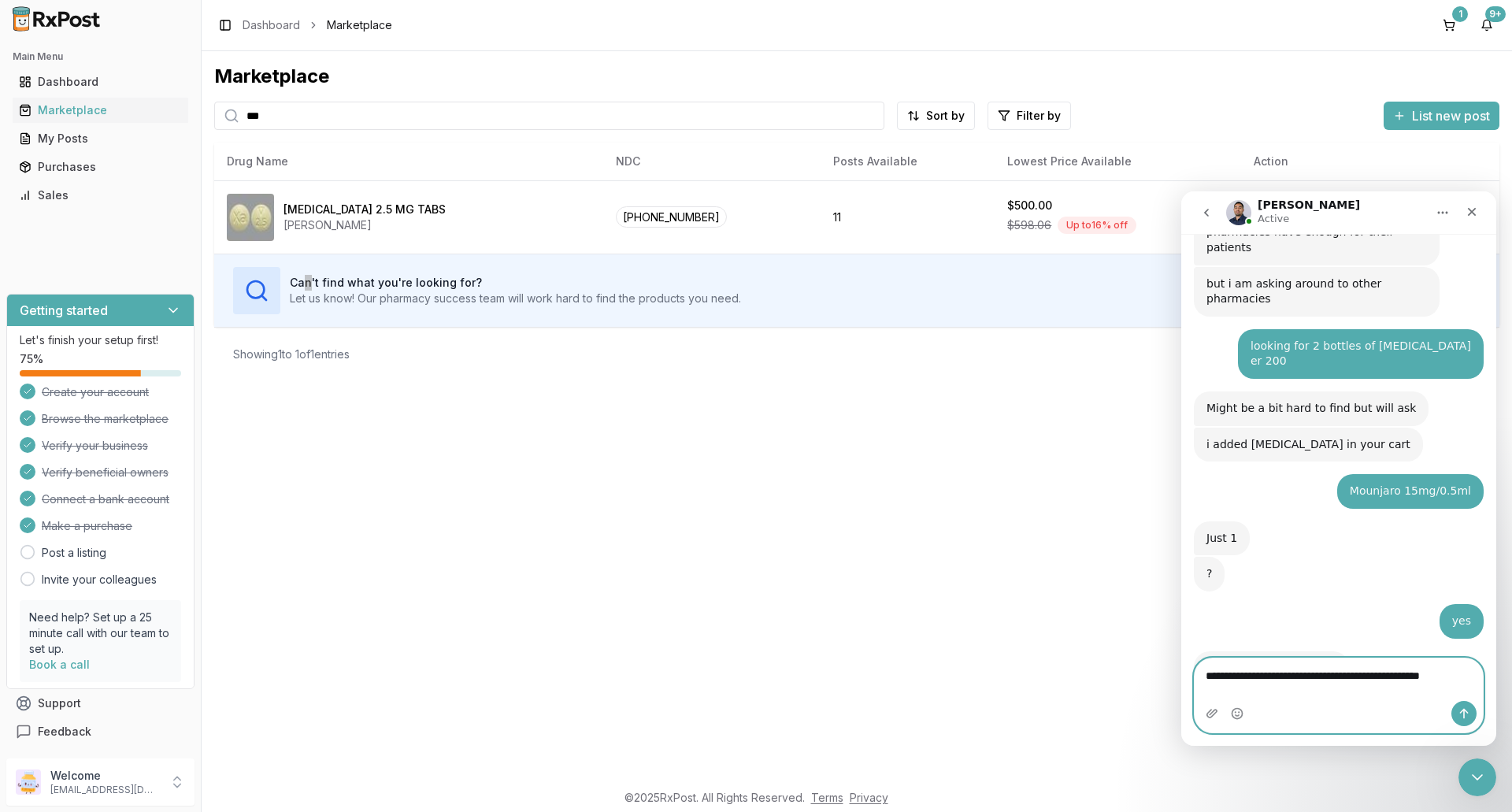
scroll to position [12350, 0]
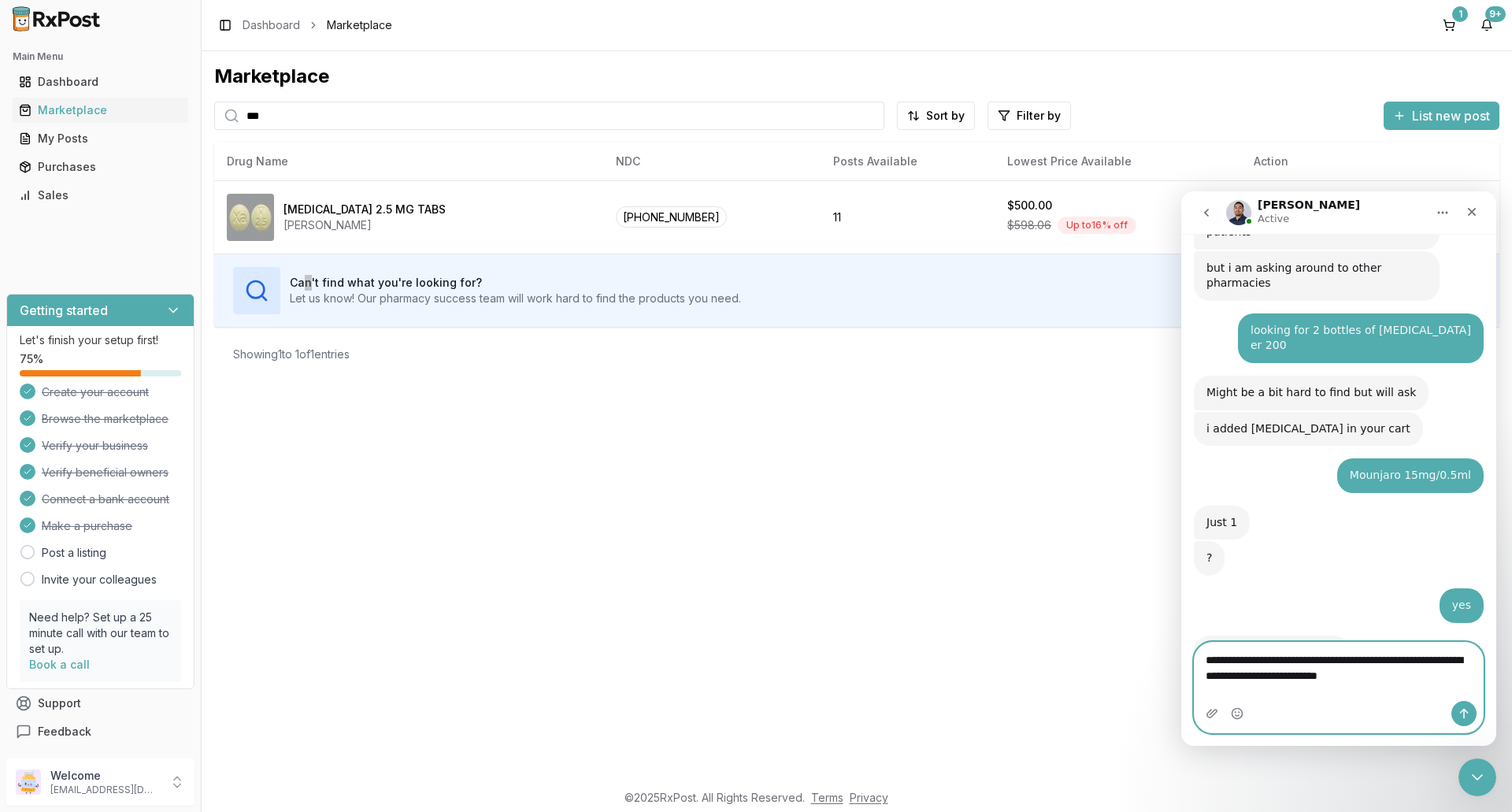
type textarea "**********"
drag, startPoint x: 1462, startPoint y: 711, endPoint x: 2122, endPoint y: 808, distance: 667.1
click at [1462, 711] on icon "Send a message…" at bounding box center [1465, 714] width 13 height 13
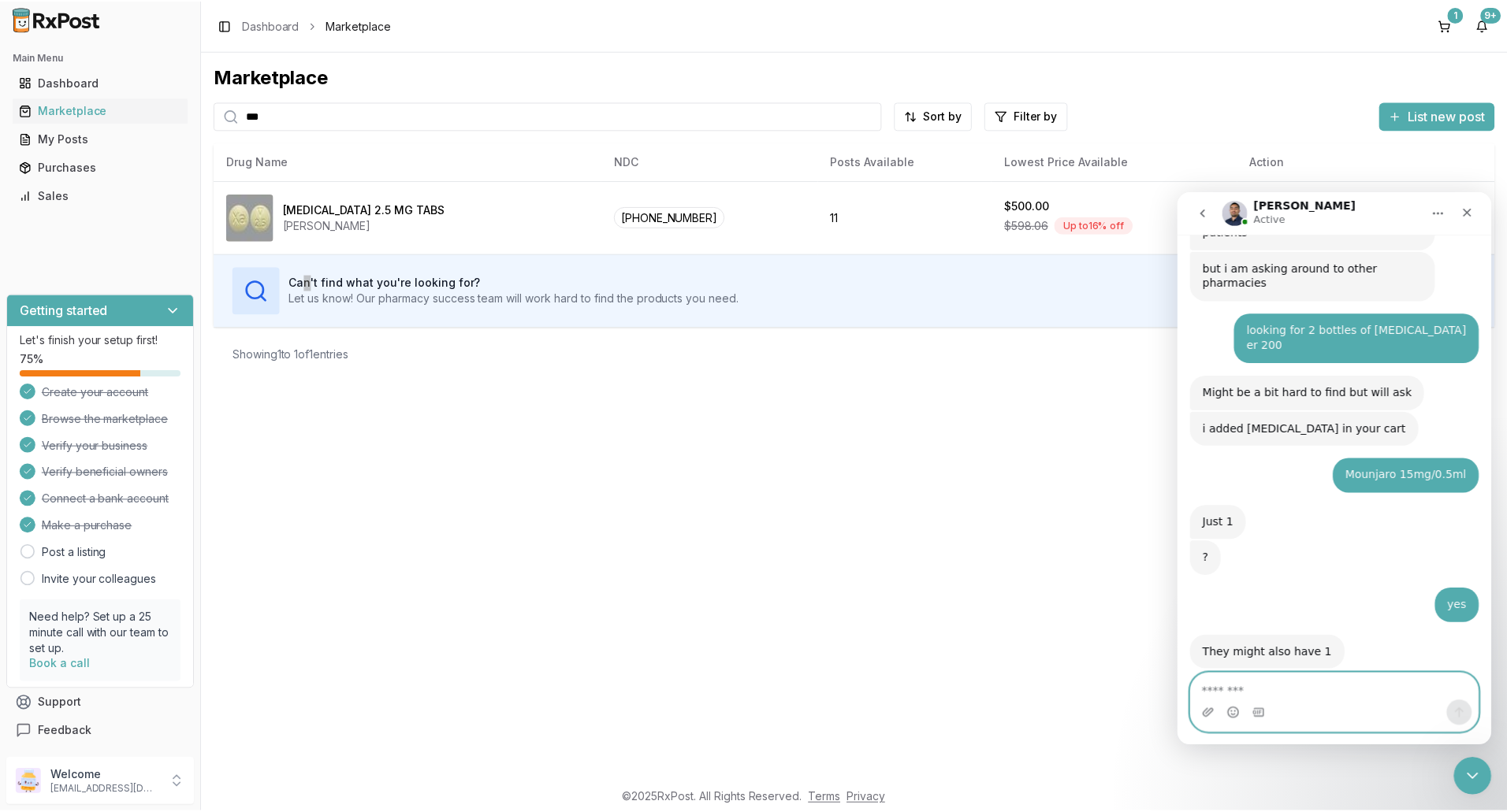
scroll to position [12413, 0]
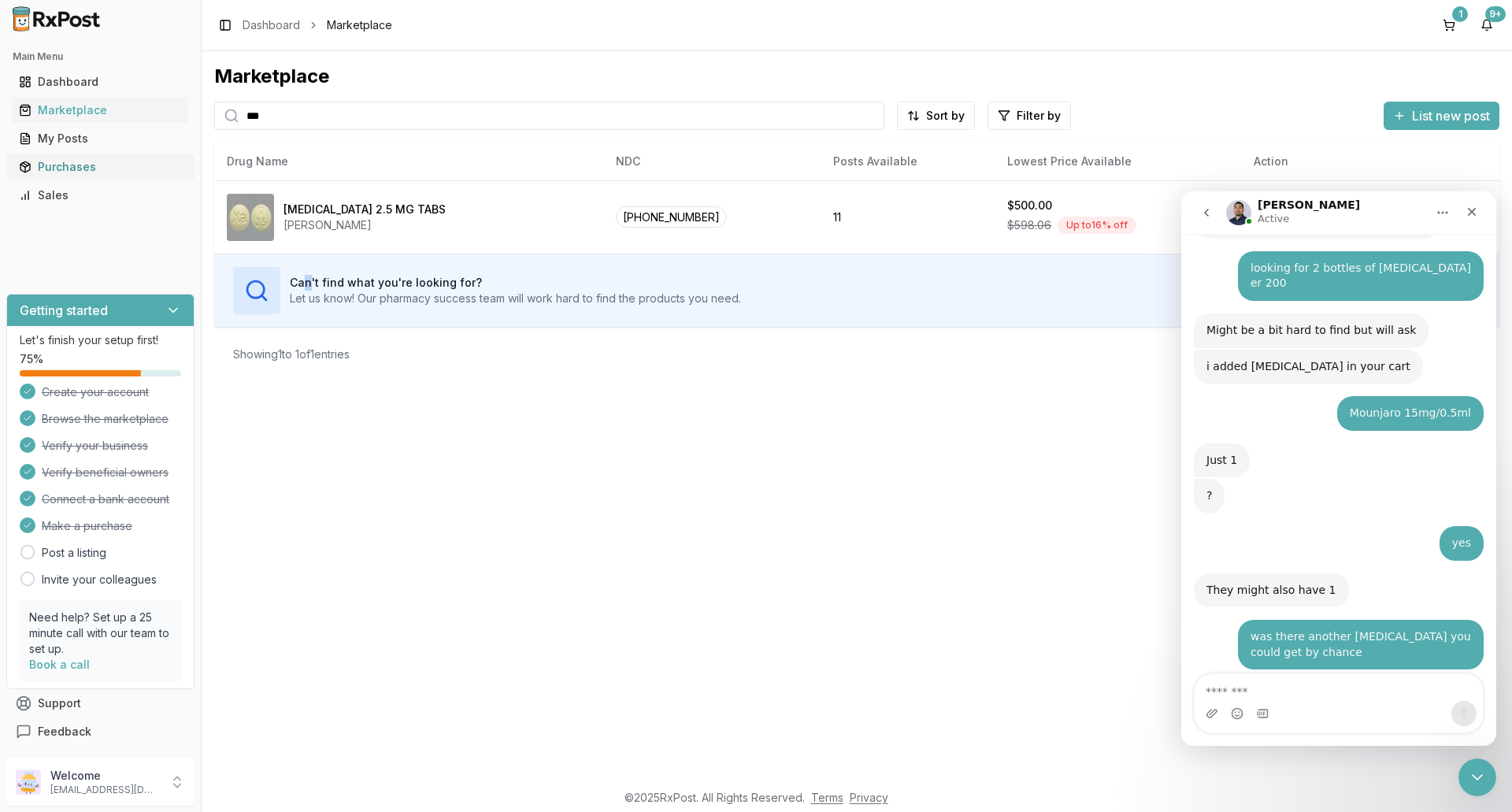
click at [107, 167] on div "Purchases" at bounding box center [100, 167] width 163 height 16
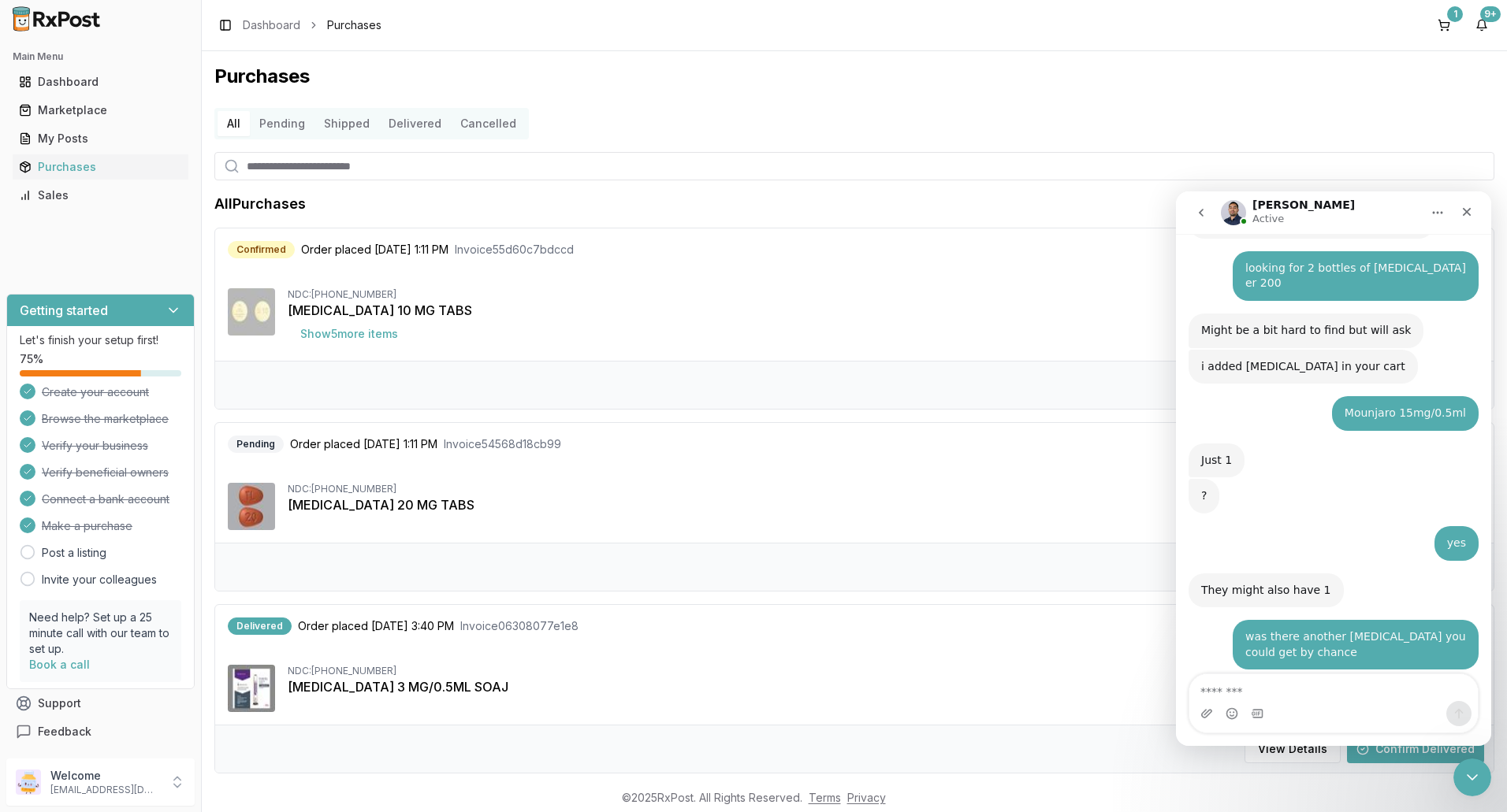
click at [739, 518] on div "NDC: [PHONE_NUMBER] [MEDICAL_DATA] 20 MG TABS" at bounding box center [854, 507] width 1253 height 47
click at [1466, 215] on icon "Close" at bounding box center [1467, 212] width 13 height 13
